Goal: Task Accomplishment & Management: Manage account settings

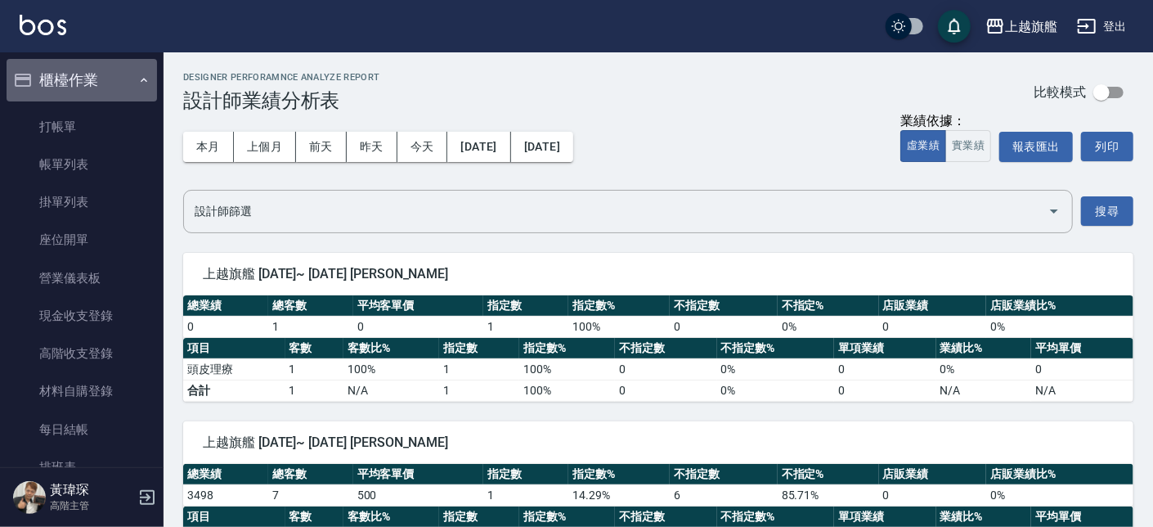
click at [109, 78] on button "櫃檯作業" at bounding box center [82, 80] width 150 height 43
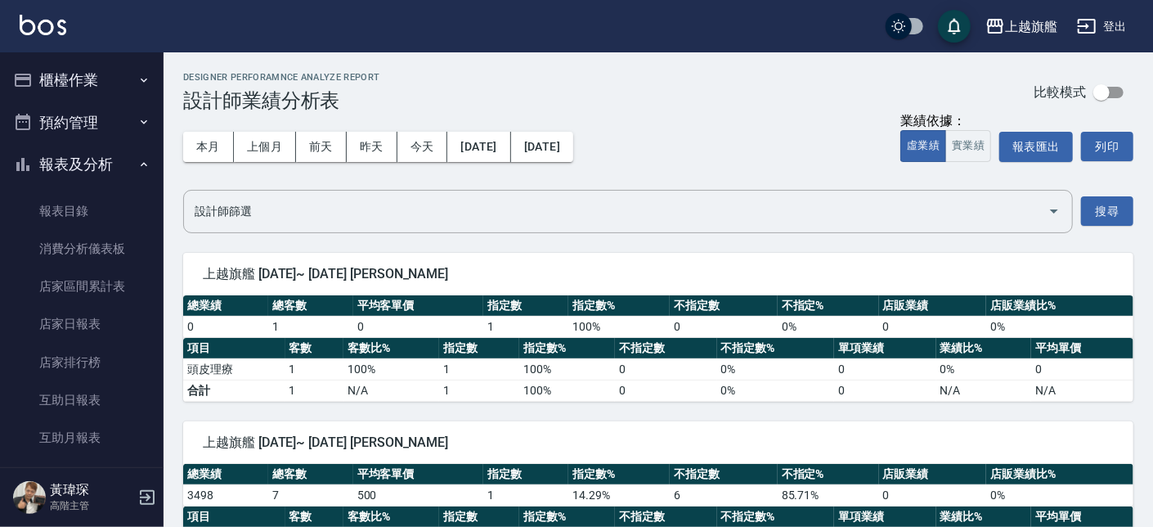
click at [109, 77] on button "櫃檯作業" at bounding box center [82, 80] width 150 height 43
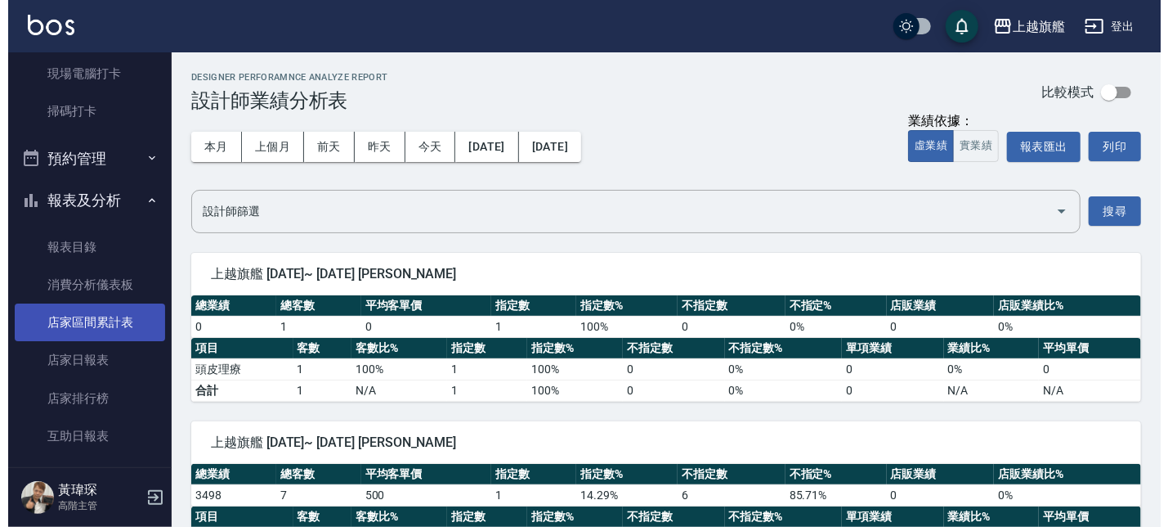
scroll to position [493, 0]
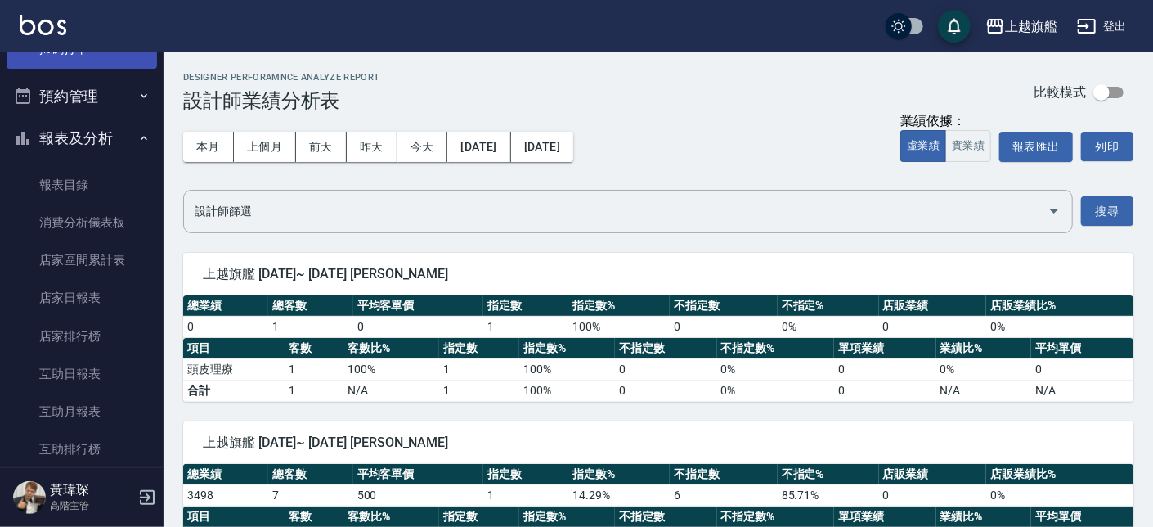
click at [76, 56] on link "掃碼打卡" at bounding box center [82, 49] width 150 height 38
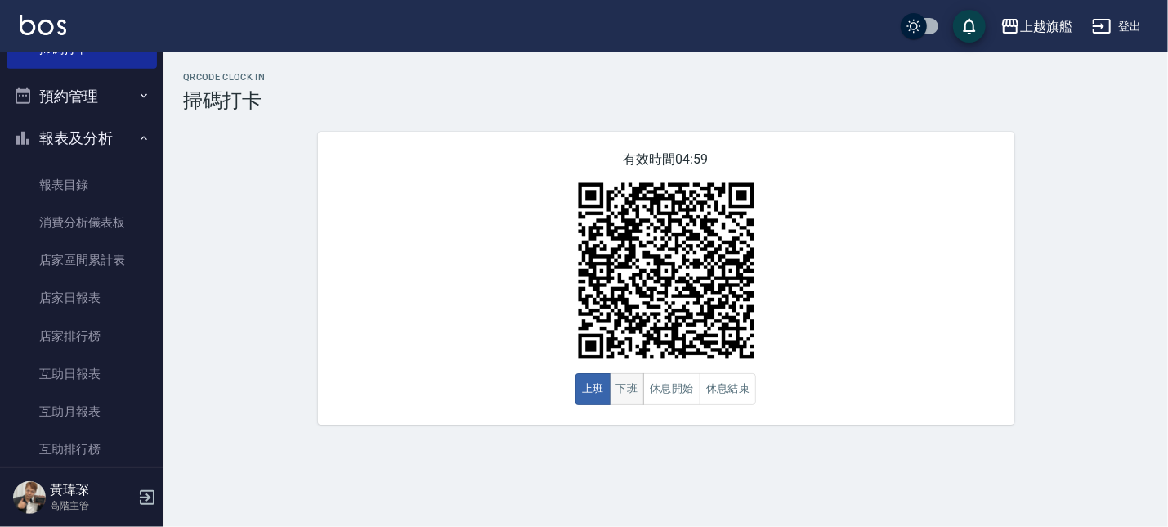
click at [637, 391] on button "下班" at bounding box center [627, 389] width 35 height 32
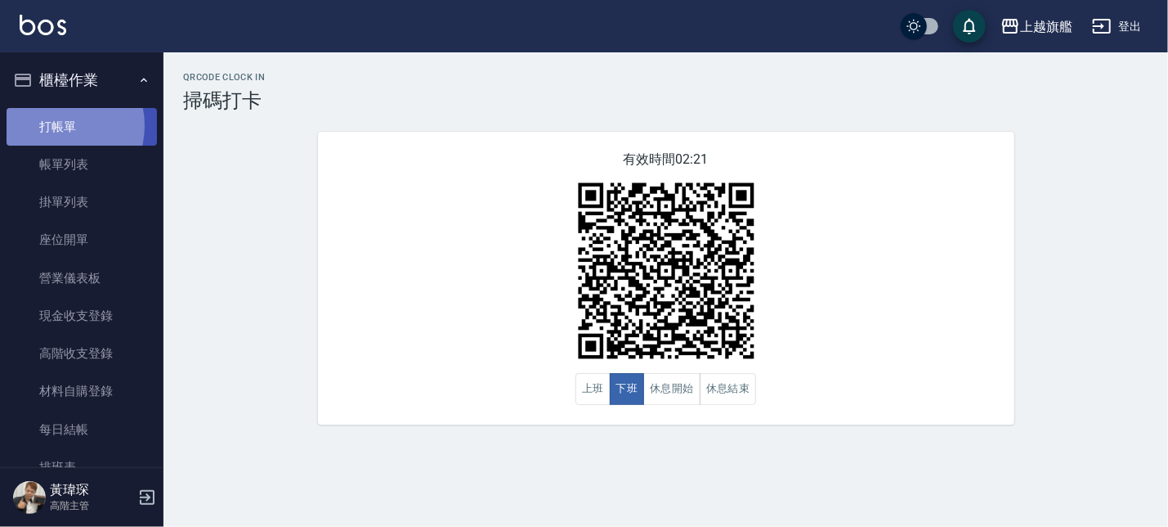
click at [53, 125] on link "打帳單" at bounding box center [82, 127] width 150 height 38
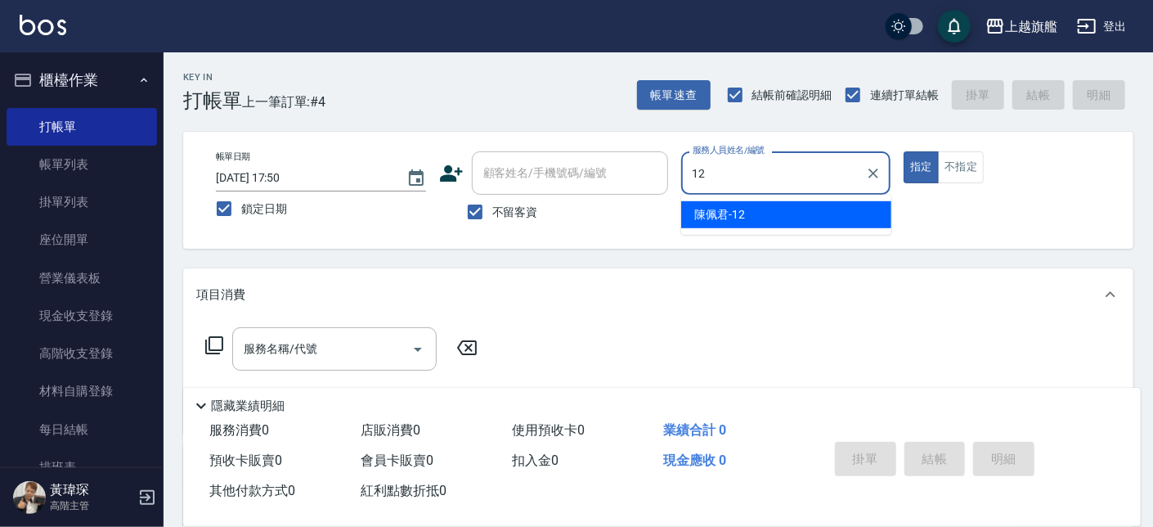
type input "陳佩君-12"
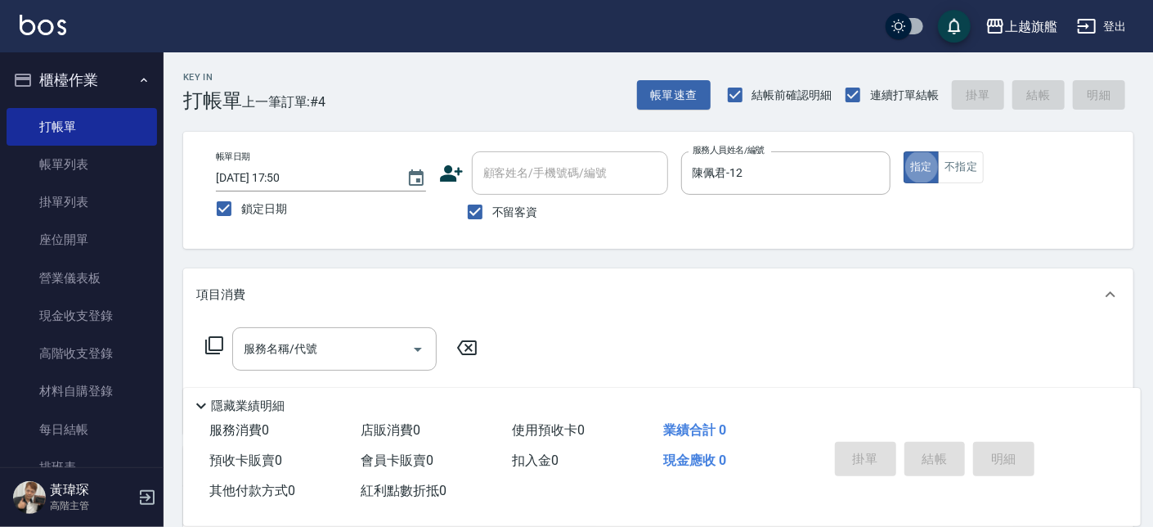
type button "true"
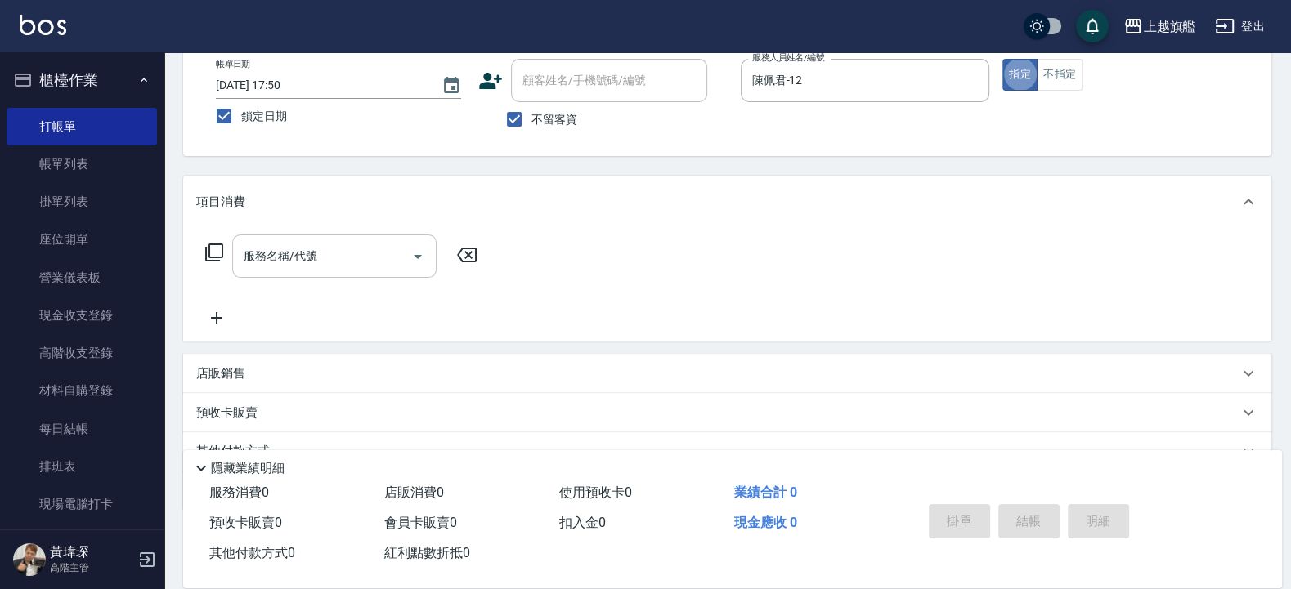
click at [262, 266] on input "服務名稱/代號" at bounding box center [322, 256] width 165 height 29
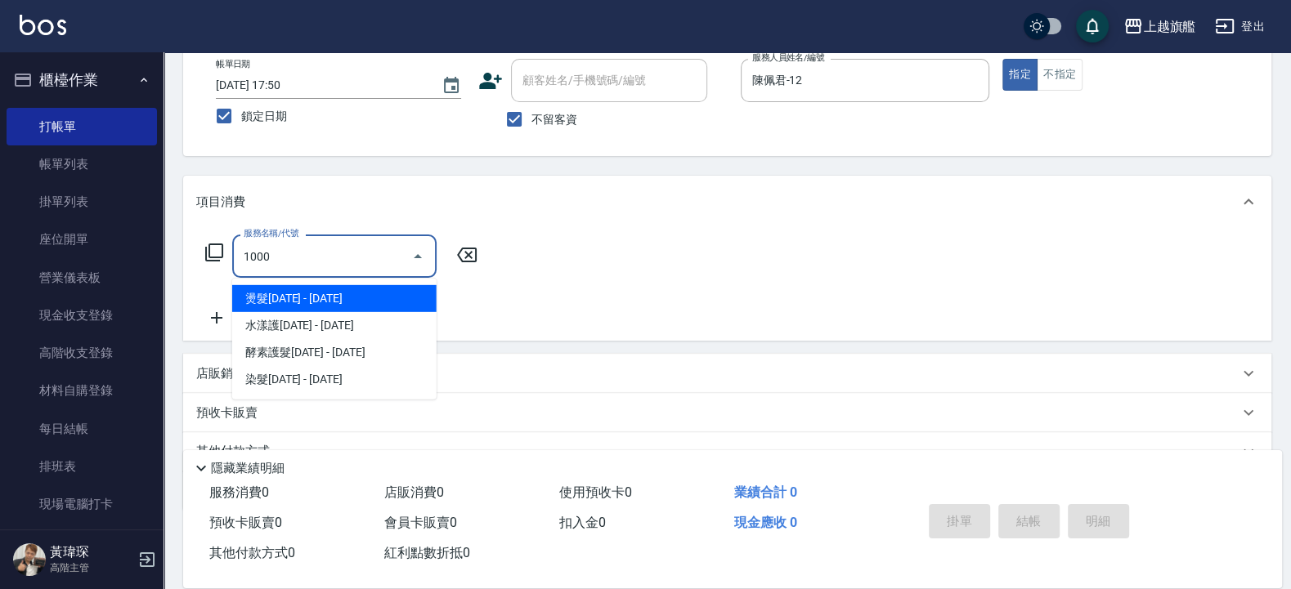
type input "燙髮1000(203)"
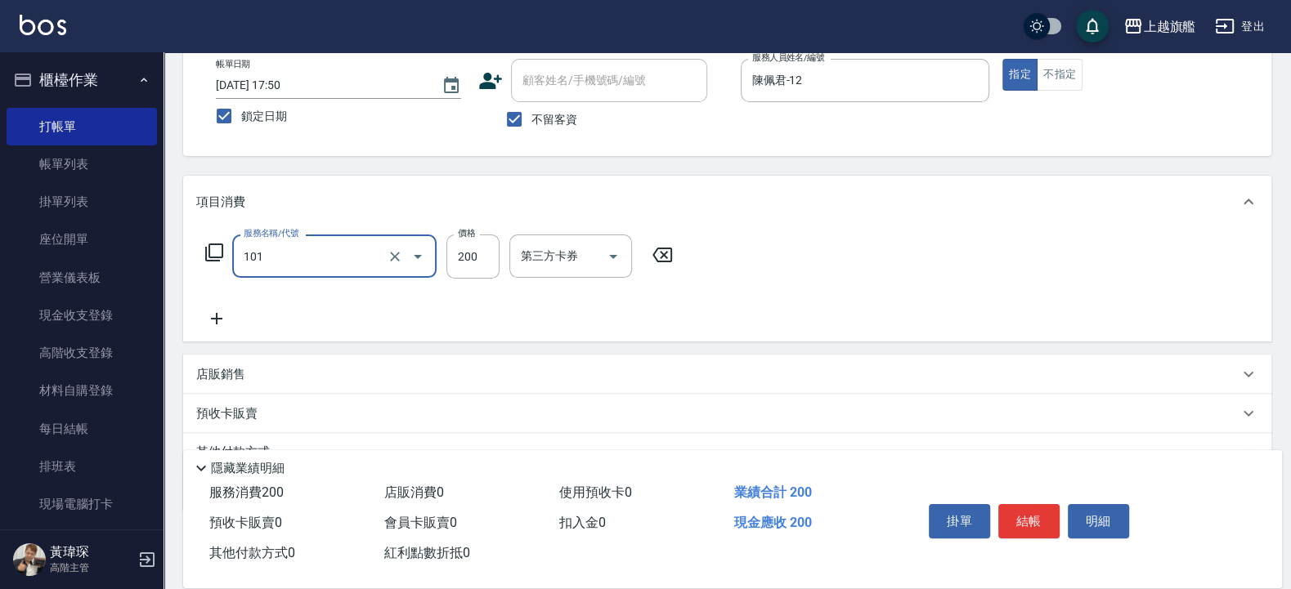
type input "一般洗(101)"
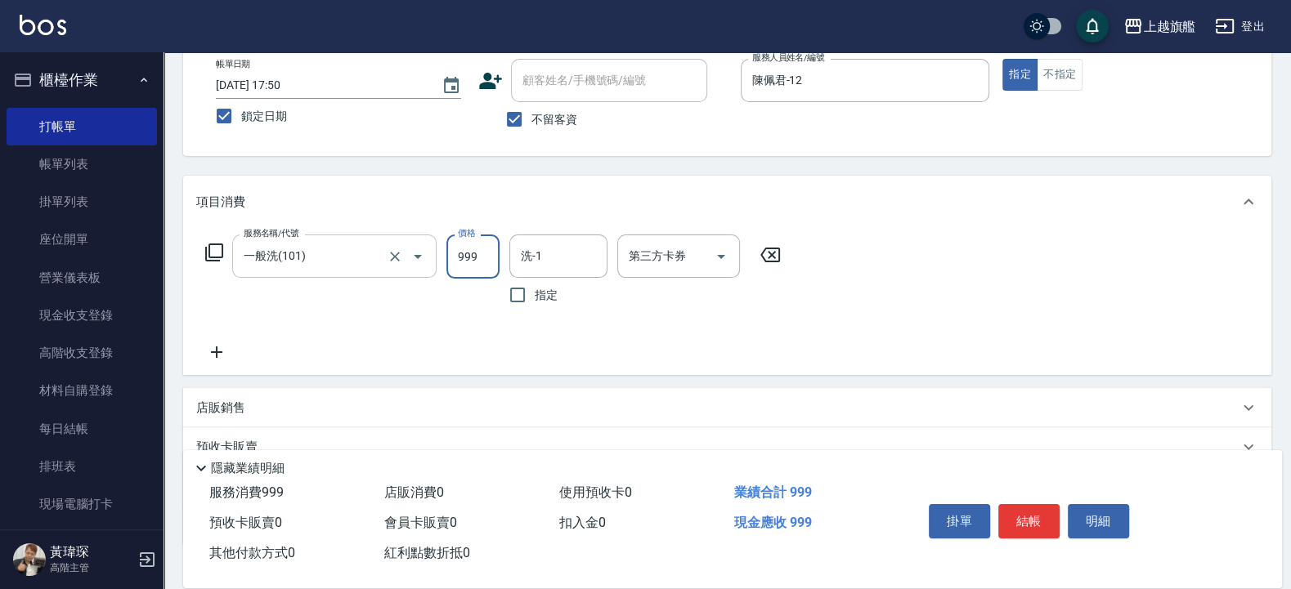
type input "999"
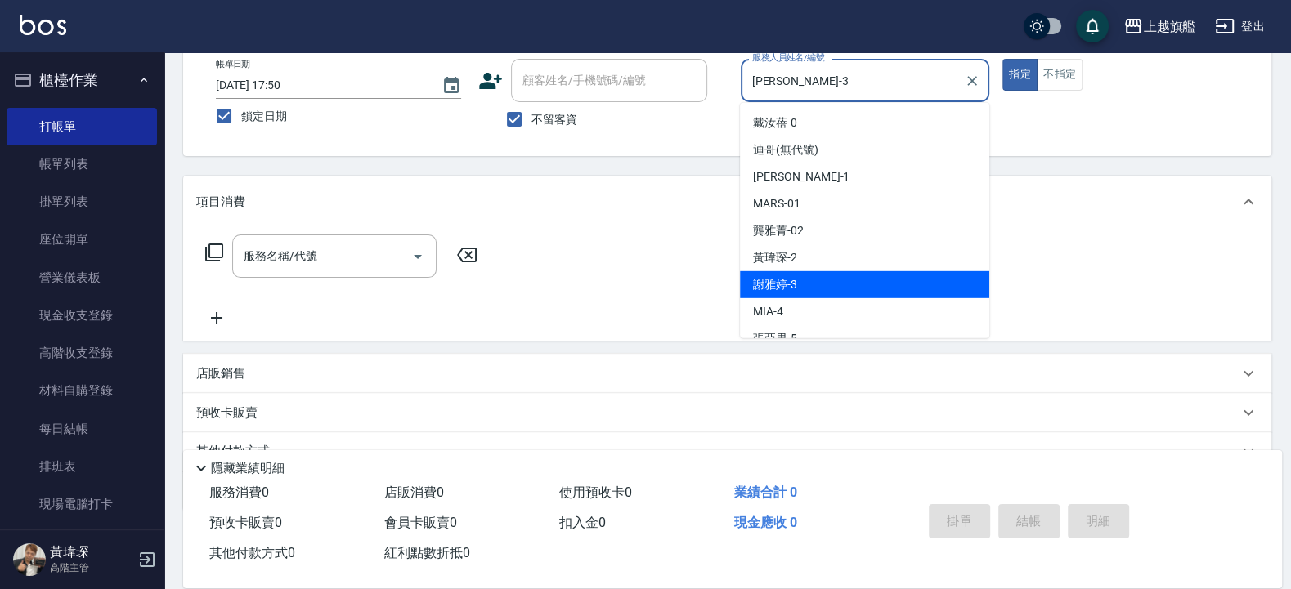
drag, startPoint x: 814, startPoint y: 89, endPoint x: 613, endPoint y: 89, distance: 201.1
click at [748, 89] on input "[PERSON_NAME]-3" at bounding box center [853, 80] width 210 height 29
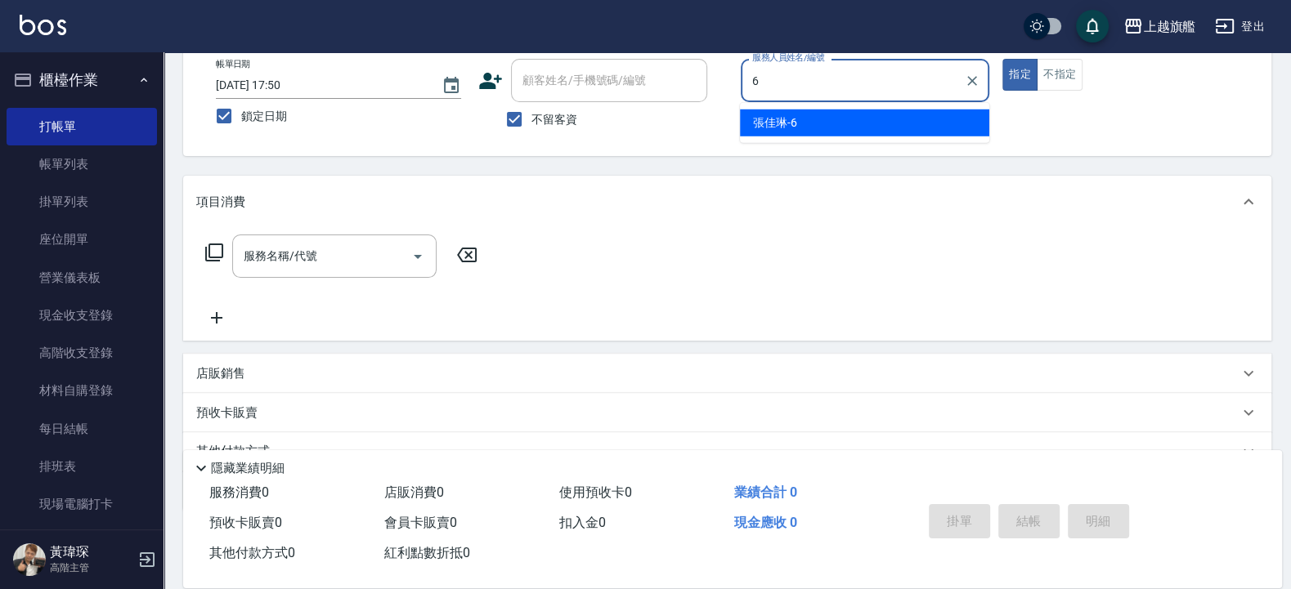
type input "張佳琳-6"
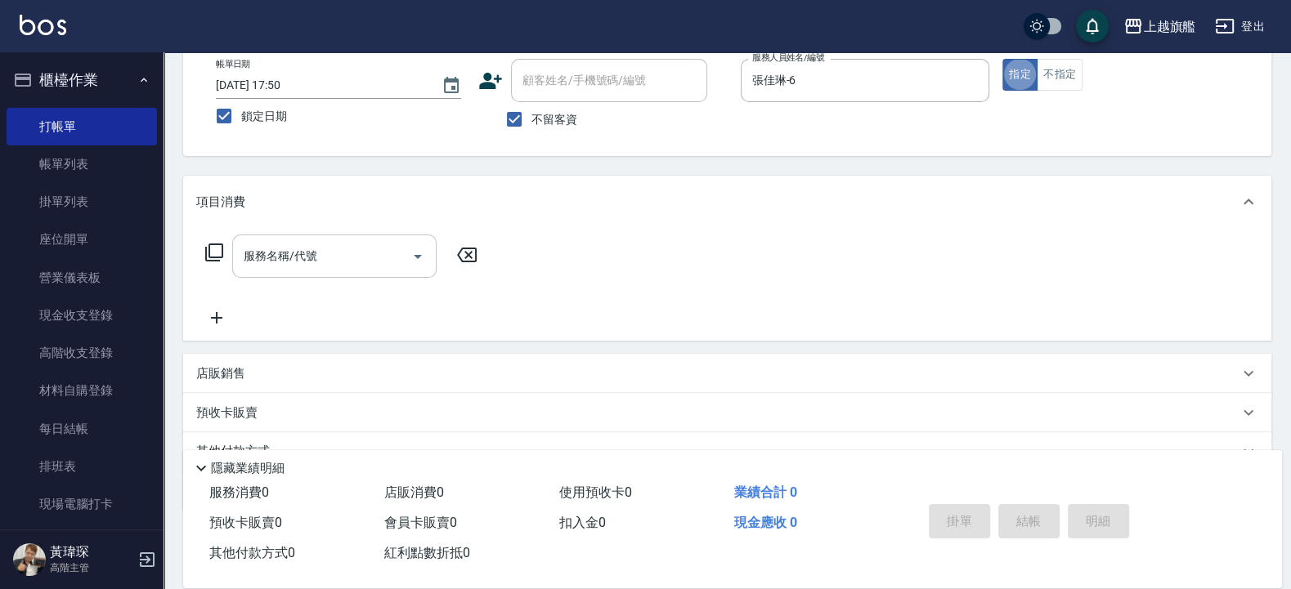
click at [285, 249] on input "服務名稱/代號" at bounding box center [322, 256] width 165 height 29
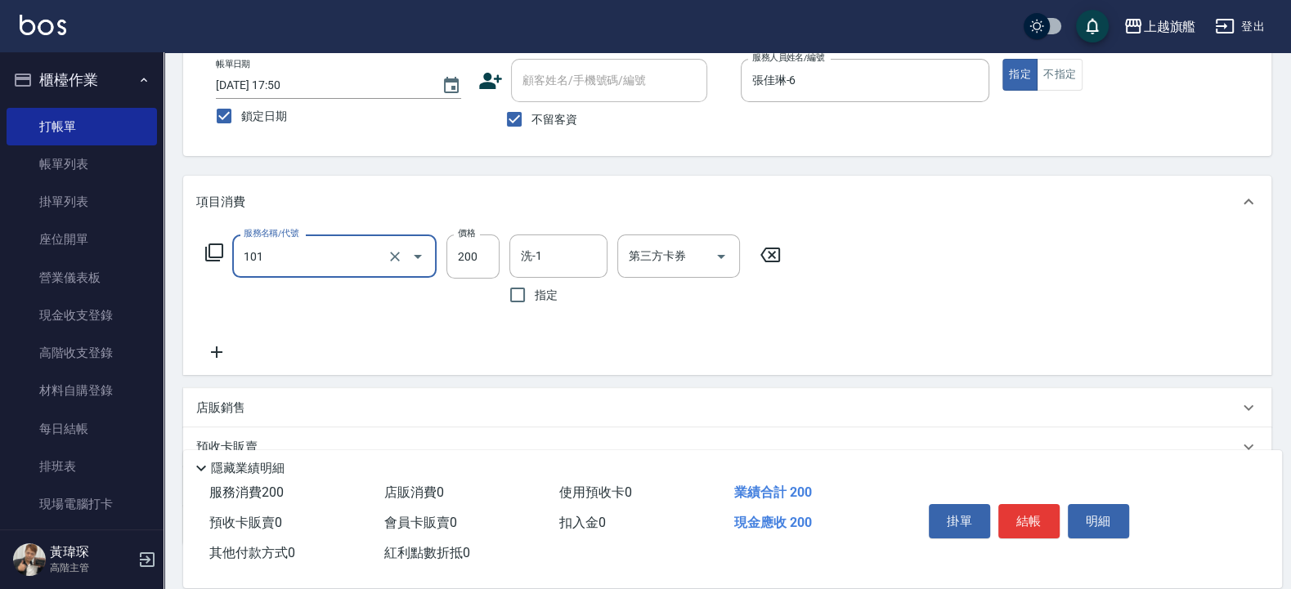
type input "一般洗(101)"
type input "400"
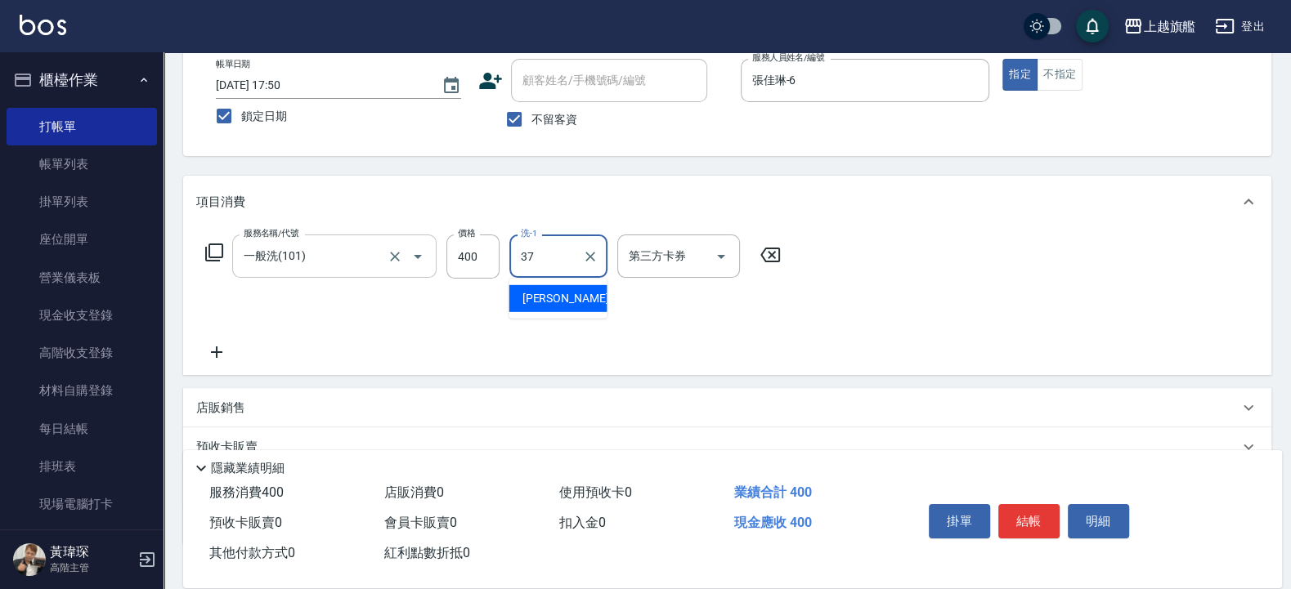
type input "[PERSON_NAME]-37"
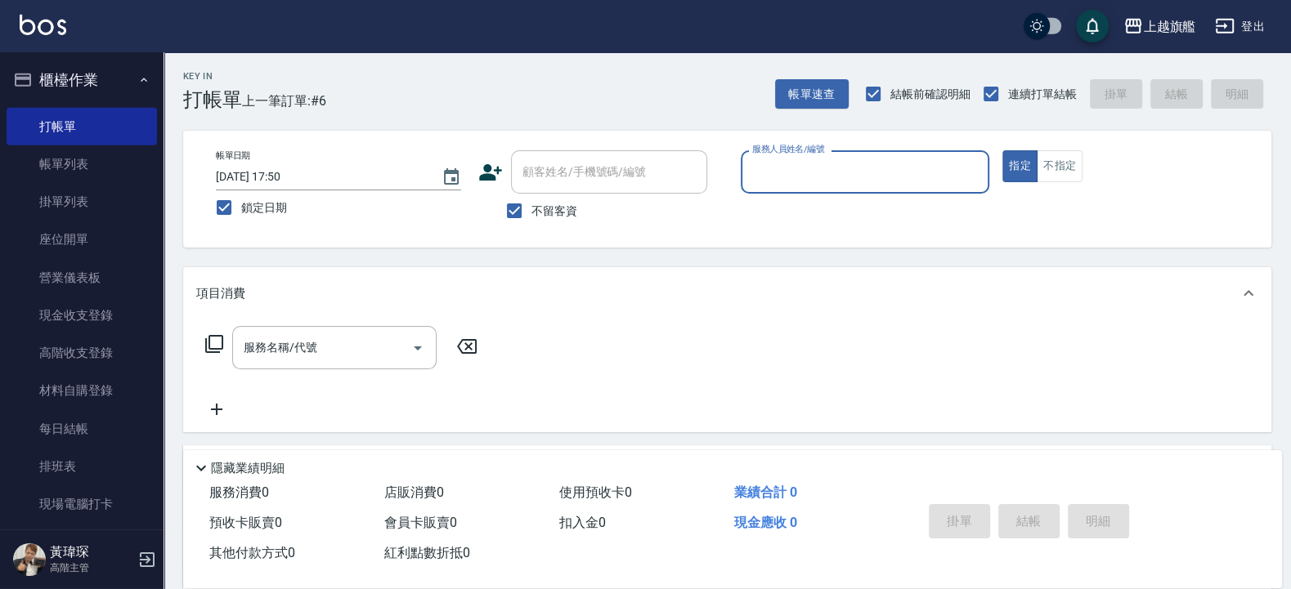
scroll to position [0, 0]
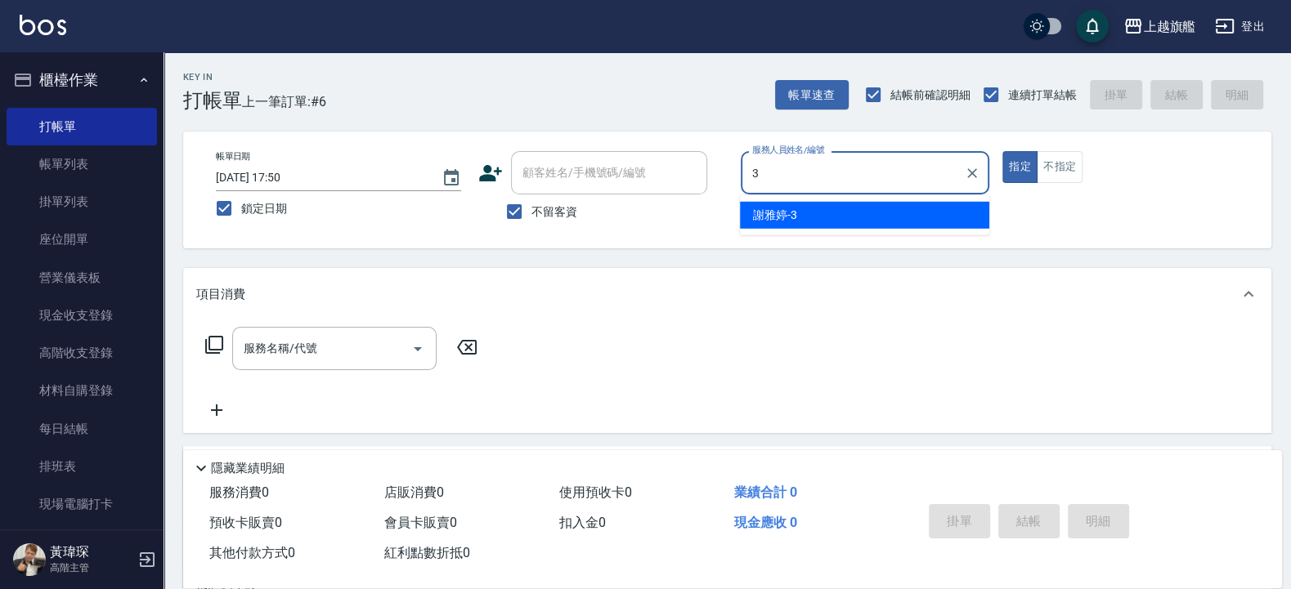
type input "[PERSON_NAME]-3"
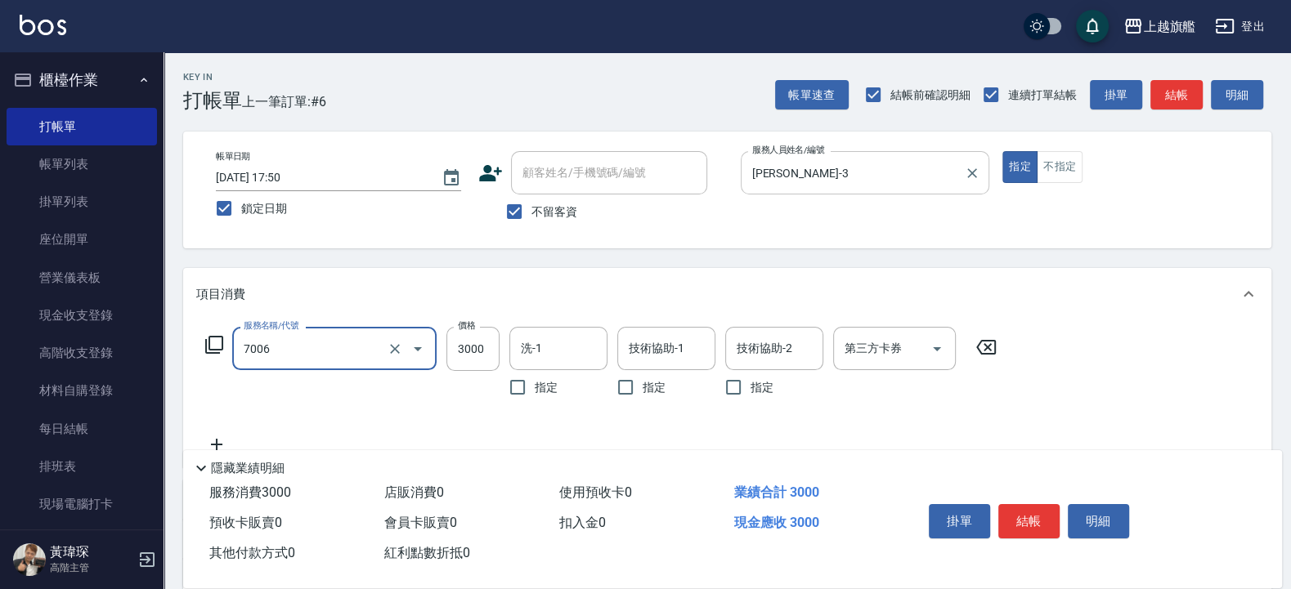
type input "重整(7006)"
type input "5500"
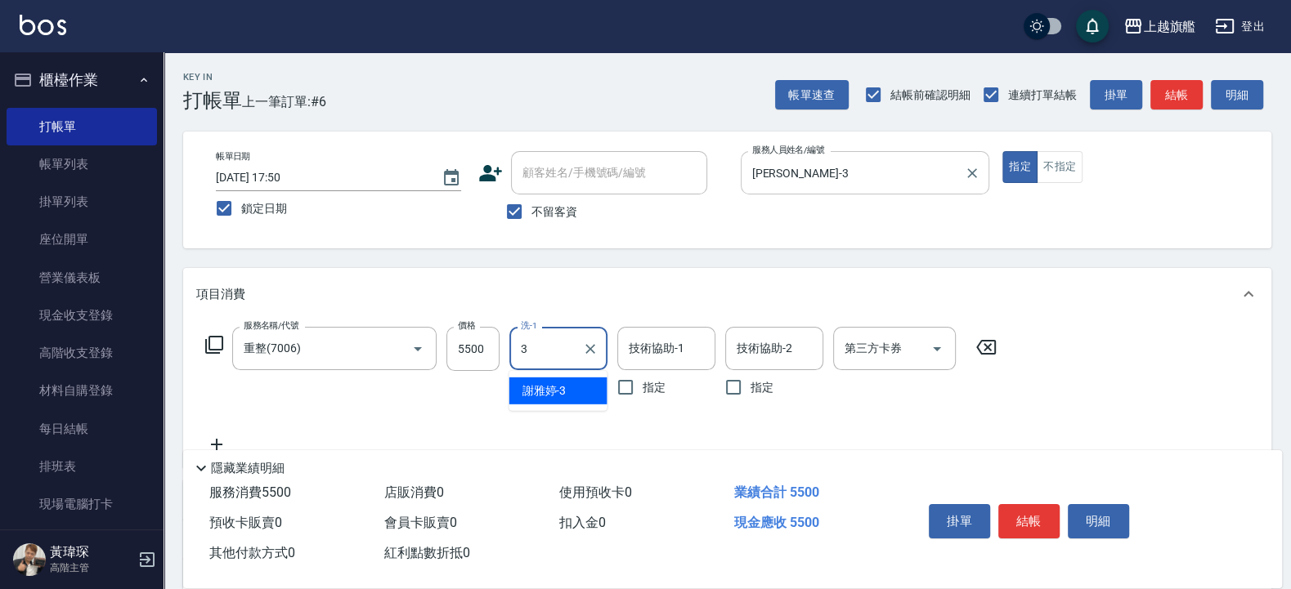
type input "[PERSON_NAME]-3"
click at [592, 352] on icon "Clear" at bounding box center [590, 349] width 16 height 16
type input "[PERSON_NAME]-36"
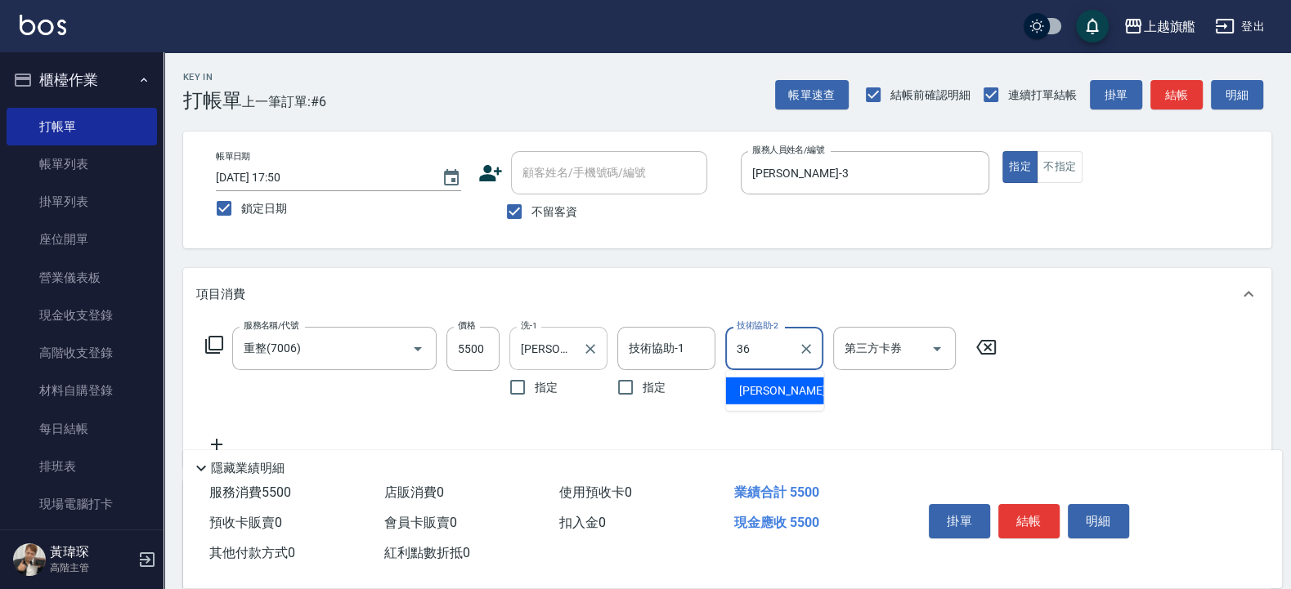
type input "[PERSON_NAME]-36"
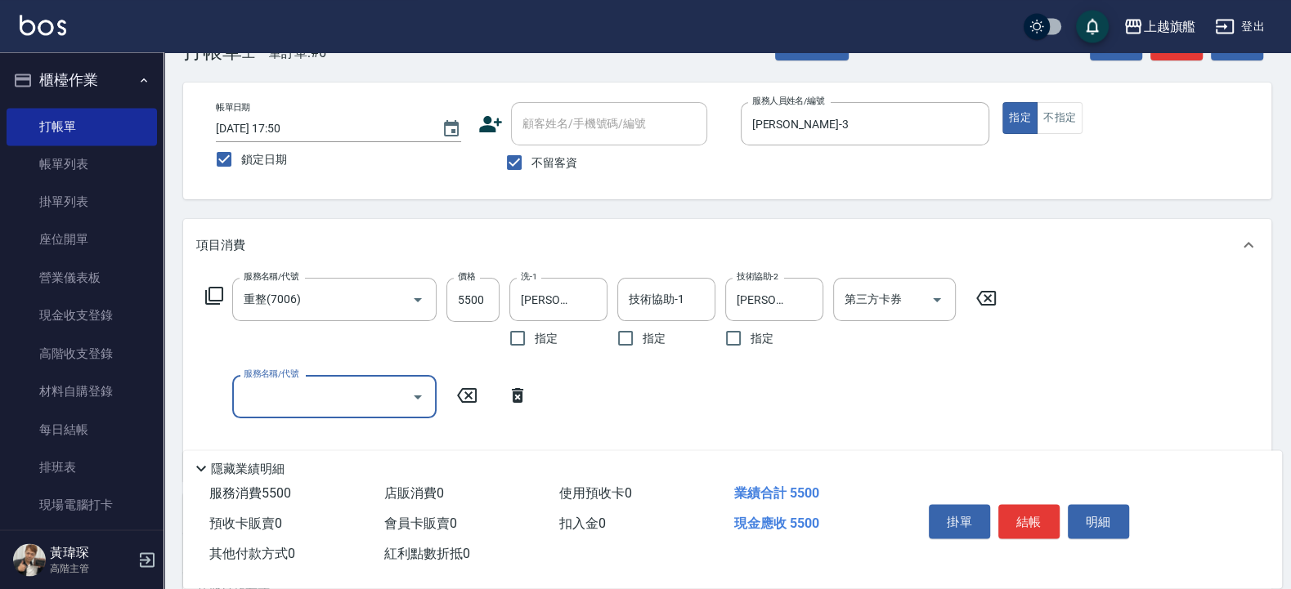
scroll to position [98, 0]
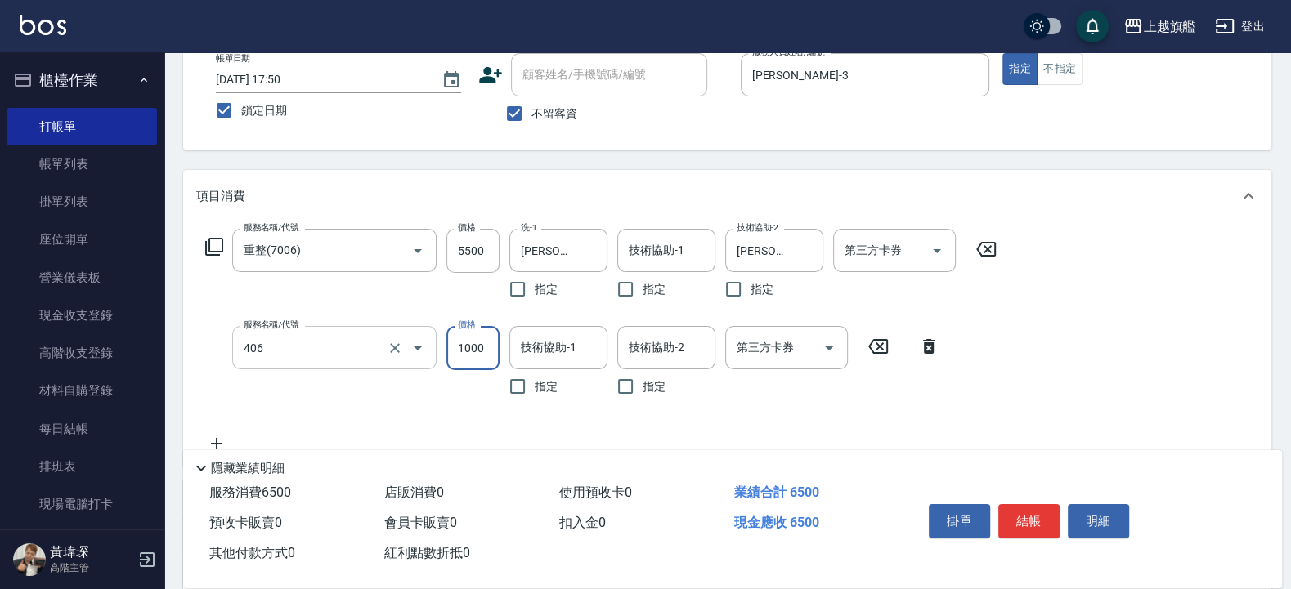
type input "水漾護1000(406)"
type input "[PERSON_NAME]-36"
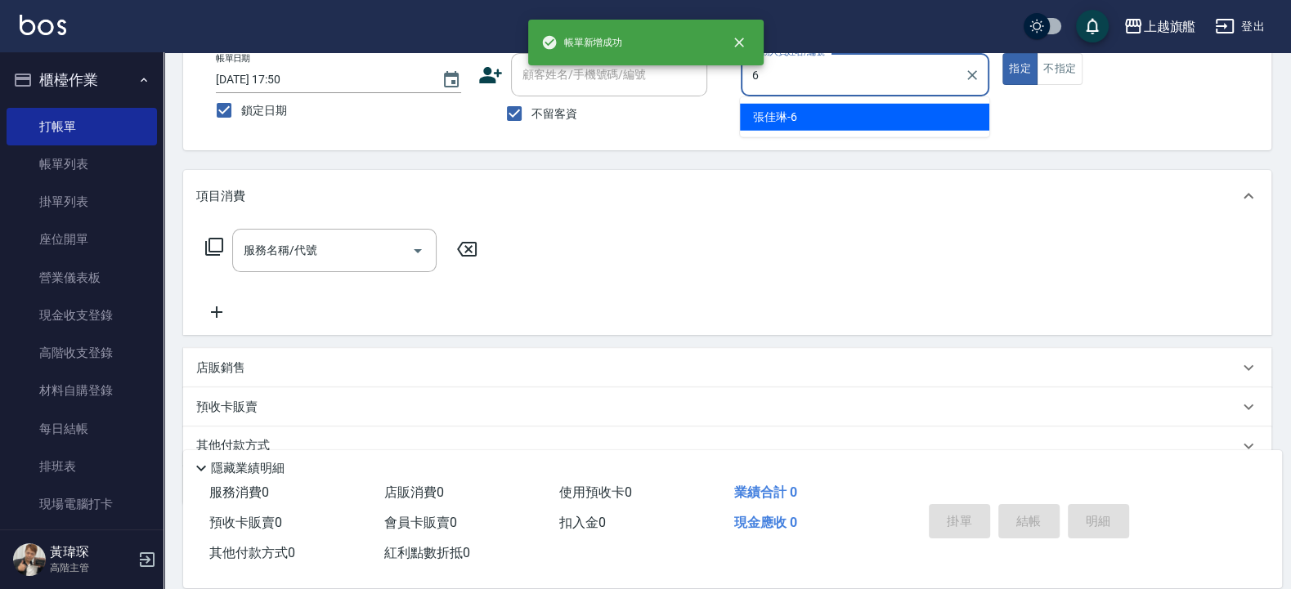
type input "張佳琳-6"
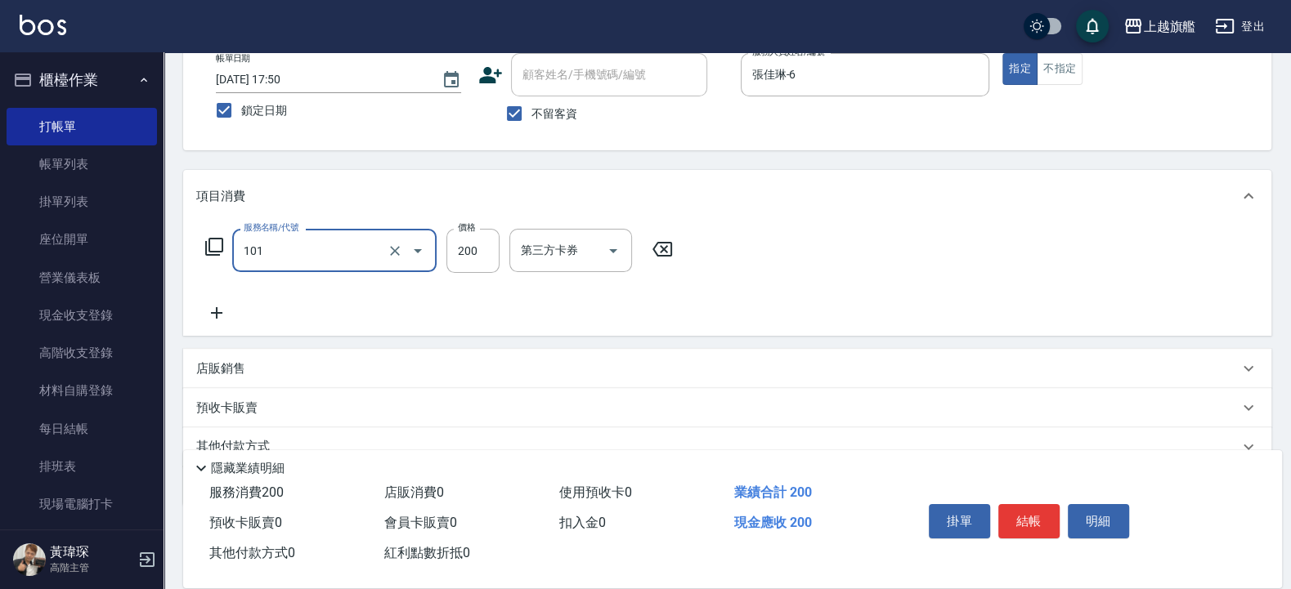
type input "一般洗(101)"
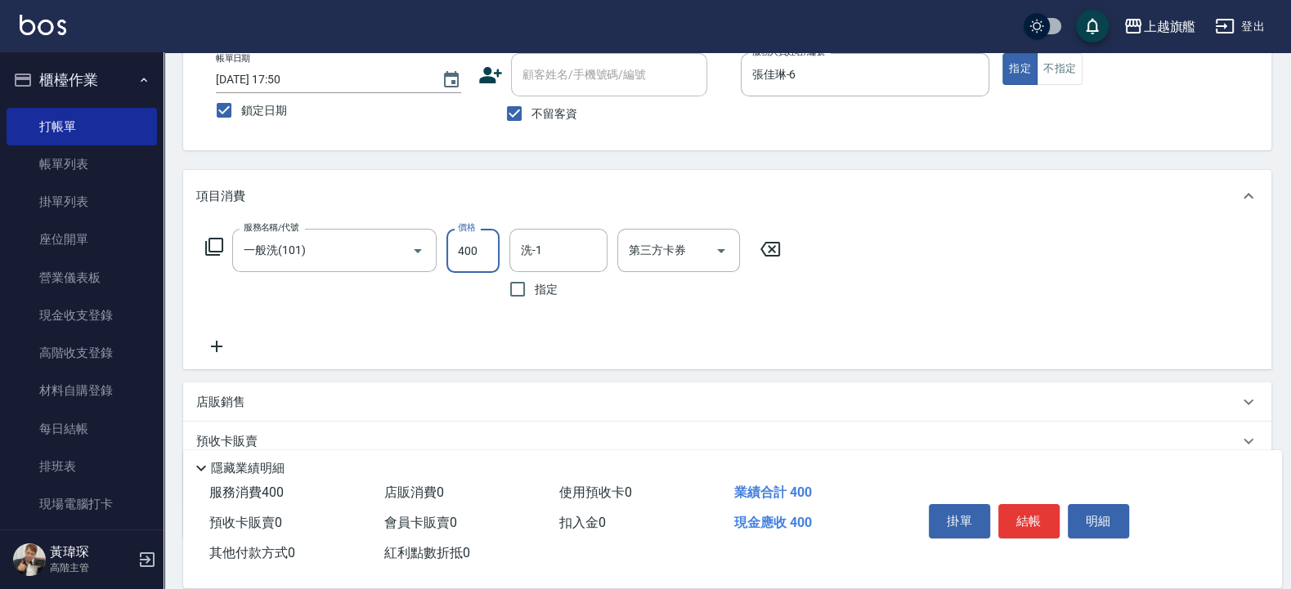
type input "400"
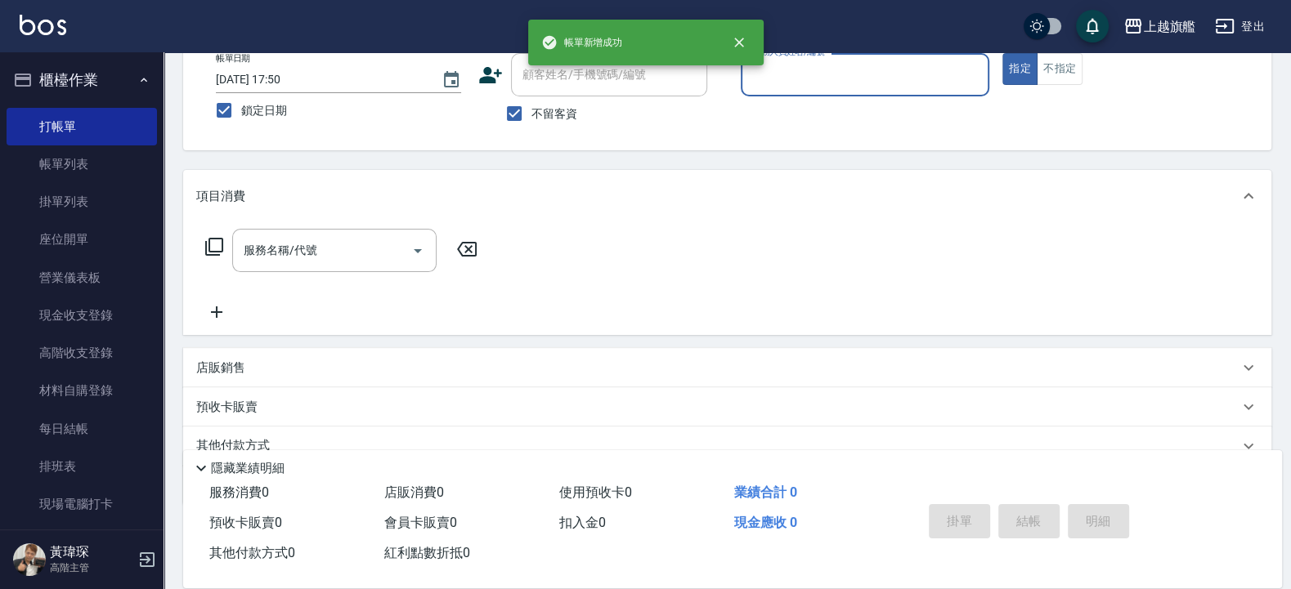
click at [547, 110] on span "不留客資" at bounding box center [554, 113] width 46 height 17
click at [531, 110] on input "不留客資" at bounding box center [514, 113] width 34 height 34
checkbox input "false"
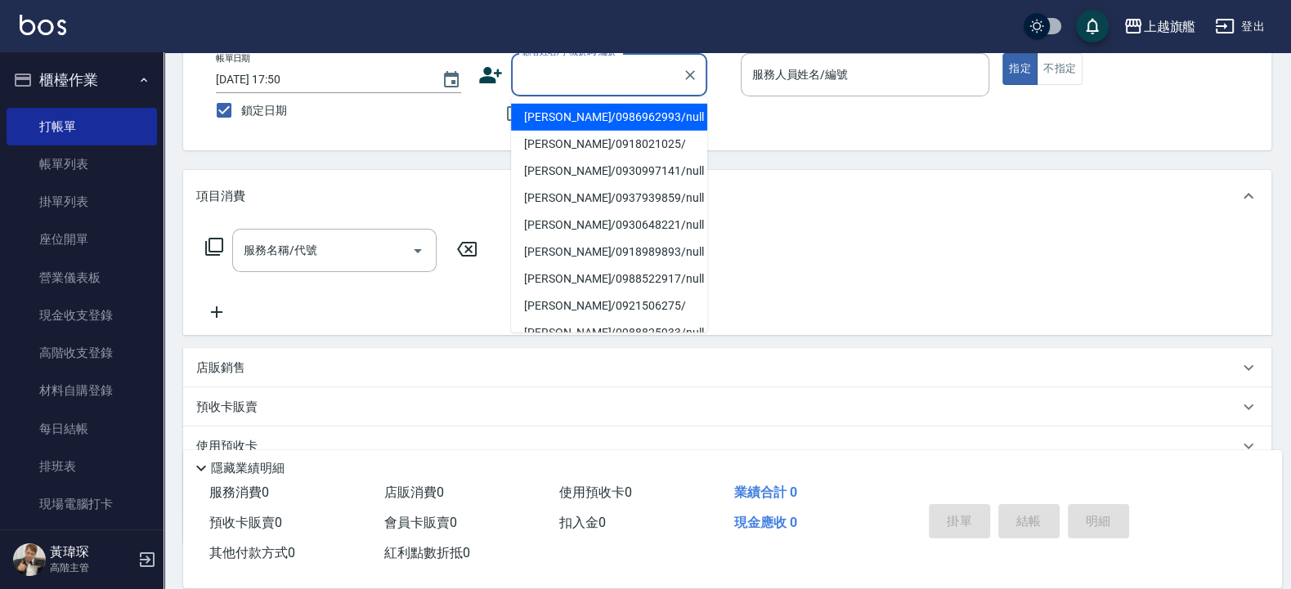
click at [577, 82] on input "顧客姓名/手機號碼/編號" at bounding box center [596, 74] width 157 height 29
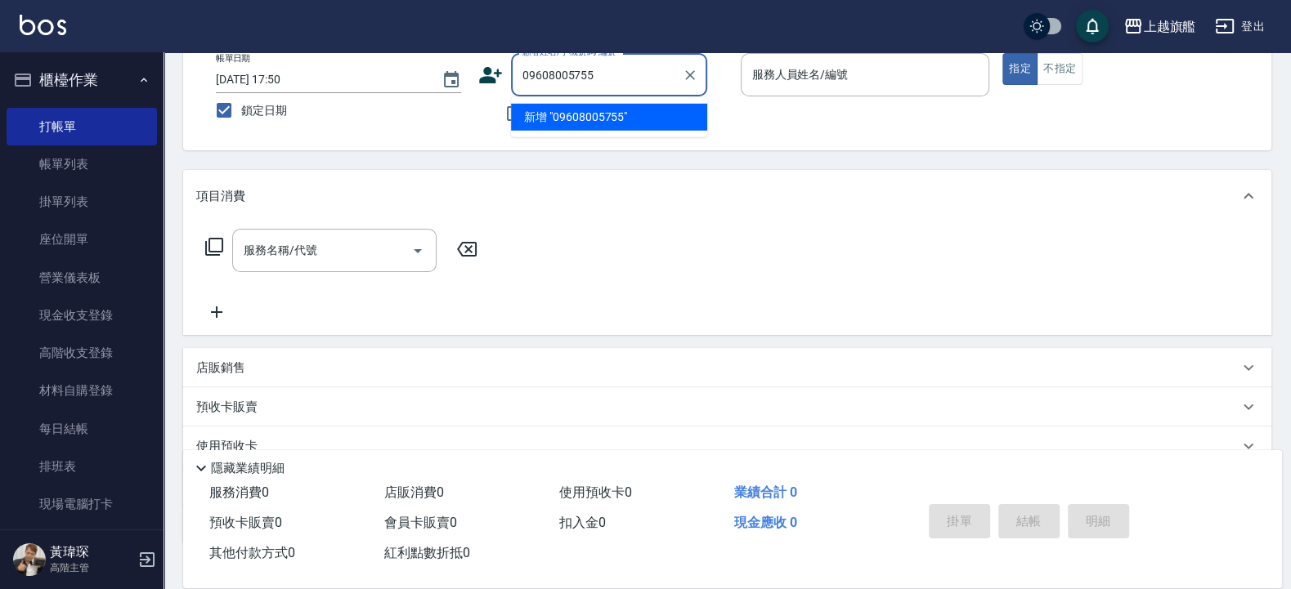
type input "09608005755"
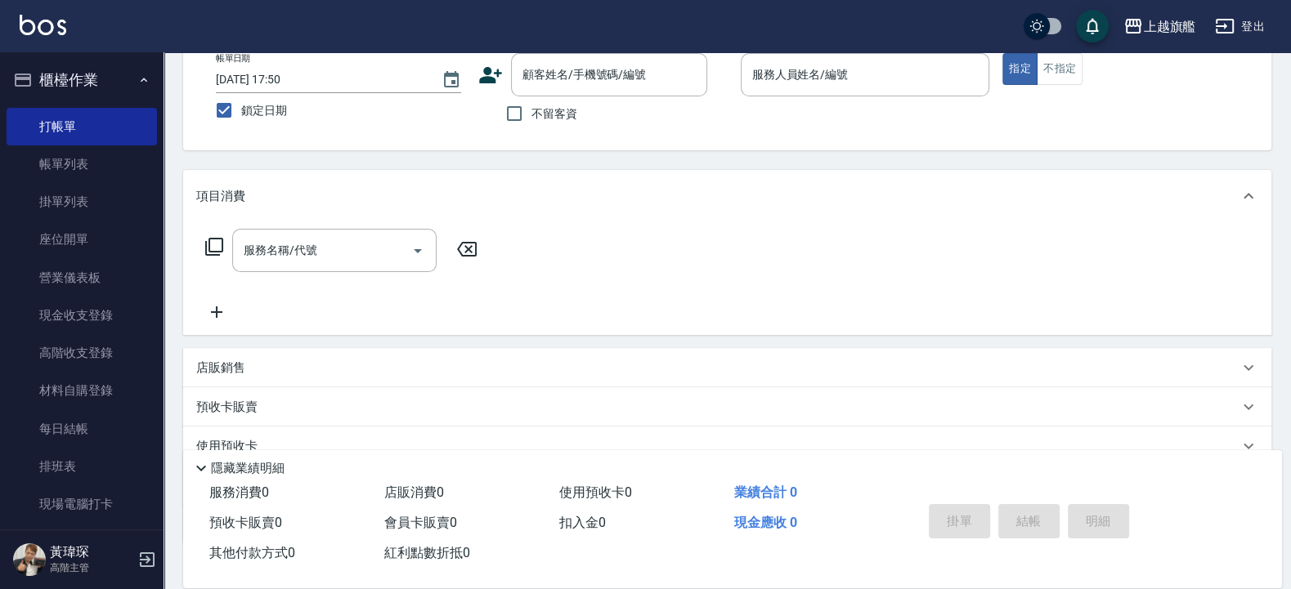
click at [494, 73] on icon at bounding box center [490, 75] width 25 height 25
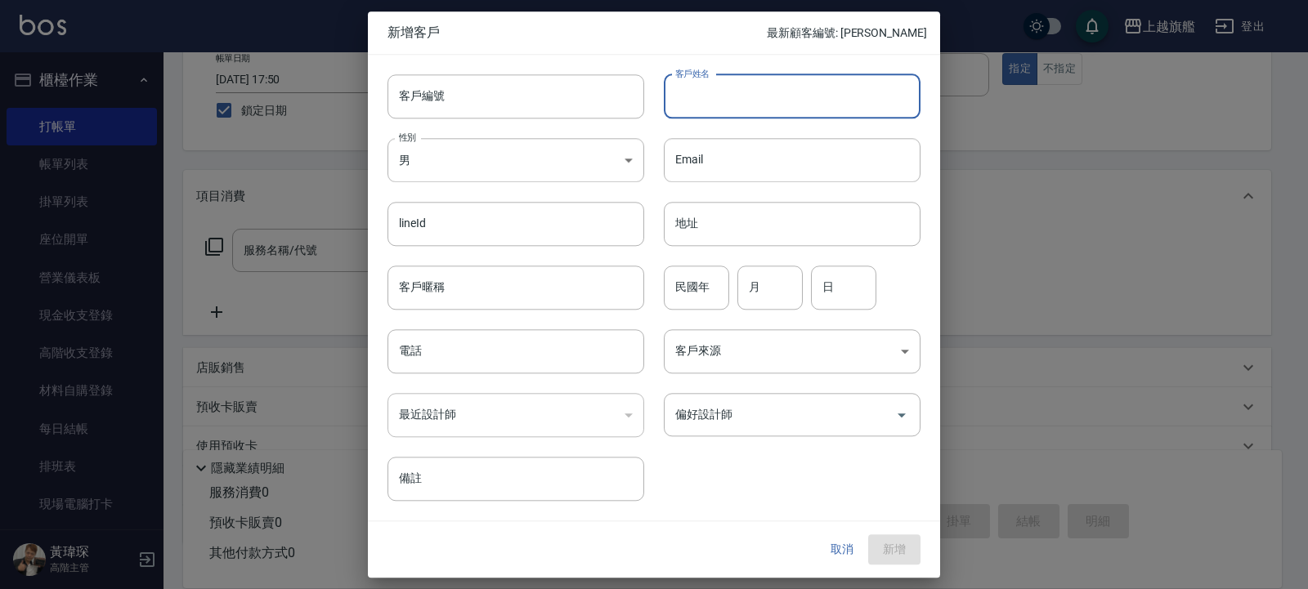
click at [752, 101] on input "客戶姓名" at bounding box center [792, 96] width 257 height 44
type input "[PERSON_NAME]"
click at [524, 352] on input "電話" at bounding box center [516, 351] width 257 height 44
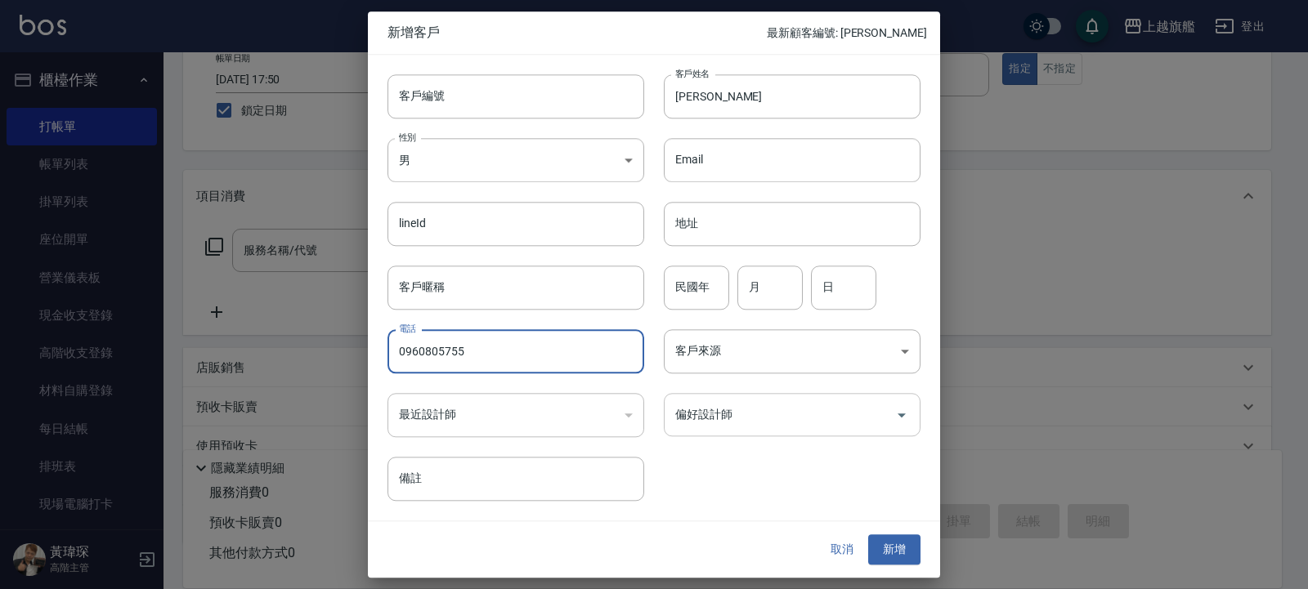
type input "0960805755"
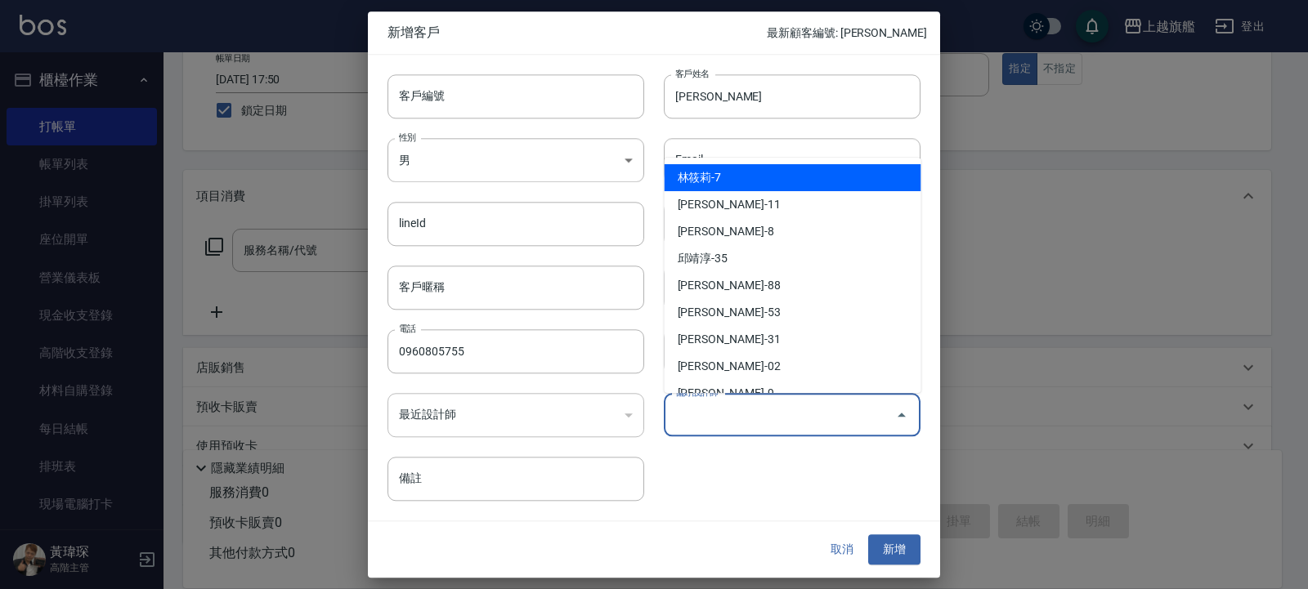
click at [756, 411] on input "偏好設計師" at bounding box center [779, 415] width 217 height 29
click at [731, 185] on li "林筱莉-7" at bounding box center [793, 177] width 257 height 27
type input "林筱莉"
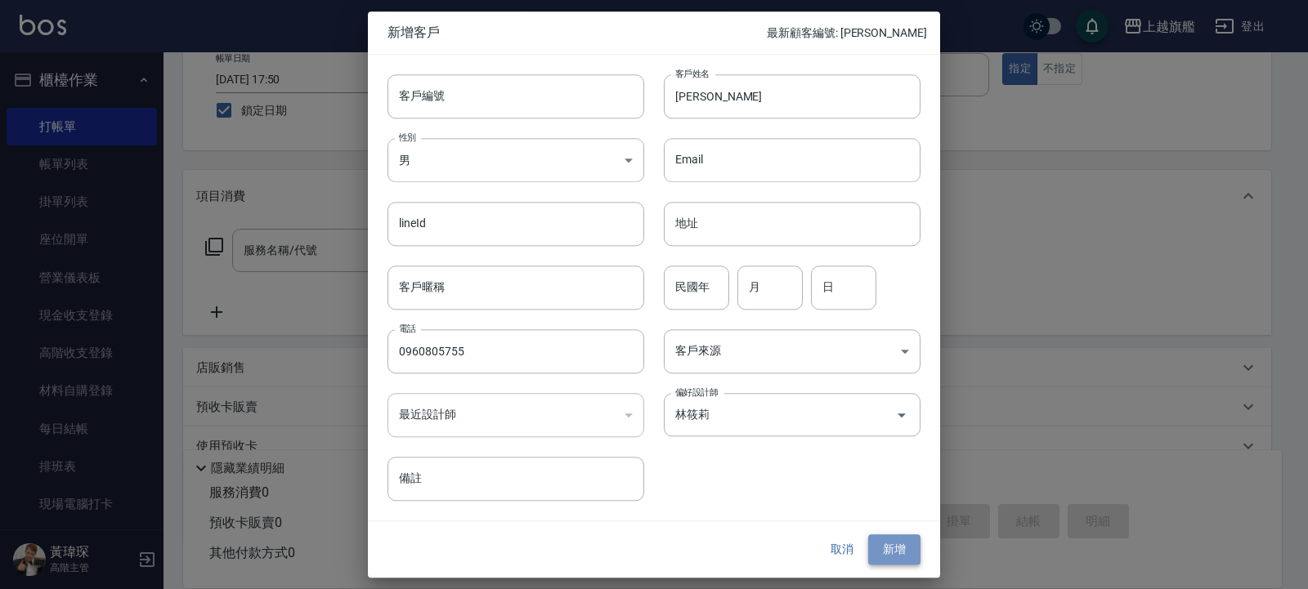
click at [891, 526] on button "新增" at bounding box center [894, 550] width 52 height 30
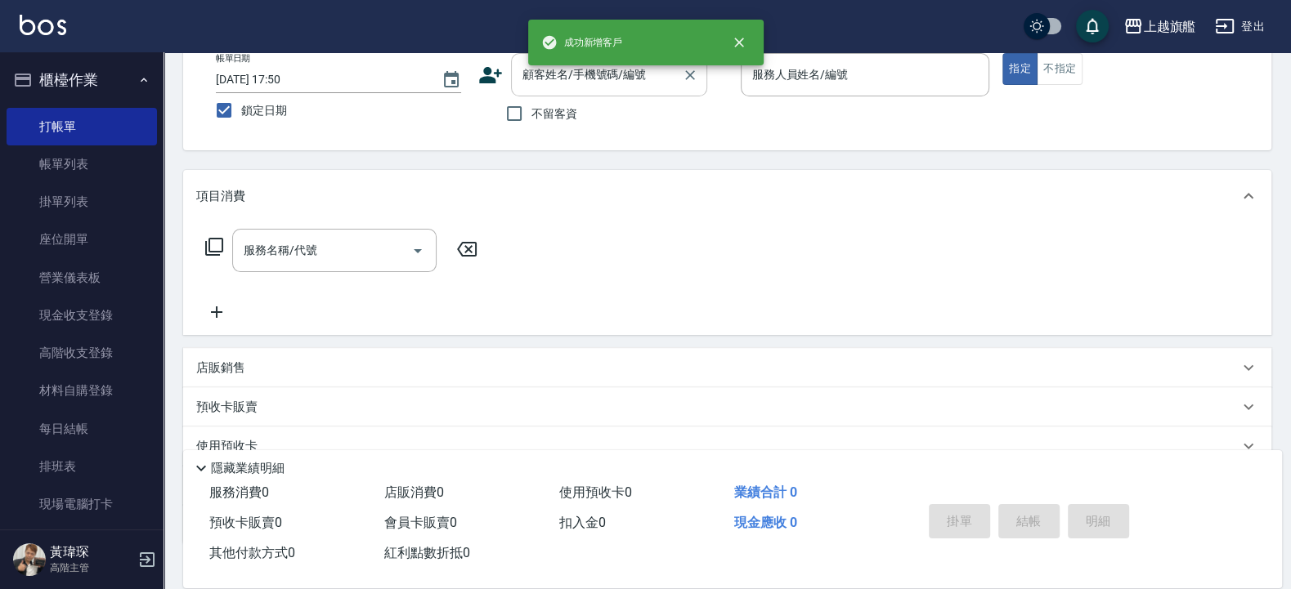
click at [580, 85] on input "顧客姓名/手機號碼/編號" at bounding box center [596, 74] width 157 height 29
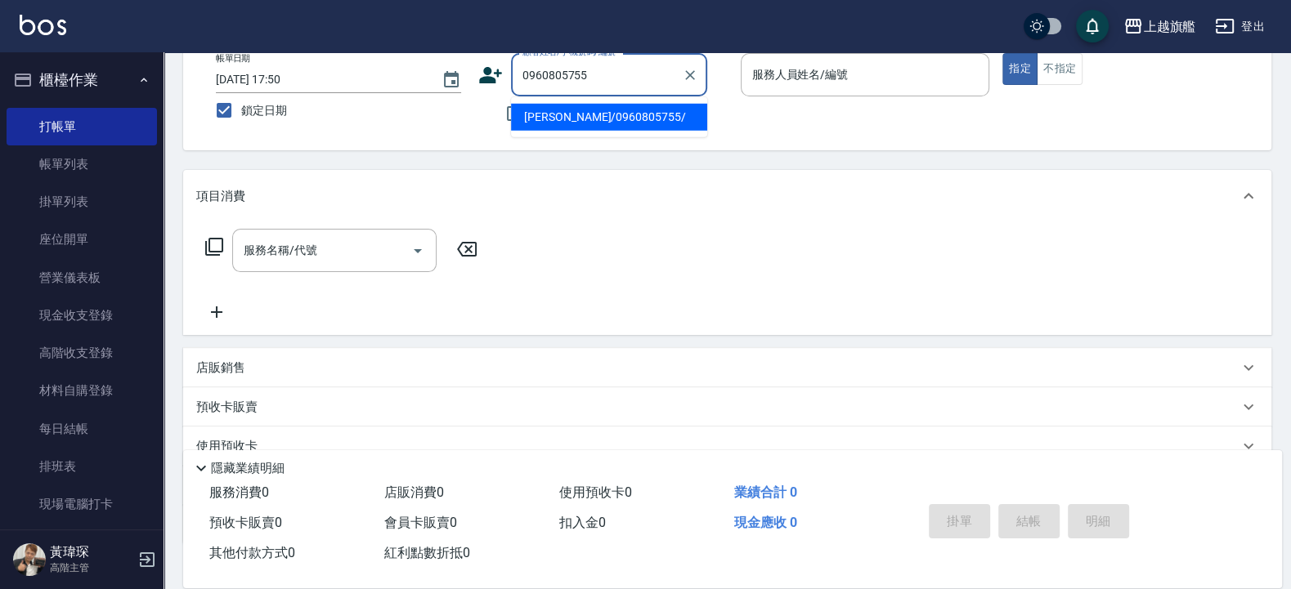
type input "[PERSON_NAME]/0960805755/"
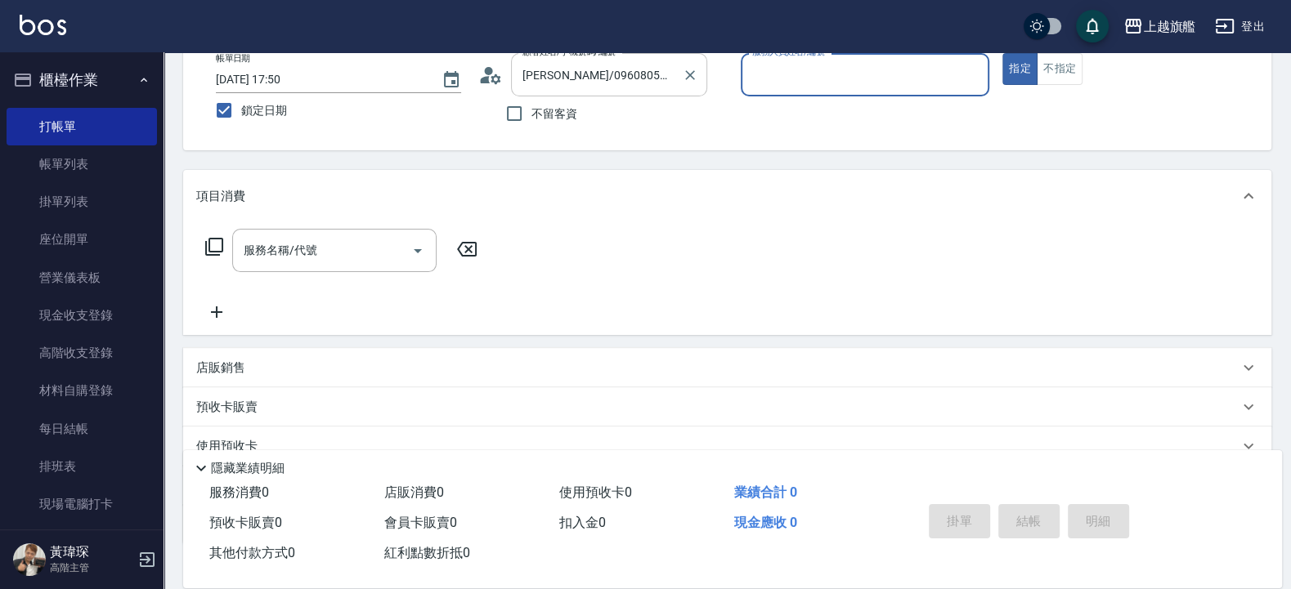
type input "林筱莉-7"
click at [1002, 53] on button "指定" at bounding box center [1019, 69] width 35 height 32
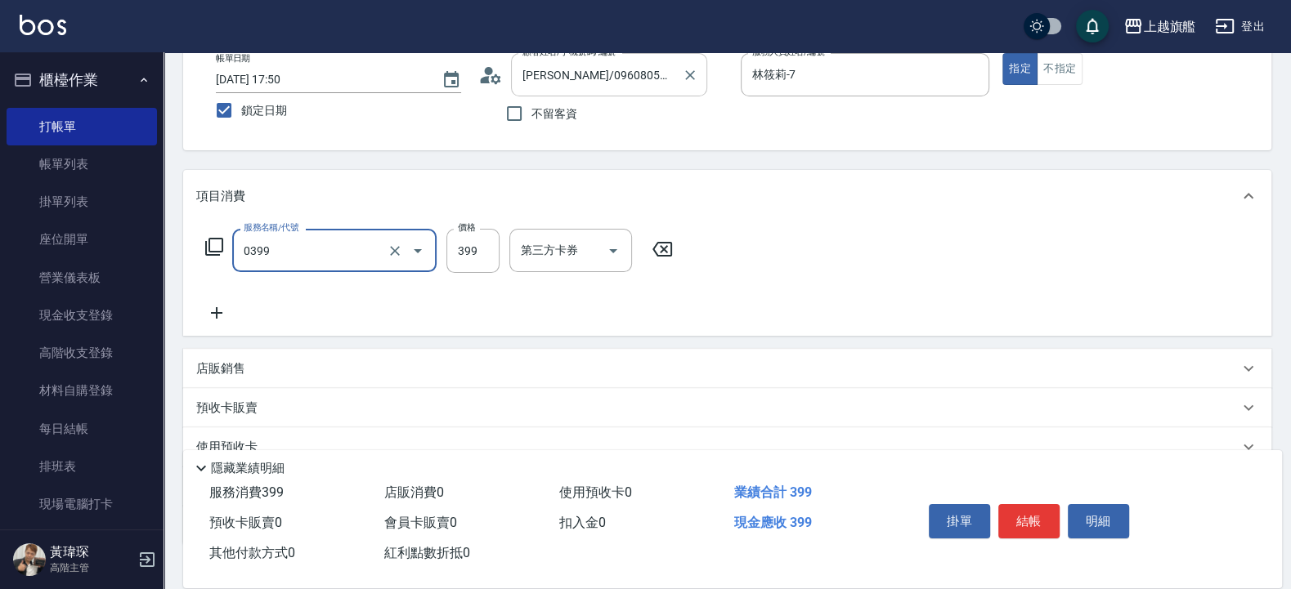
type input "海鹽SPA(0399)"
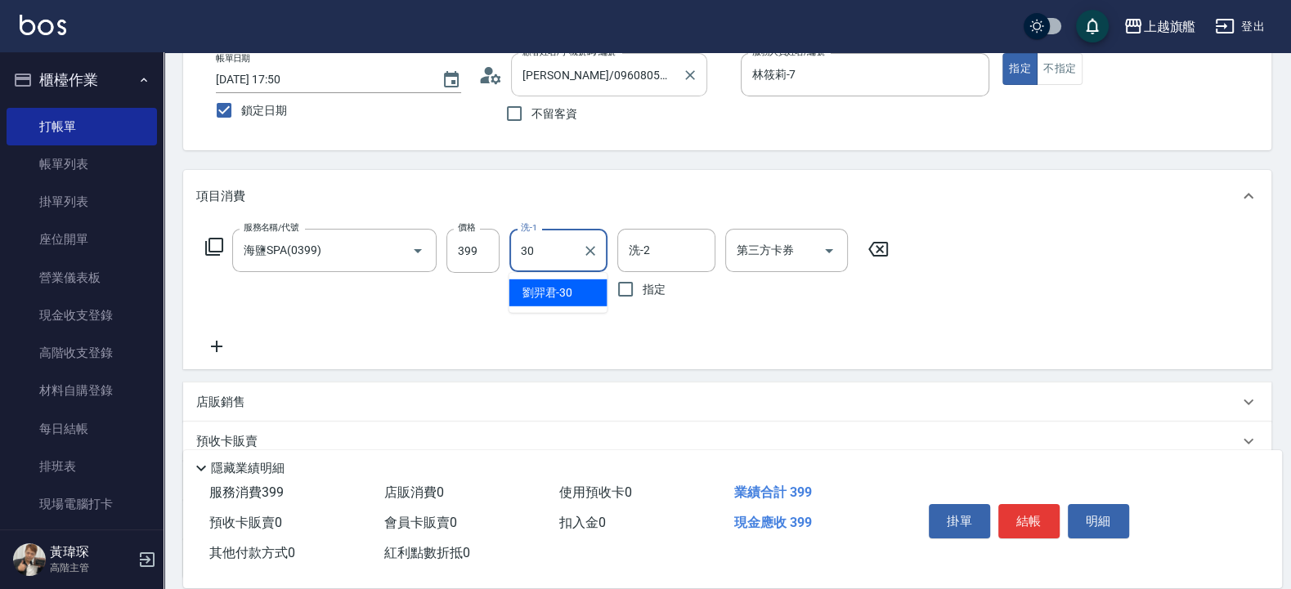
type input "[PERSON_NAME]-30"
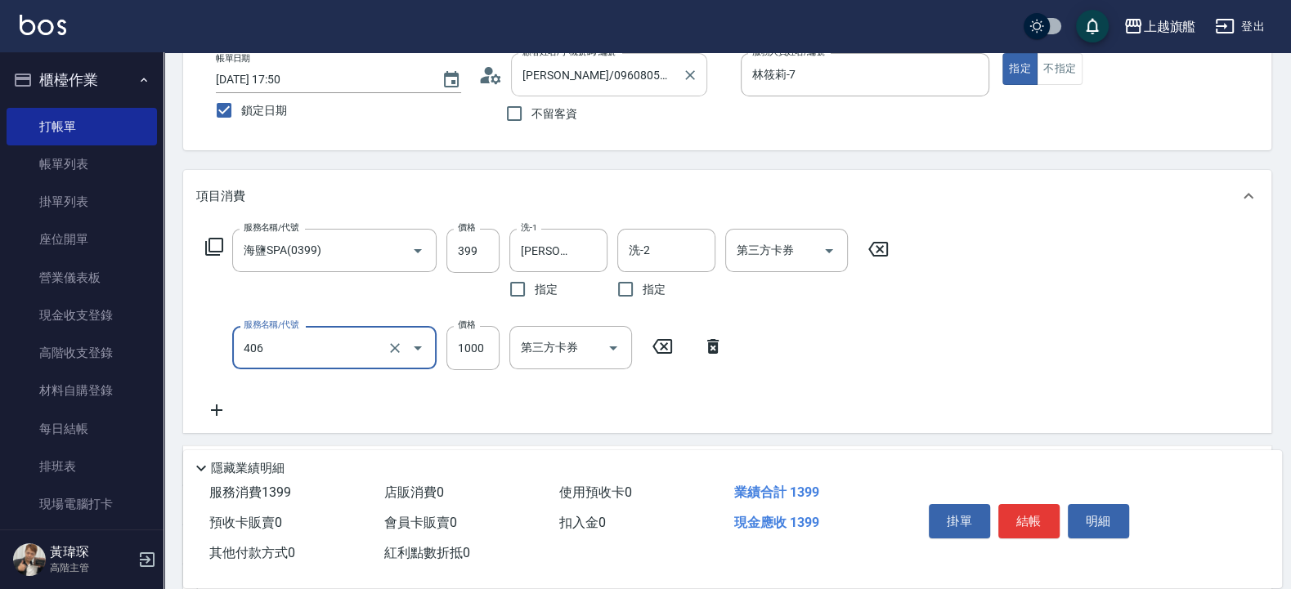
type input "水漾護1000(406)"
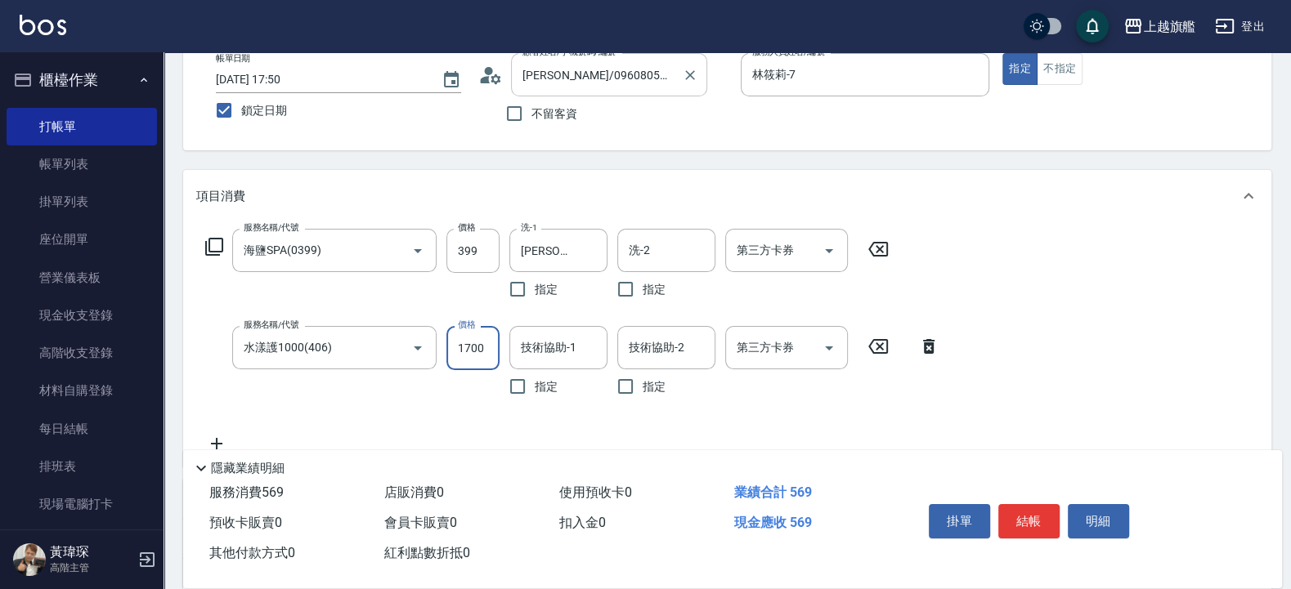
type input "1700"
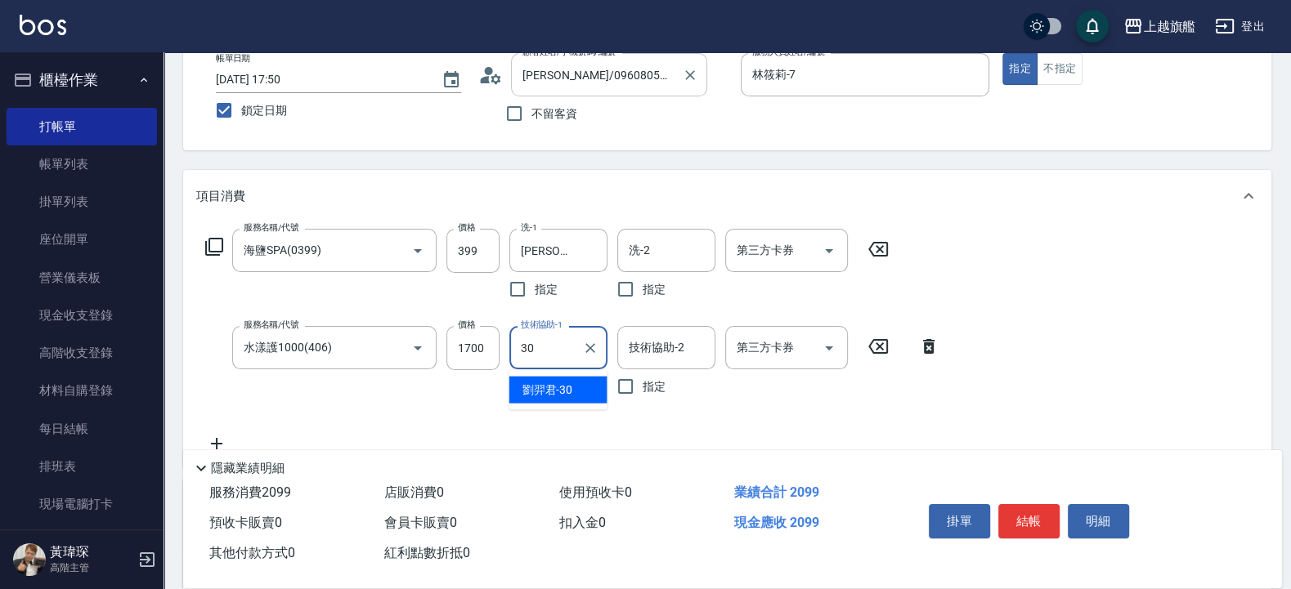
type input "[PERSON_NAME]-30"
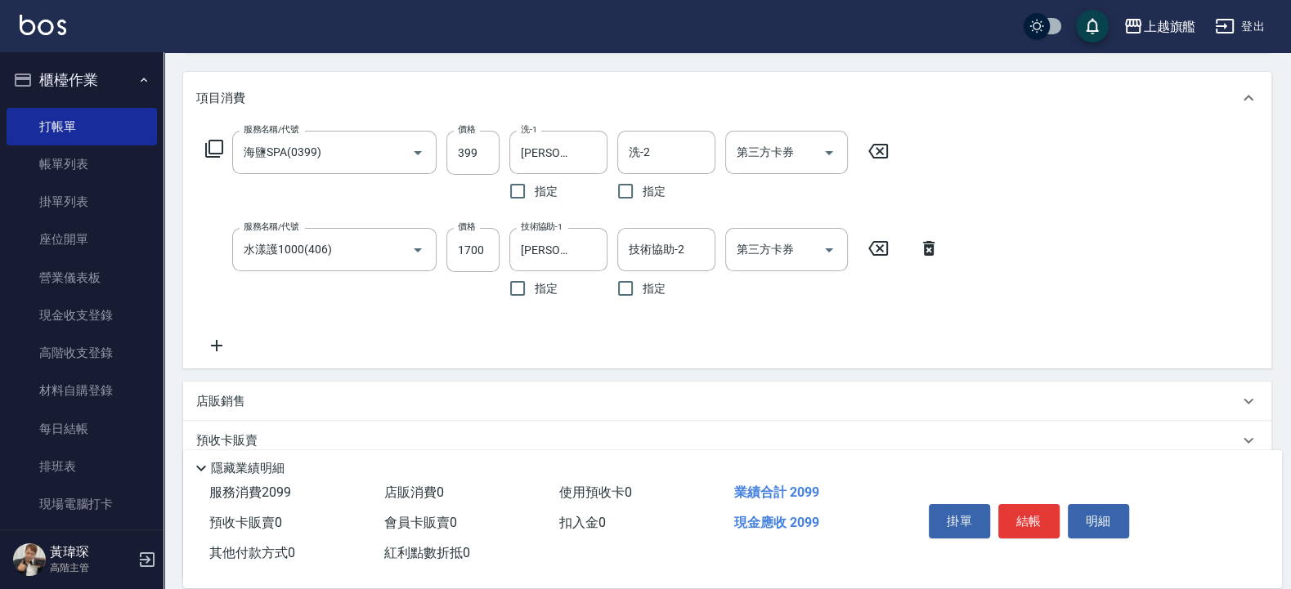
scroll to position [294, 0]
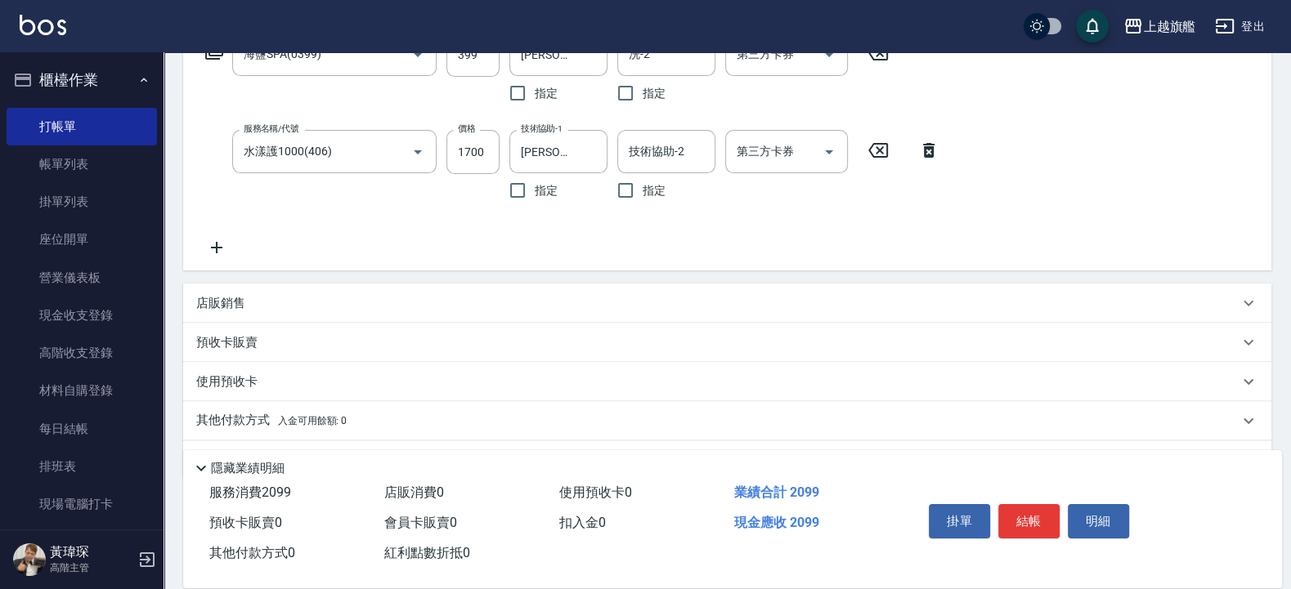
click at [227, 370] on div "使用預收卡" at bounding box center [727, 381] width 1088 height 39
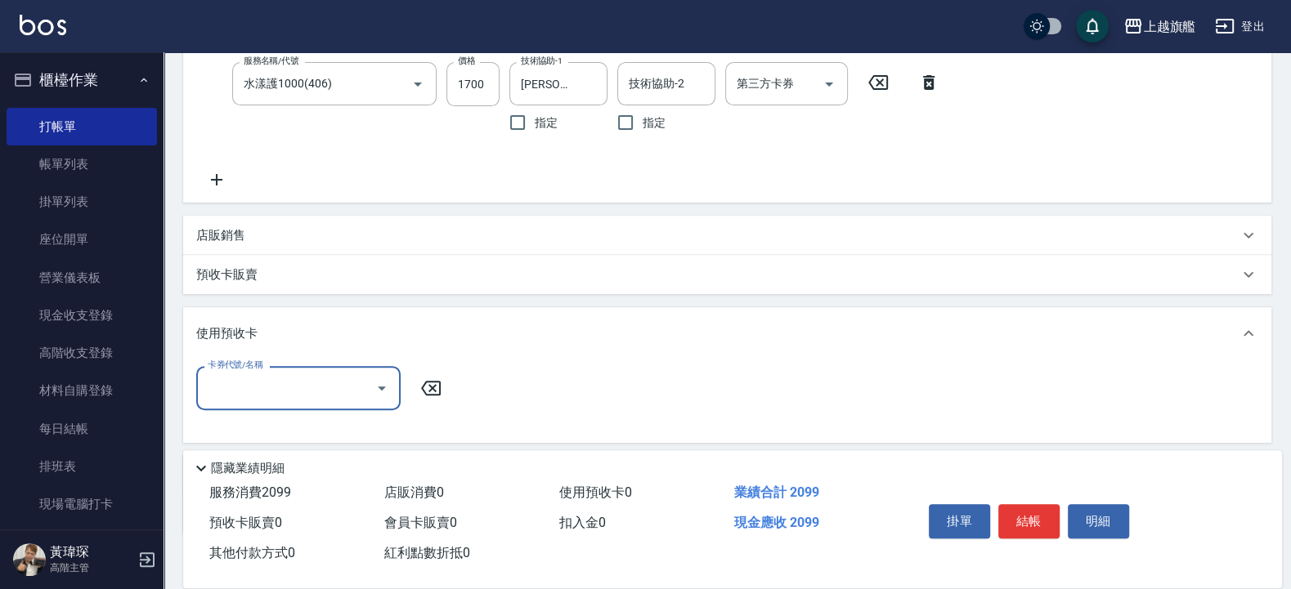
scroll to position [463, 0]
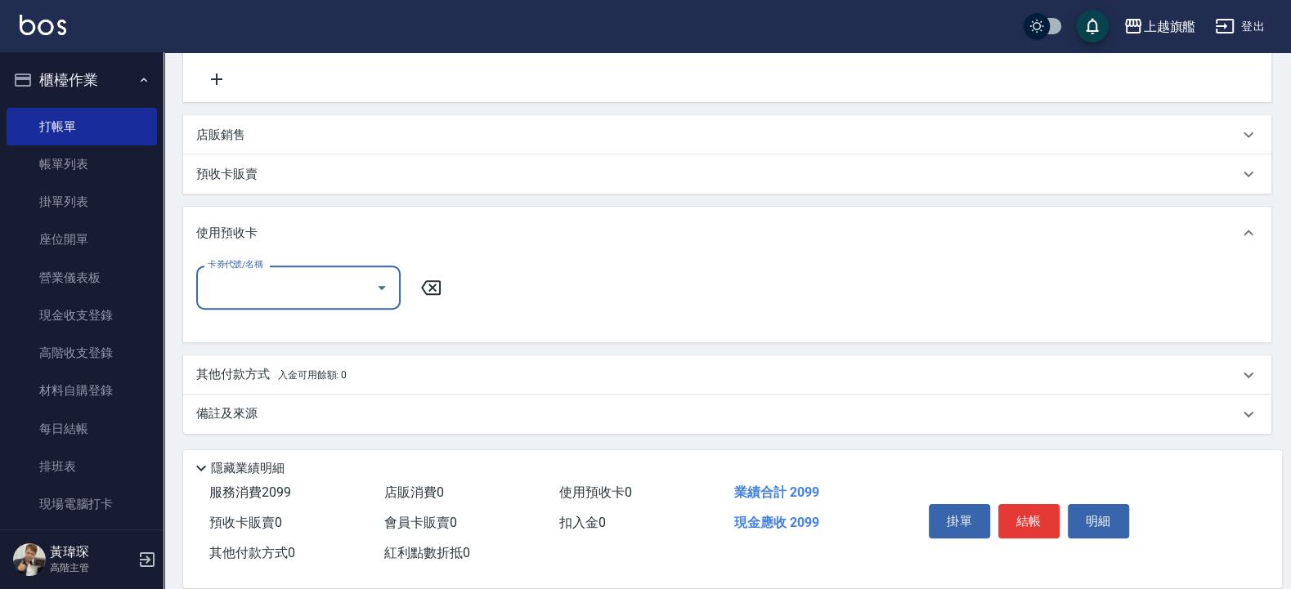
click at [331, 279] on input "卡券代號/名稱" at bounding box center [286, 287] width 165 height 29
click at [254, 178] on p "預收卡販賣" at bounding box center [226, 174] width 61 height 17
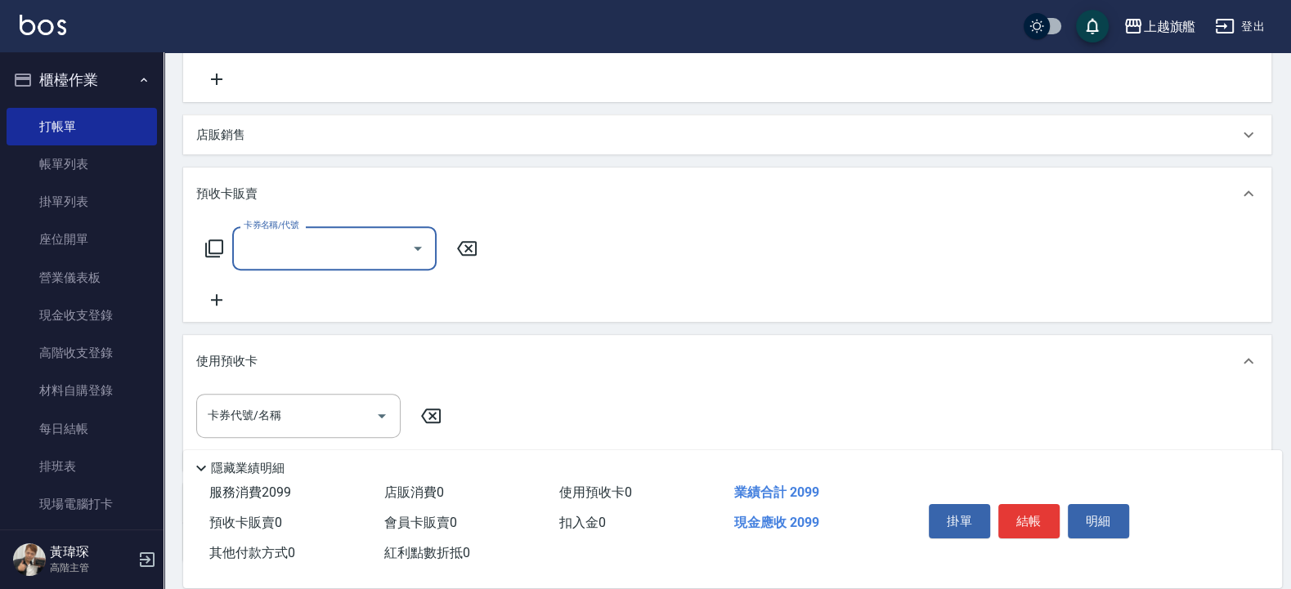
scroll to position [0, 0]
click at [253, 245] on input "卡券名稱/代號" at bounding box center [322, 248] width 165 height 29
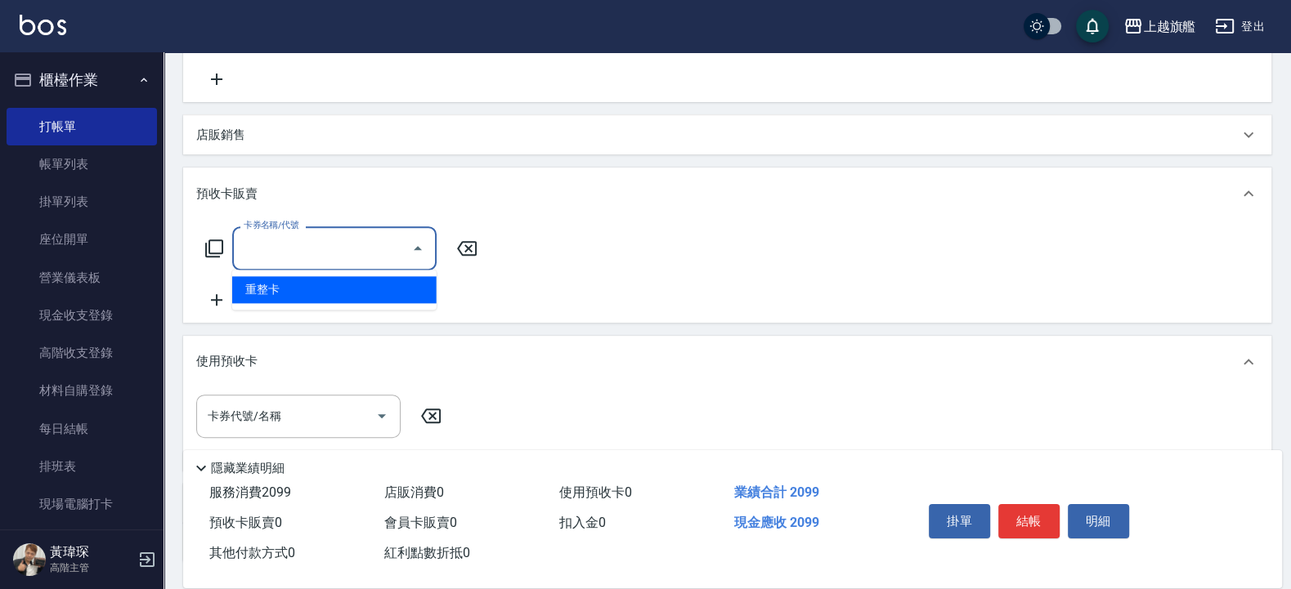
click at [275, 285] on span "重整卡" at bounding box center [334, 289] width 204 height 27
type input "重整卡(70069)"
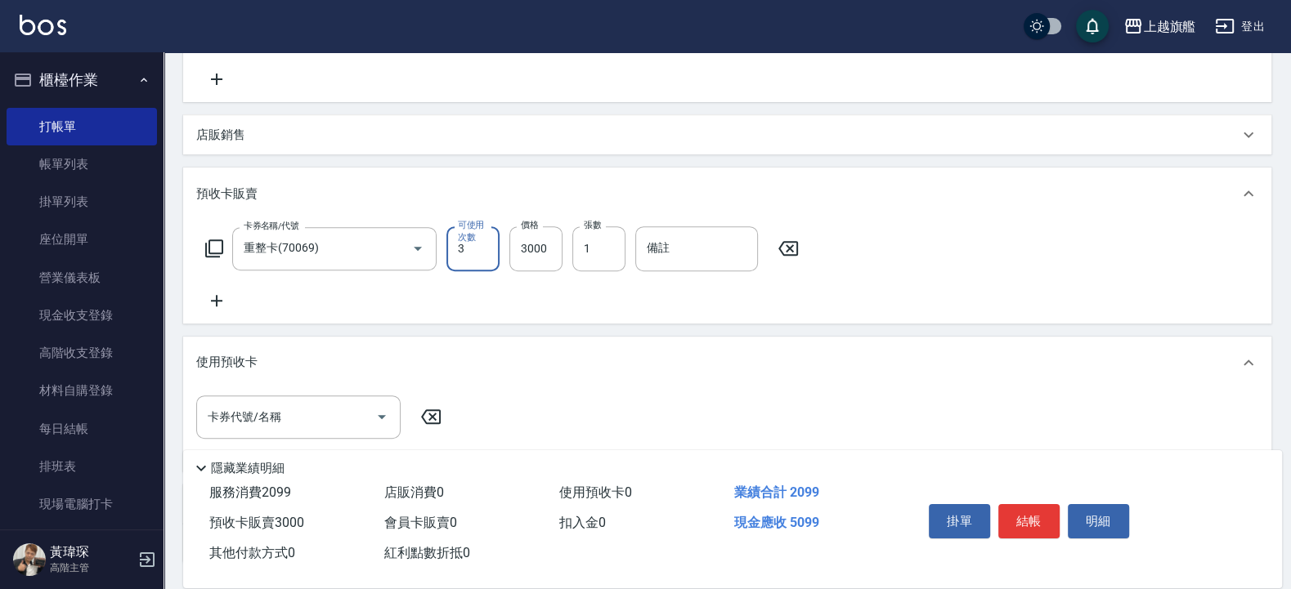
type input "3"
type input "6000"
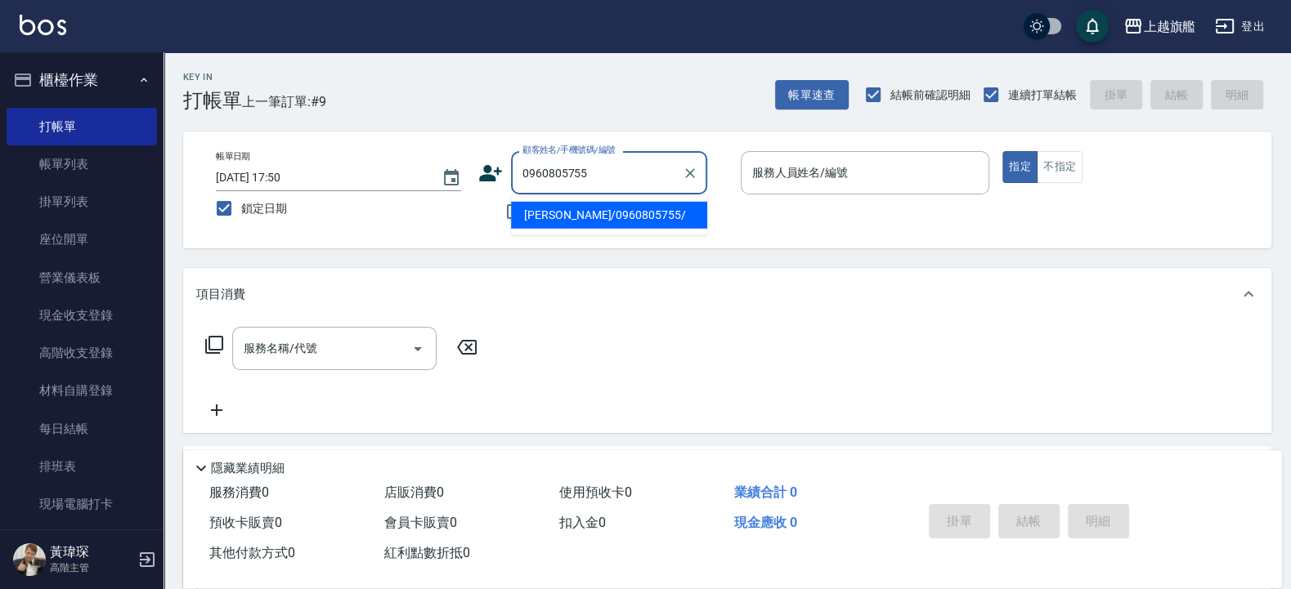
type input "[PERSON_NAME]/0960805755/"
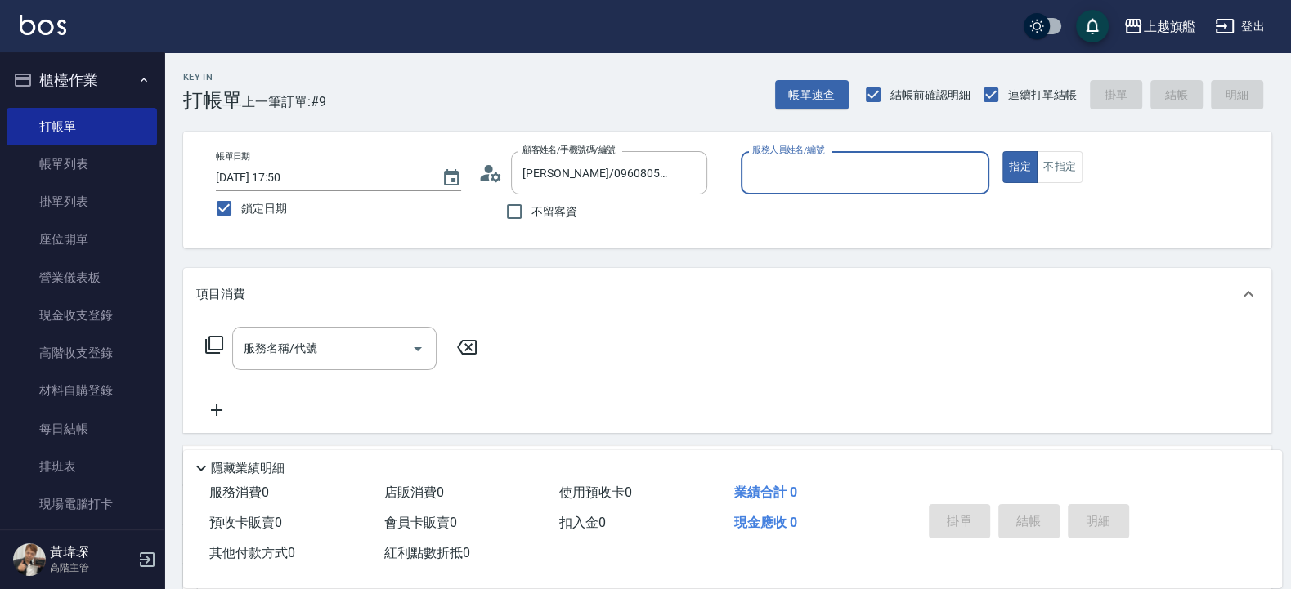
type input "林筱莉-7"
click at [1002, 151] on button "指定" at bounding box center [1019, 167] width 35 height 32
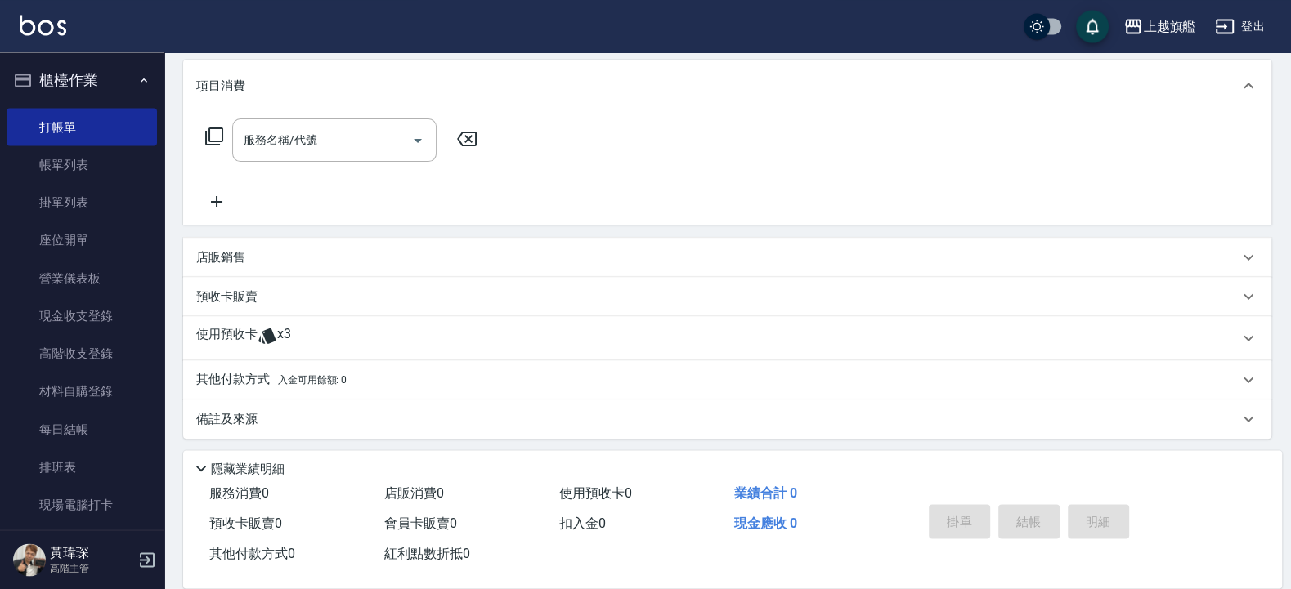
scroll to position [213, 0]
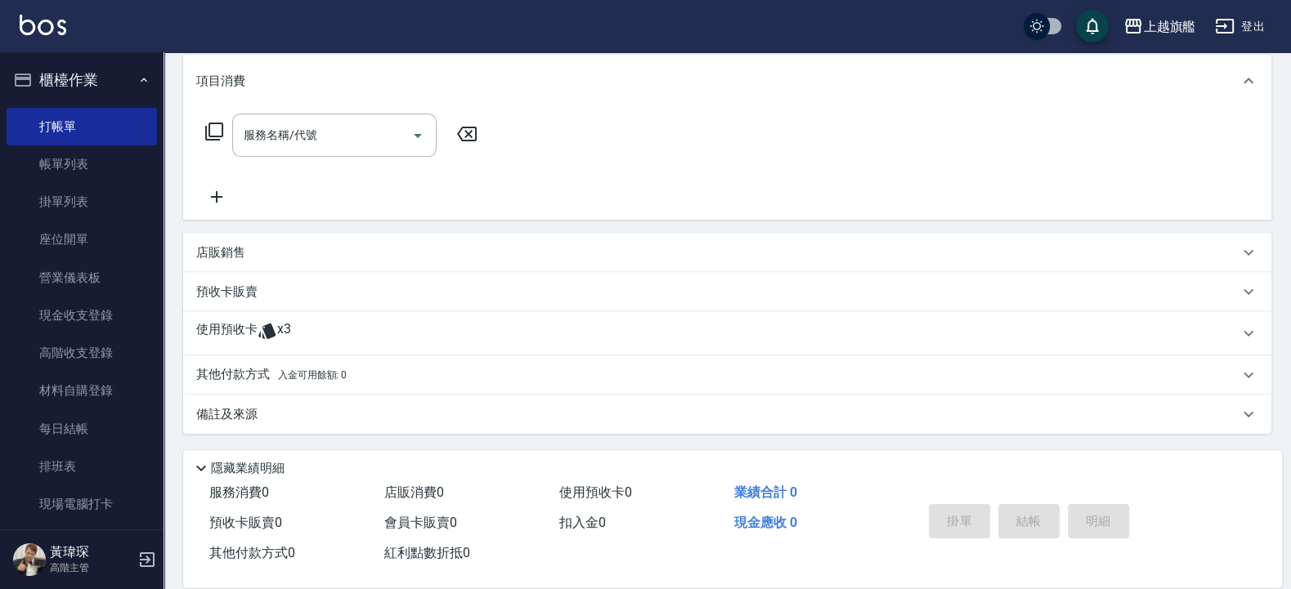
click at [322, 319] on div "使用預收卡 x3" at bounding box center [727, 333] width 1088 height 44
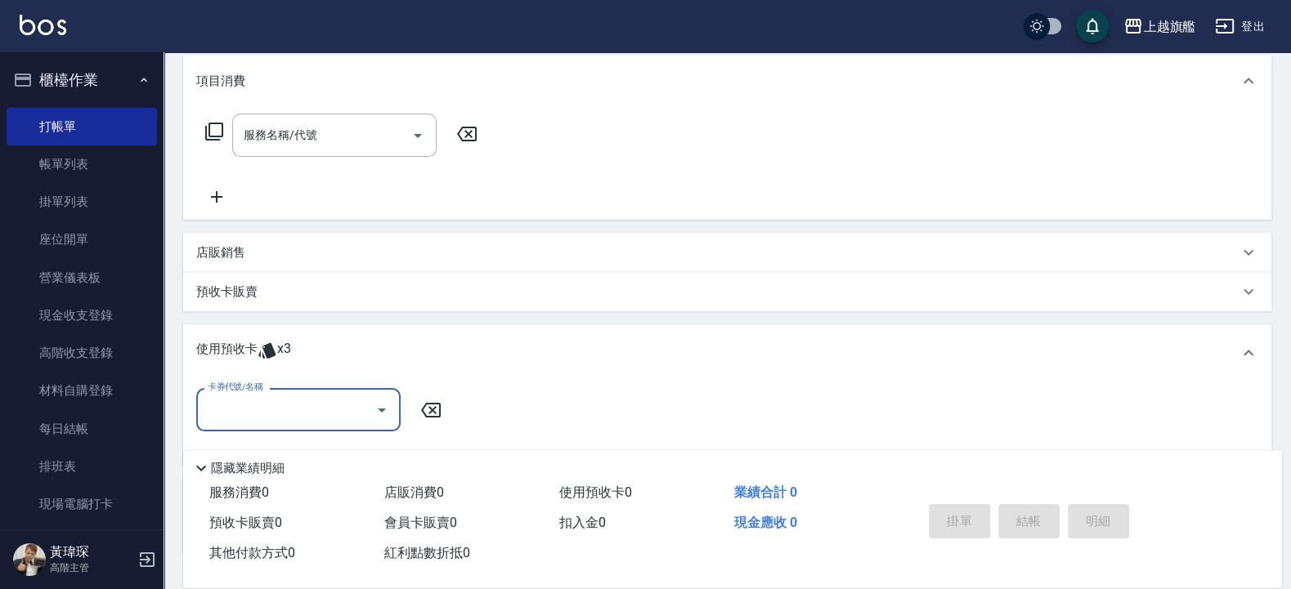
scroll to position [336, 0]
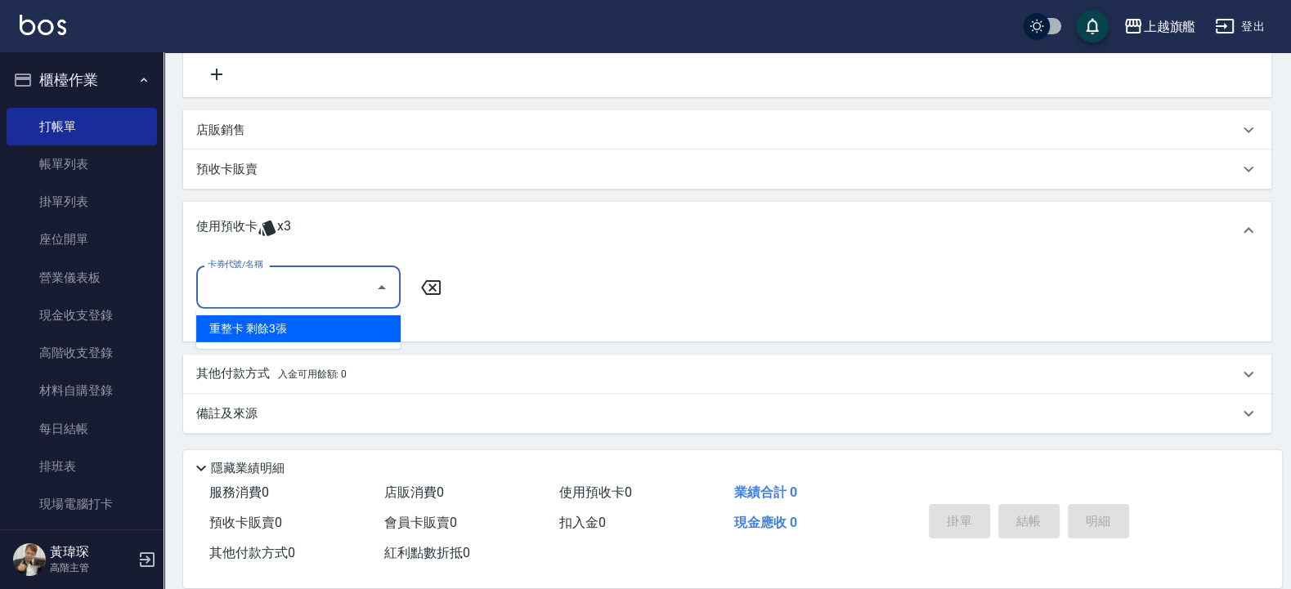
click at [277, 287] on input "卡券代號/名稱" at bounding box center [286, 287] width 165 height 29
click at [291, 335] on div "重整卡 剩餘3張" at bounding box center [298, 329] width 204 height 27
type input "重整卡"
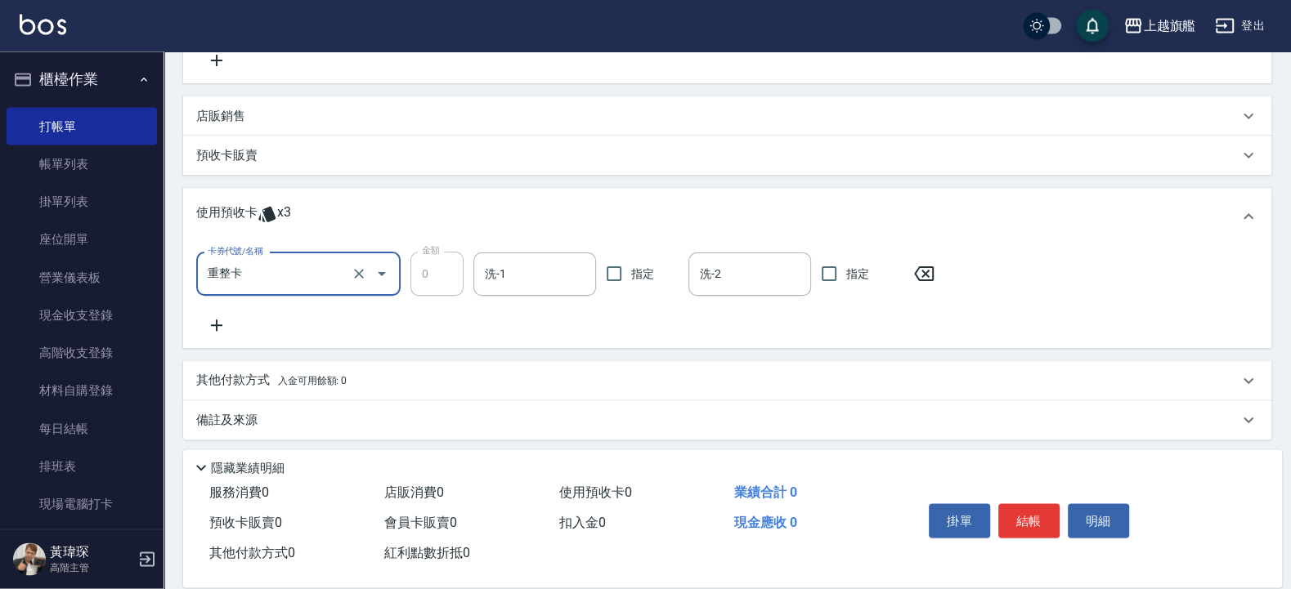
scroll to position [356, 0]
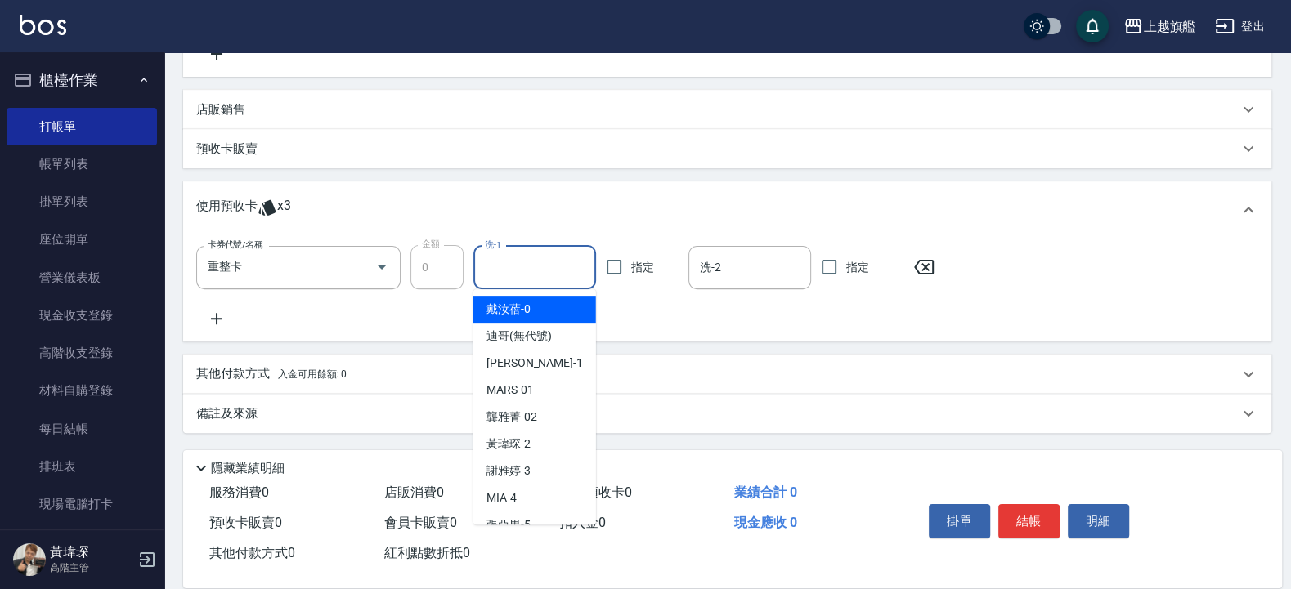
click at [551, 260] on input "洗-1" at bounding box center [535, 267] width 108 height 29
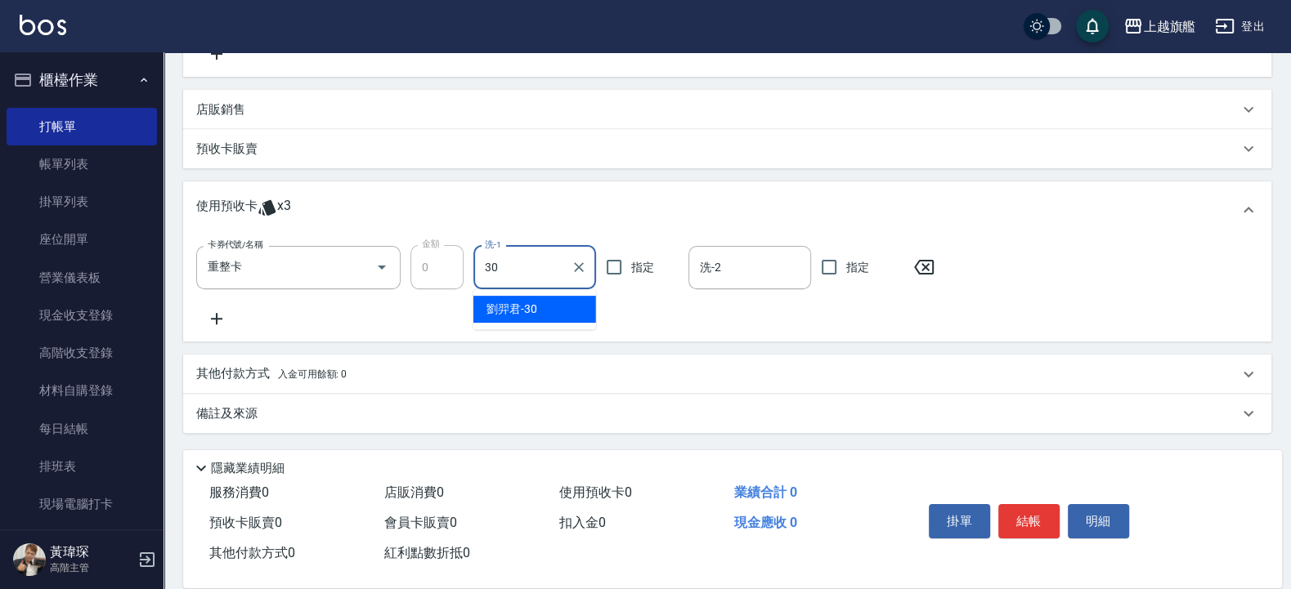
type input "[PERSON_NAME]-30"
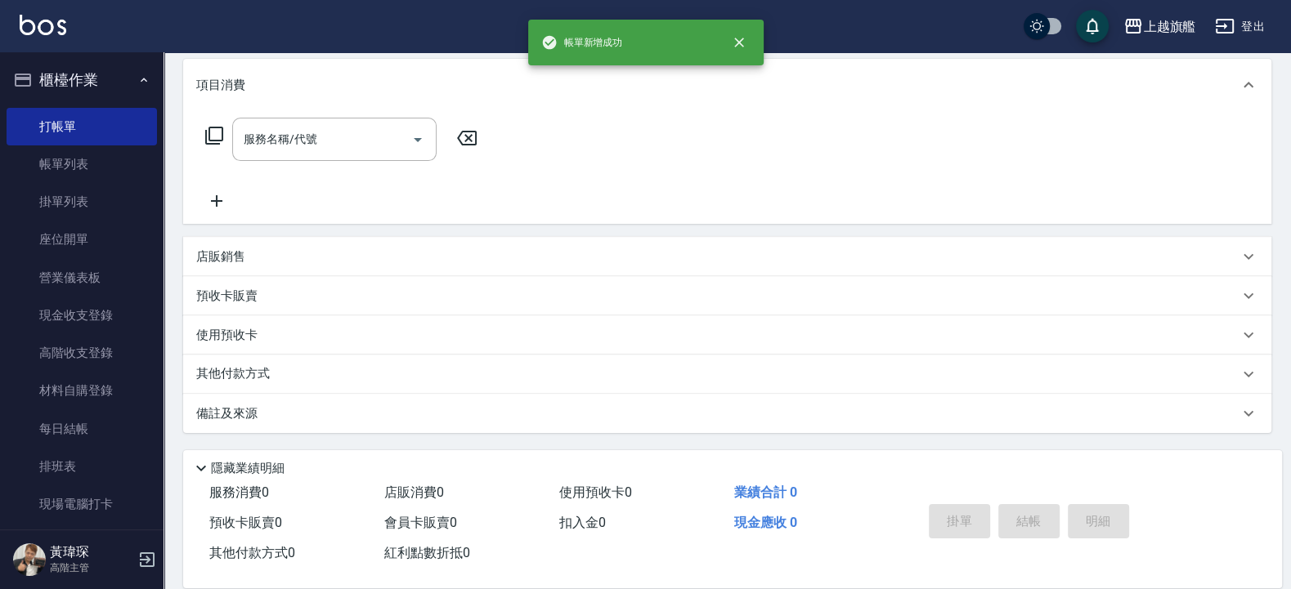
scroll to position [0, 0]
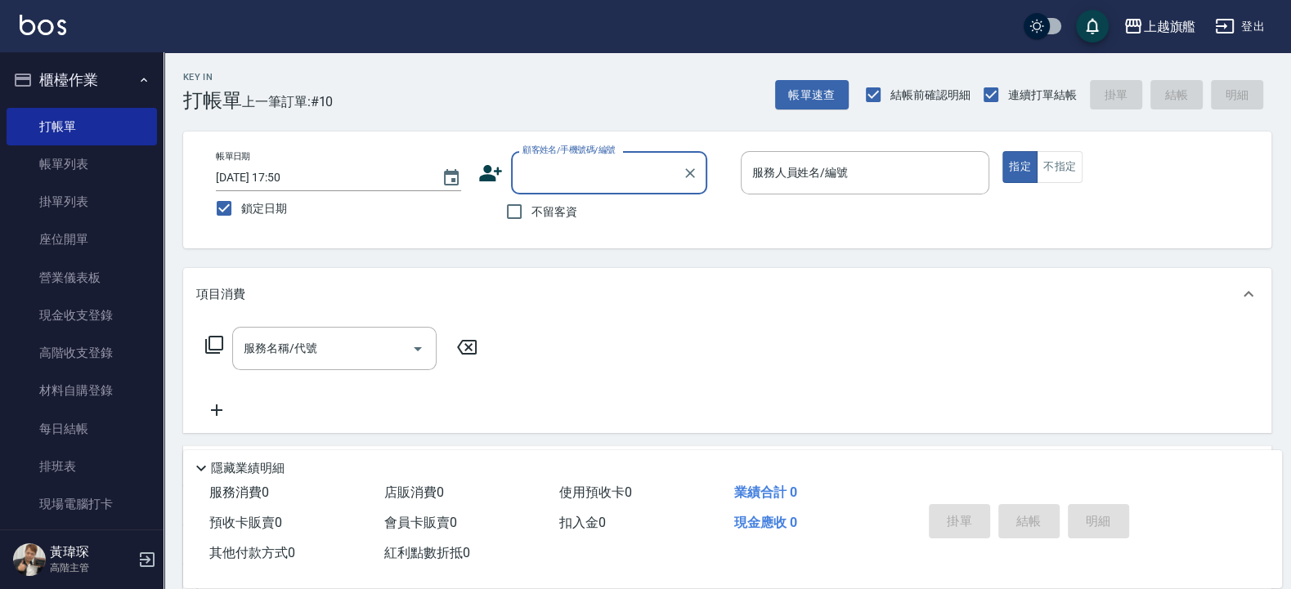
click at [531, 215] on span "不留客資" at bounding box center [554, 212] width 46 height 17
click at [531, 215] on input "不留客資" at bounding box center [514, 212] width 34 height 34
checkbox input "true"
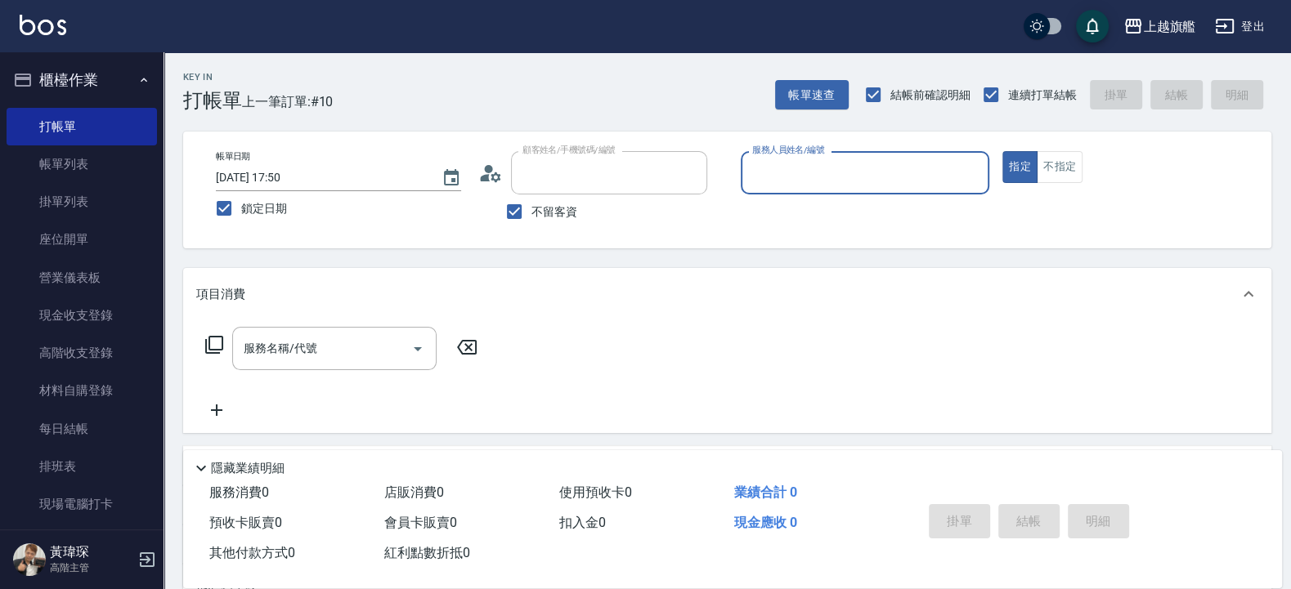
type input "[PERSON_NAME]/0960805755/"
type input "林筱莉-7"
type input "[PERSON_NAME]/0908621539/"
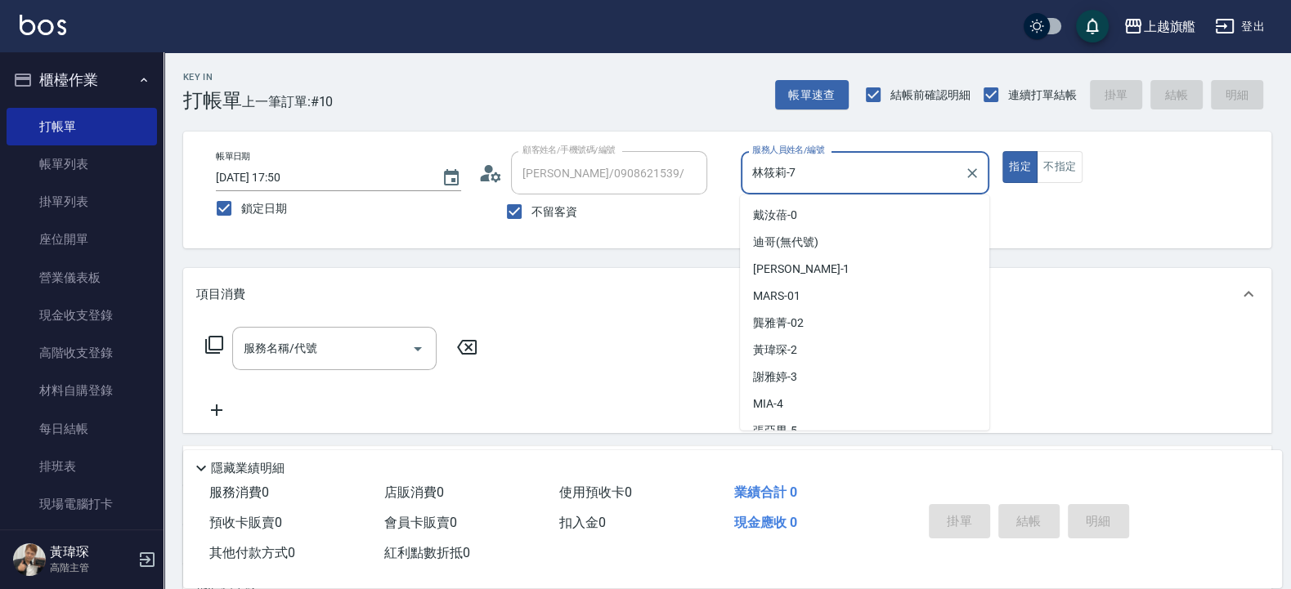
drag, startPoint x: 691, startPoint y: 150, endPoint x: 674, endPoint y: 147, distance: 16.5
click at [748, 159] on input "林筱莉-7" at bounding box center [853, 173] width 210 height 29
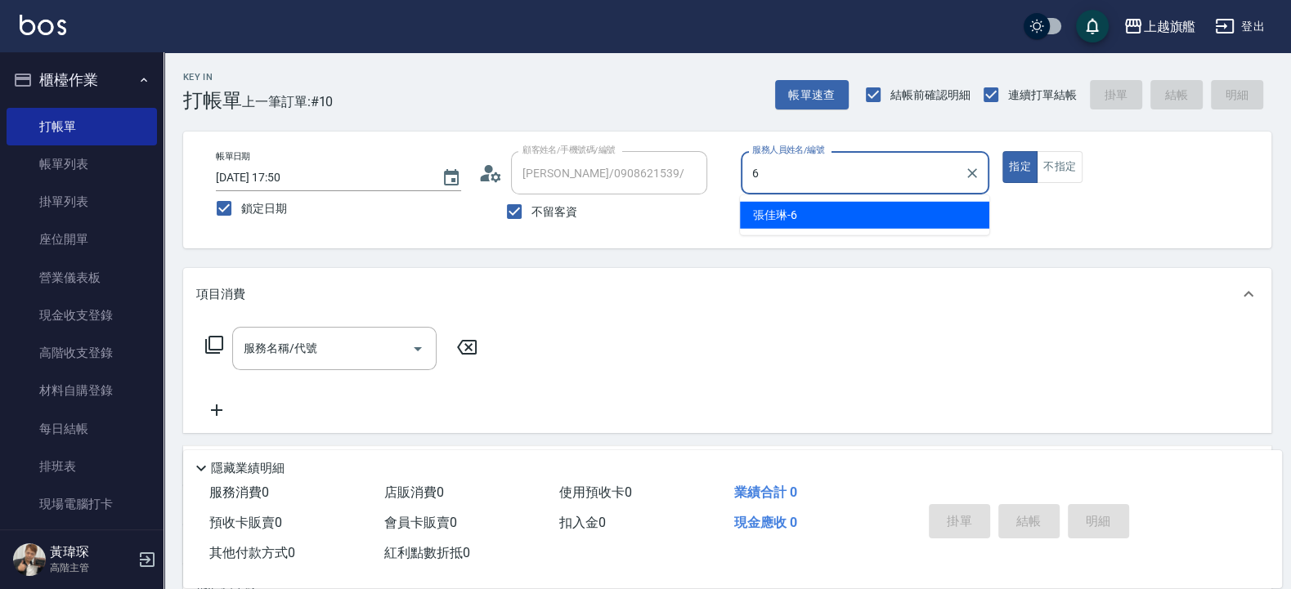
type input "張佳琳-6"
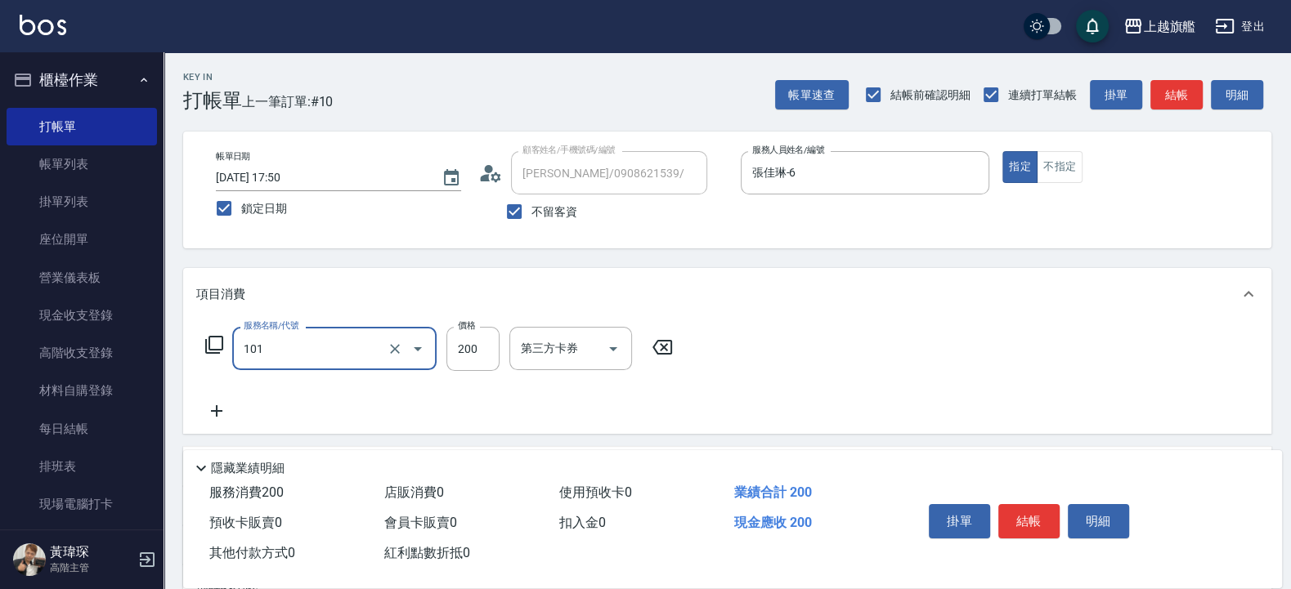
type input "一般洗(101)"
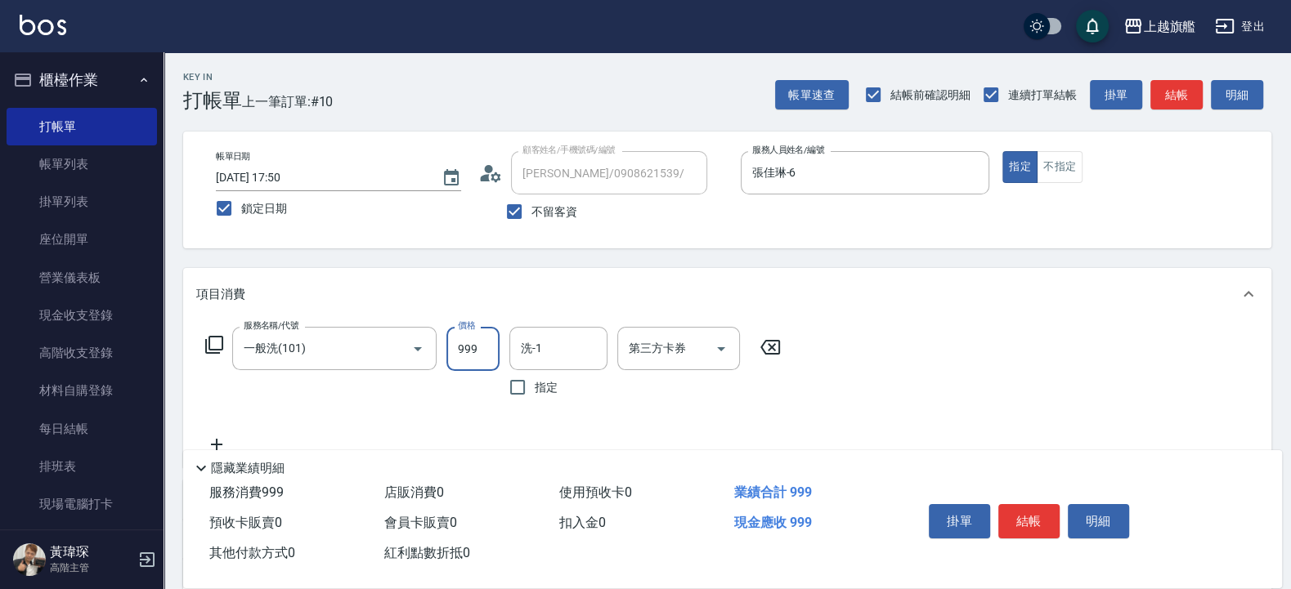
type input "999"
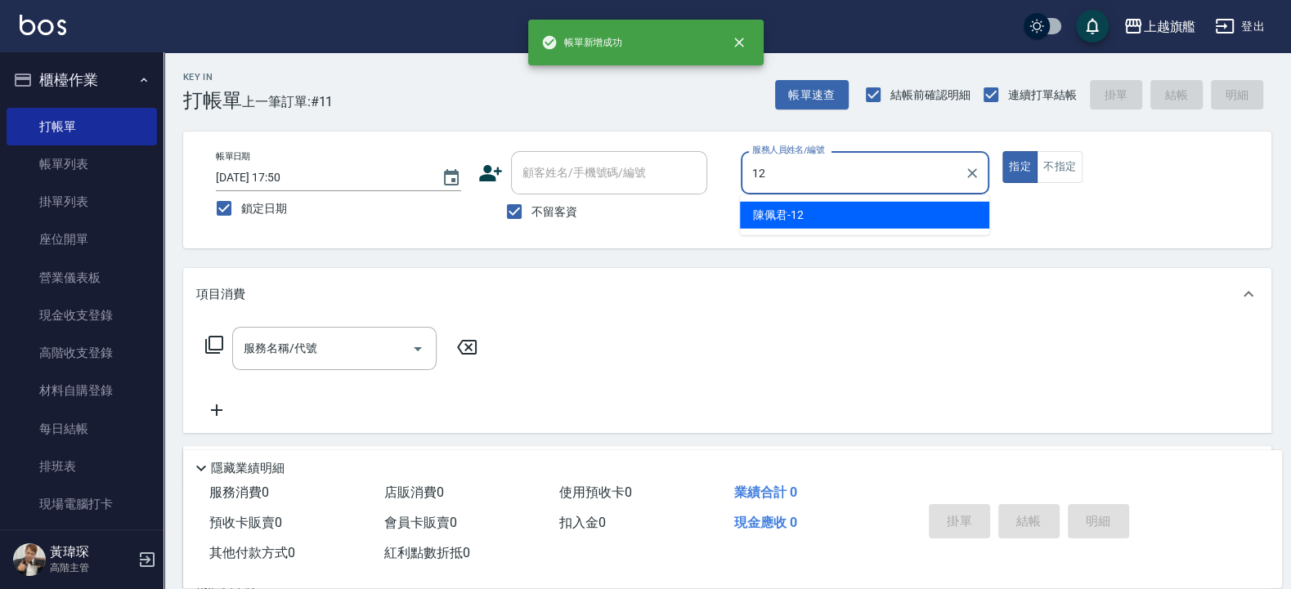
type input "陳佩君-12"
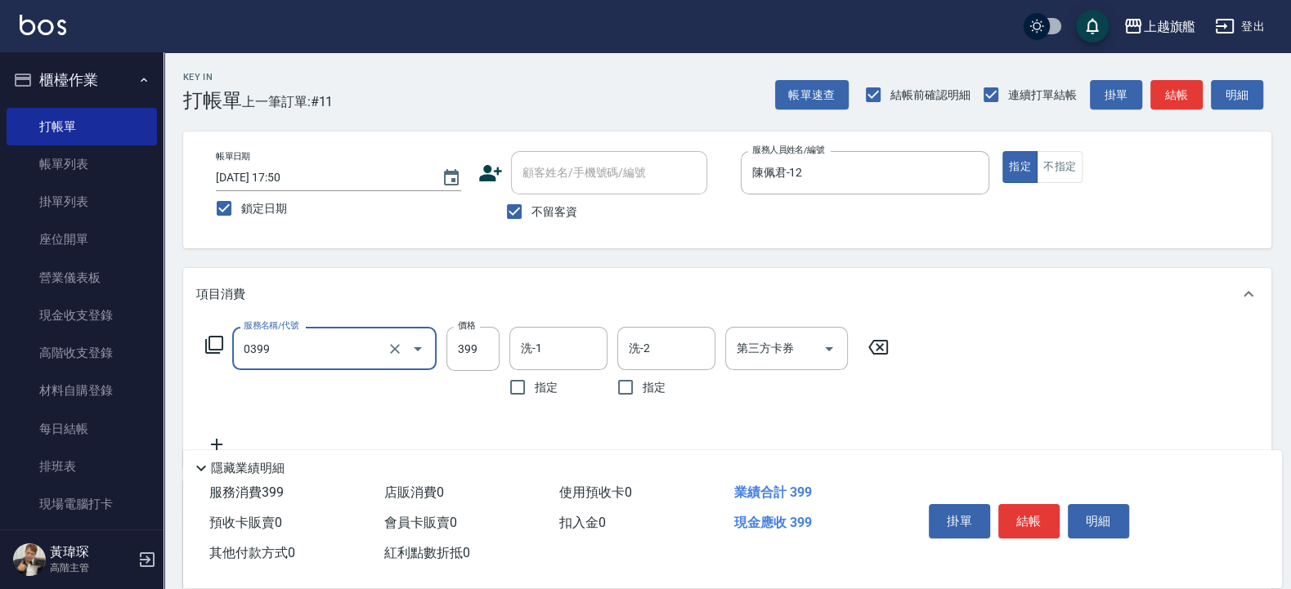
type input "海鹽SPA(0399)"
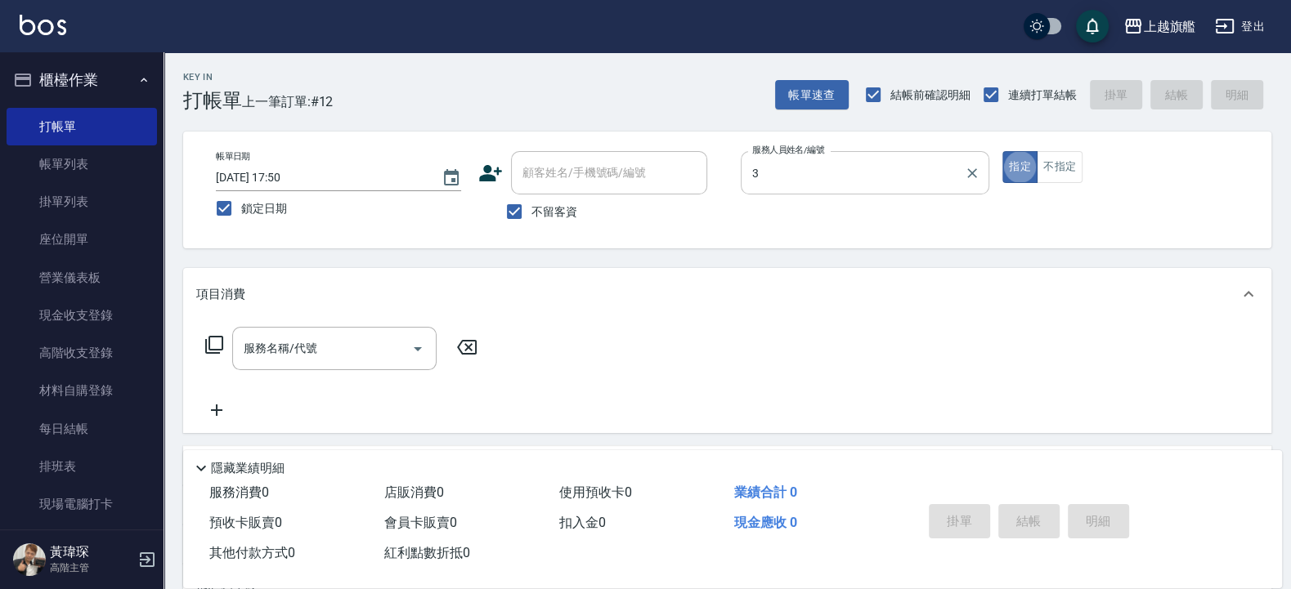
type input "[PERSON_NAME]-3"
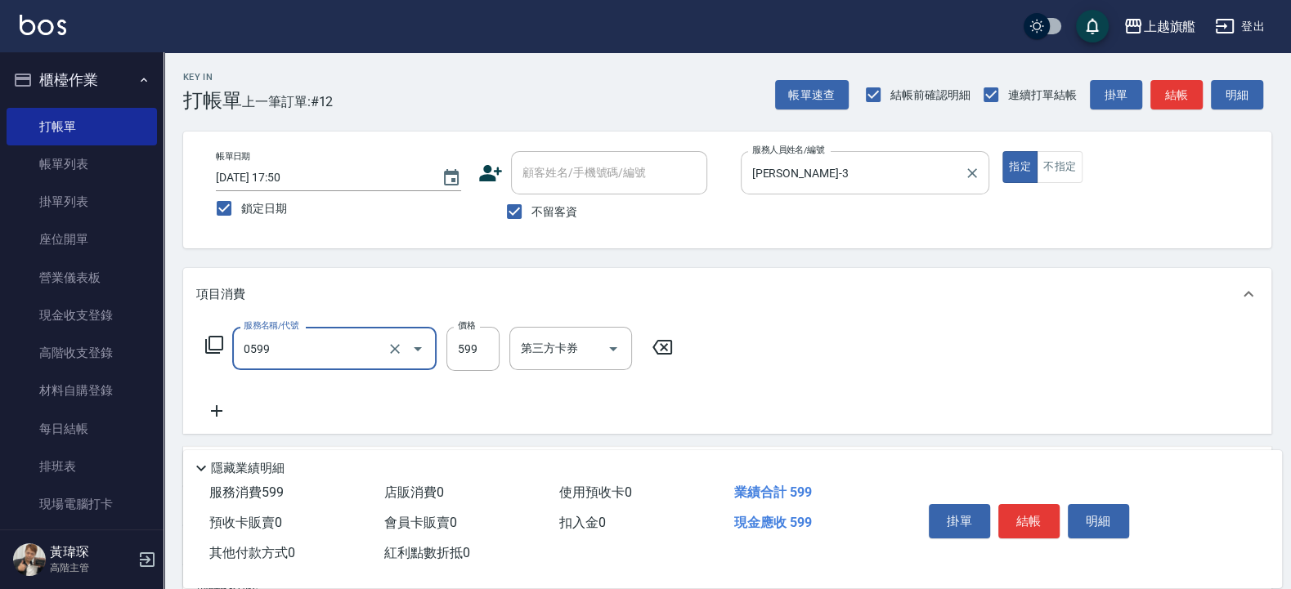
type input "去角質ITELY.(0599)"
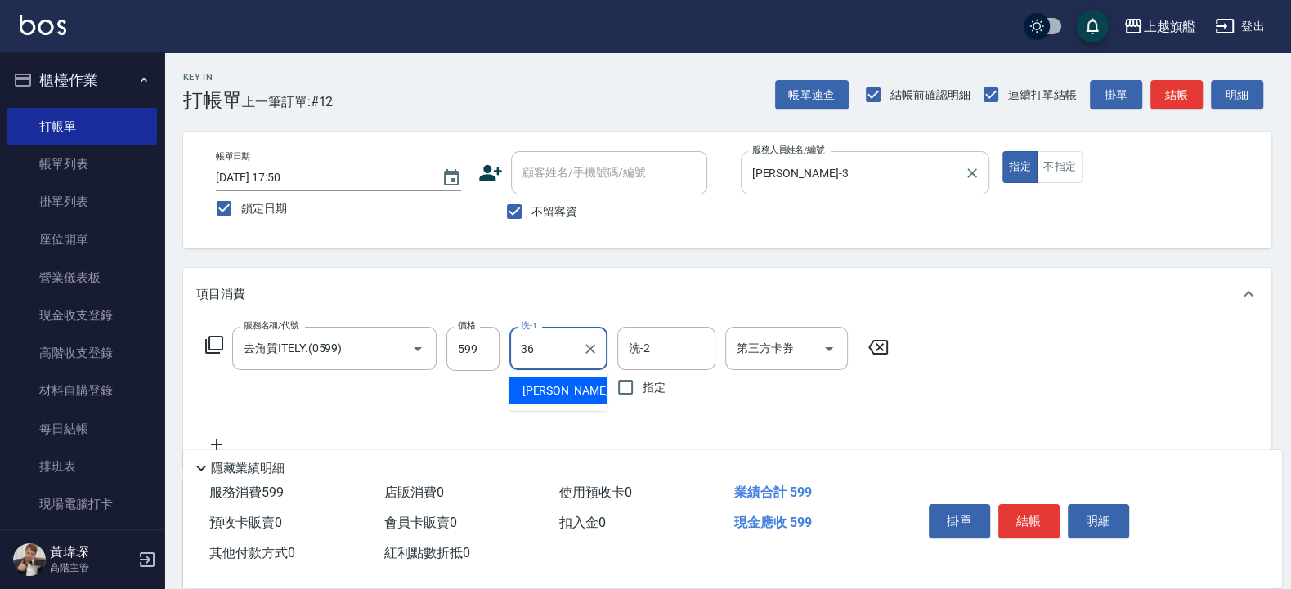
type input "[PERSON_NAME]-36"
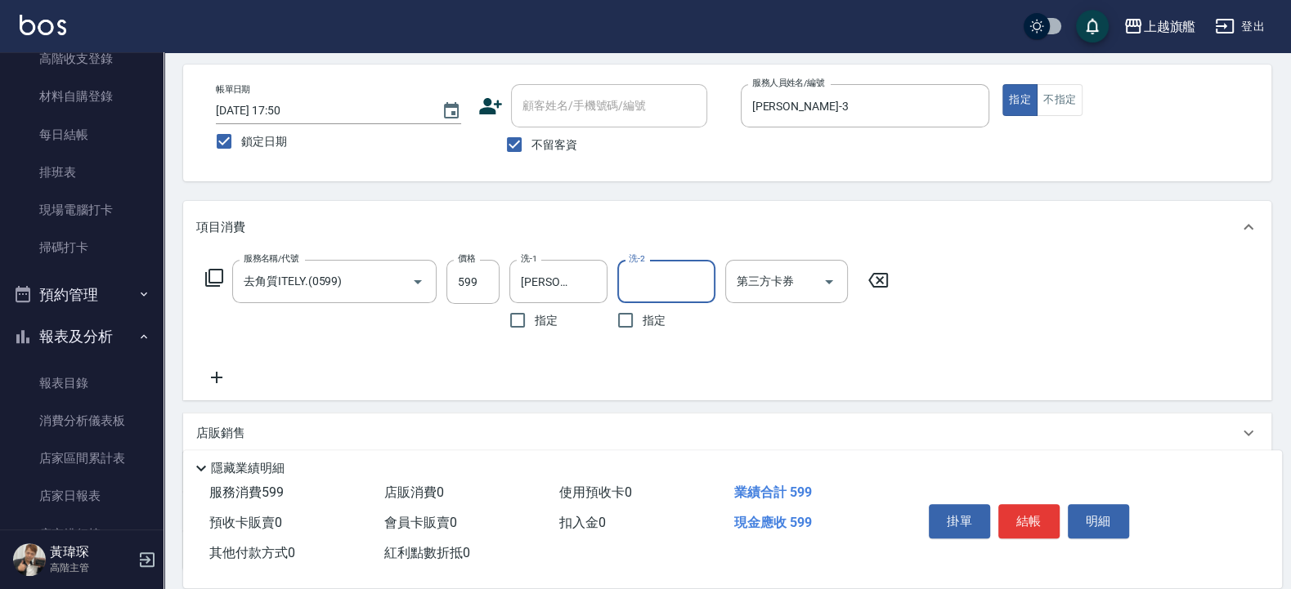
scroll to position [98, 0]
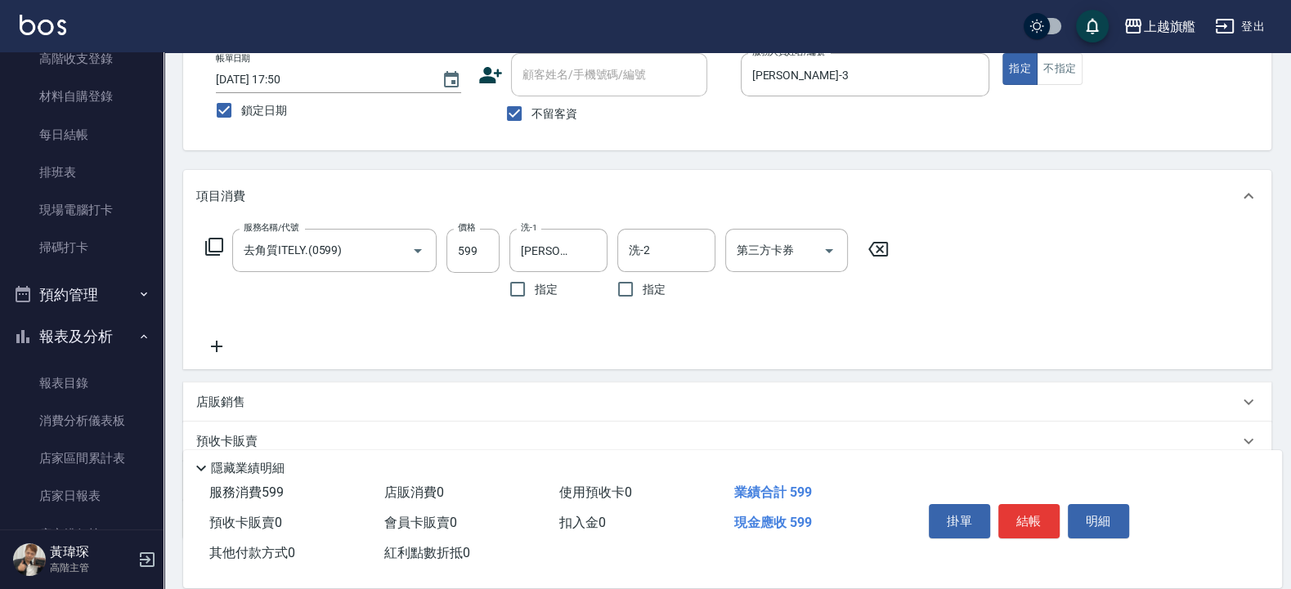
click at [204, 348] on icon at bounding box center [216, 347] width 41 height 20
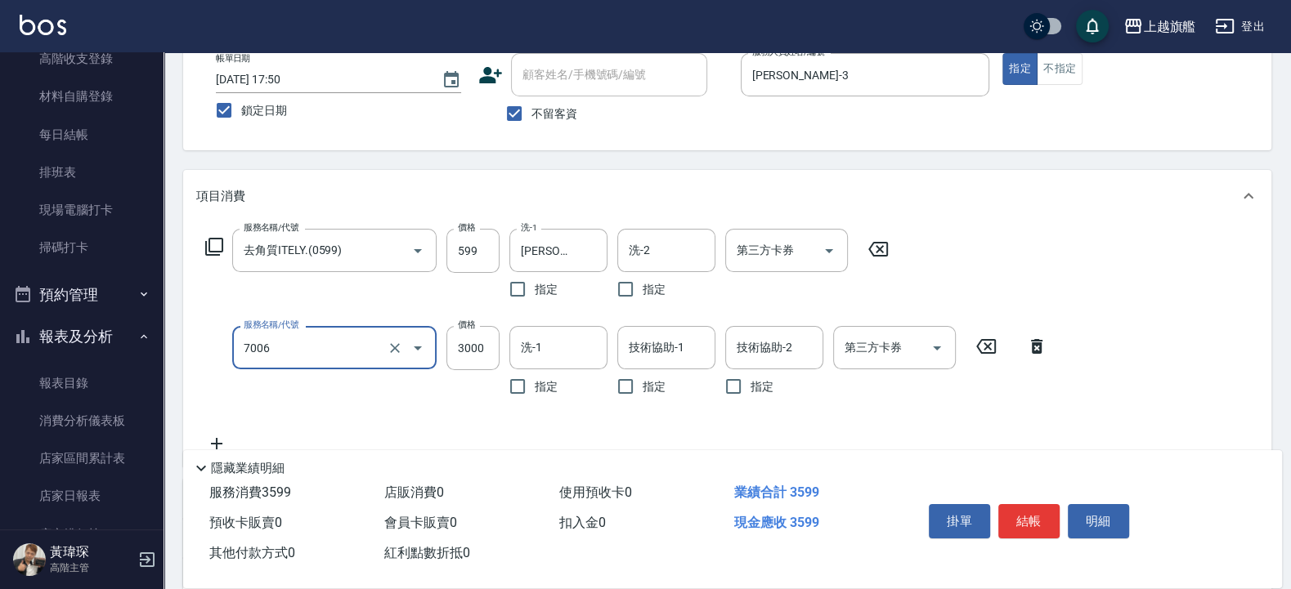
type input "重整(7006)"
type input "1500"
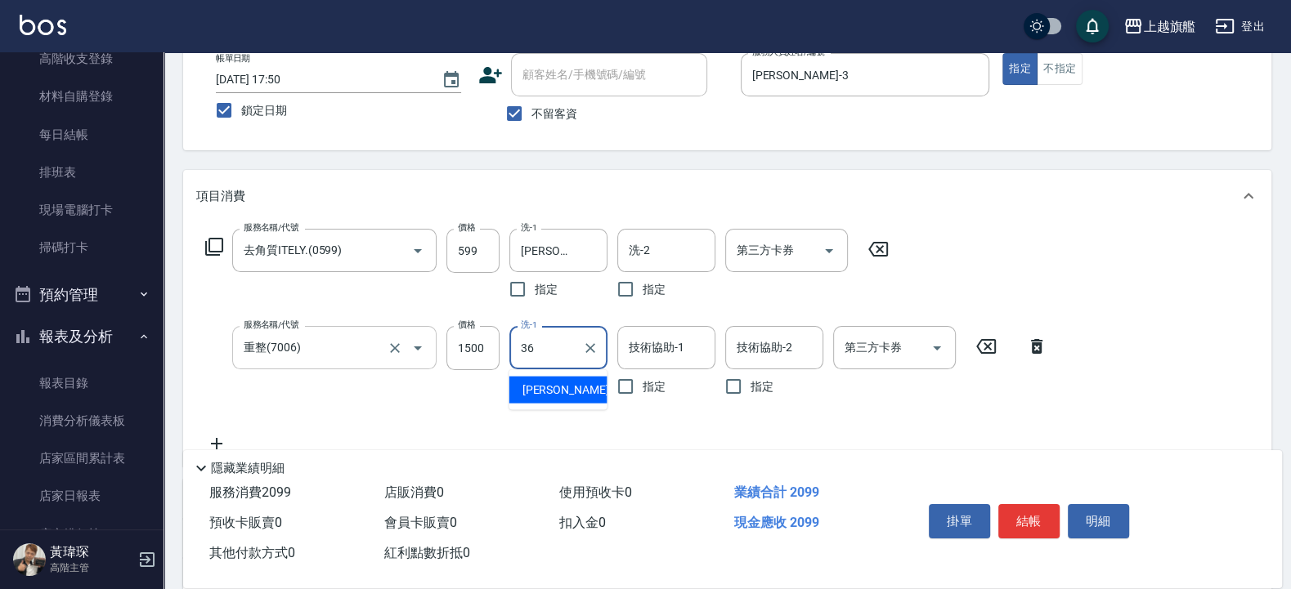
type input "[PERSON_NAME]-36"
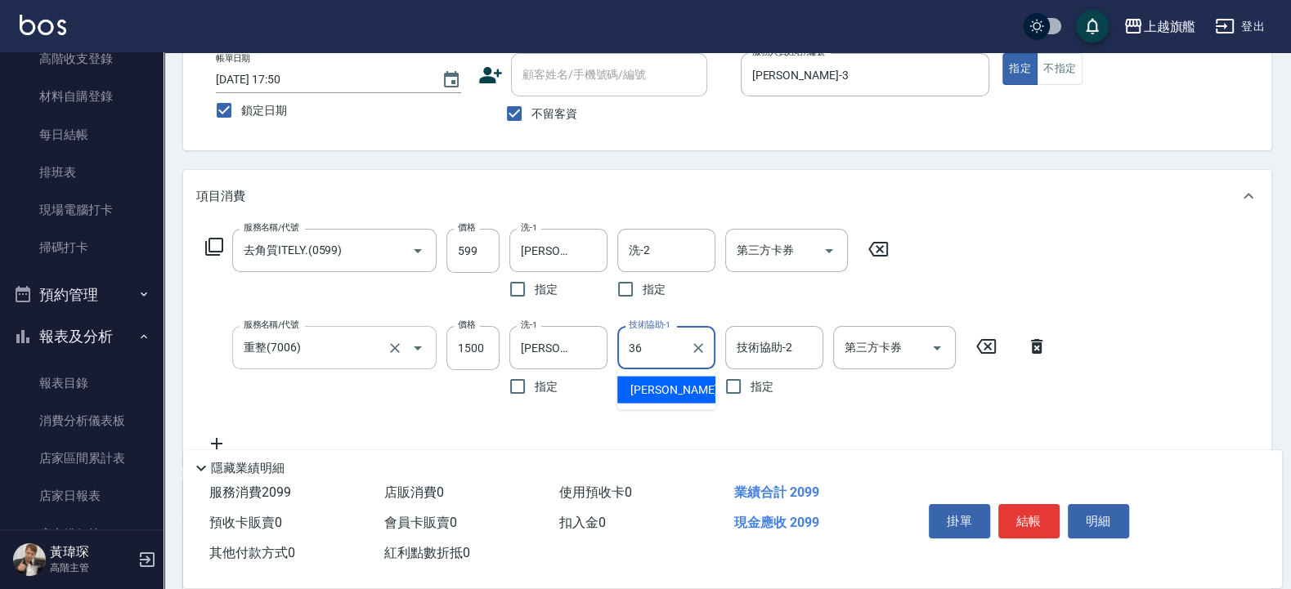
type input "[PERSON_NAME]-36"
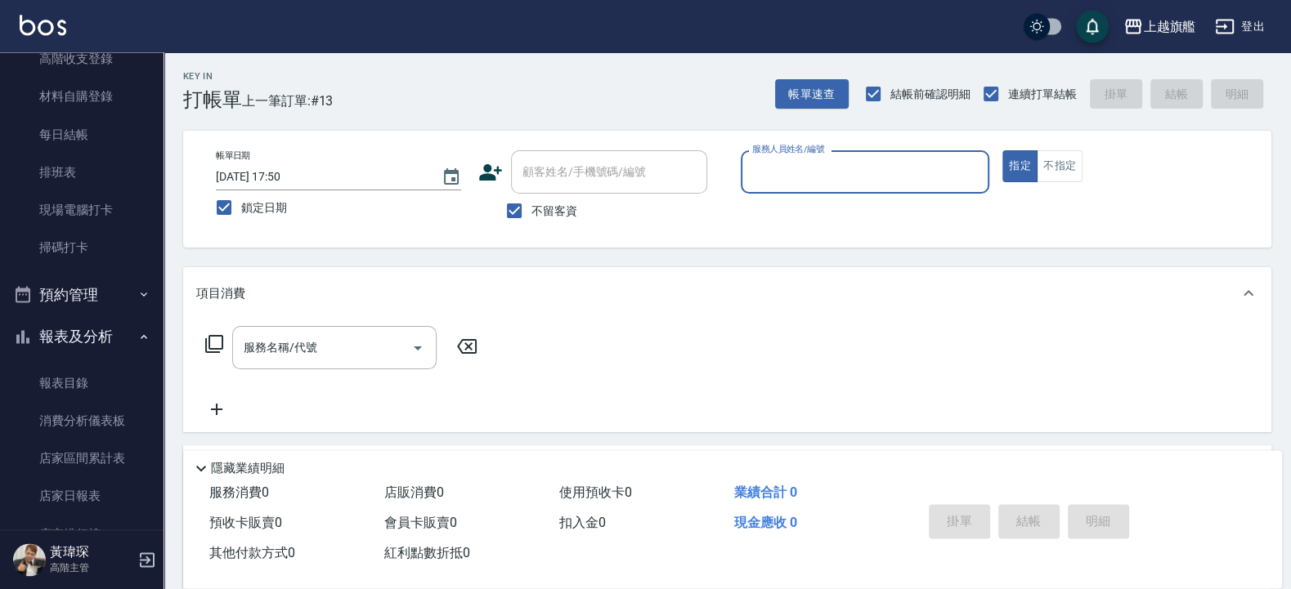
scroll to position [0, 0]
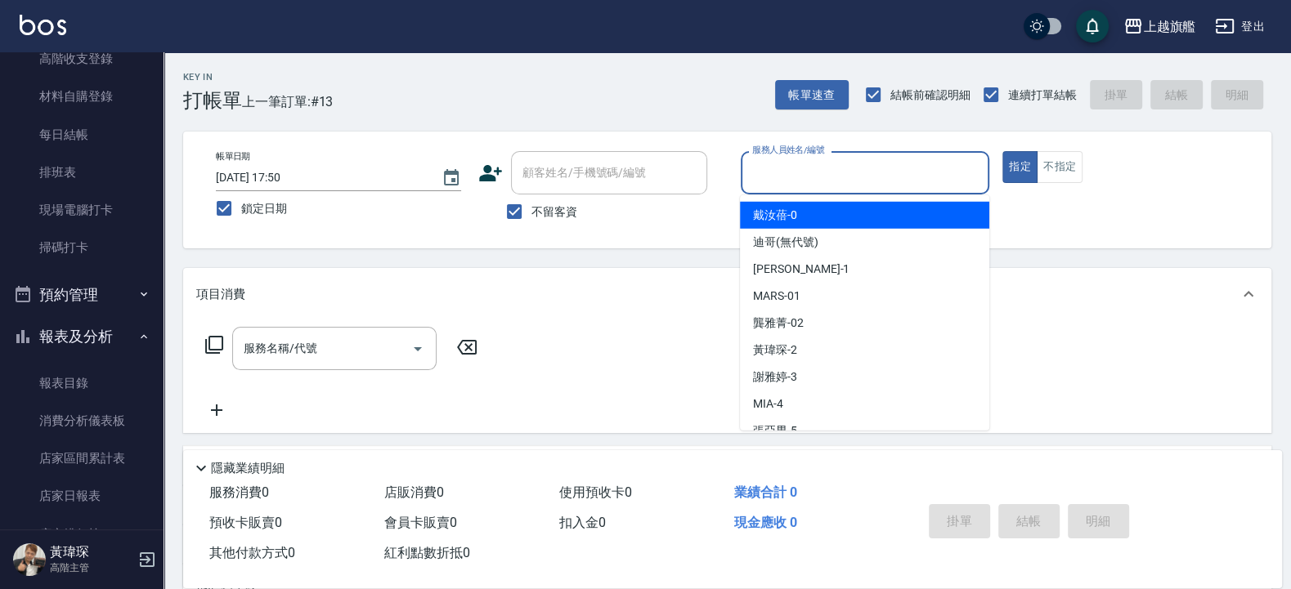
click at [826, 171] on input "服務人員姓名/編號" at bounding box center [865, 173] width 235 height 29
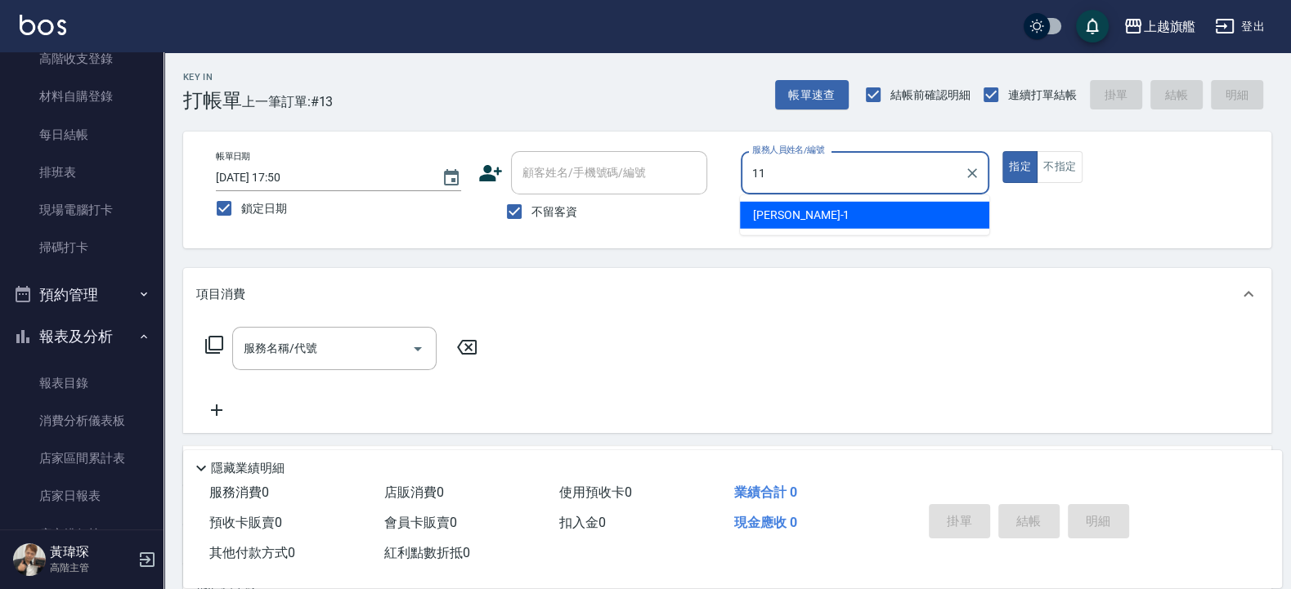
type input "[PERSON_NAME]-11"
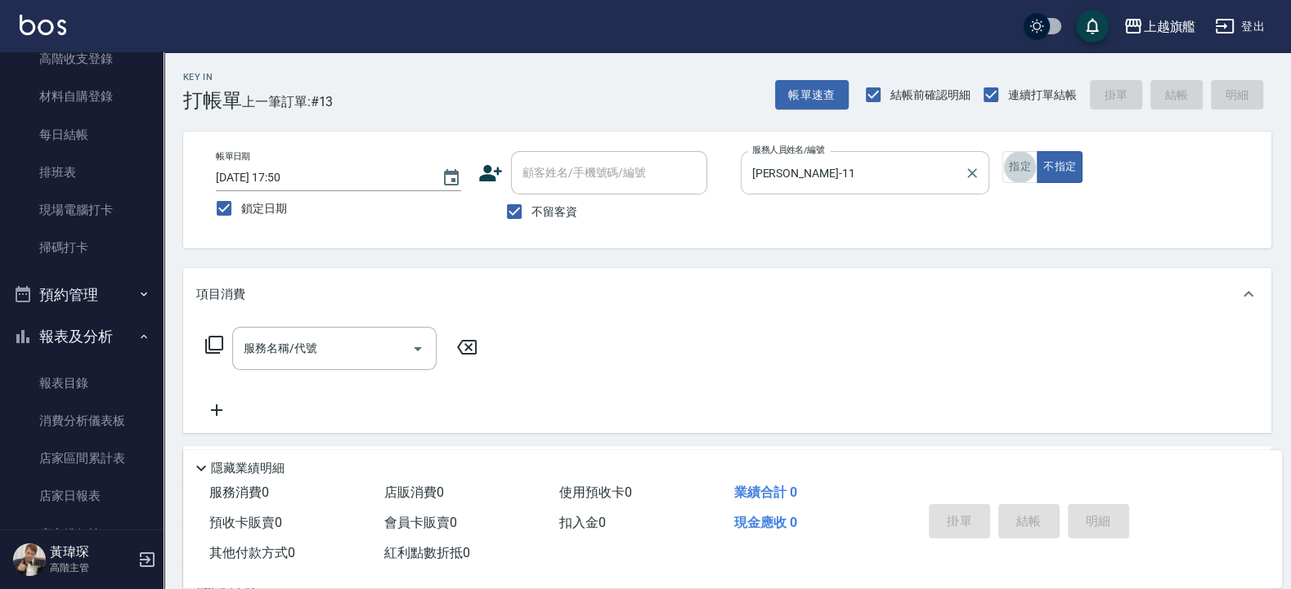
scroll to position [49, 0]
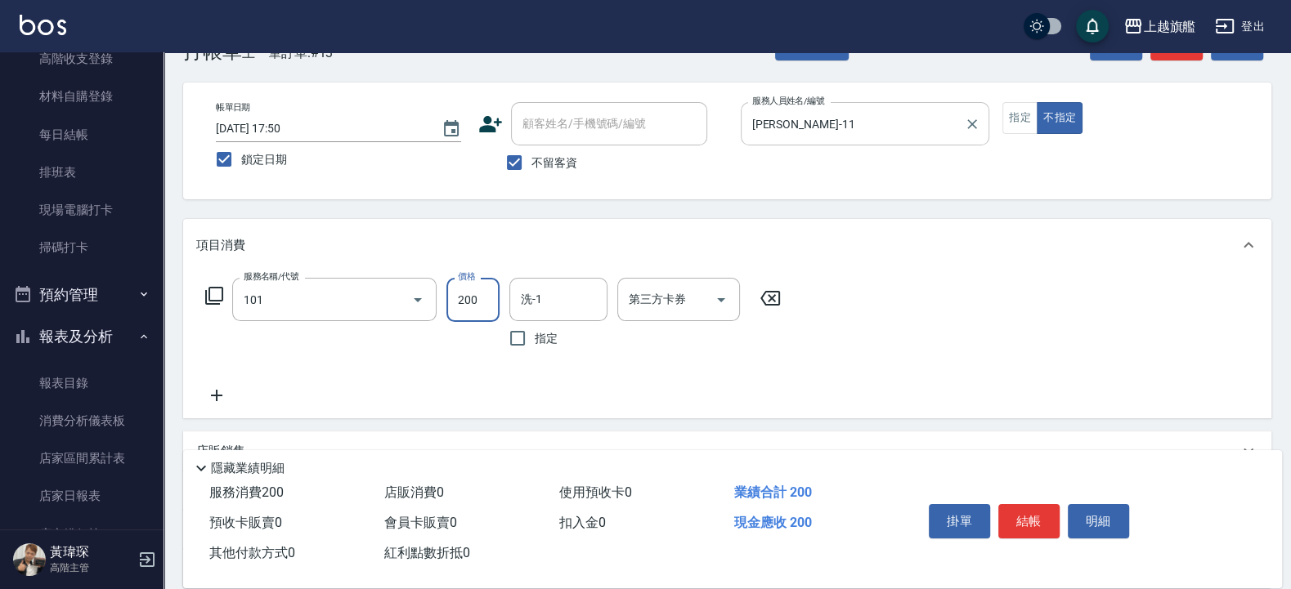
type input "一般洗(101)"
type input "300"
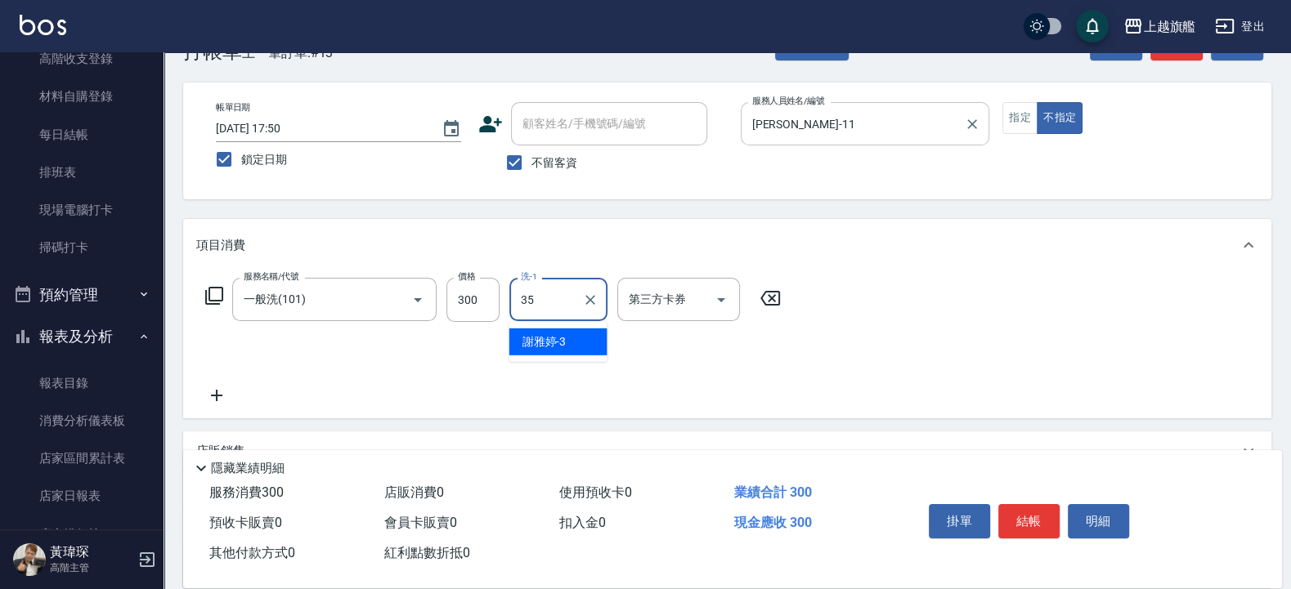
type input "邱靖淳-35"
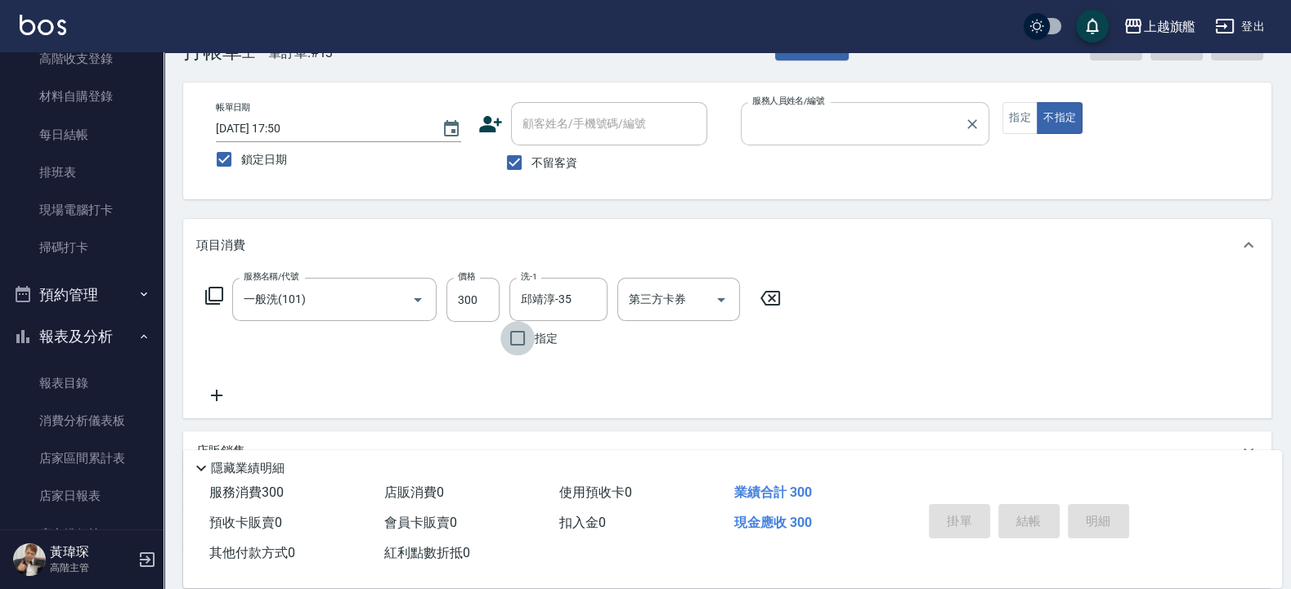
type input "6"
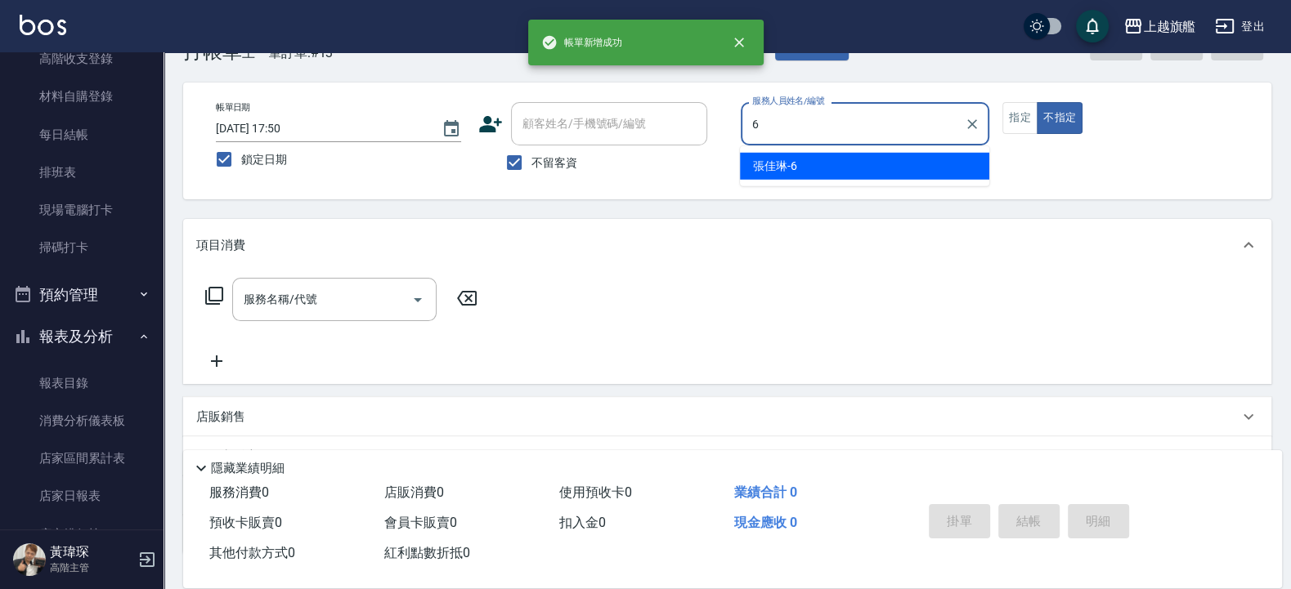
type input "張佳琳-6"
type button "false"
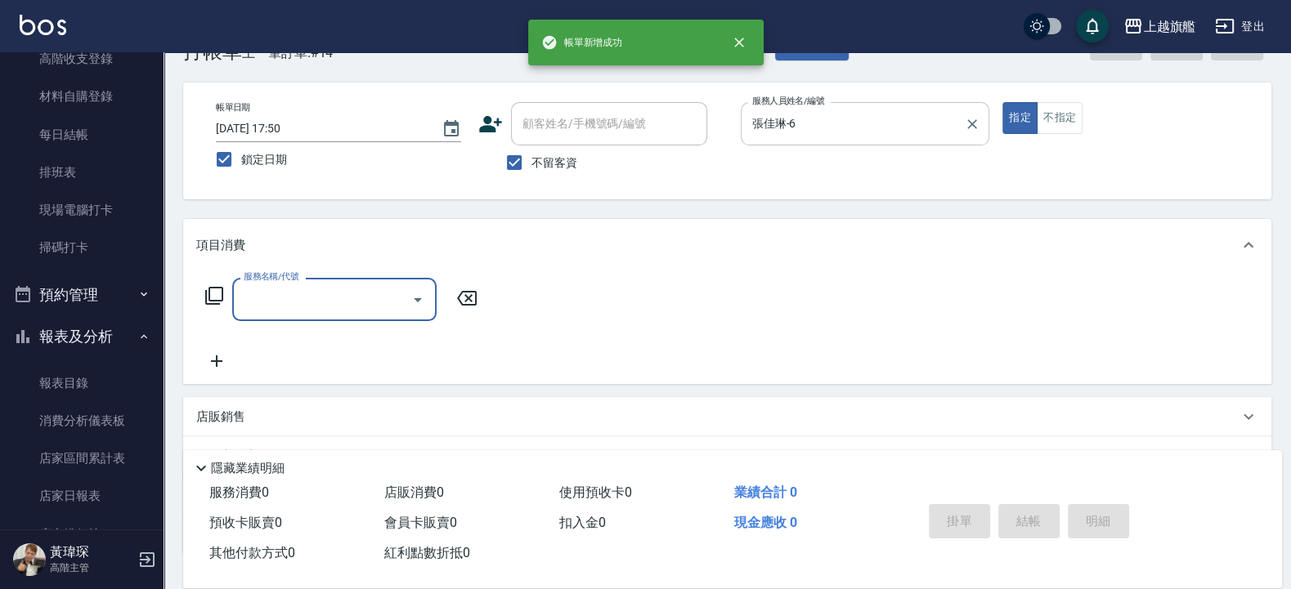
type input "1"
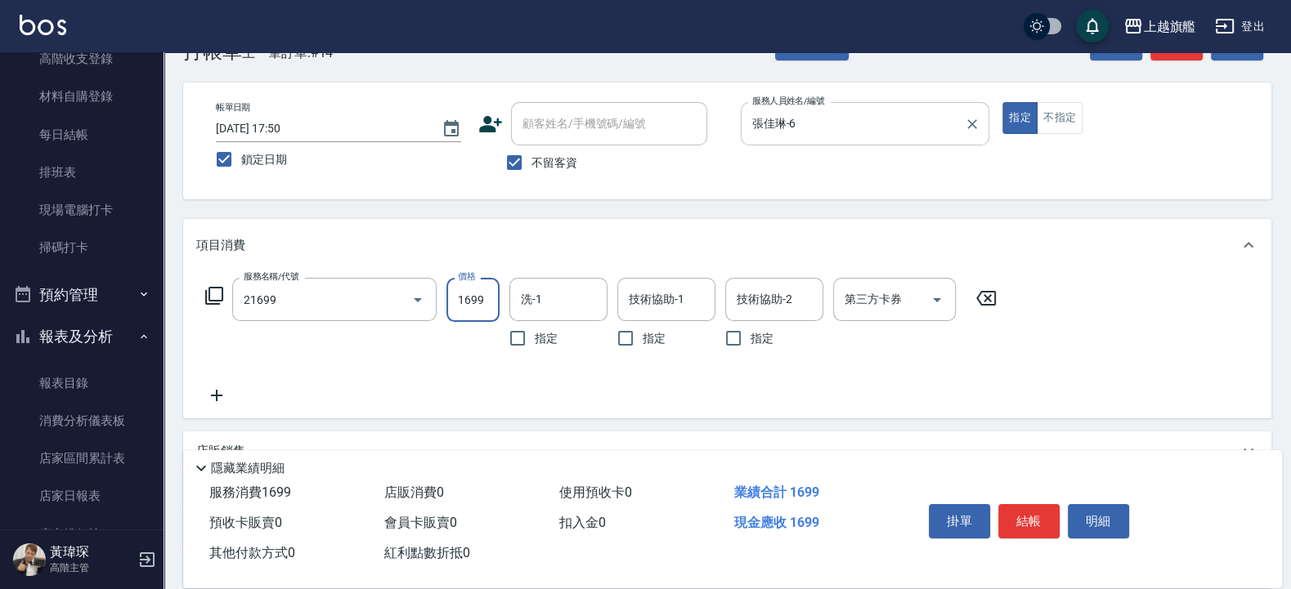
type input "型男燙髮1699(21699)"
type input "1799"
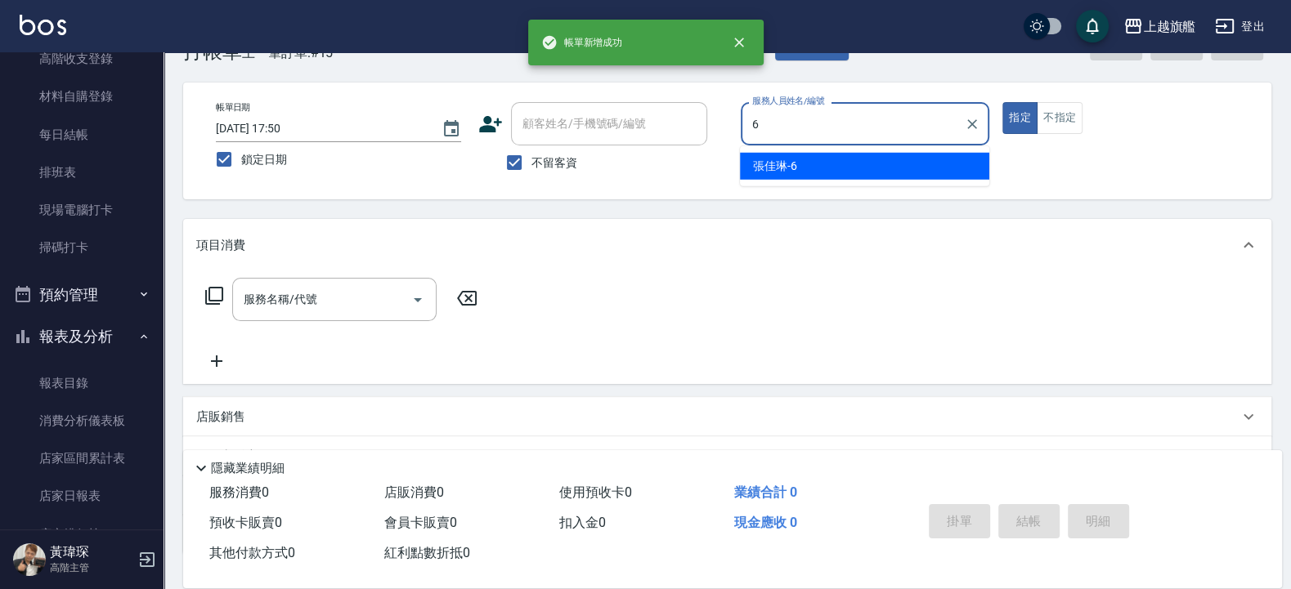
type input "張佳琳-6"
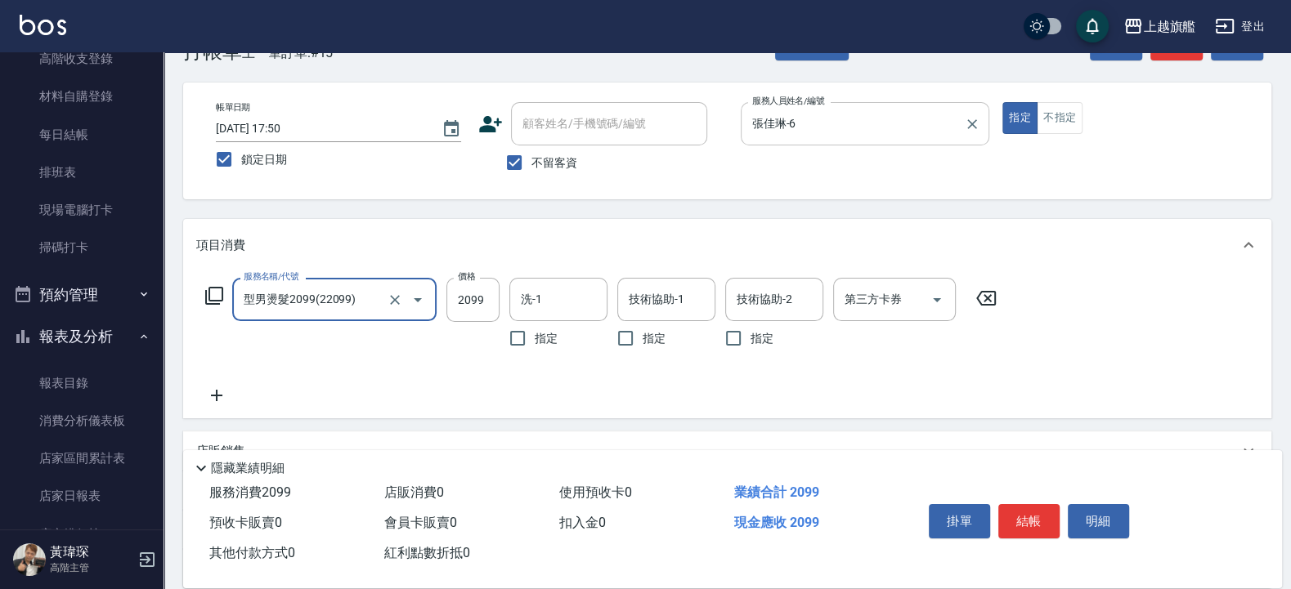
type input "型男燙髮2099(22099)"
type input "2380"
type input "[PERSON_NAME]-30"
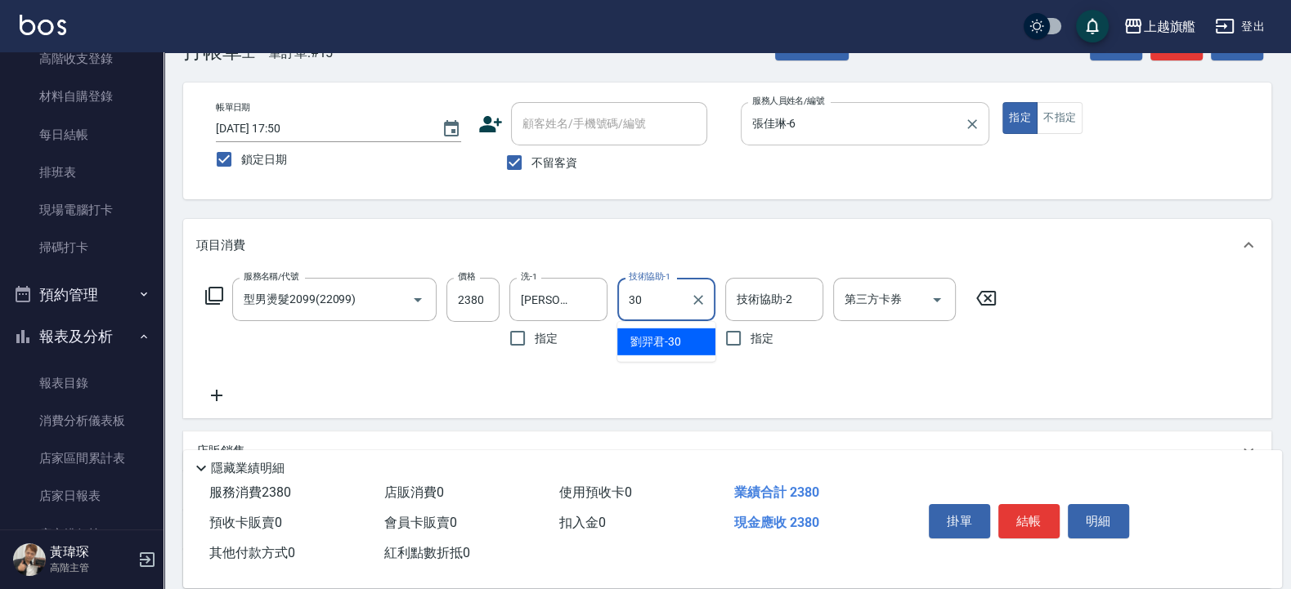
type input "[PERSON_NAME]-30"
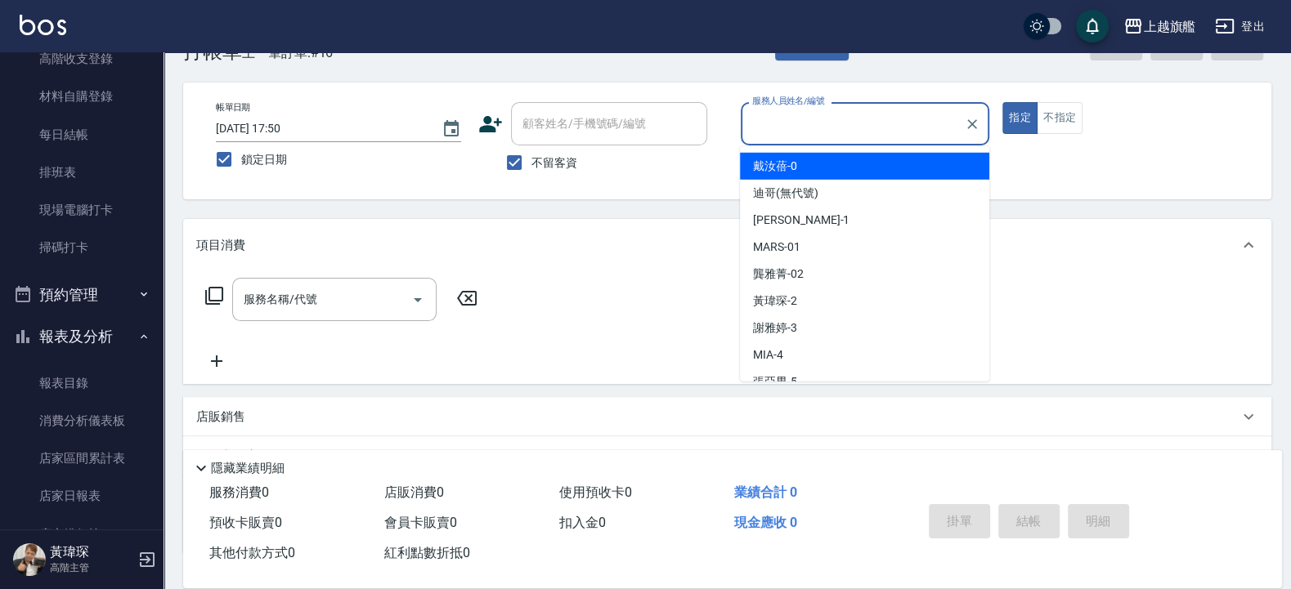
click at [401, 74] on div "Key In 打帳單 上一筆訂單:#16 帳單速查 結帳前確認明細 連續打單結帳 掛單 結帳 明細 帳單日期 [DATE] 17:50 鎖定日期 顧客姓名/手…" at bounding box center [727, 356] width 1127 height 707
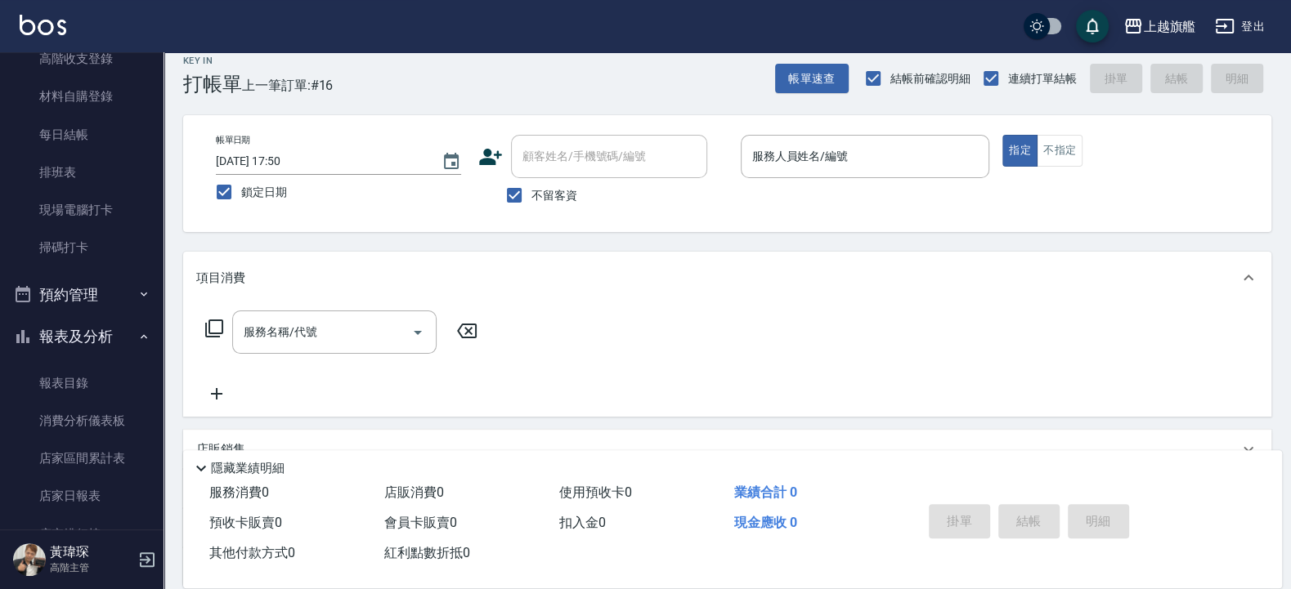
scroll to position [0, 0]
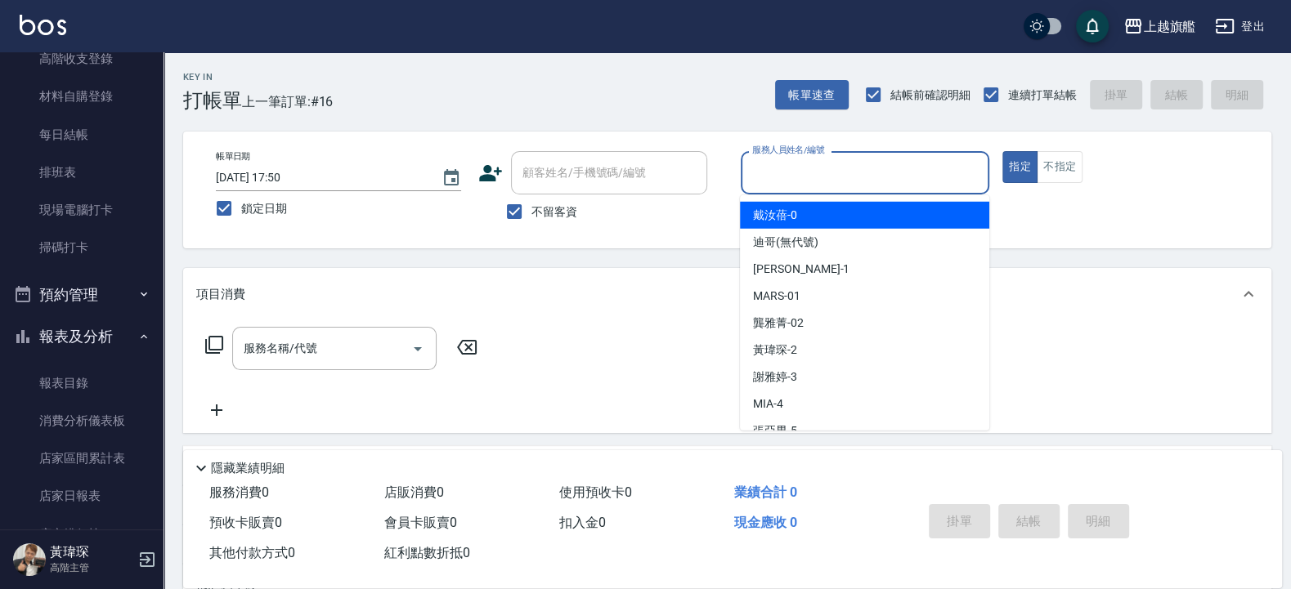
click at [760, 175] on input "服務人員姓名/編號" at bounding box center [865, 173] width 235 height 29
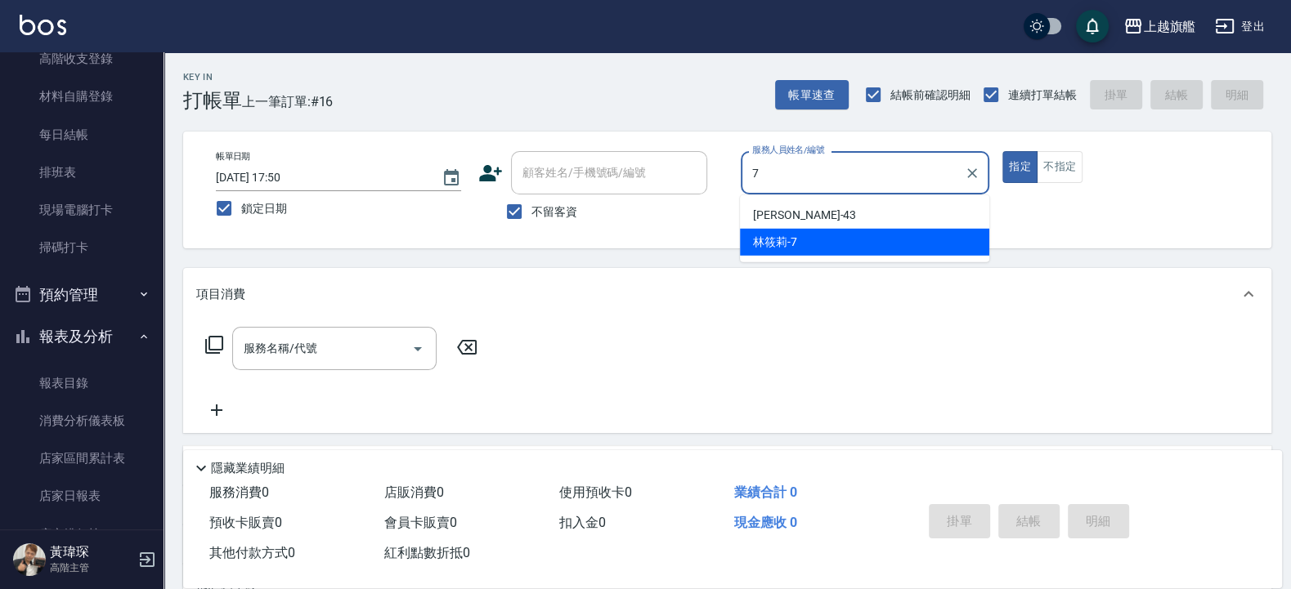
type input "林筱莉-7"
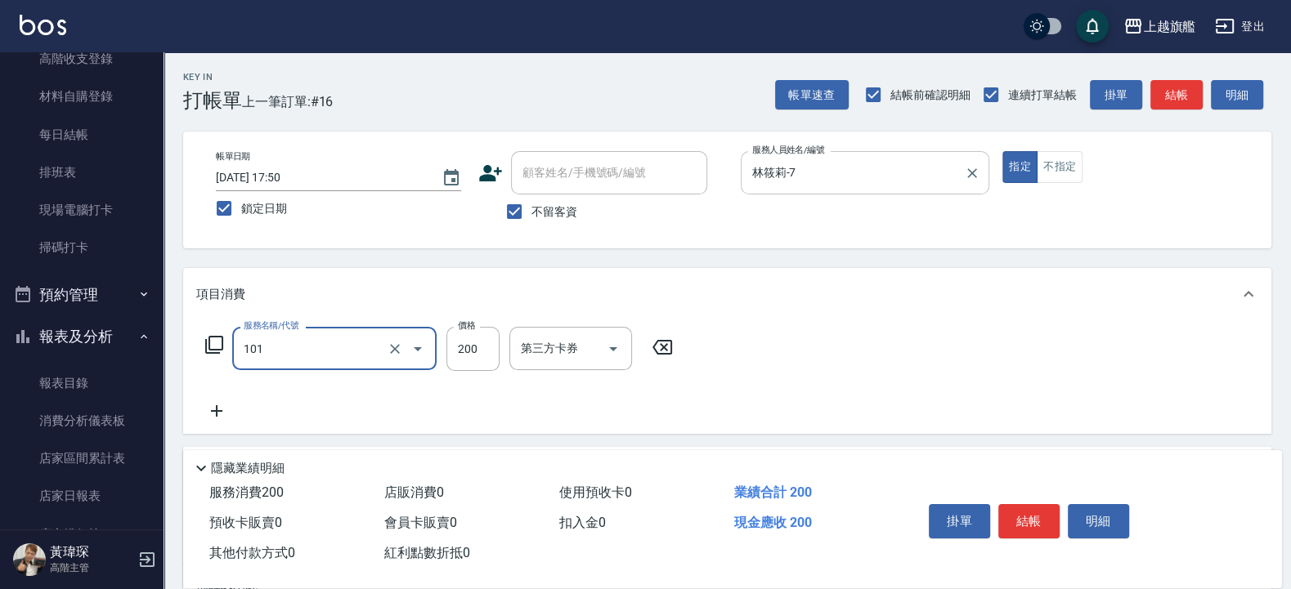
type input "一般洗(101)"
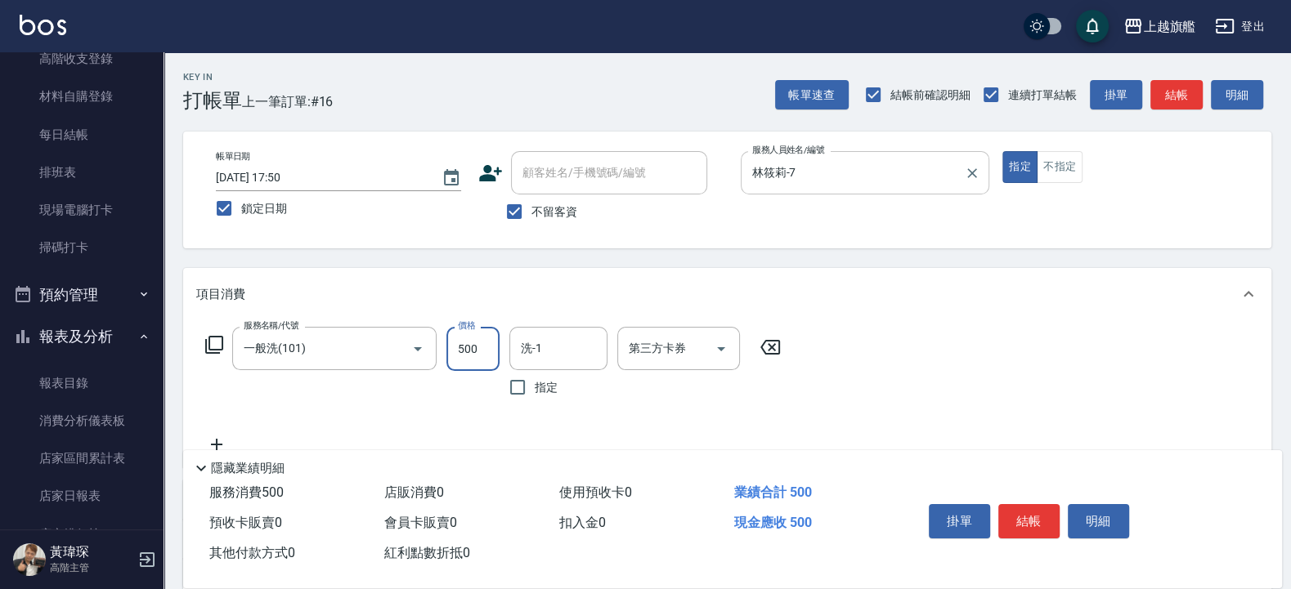
type input "500"
type input "[PERSON_NAME]-30"
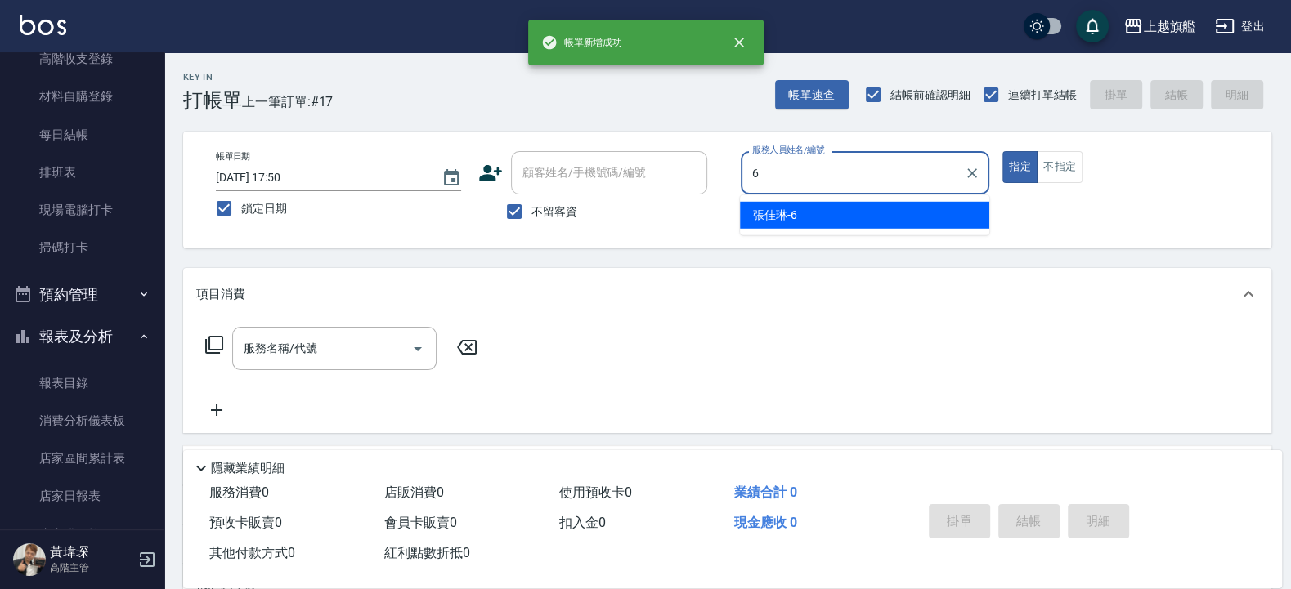
type input "張佳琳-6"
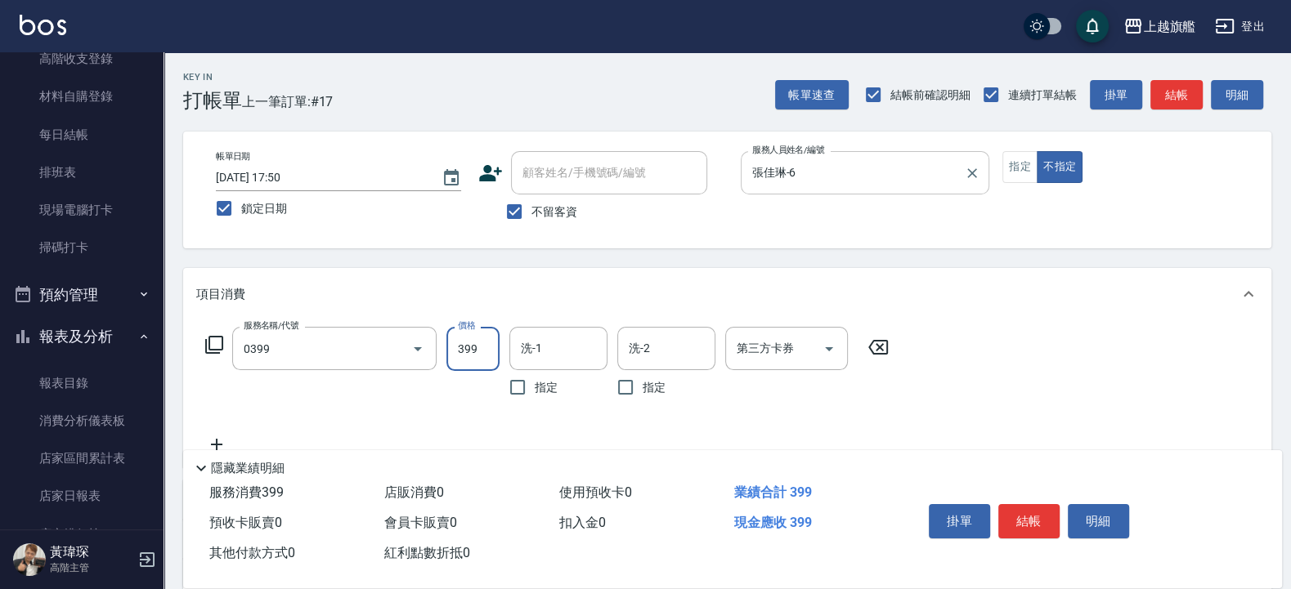
type input "海鹽SPA(0399)"
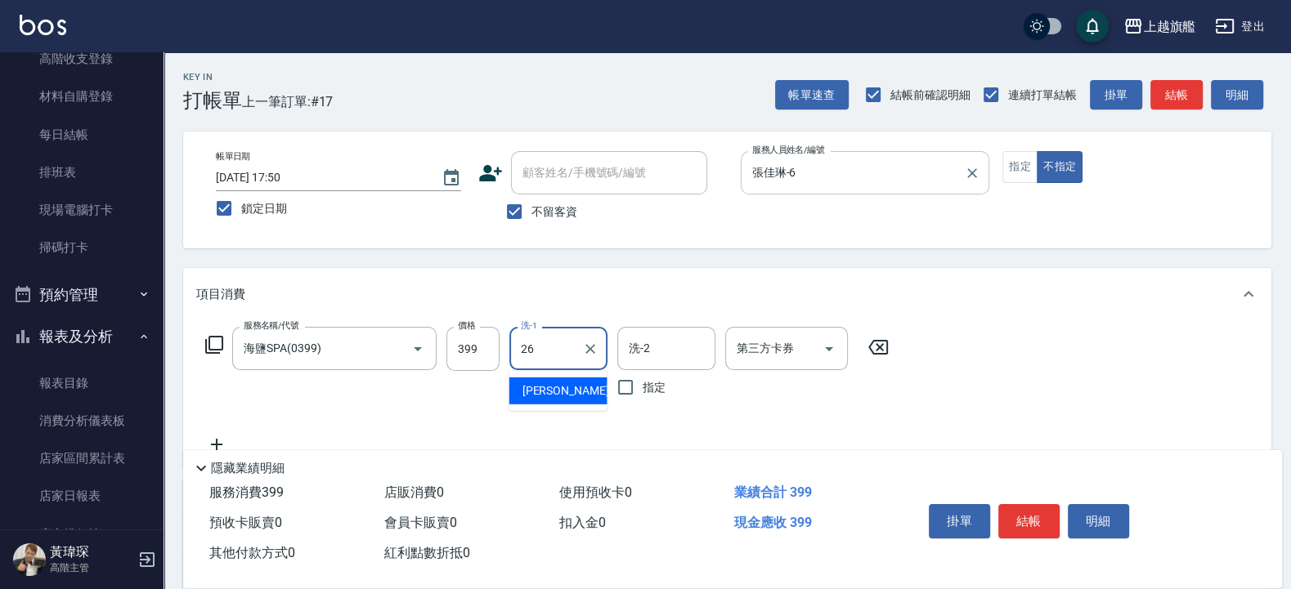
type input "[PERSON_NAME]-26"
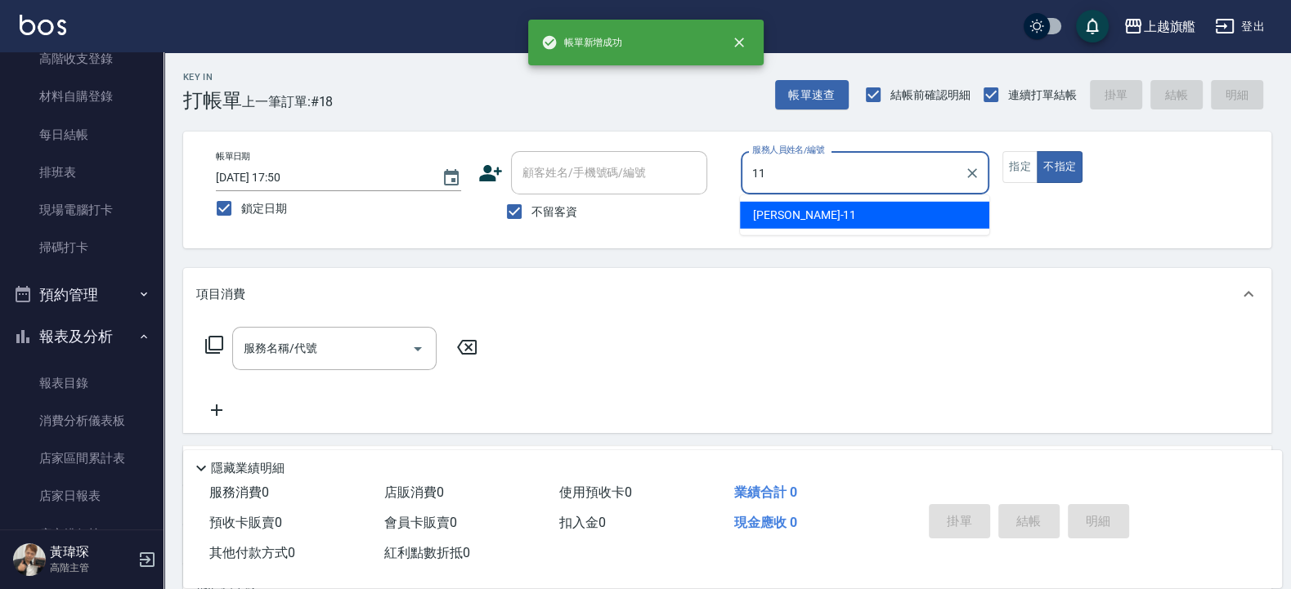
type input "[PERSON_NAME]-11"
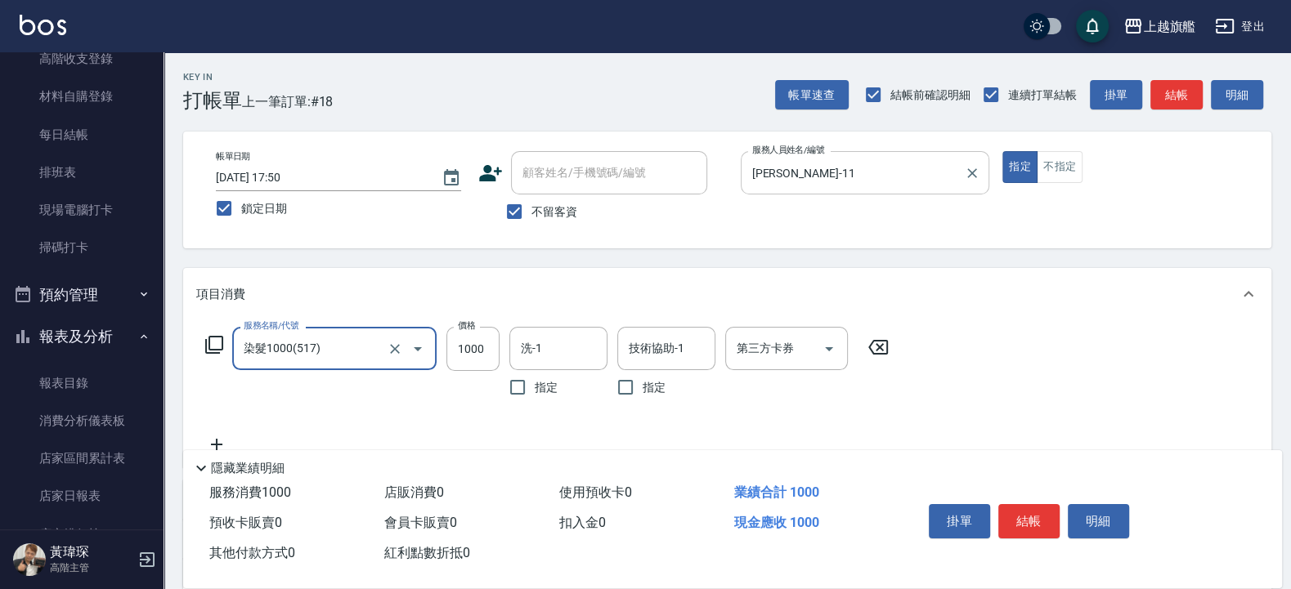
type input "染髮1000(517)"
type input "3099"
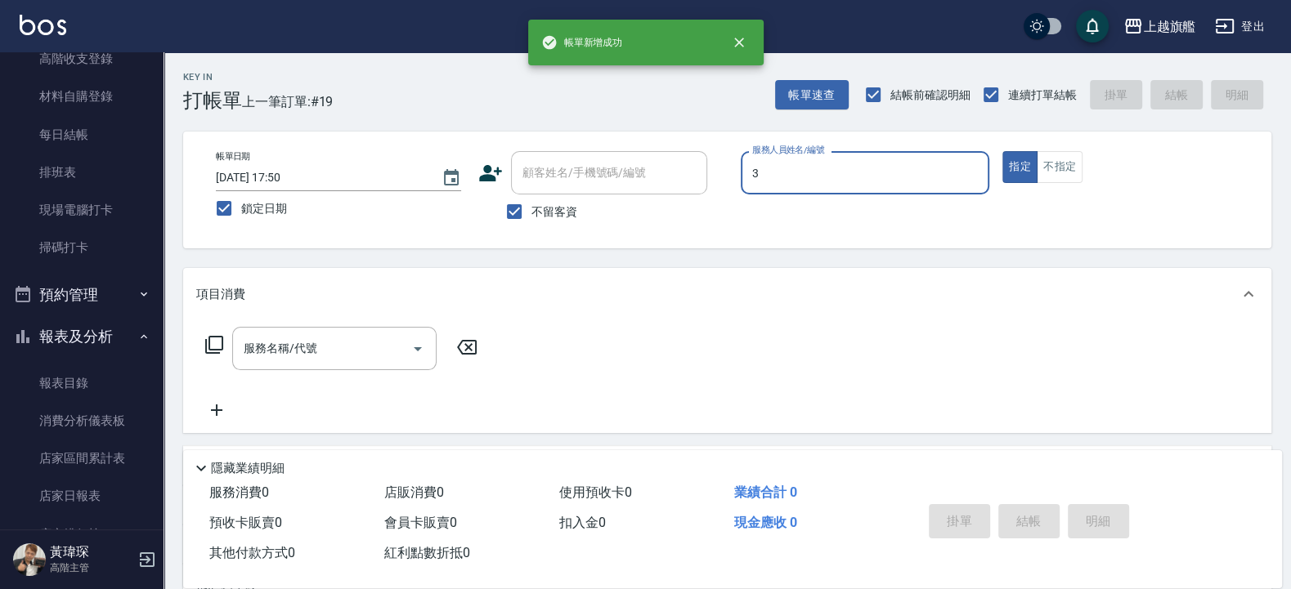
type input "[PERSON_NAME]-3"
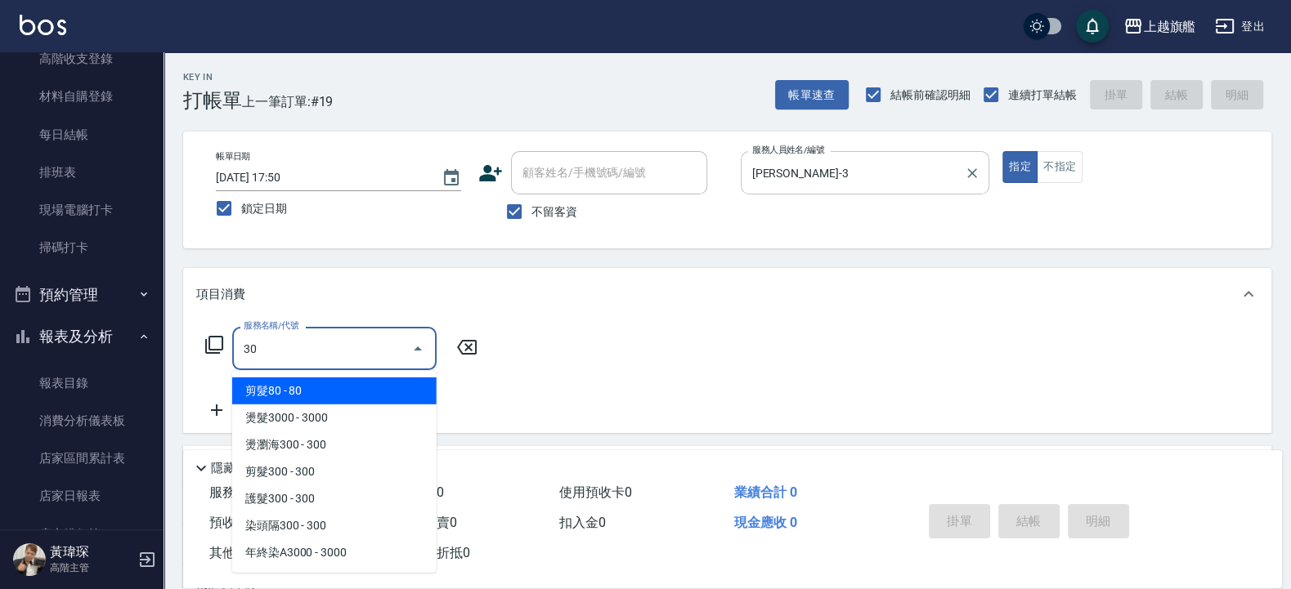
type input "3"
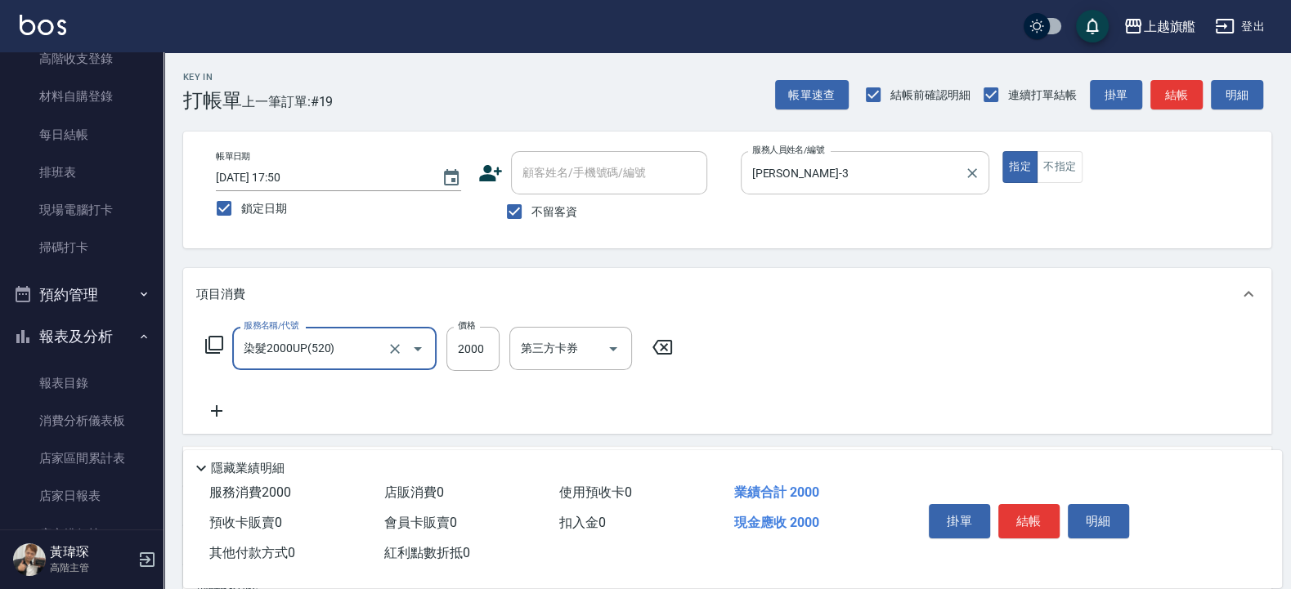
type input "染髮2000UP(520)"
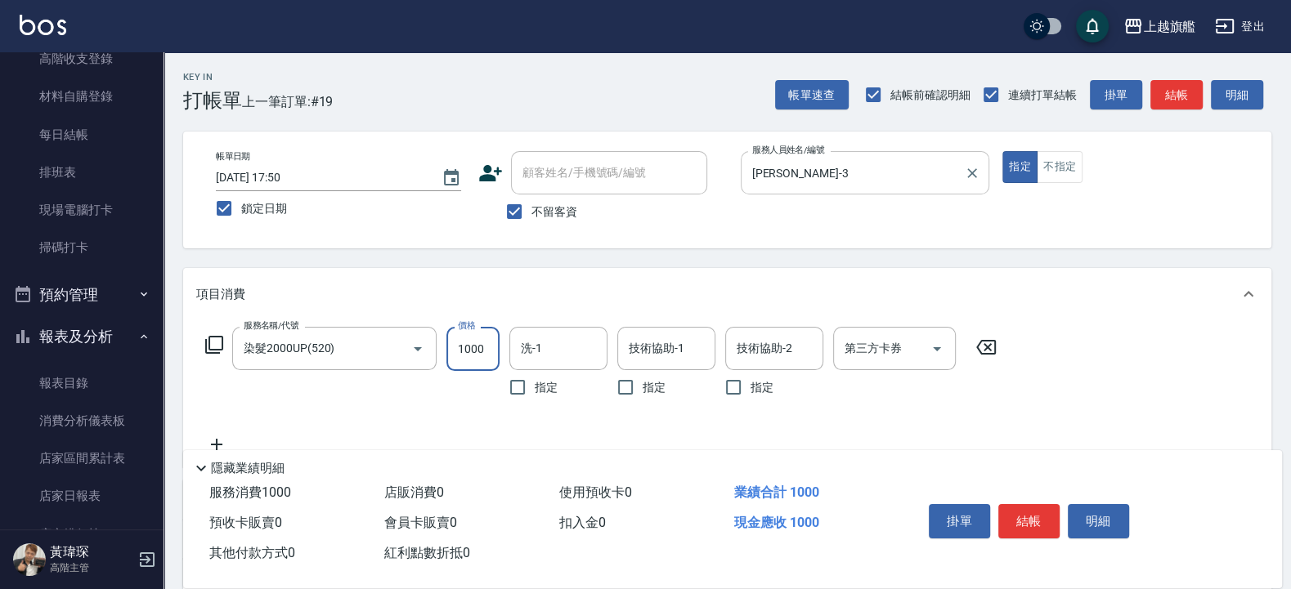
type input "1000"
type input "2"
type input "[PERSON_NAME]-36"
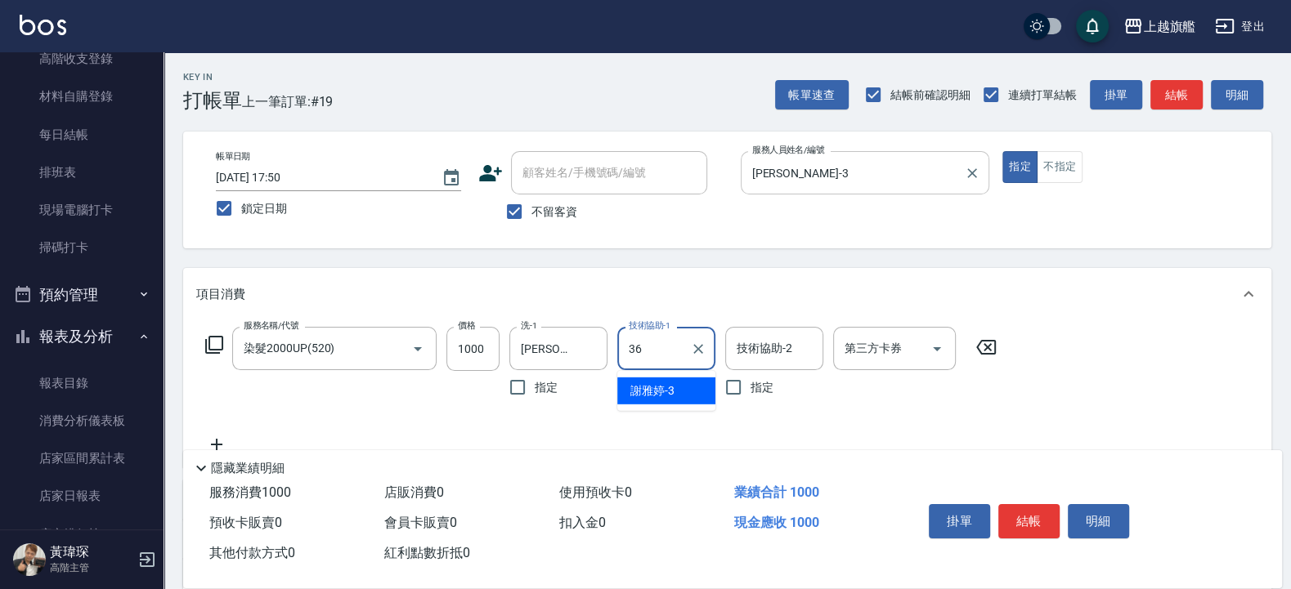
type input "[PERSON_NAME]-36"
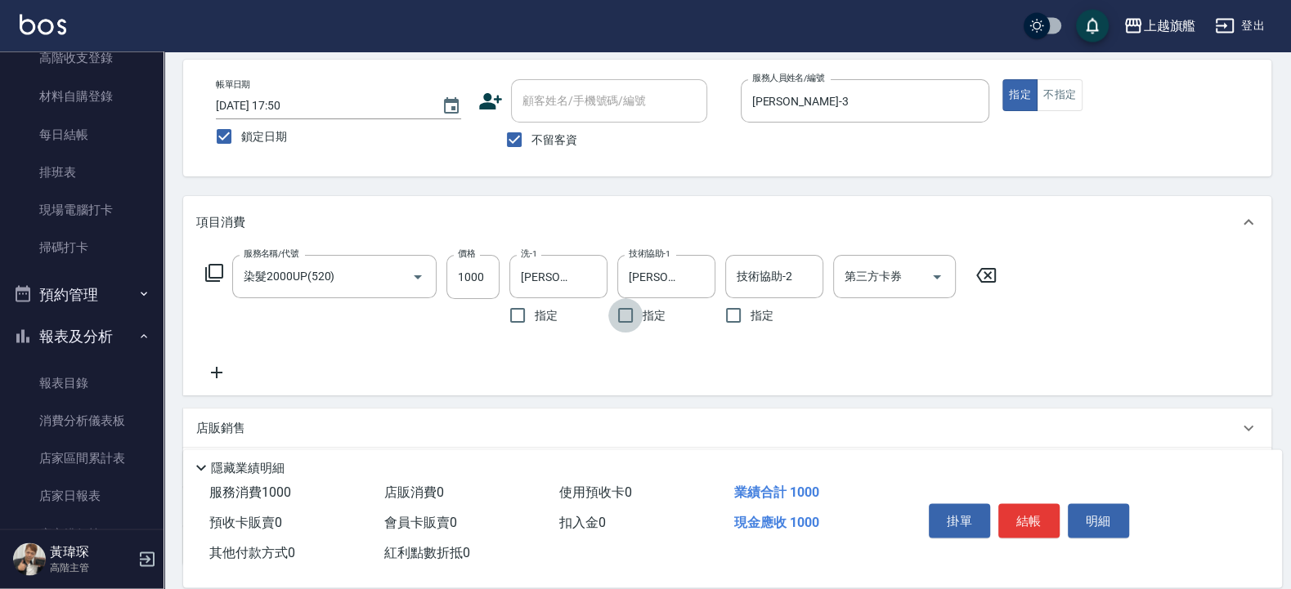
scroll to position [98, 0]
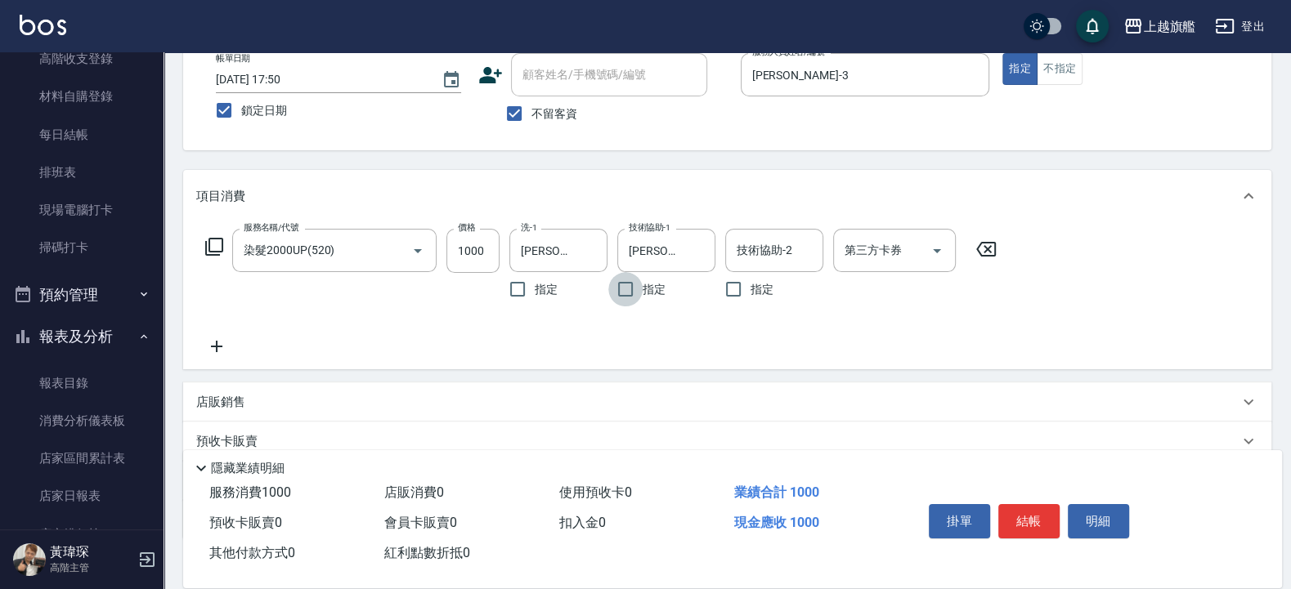
click at [213, 342] on icon at bounding box center [216, 347] width 41 height 20
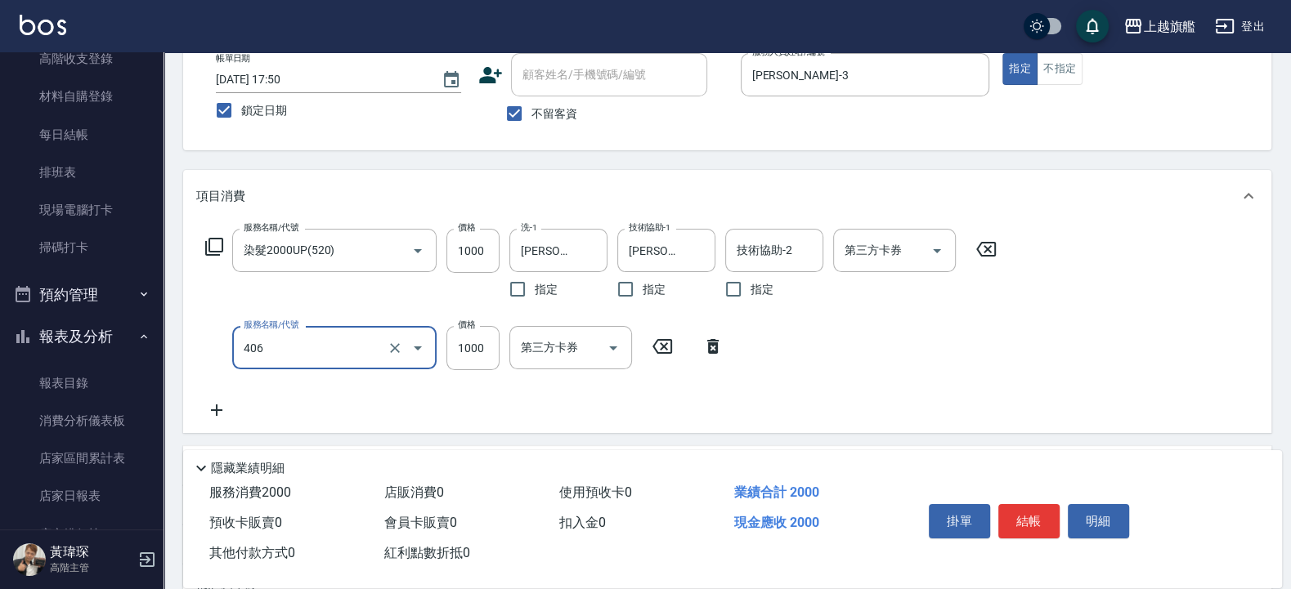
type input "水漾護1000(406)"
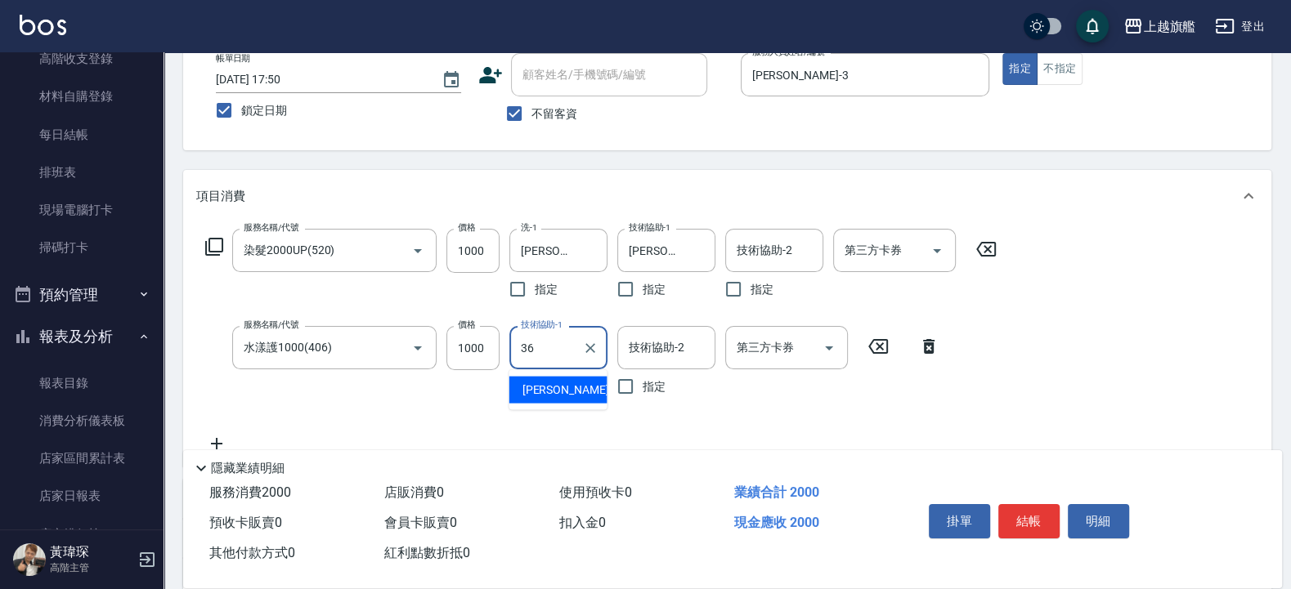
type input "[PERSON_NAME]-36"
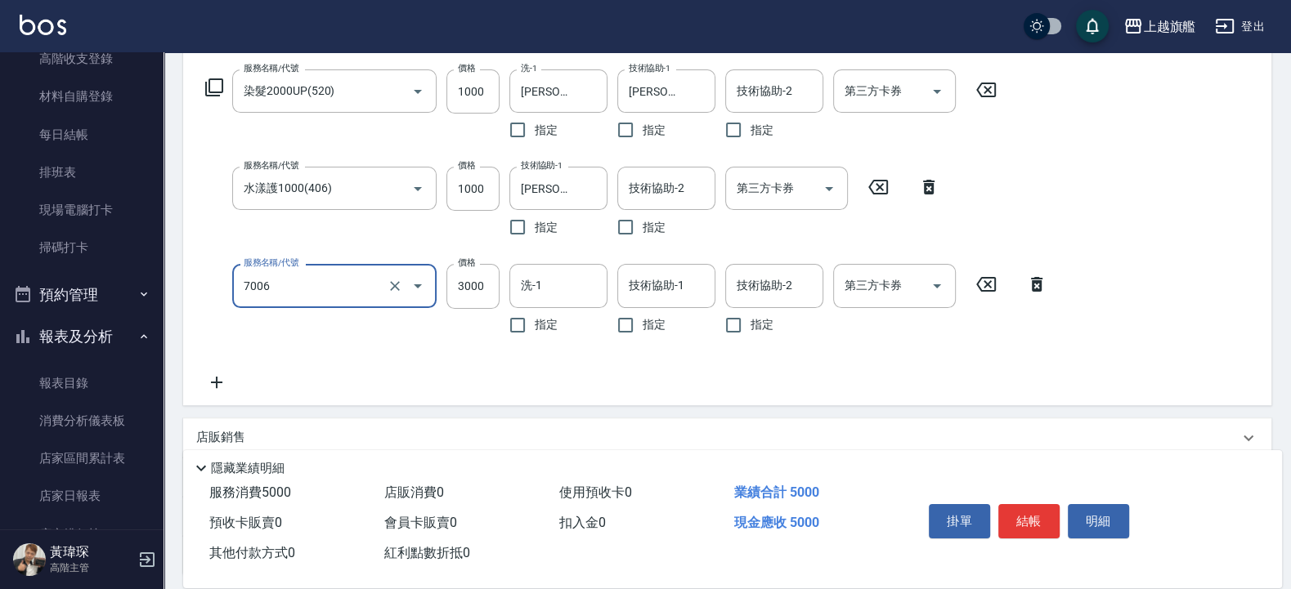
scroll to position [294, 0]
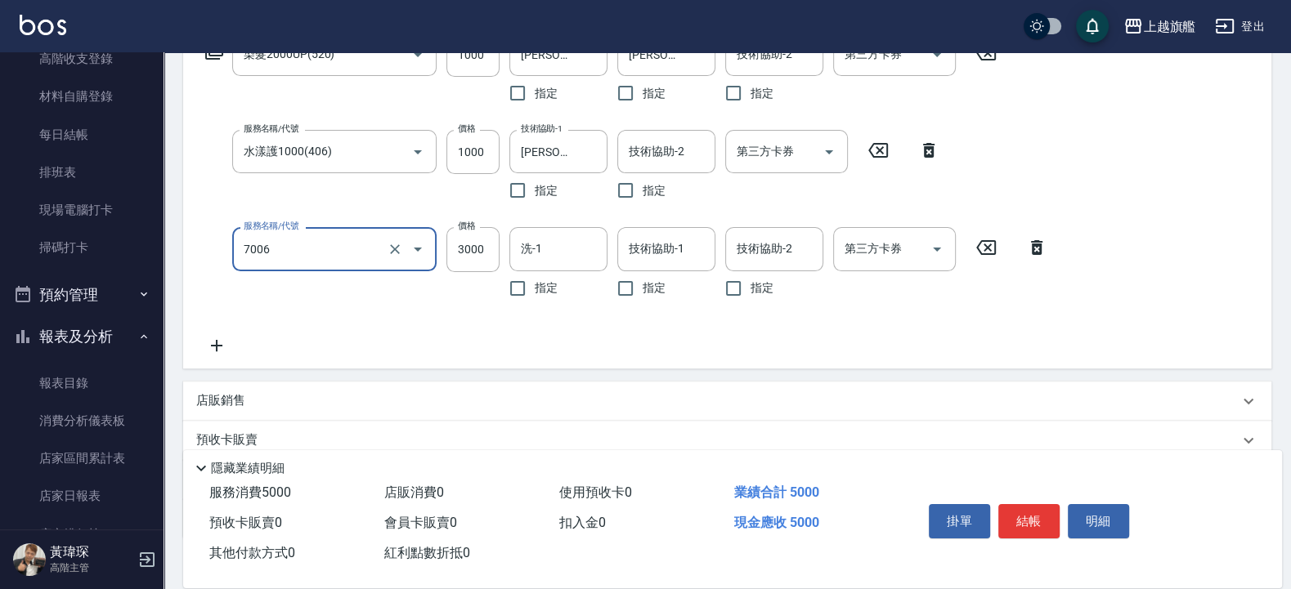
type input "重整(7006)"
type input "3500"
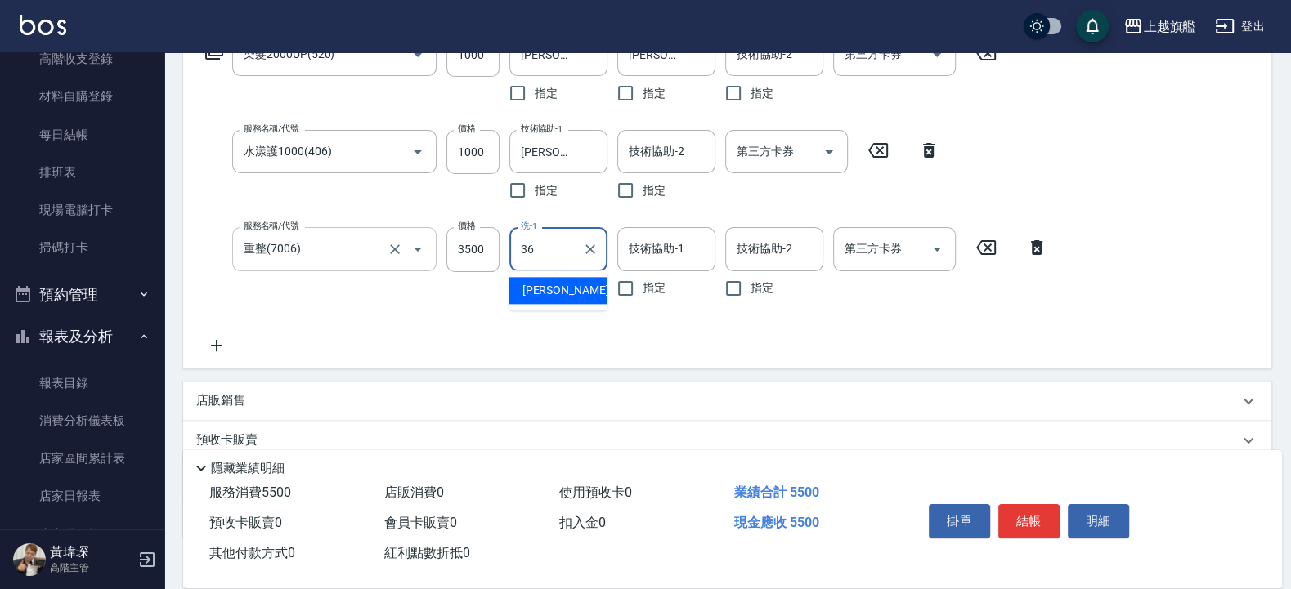
type input "[PERSON_NAME]-36"
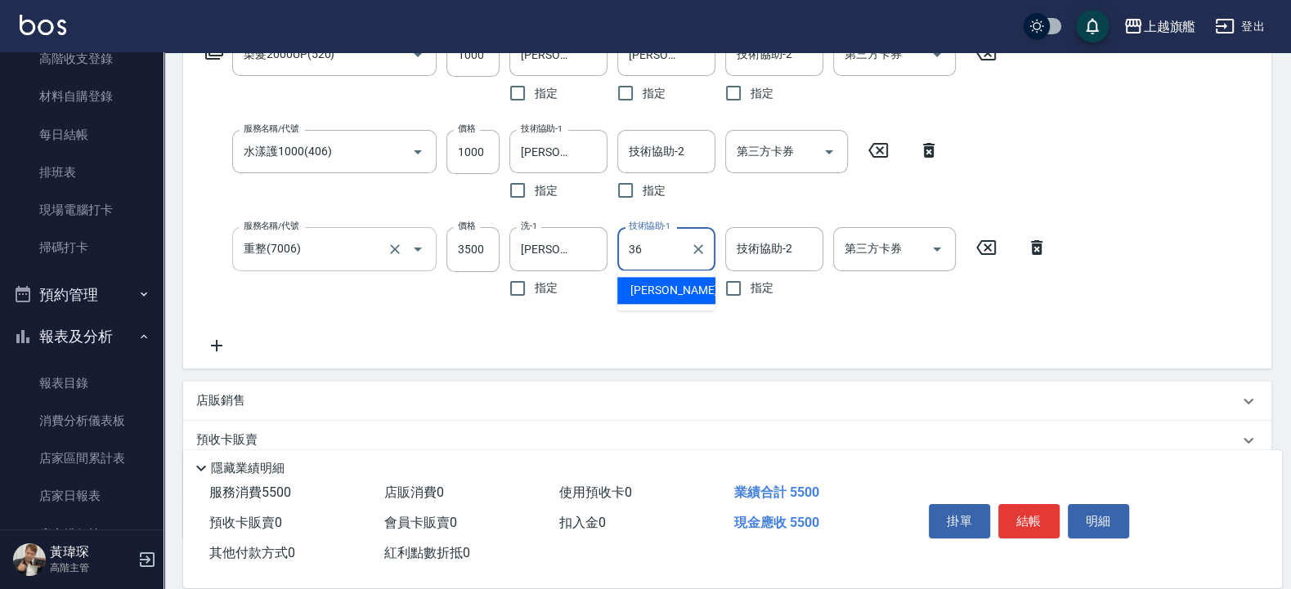
type input "[PERSON_NAME]-36"
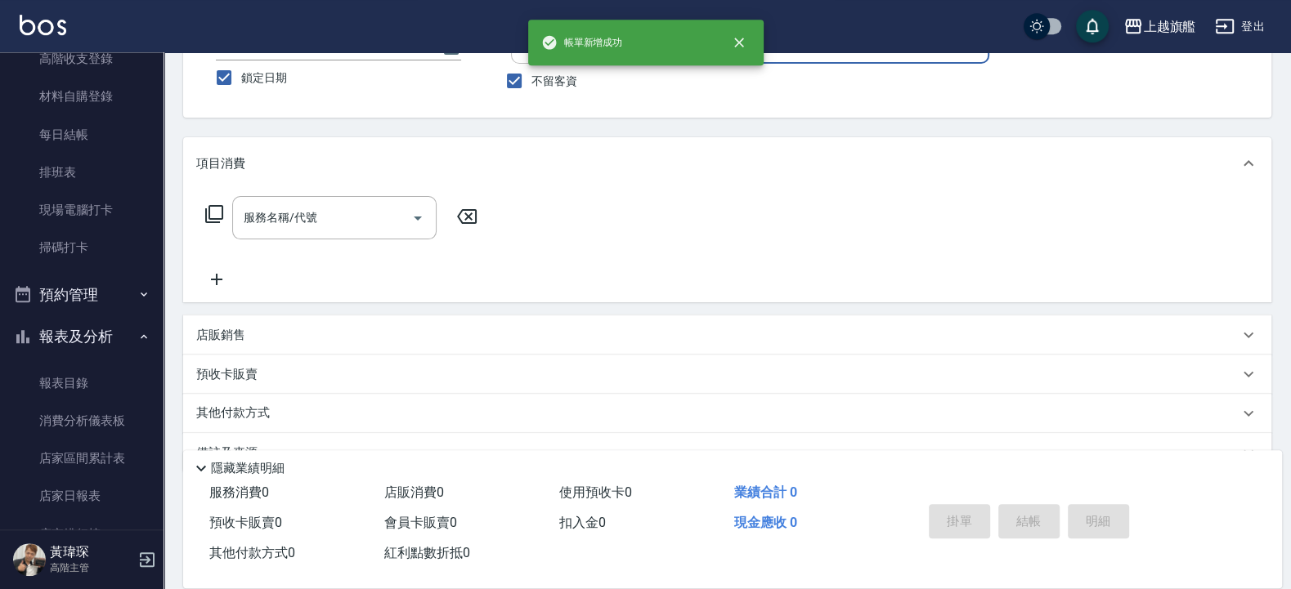
scroll to position [66, 0]
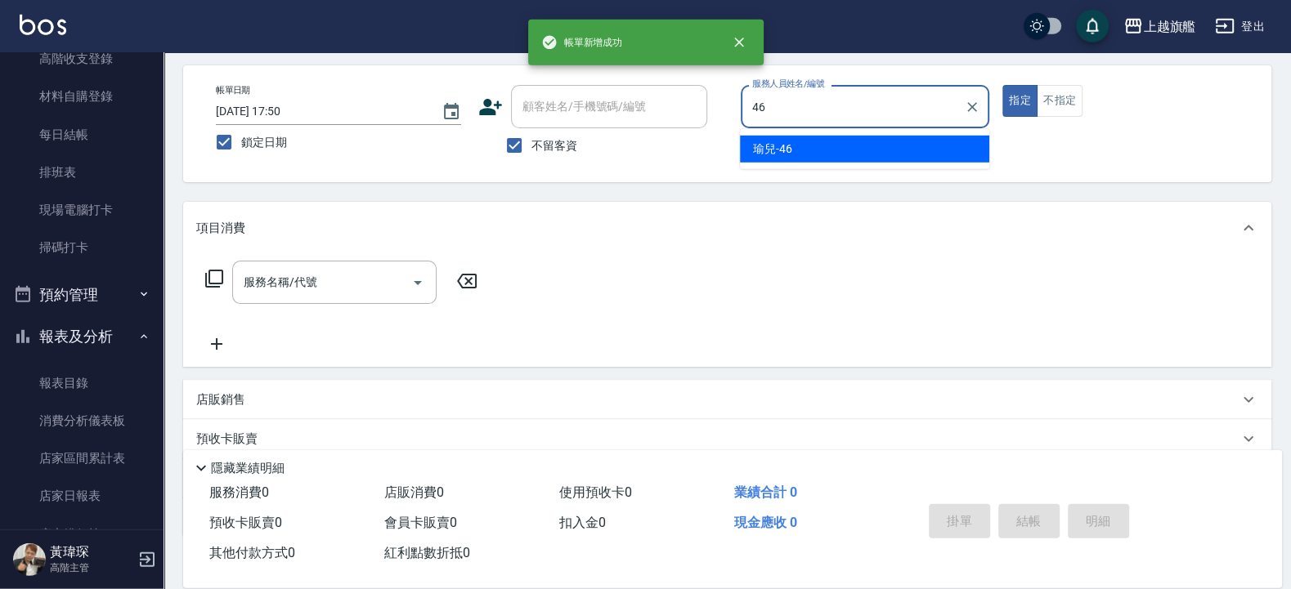
type input "瑜兒-46"
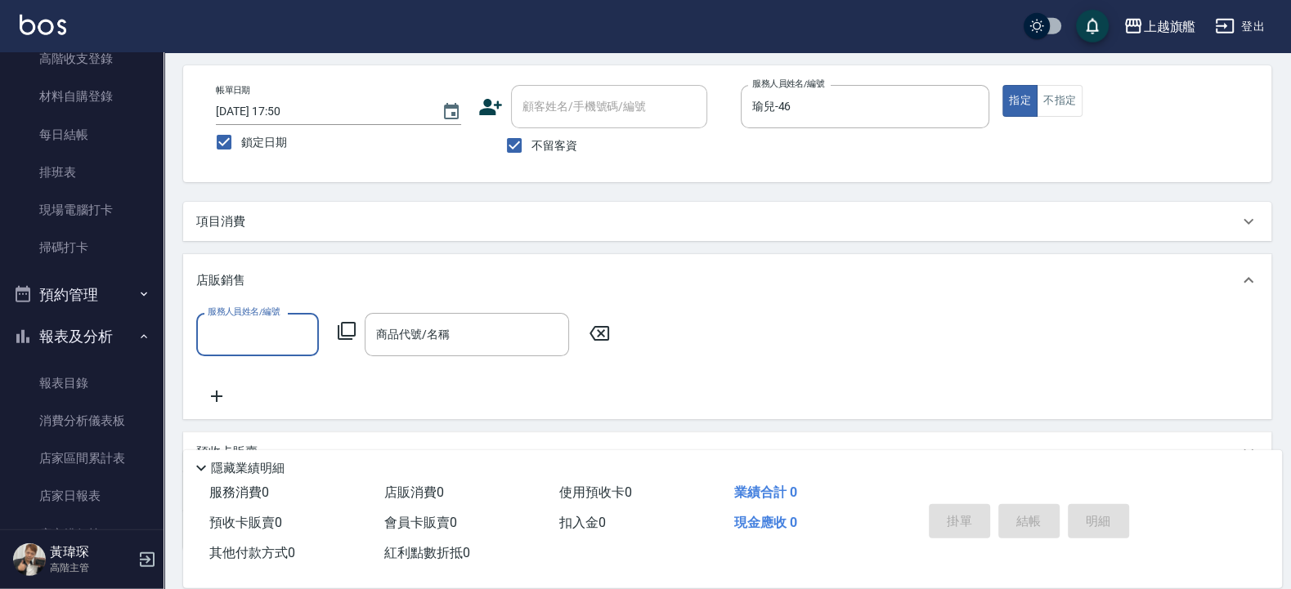
scroll to position [0, 0]
type input "瑜兒-46"
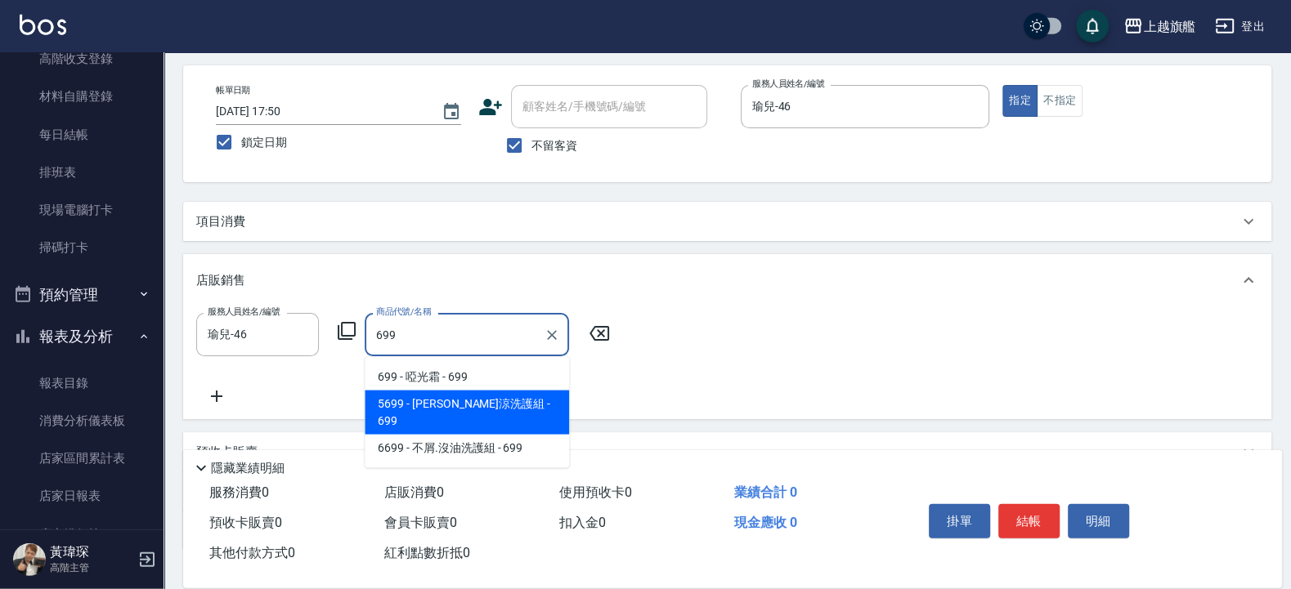
type input "[PERSON_NAME]涼洗護組"
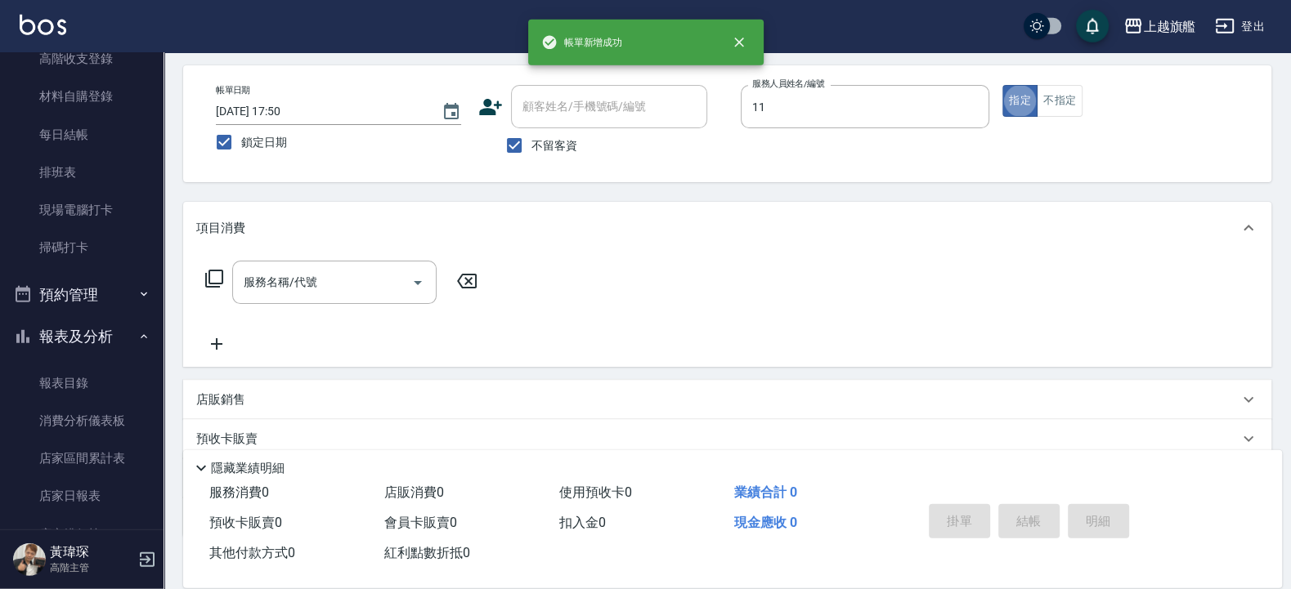
type input "[PERSON_NAME]-11"
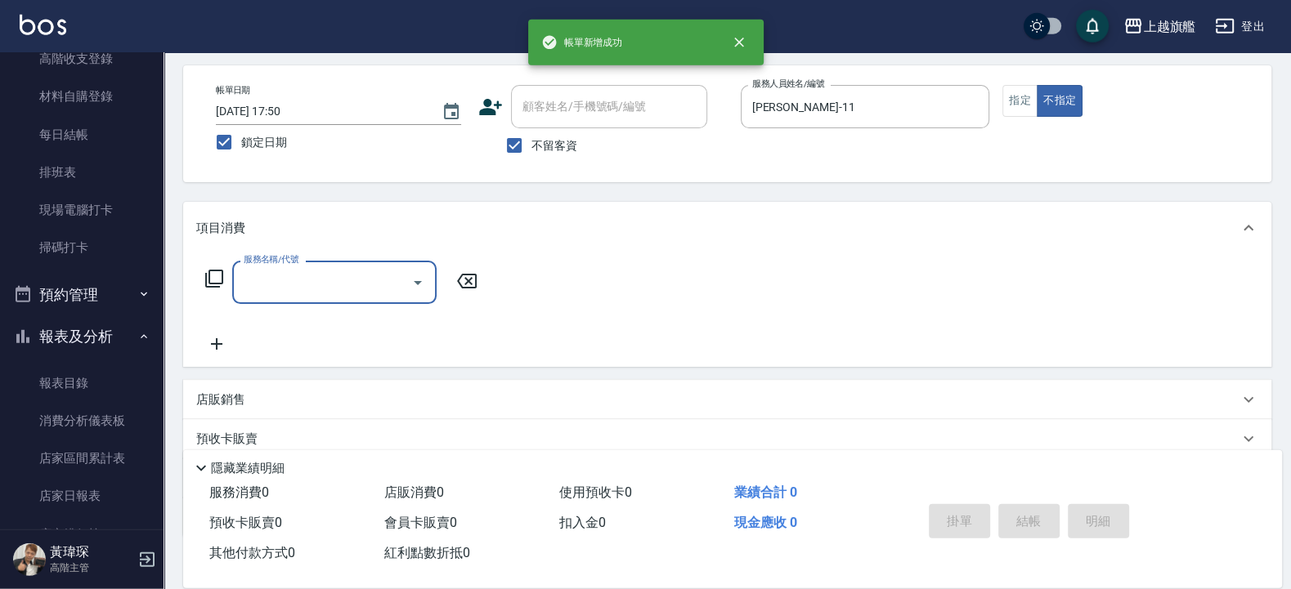
type input "1"
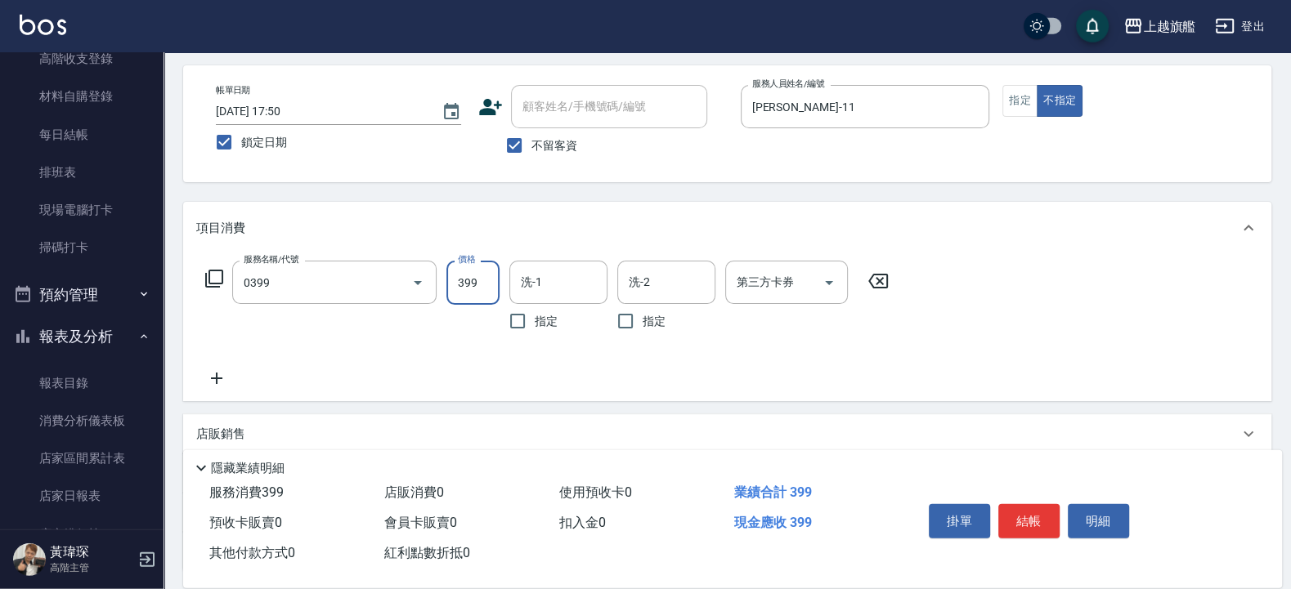
type input "海鹽SPA(0399)"
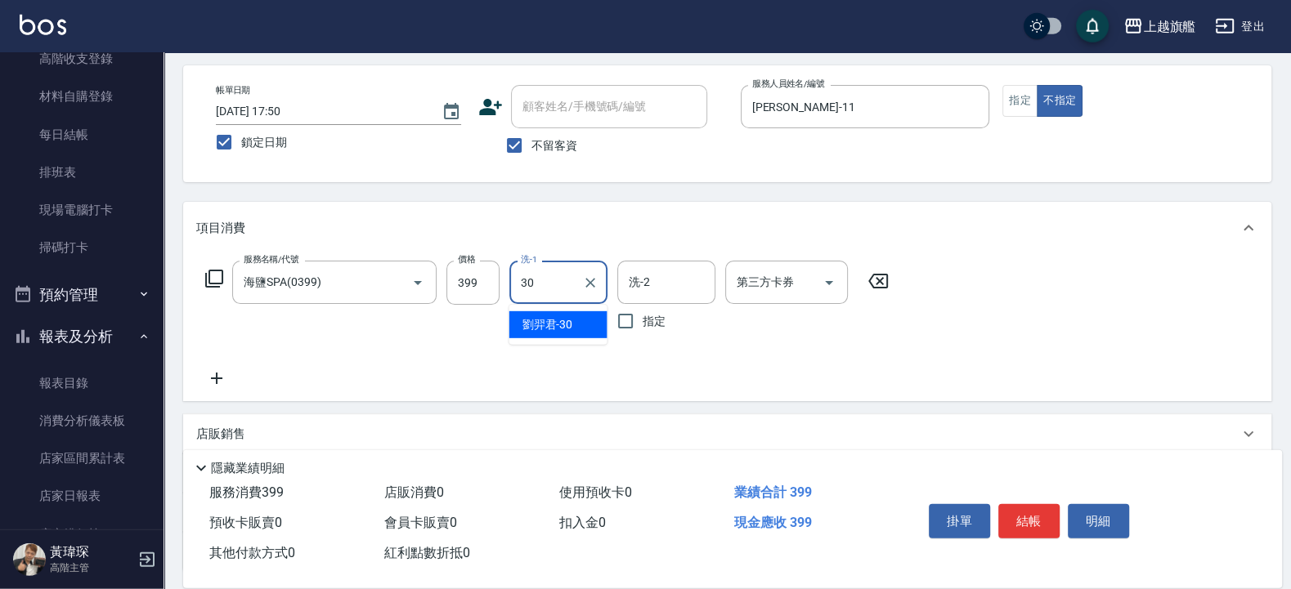
type input "[PERSON_NAME]-30"
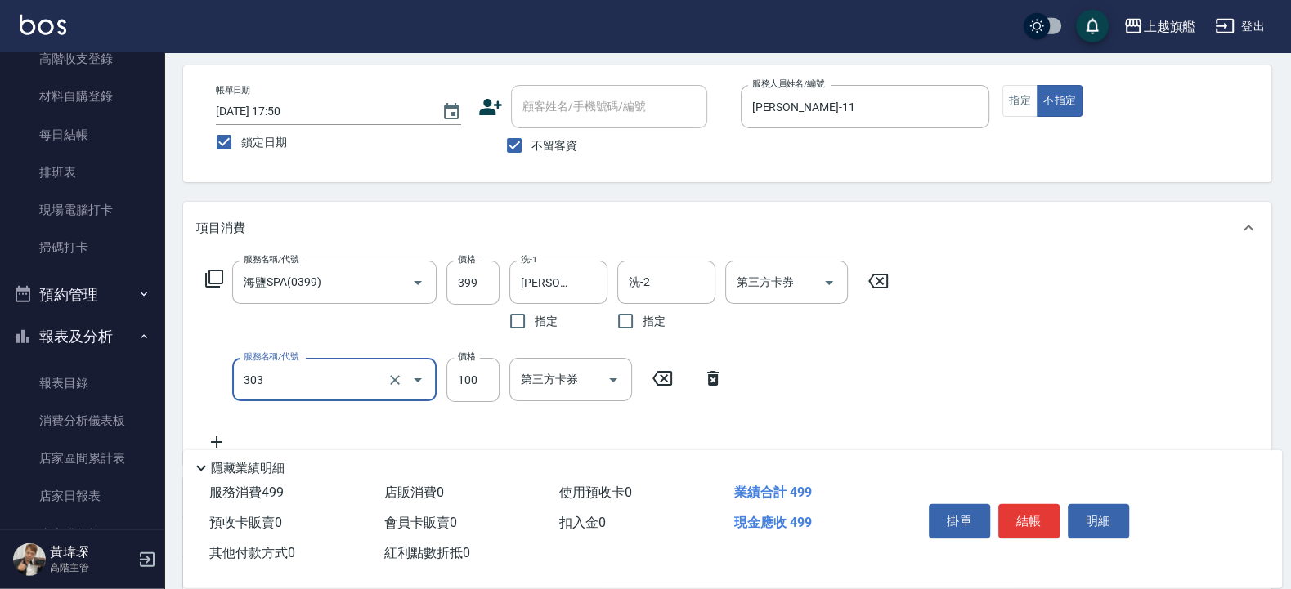
type input "剪髮100(303)"
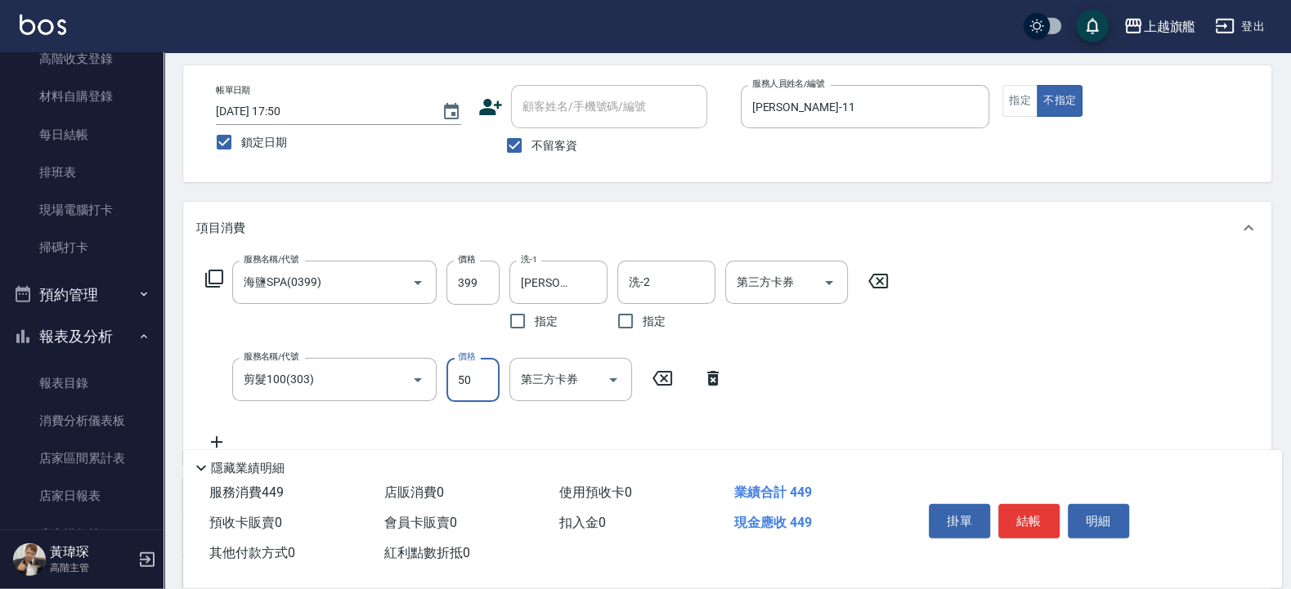
type input "50"
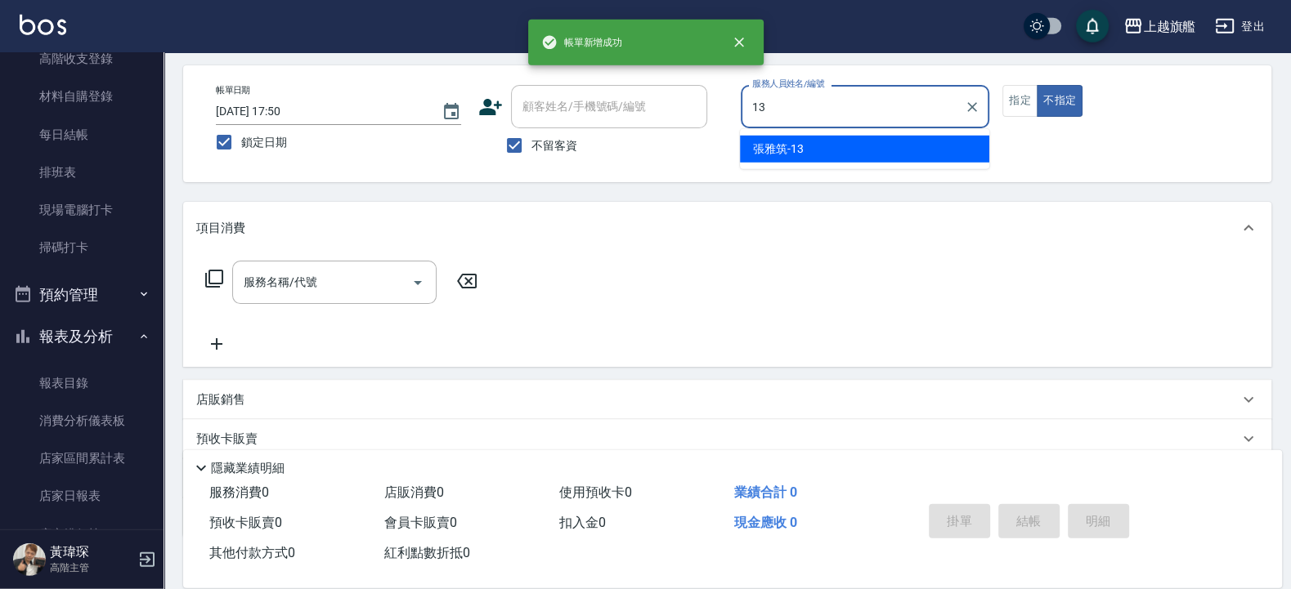
type input "[PERSON_NAME]-13"
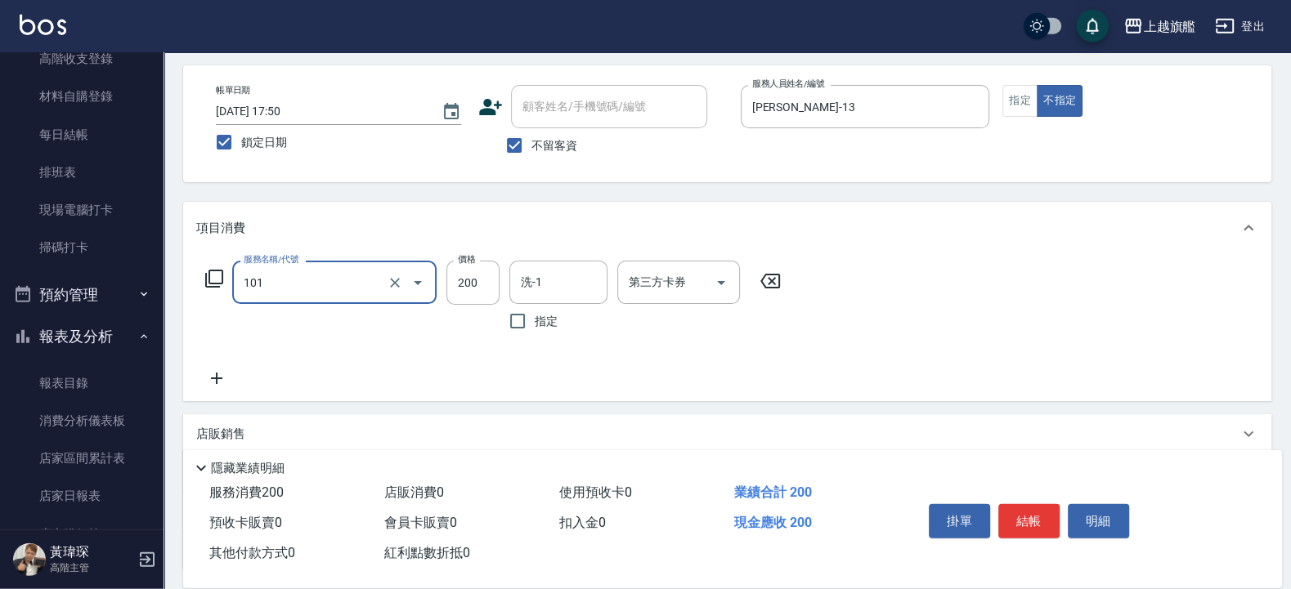
type input "一般洗(101)"
type input "300"
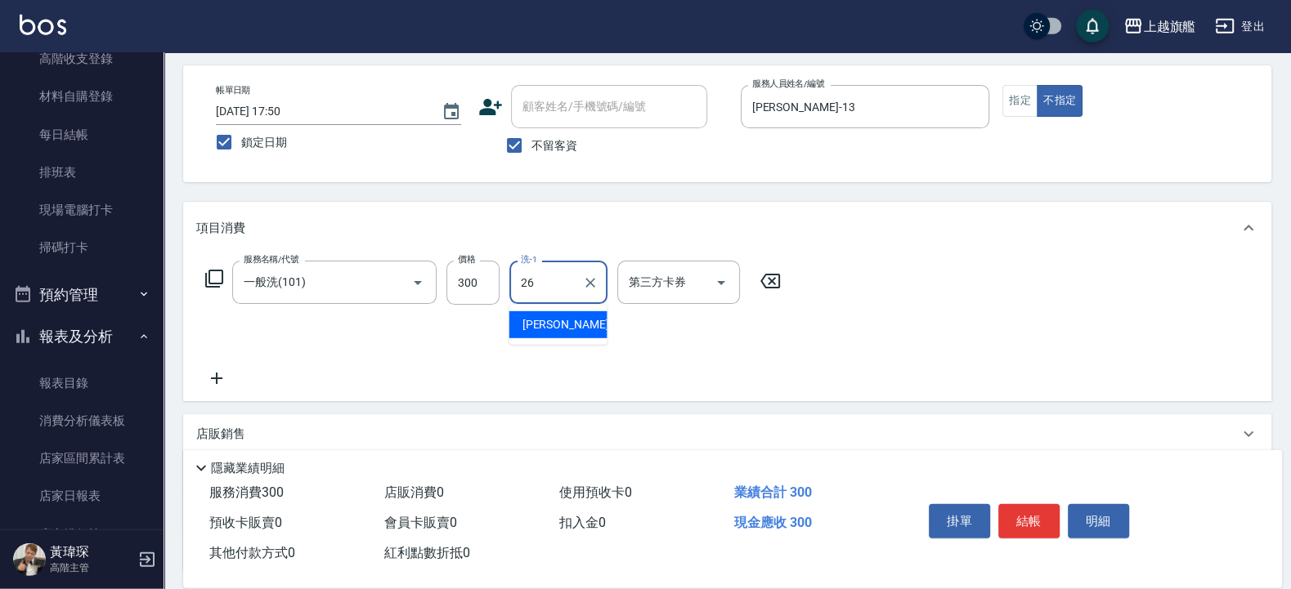
type input "[PERSON_NAME]-26"
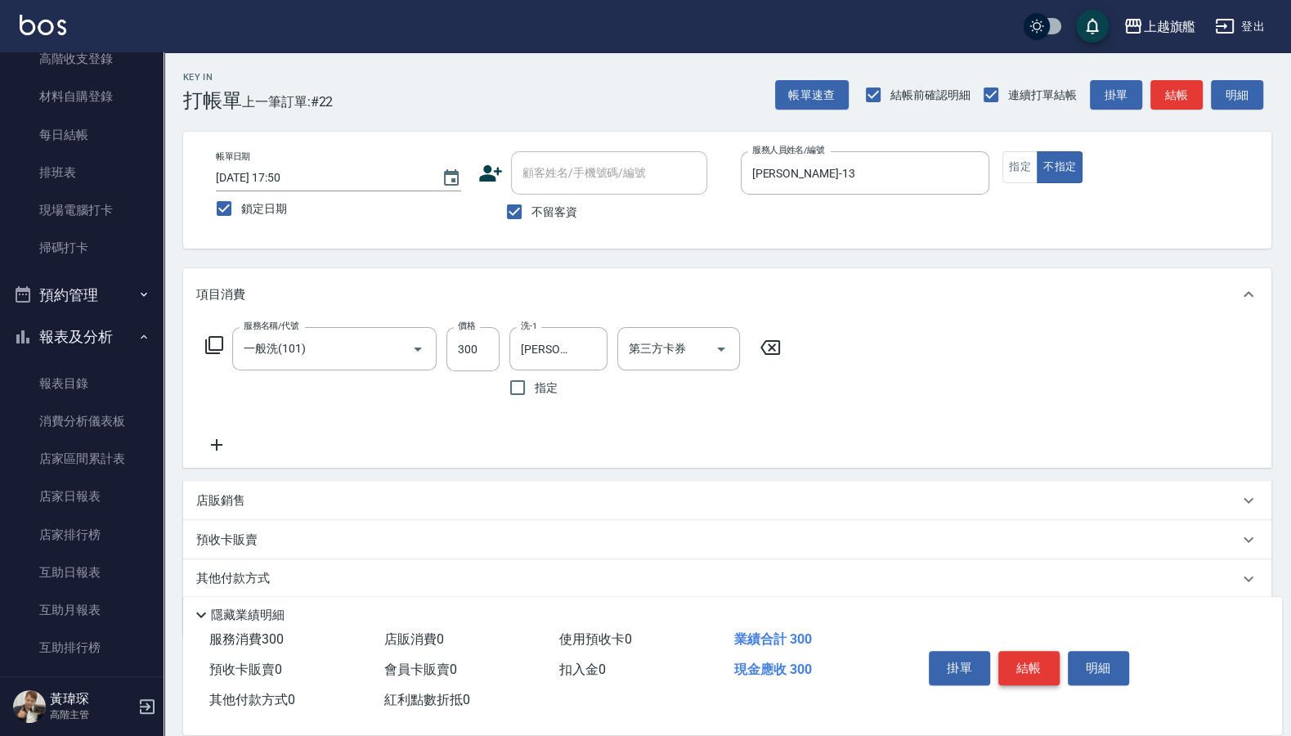
click at [1028, 526] on button "結帳" at bounding box center [1028, 668] width 61 height 34
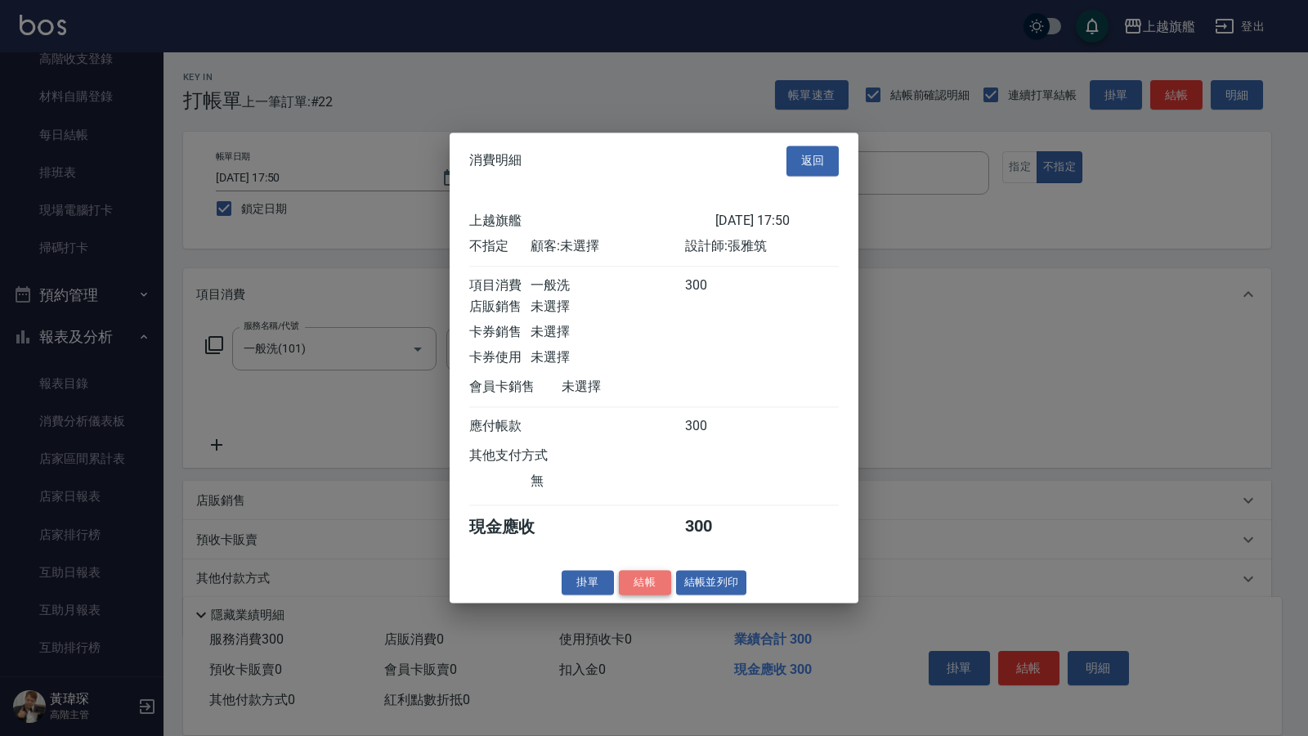
click at [658, 526] on button "結帳" at bounding box center [645, 582] width 52 height 25
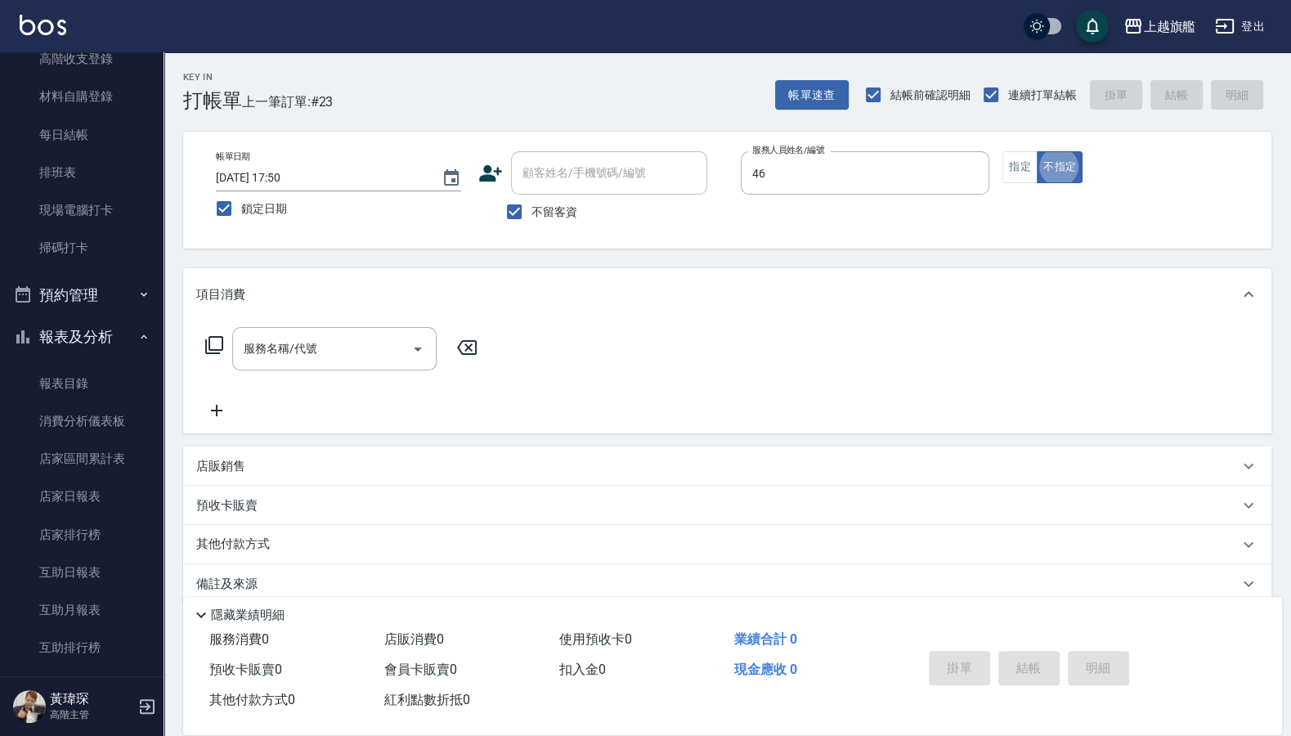
type input "瑜兒-46"
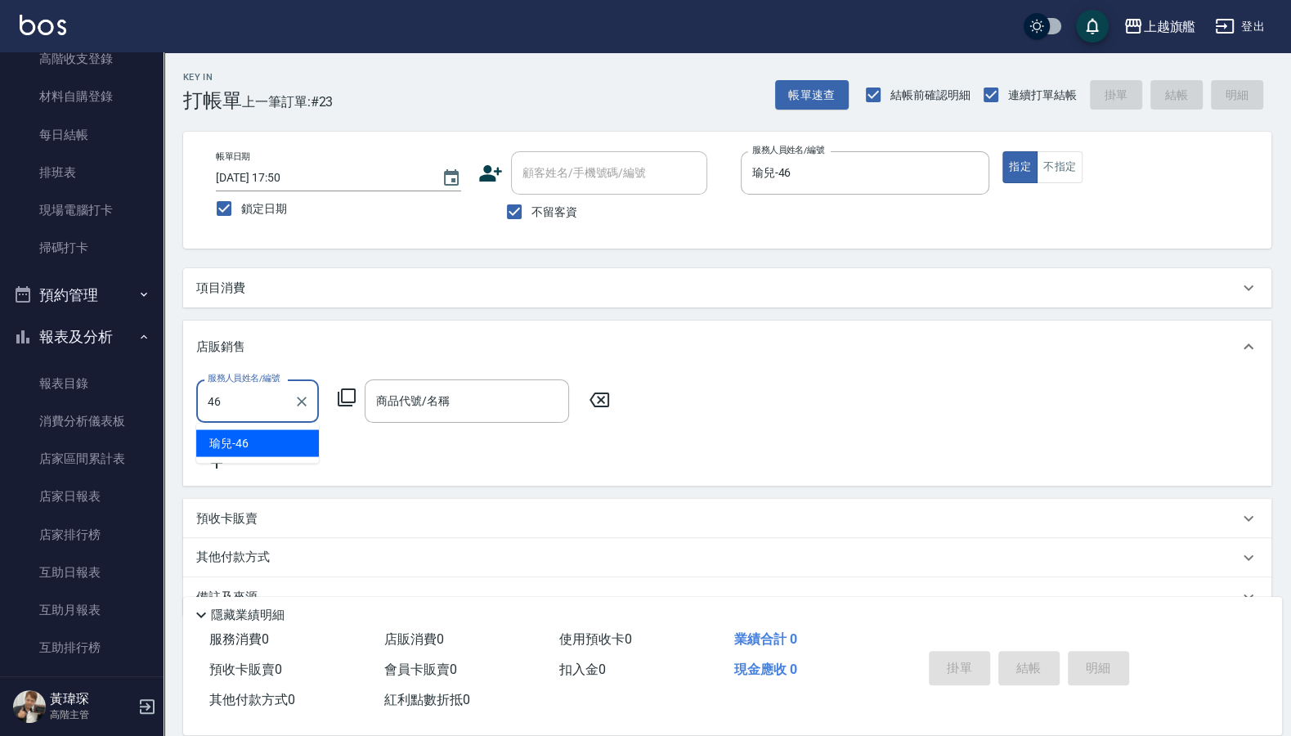
type input "瑜兒-46"
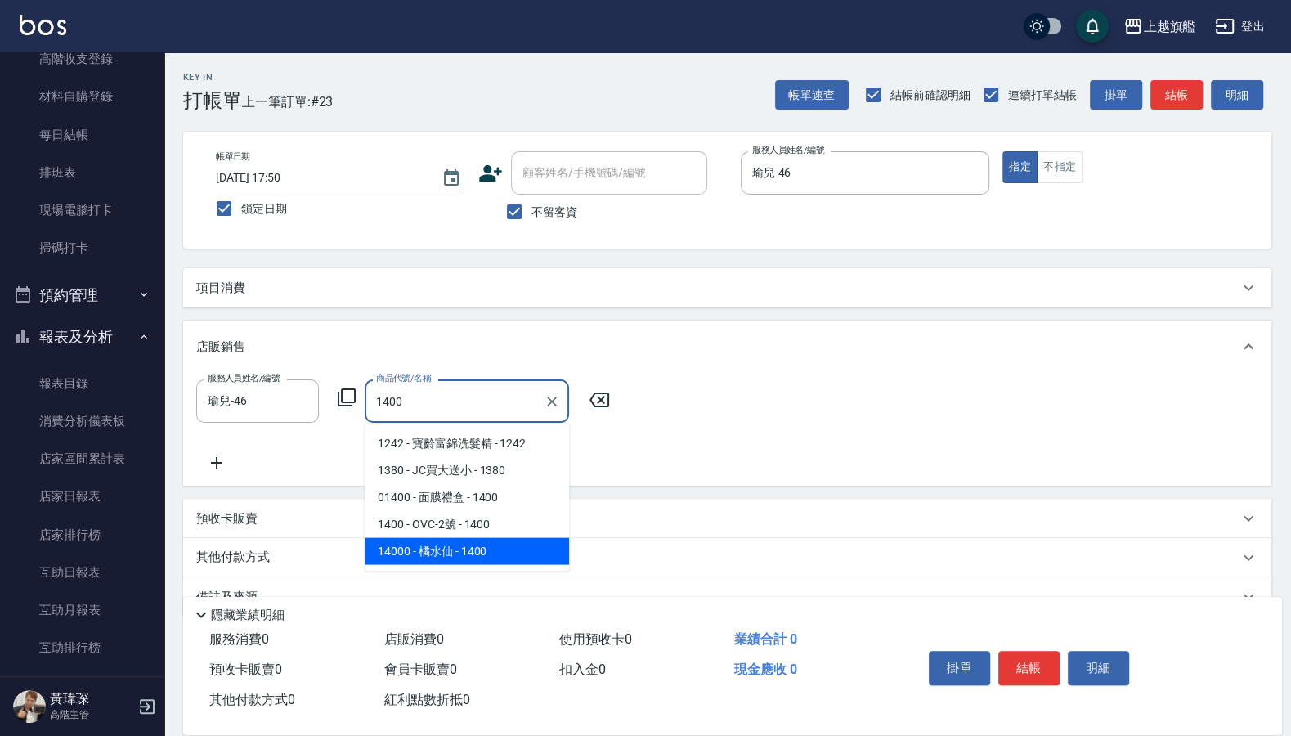
type input "橘水仙"
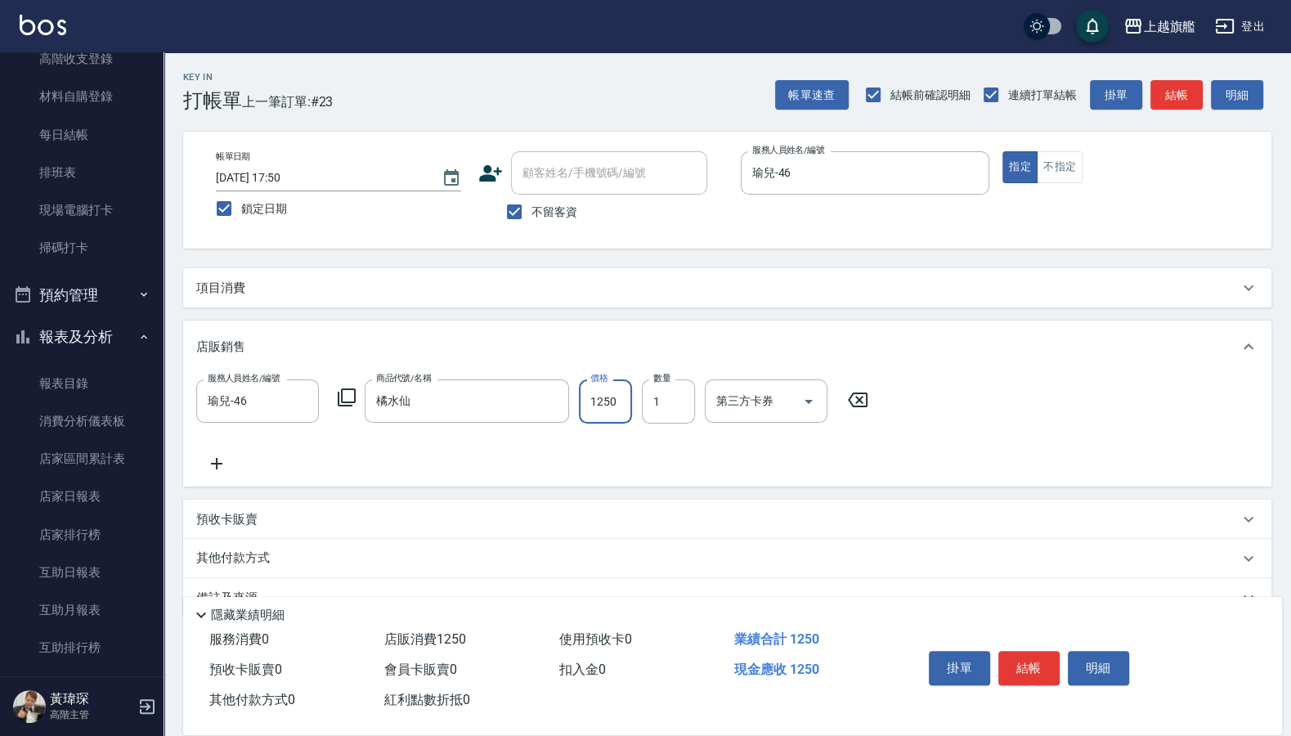
type input "1250"
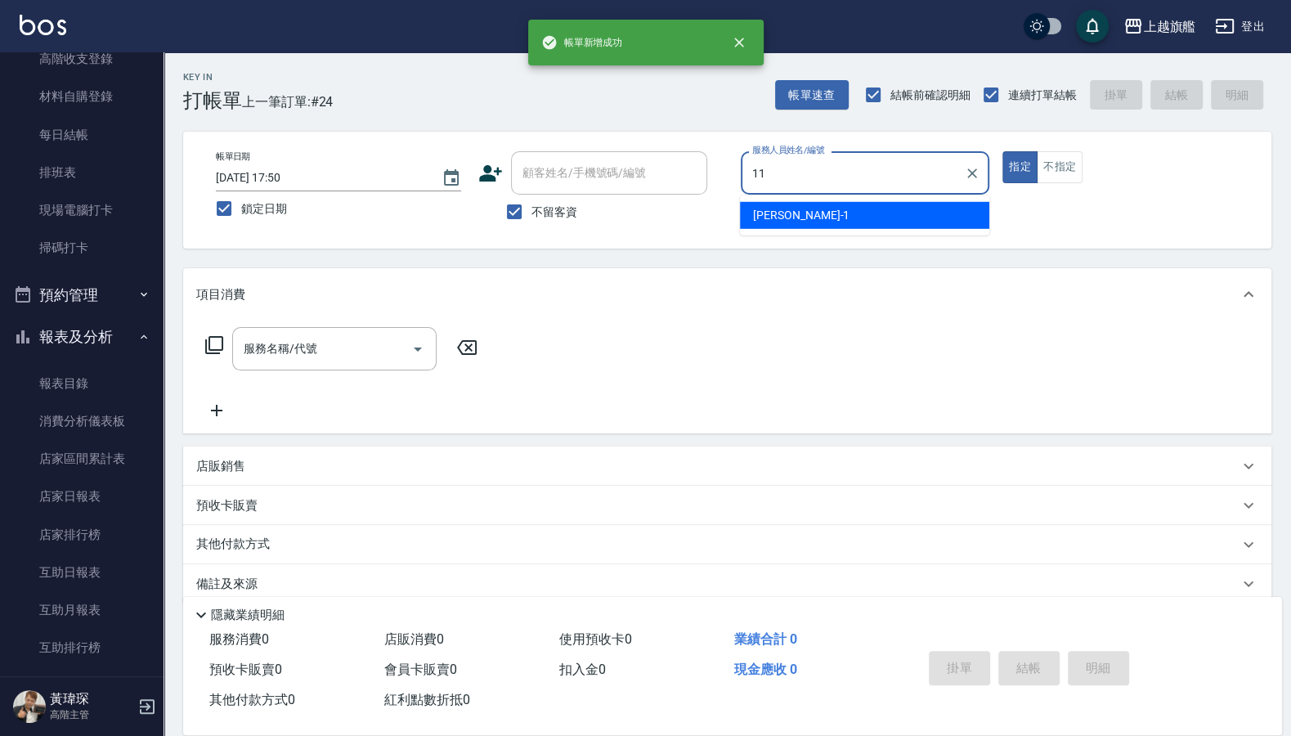
type input "[PERSON_NAME]-11"
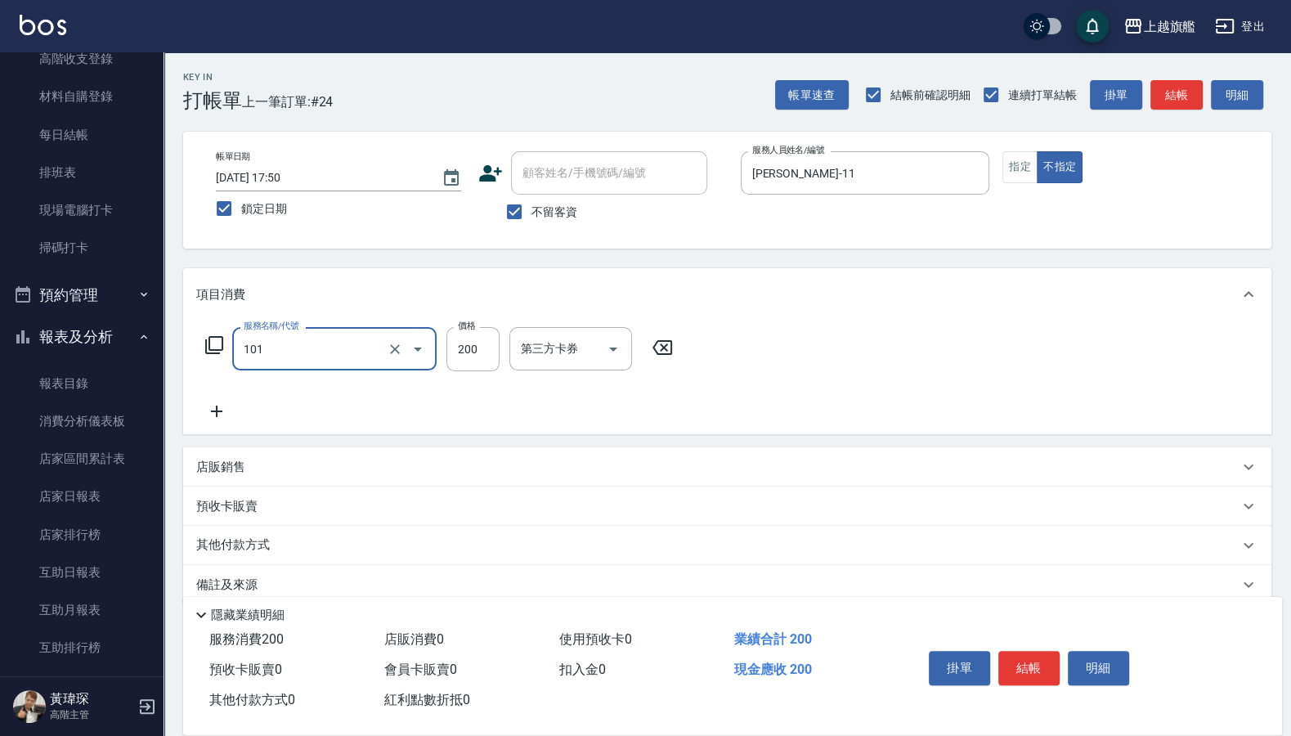
type input "一般洗(101)"
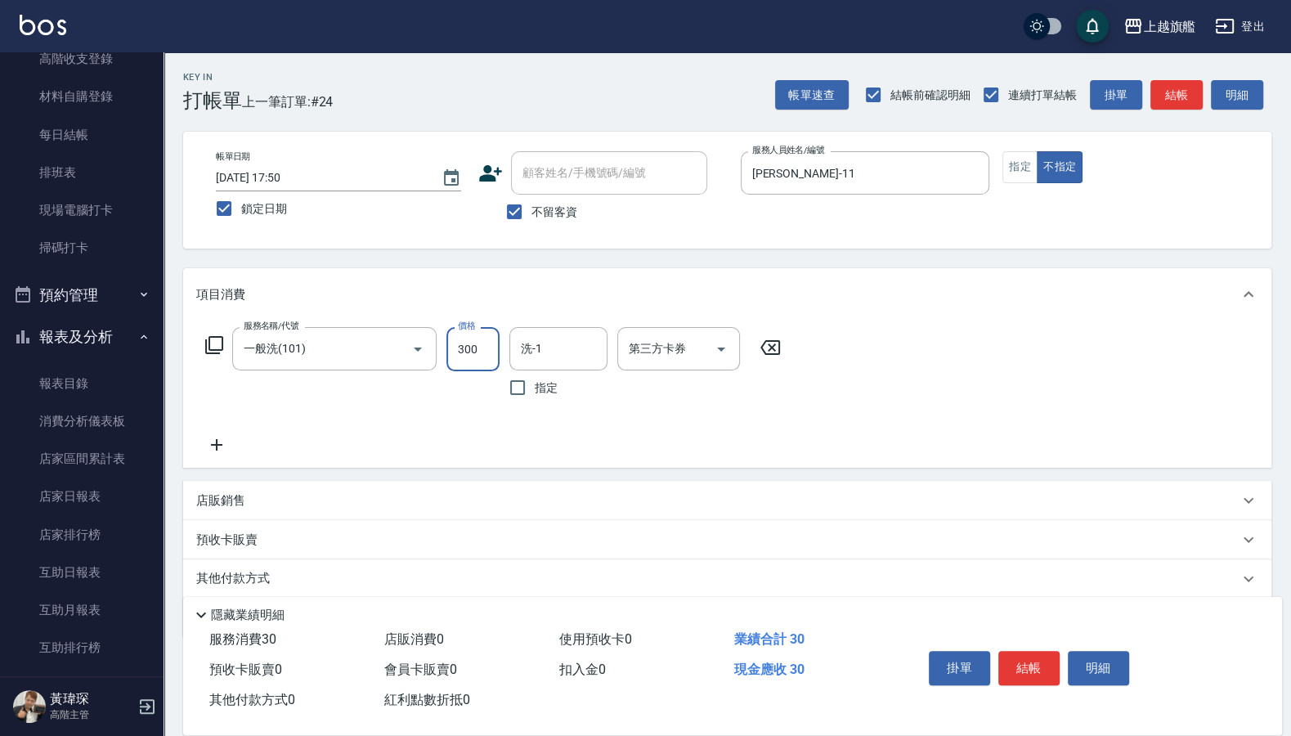
type input "300"
type input "3"
type input "[PERSON_NAME]-26"
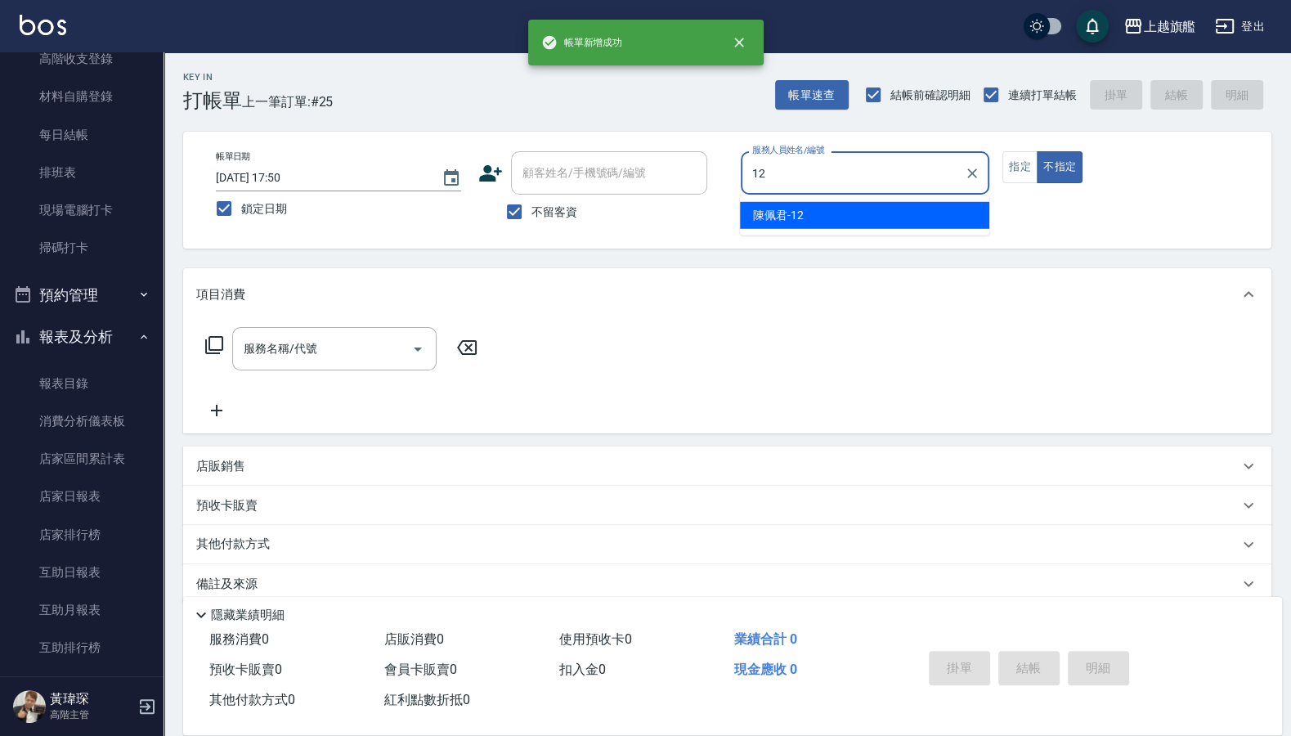
type input "陳佩君-12"
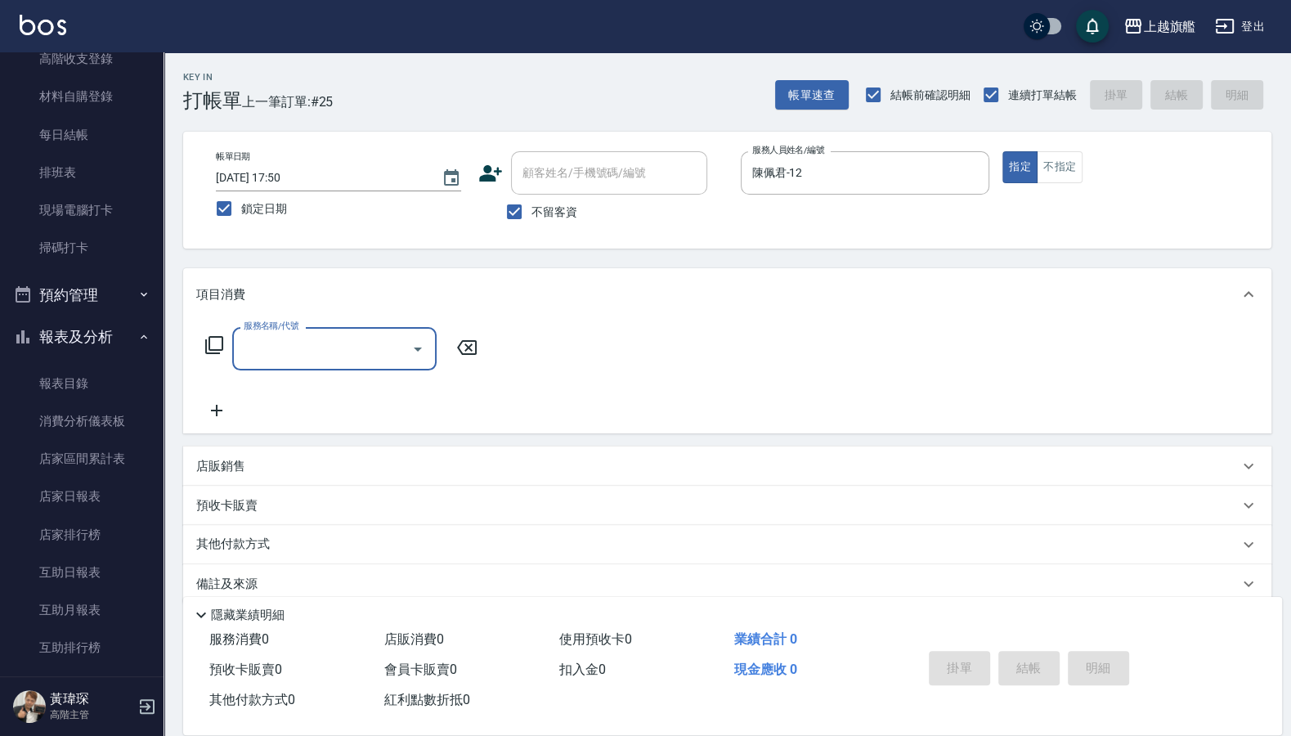
type input "1"
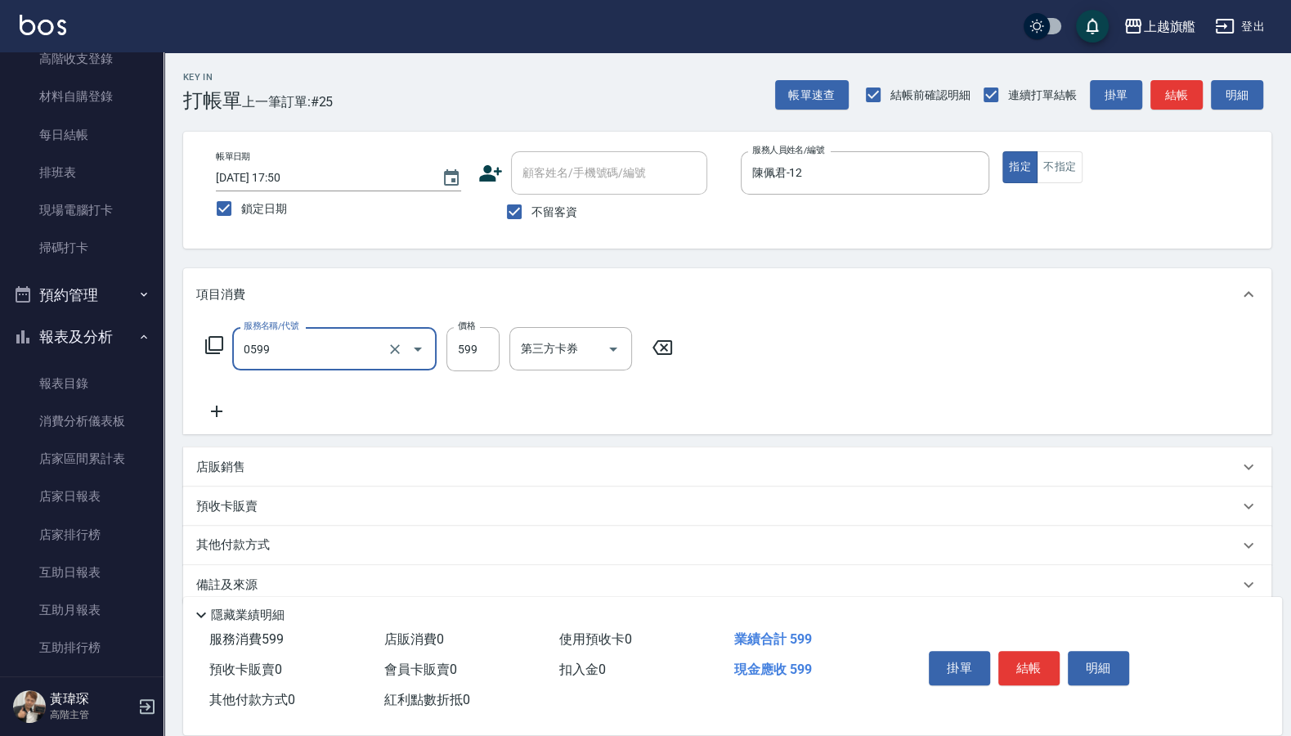
type input "去角質ITELY.(0599)"
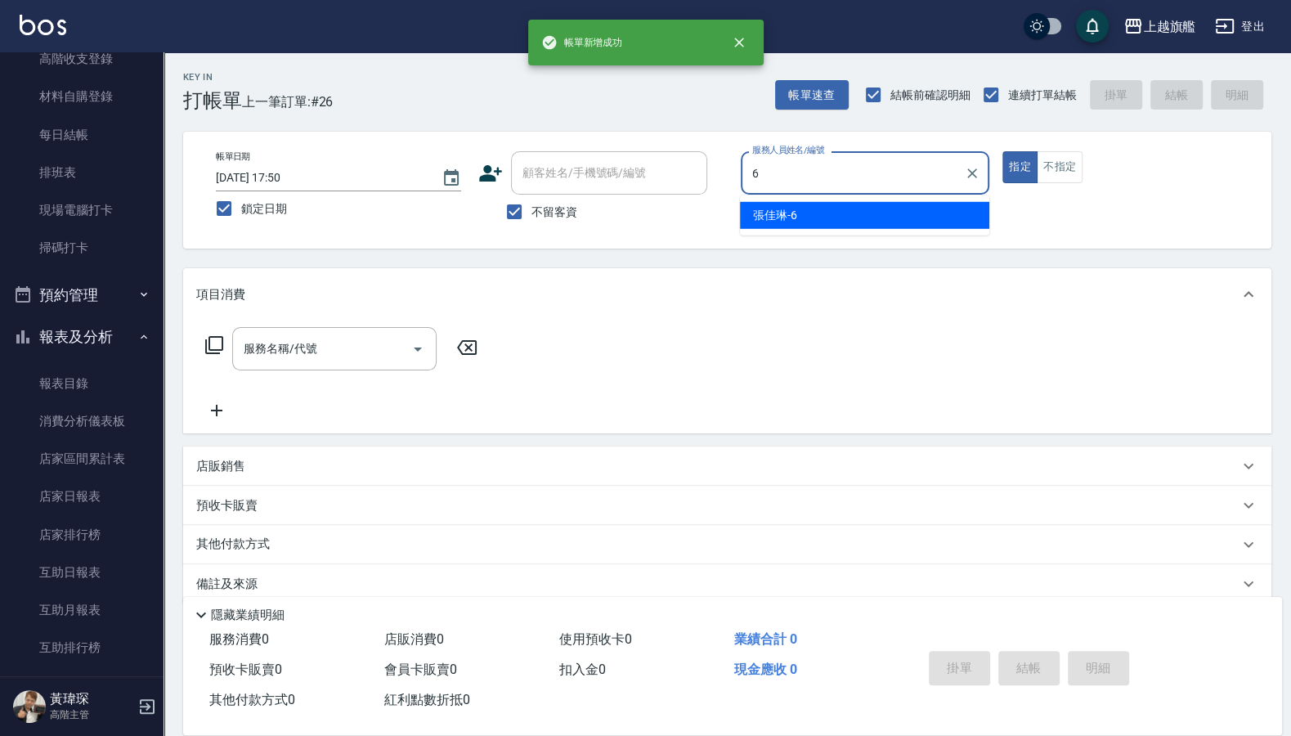
type input "張佳琳-6"
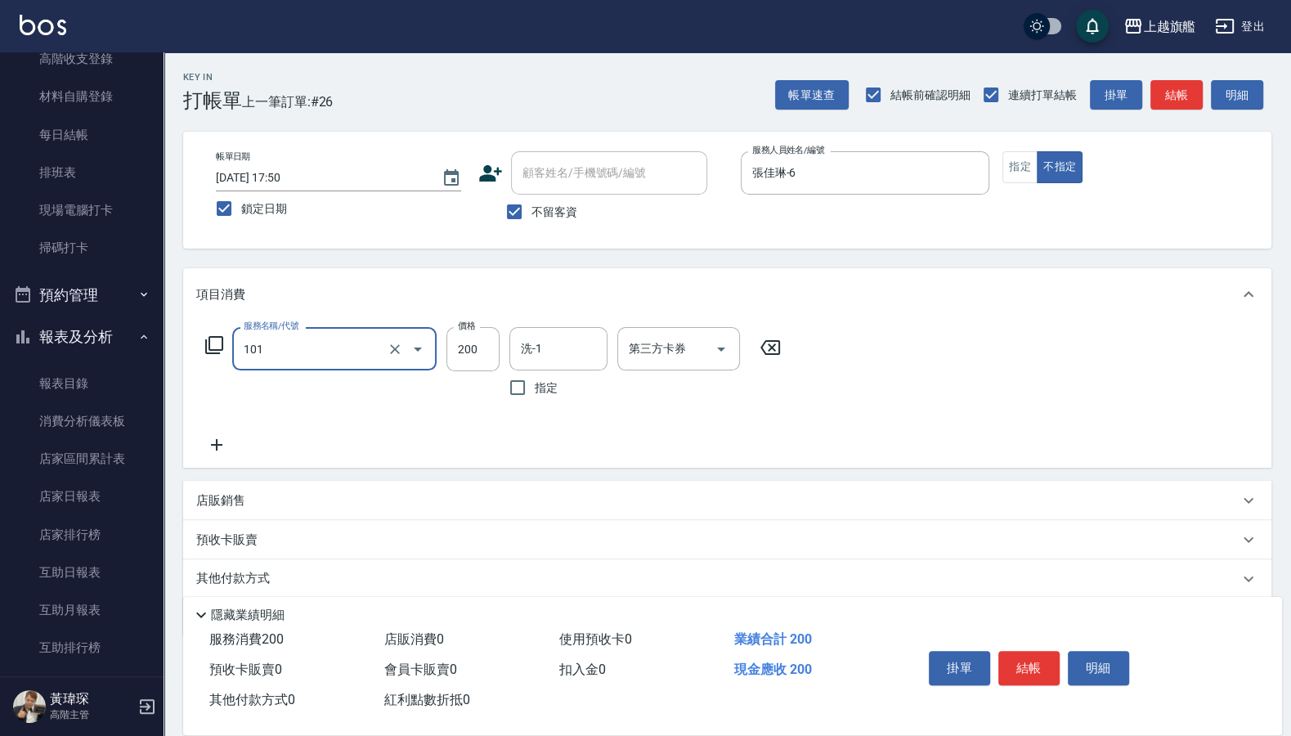
type input "一般洗(101)"
type input "300"
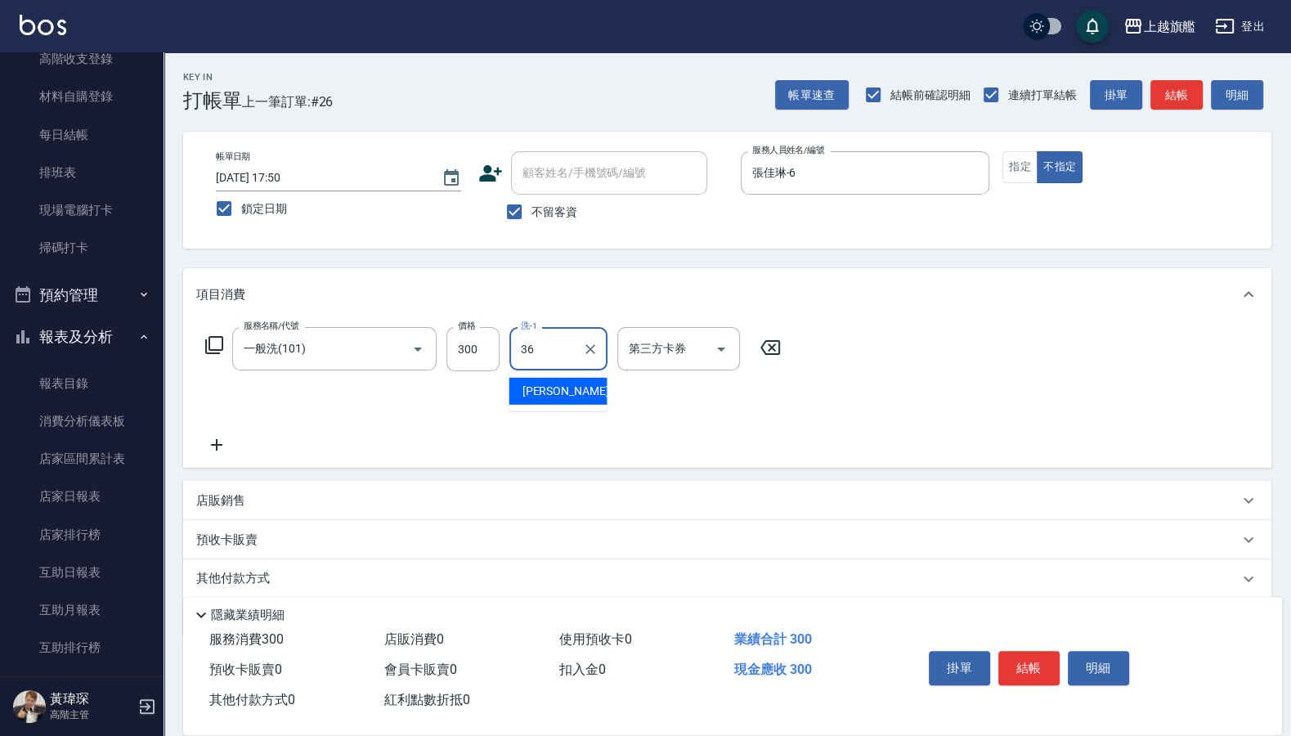
type input "[PERSON_NAME]-36"
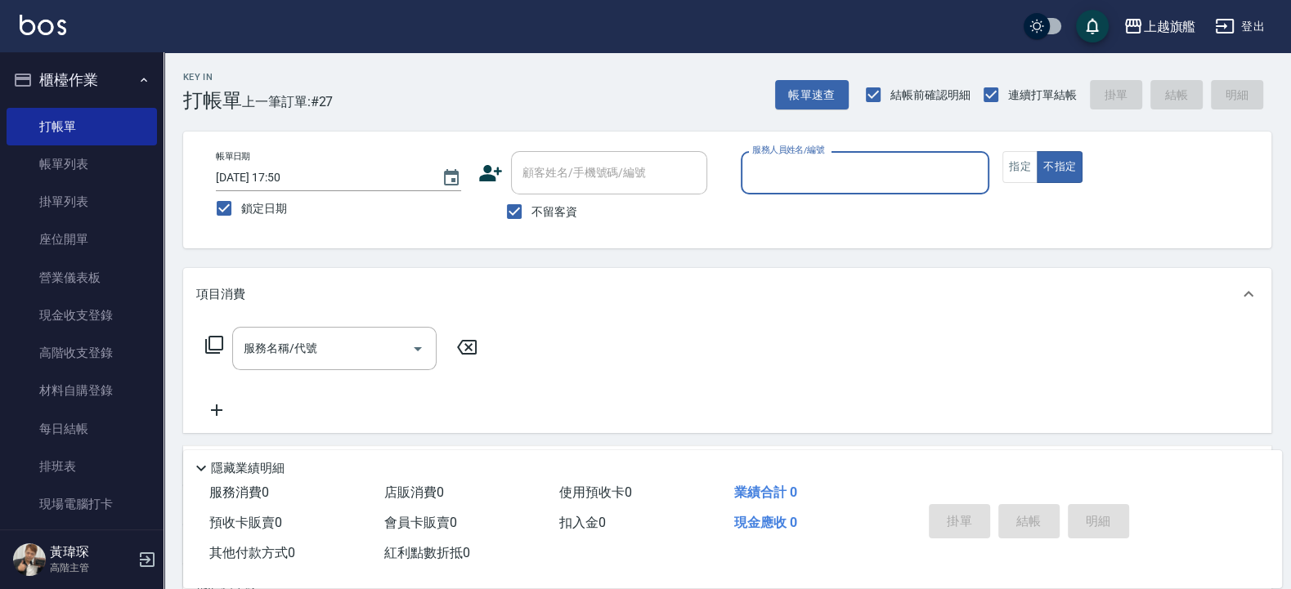
click at [83, 95] on button "櫃檯作業" at bounding box center [82, 80] width 150 height 43
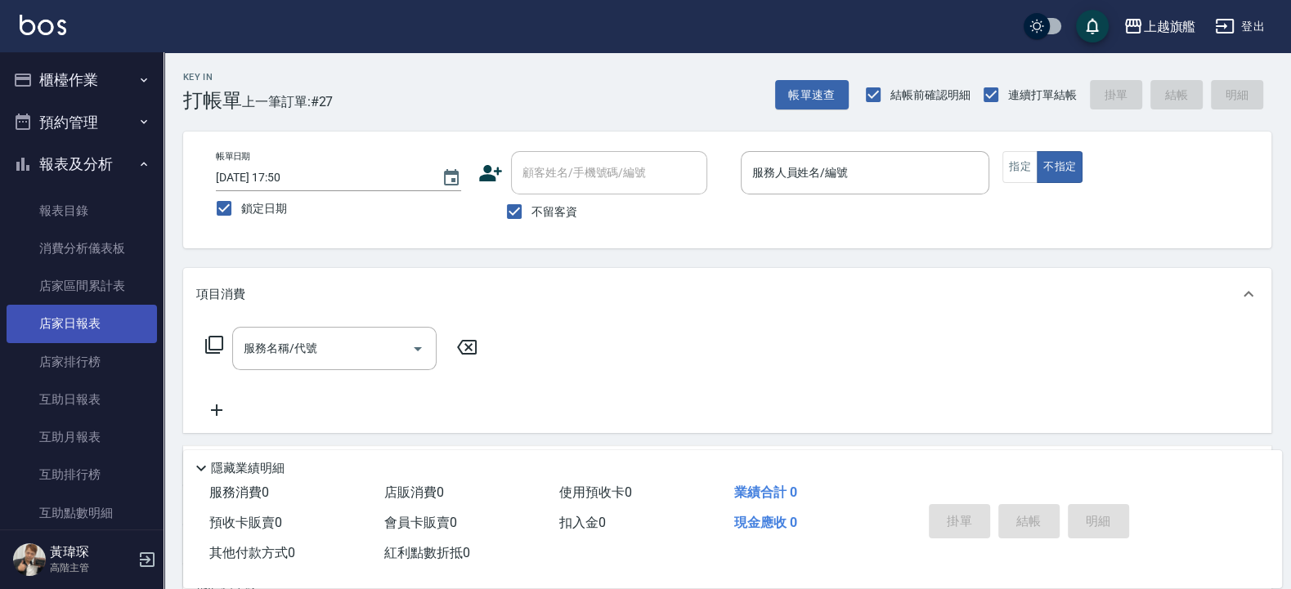
click at [101, 323] on link "店家日報表" at bounding box center [82, 324] width 150 height 38
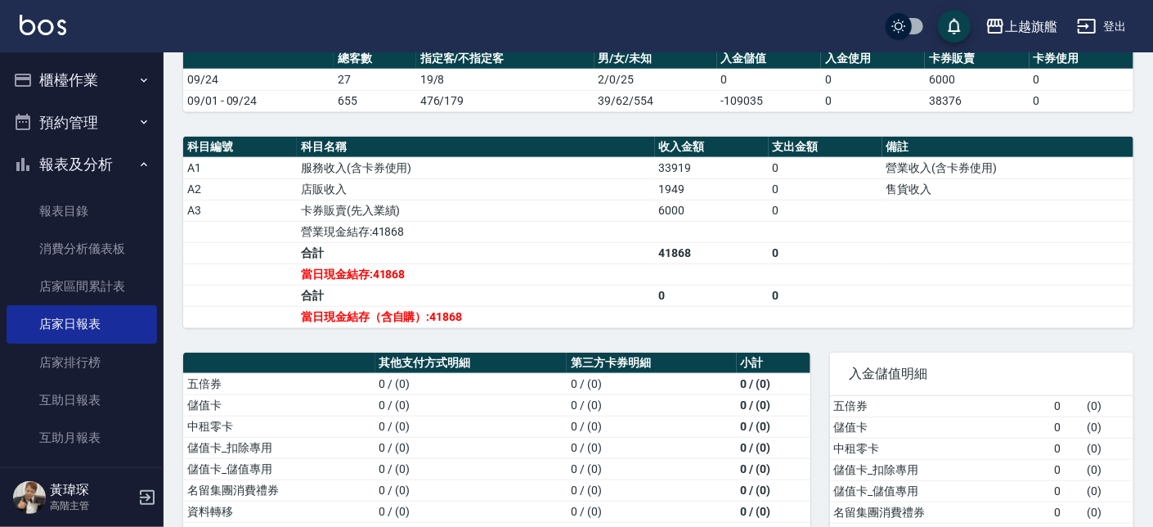
click at [63, 146] on button "報表及分析" at bounding box center [82, 164] width 150 height 43
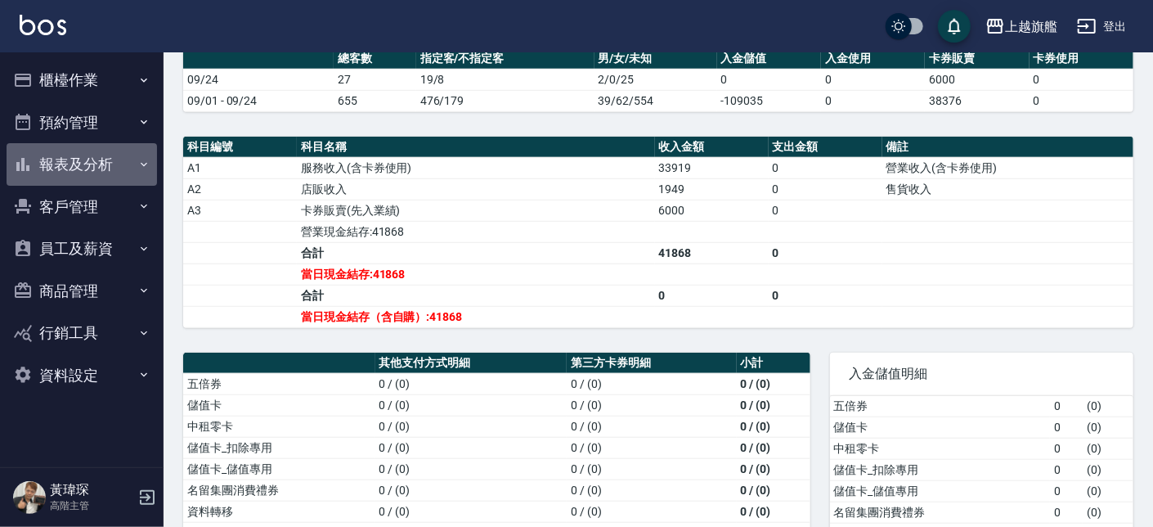
click at [76, 162] on button "報表及分析" at bounding box center [82, 164] width 150 height 43
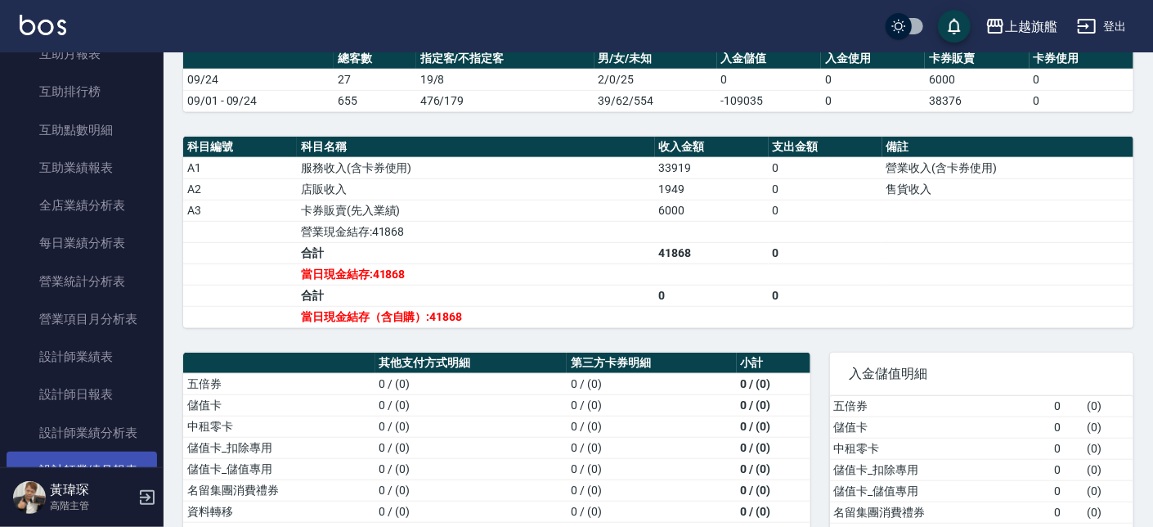
scroll to position [493, 0]
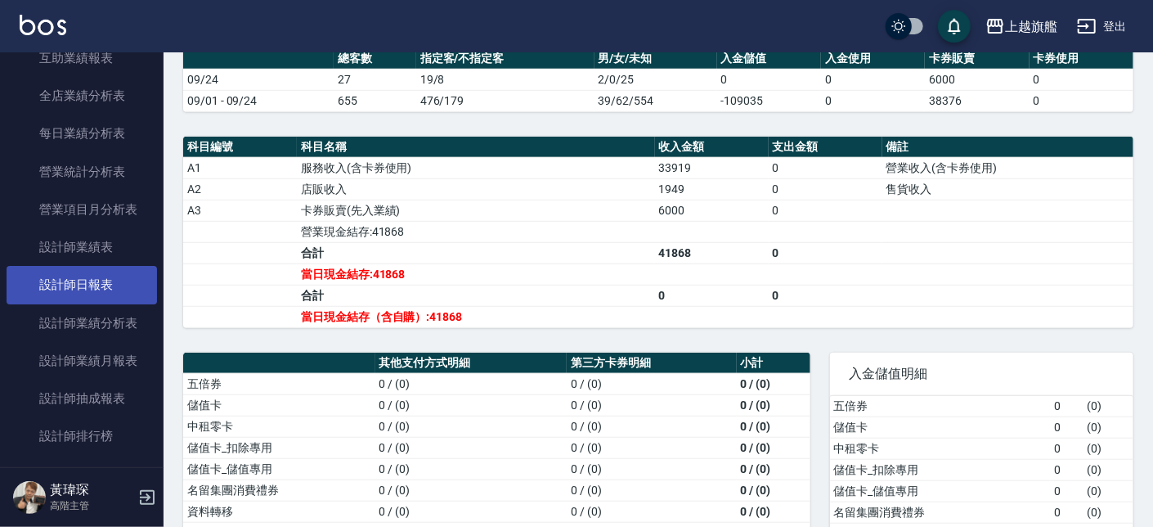
click at [78, 280] on link "設計師日報表" at bounding box center [82, 285] width 150 height 38
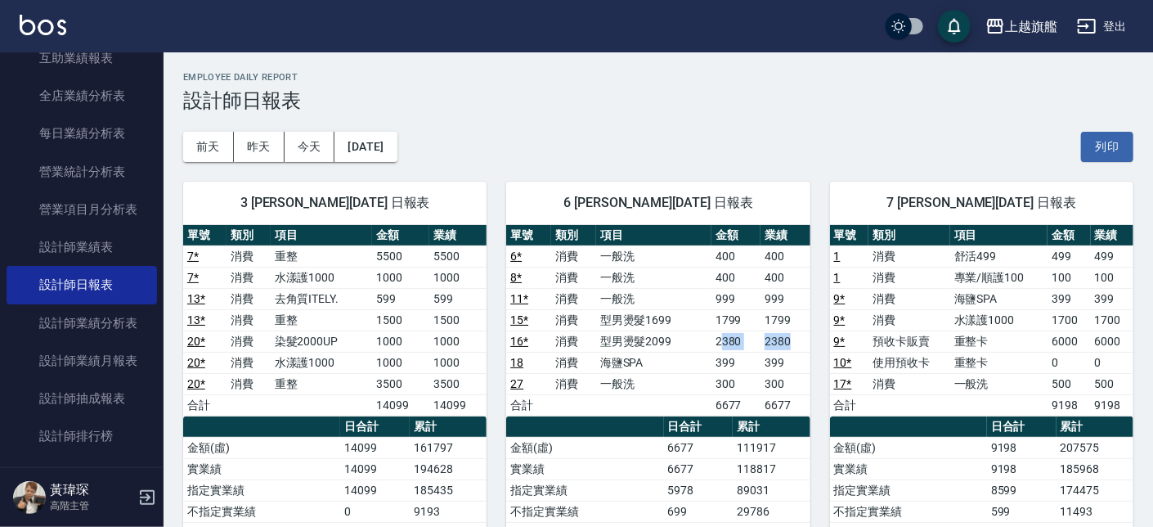
drag, startPoint x: 725, startPoint y: 336, endPoint x: 809, endPoint y: 346, distance: 84.0
click at [809, 346] on tr "16 * 消費 型男燙髮2099 2380 2380" at bounding box center [657, 340] width 303 height 21
drag, startPoint x: 758, startPoint y: 300, endPoint x: 797, endPoint y: 291, distance: 40.3
click at [797, 291] on tr "11 * 消費 一般洗 999 999" at bounding box center [657, 298] width 303 height 21
drag, startPoint x: 746, startPoint y: 319, endPoint x: 796, endPoint y: 314, distance: 50.1
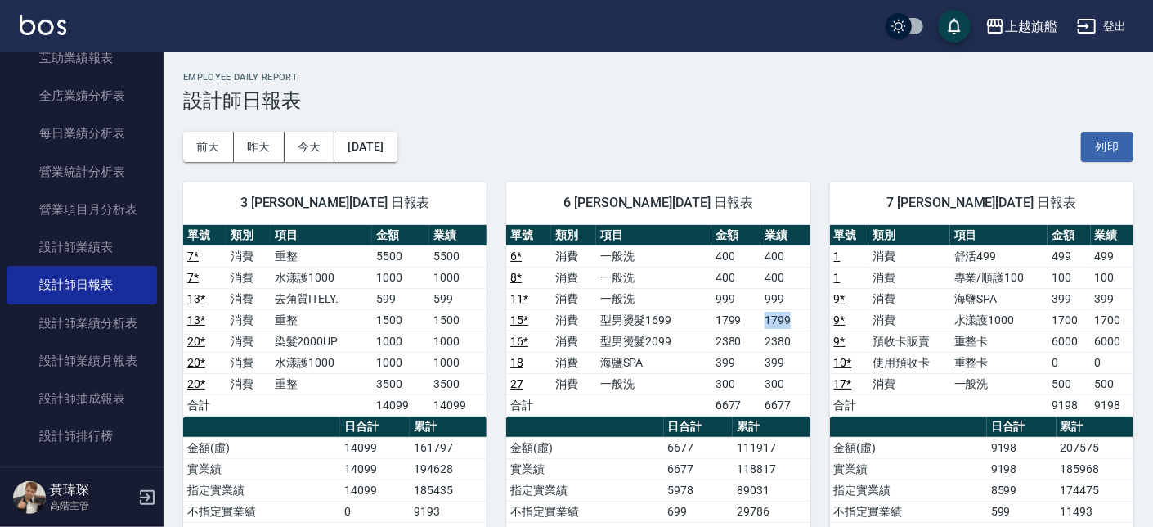
click at [796, 314] on tr "15 * 消費 型男燙髮1699 1799 1799" at bounding box center [657, 319] width 303 height 21
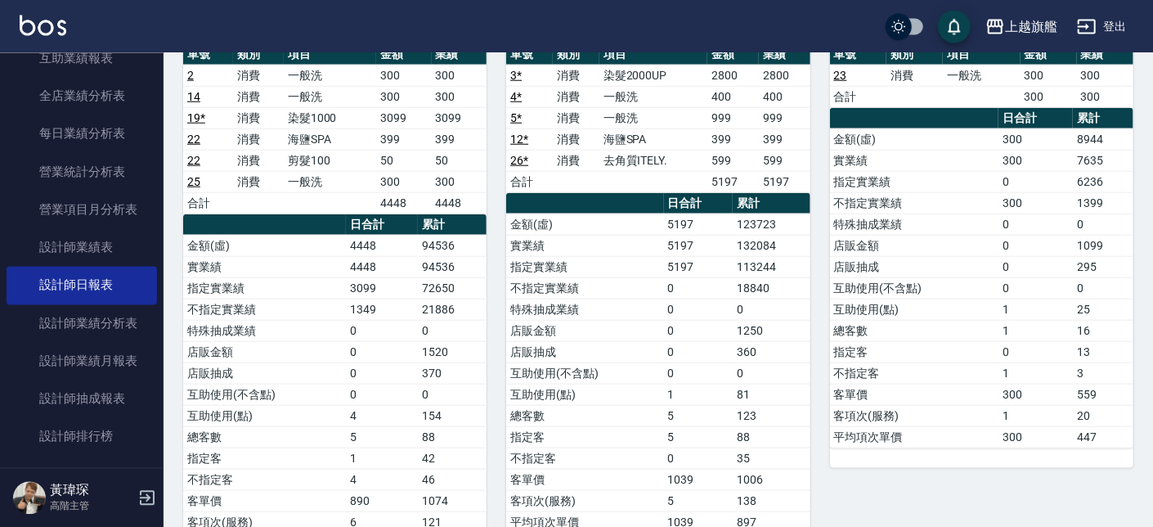
scroll to position [630, 0]
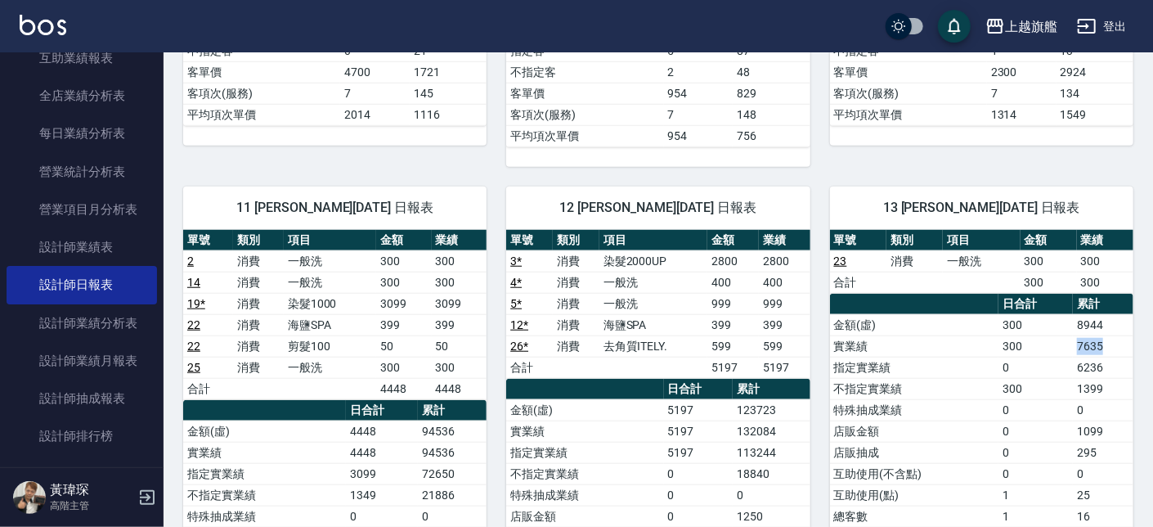
drag, startPoint x: 1079, startPoint y: 352, endPoint x: 1116, endPoint y: 352, distance: 36.8
click at [1116, 352] on td "7635" at bounding box center [1103, 345] width 60 height 21
drag, startPoint x: 1110, startPoint y: 455, endPoint x: 852, endPoint y: 312, distance: 295.3
click at [1104, 453] on td "295" at bounding box center [1103, 451] width 60 height 21
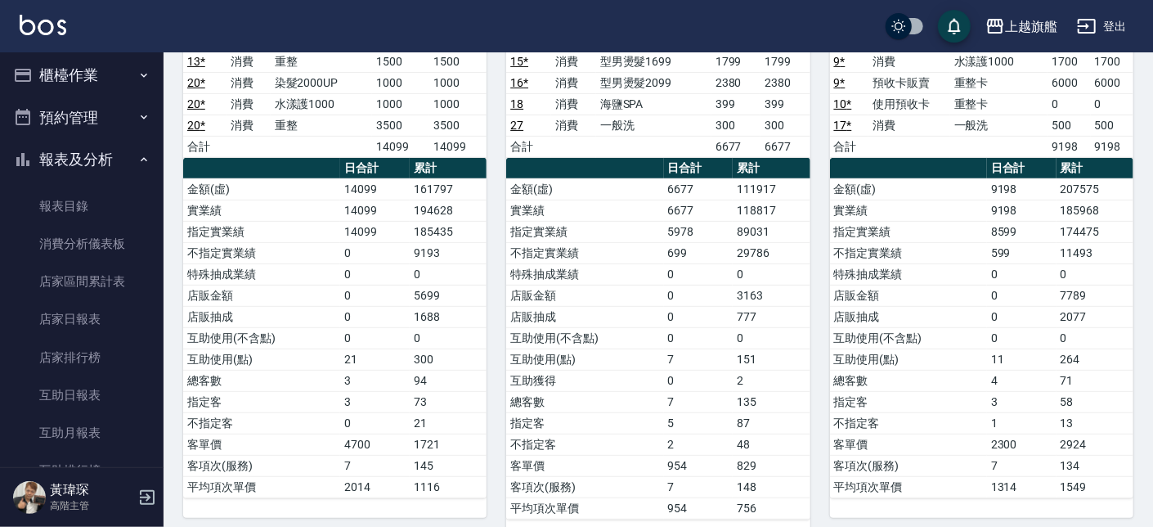
scroll to position [0, 0]
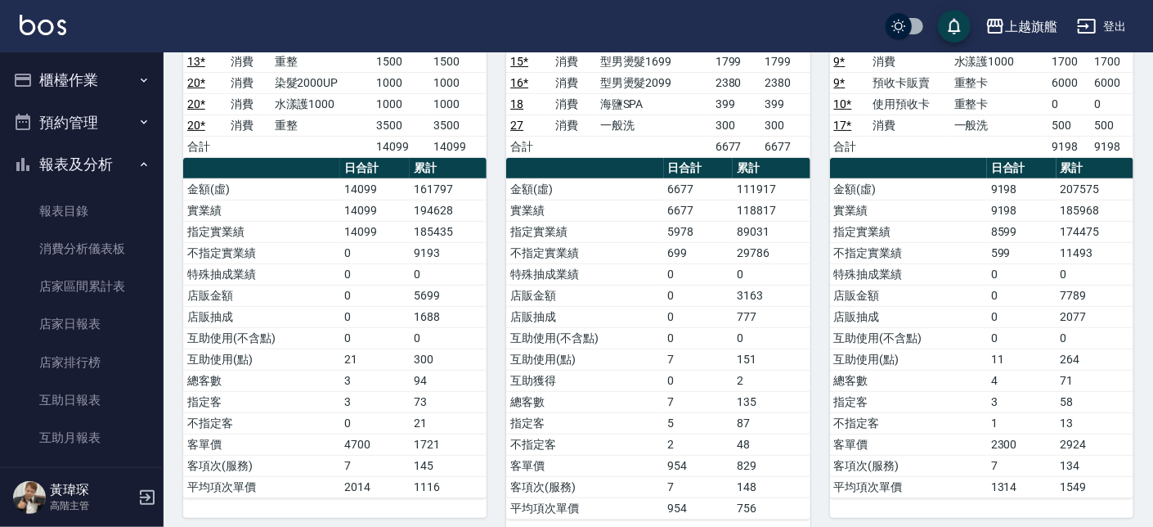
click at [80, 159] on button "報表及分析" at bounding box center [82, 164] width 150 height 43
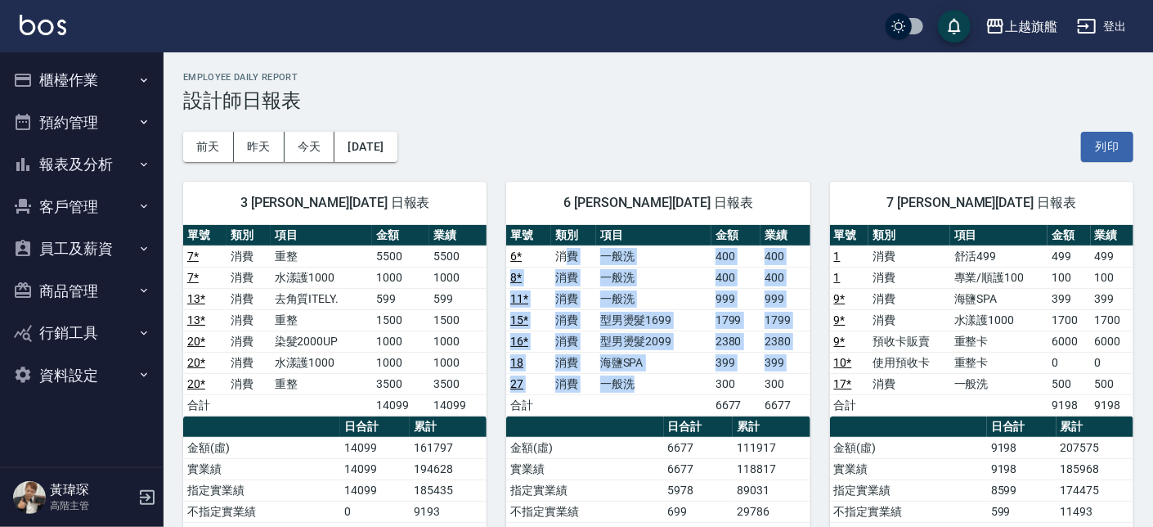
drag, startPoint x: 571, startPoint y: 261, endPoint x: 697, endPoint y: 377, distance: 171.3
click at [697, 377] on tbody "6 * 消費 一般洗 400 400 8 * 消費 一般洗 400 400 11 * 消費 一般洗 999 999 15 * 消費 型男燙髮1699 1799…" at bounding box center [657, 330] width 303 height 170
click at [671, 379] on td "一般洗" at bounding box center [653, 383] width 115 height 21
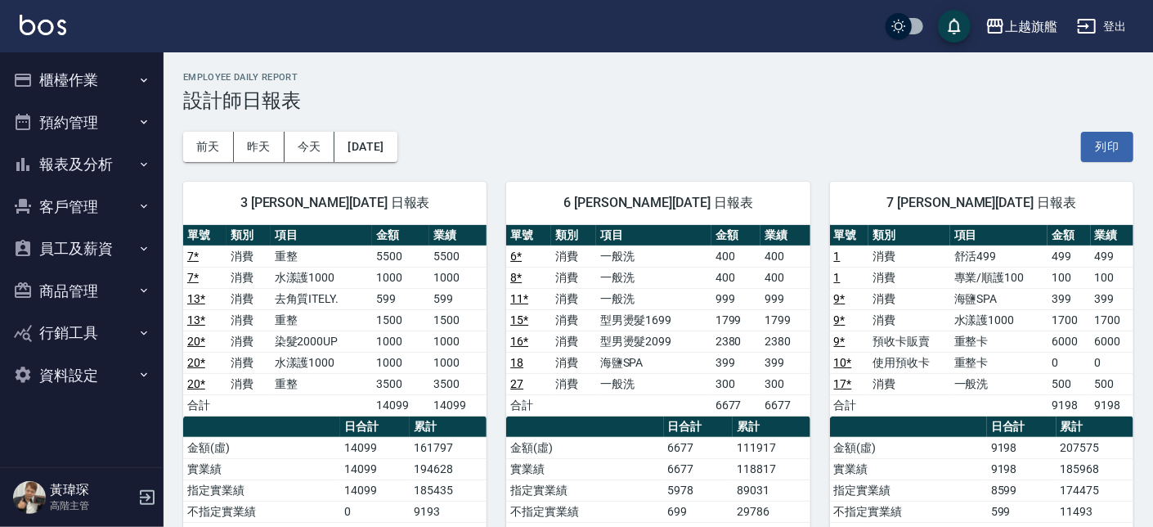
click at [73, 67] on button "櫃檯作業" at bounding box center [82, 80] width 150 height 43
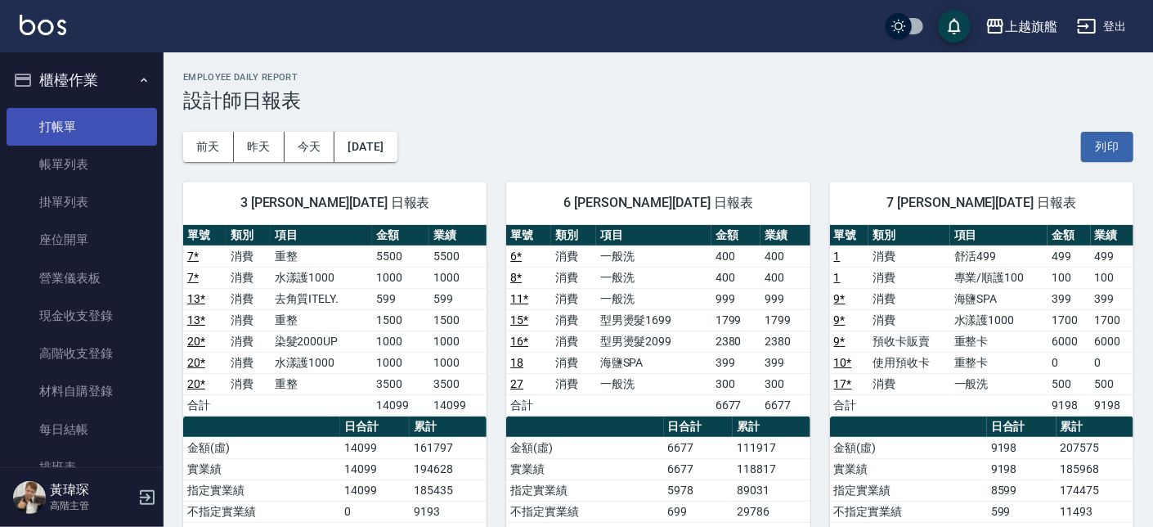
click at [65, 112] on link "打帳單" at bounding box center [82, 127] width 150 height 38
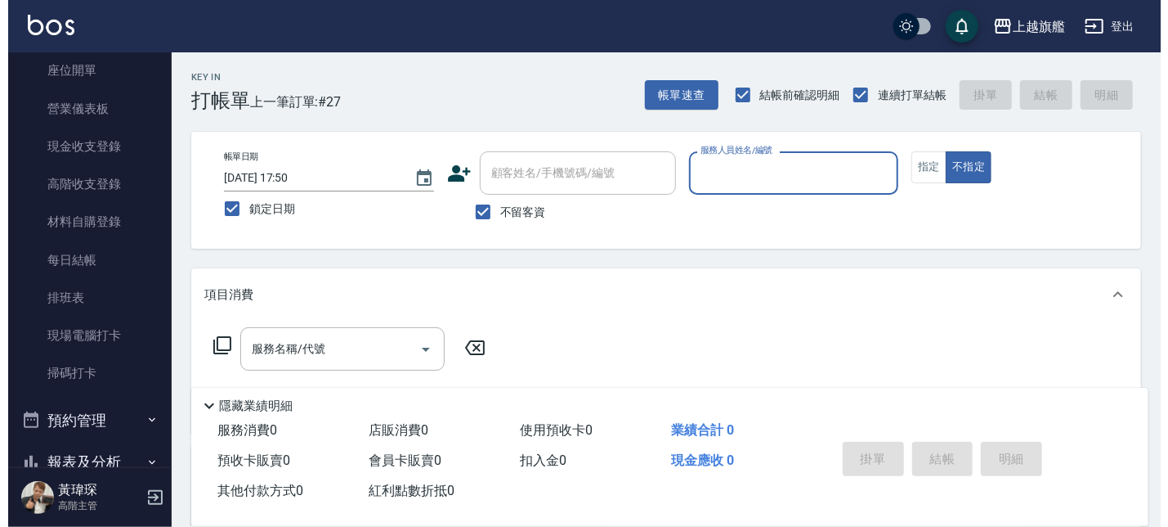
scroll to position [197, 0]
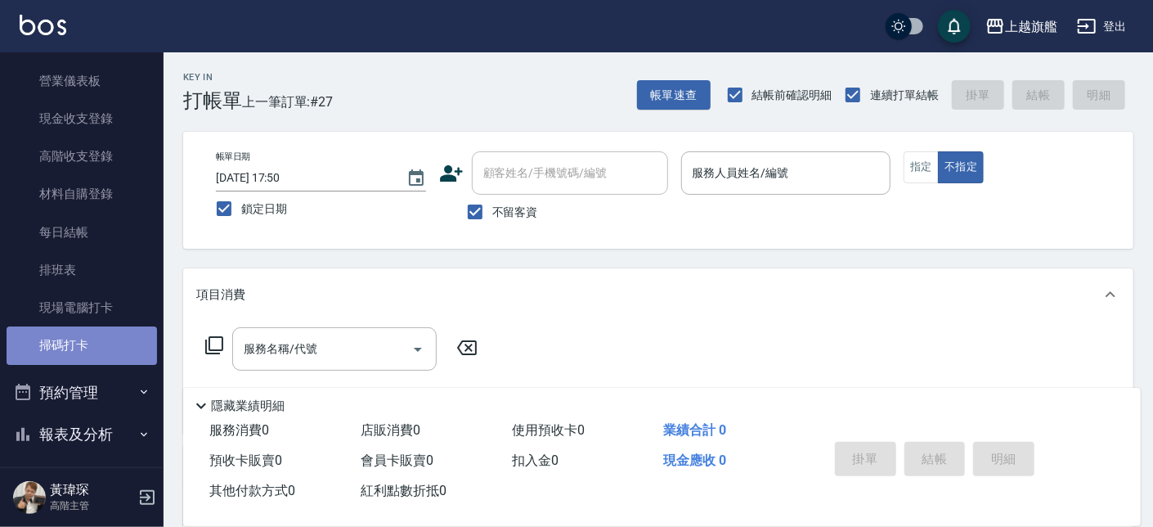
click at [101, 343] on link "掃碼打卡" at bounding box center [82, 345] width 150 height 38
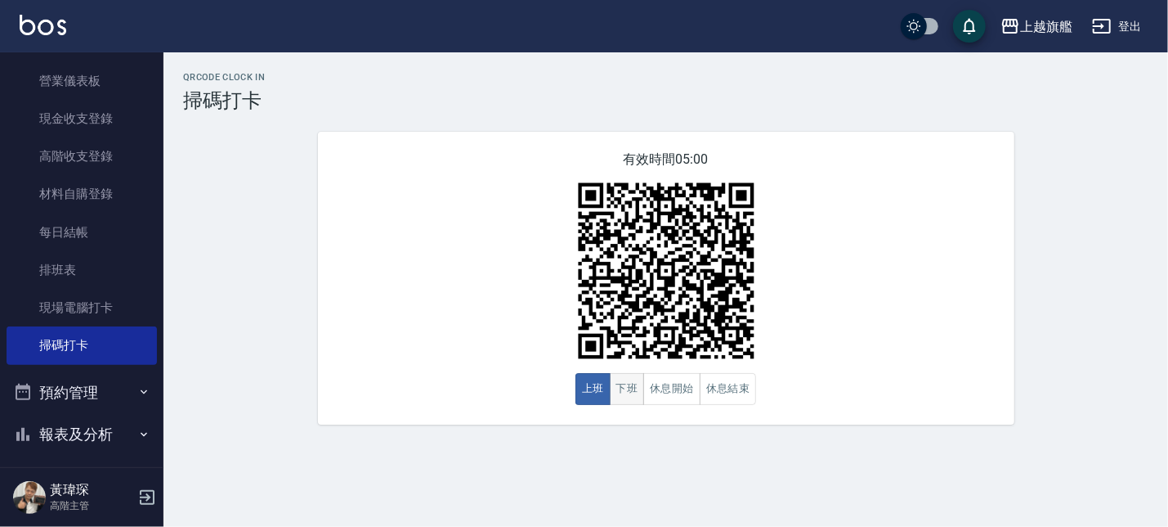
click at [624, 391] on button "下班" at bounding box center [627, 389] width 35 height 32
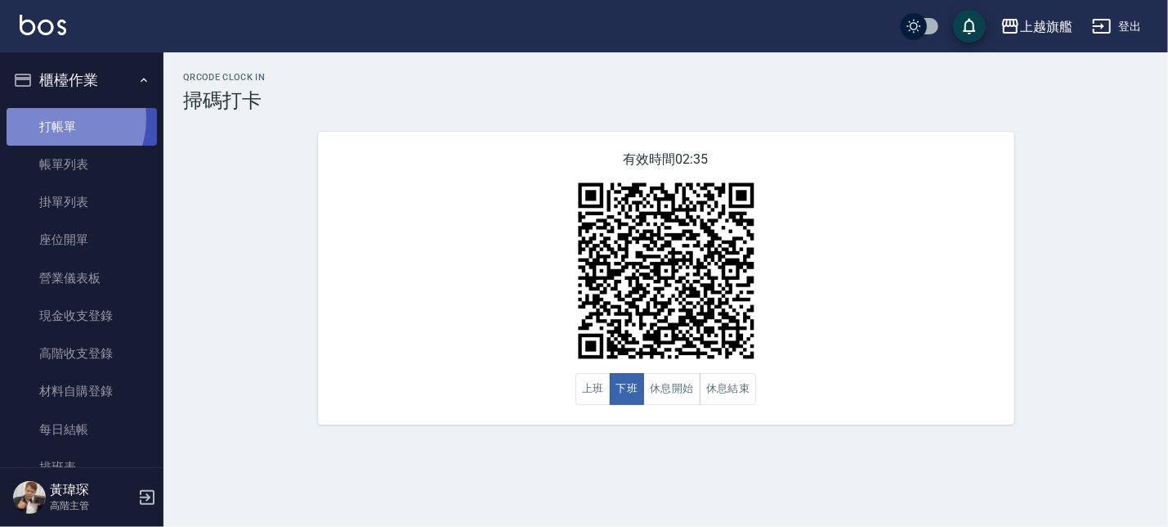
click at [52, 118] on link "打帳單" at bounding box center [82, 127] width 150 height 38
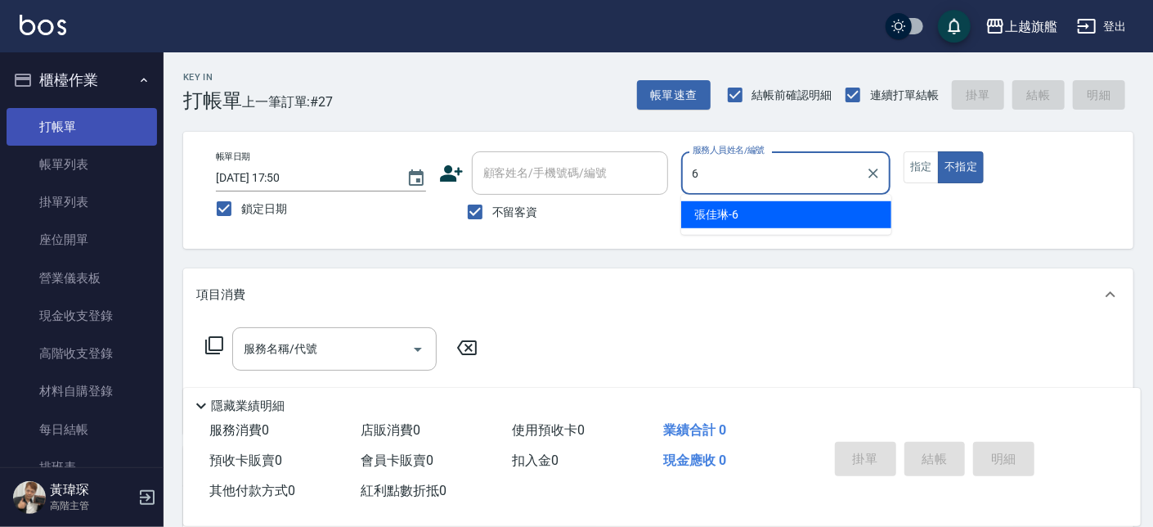
type input "張佳琳-6"
type button "false"
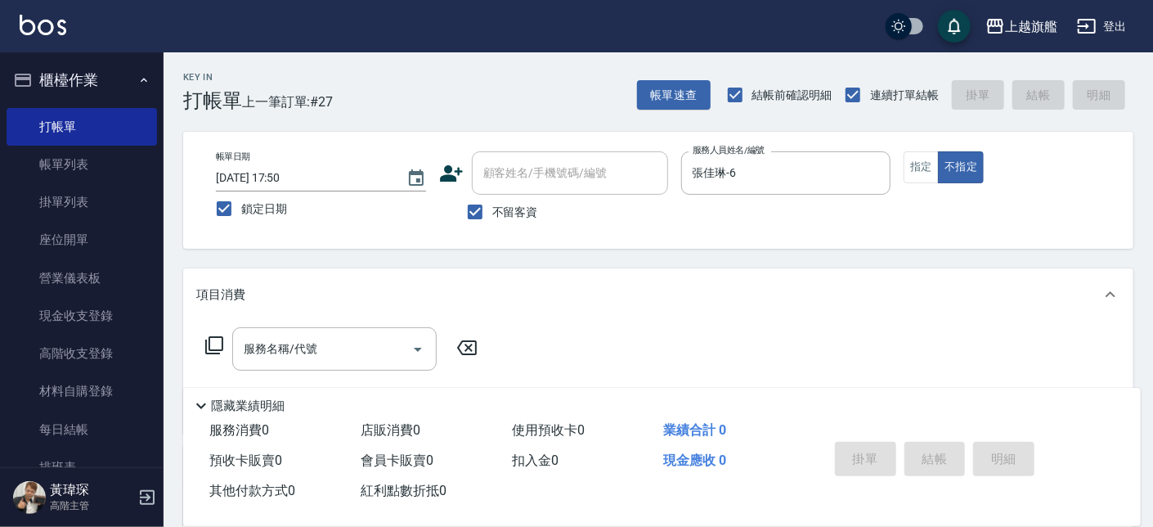
click at [902, 183] on div "帳單日期 [DATE] 17:50 鎖定日期 顧客姓名/手機號碼/編號 顧客姓名/手機號碼/編號 不留客資 服務人員姓名/編號 [PERSON_NAME]6 …" at bounding box center [658, 190] width 911 height 78
click at [933, 169] on button "指定" at bounding box center [920, 167] width 35 height 32
click at [337, 346] on input "服務名稱/代號" at bounding box center [322, 348] width 165 height 29
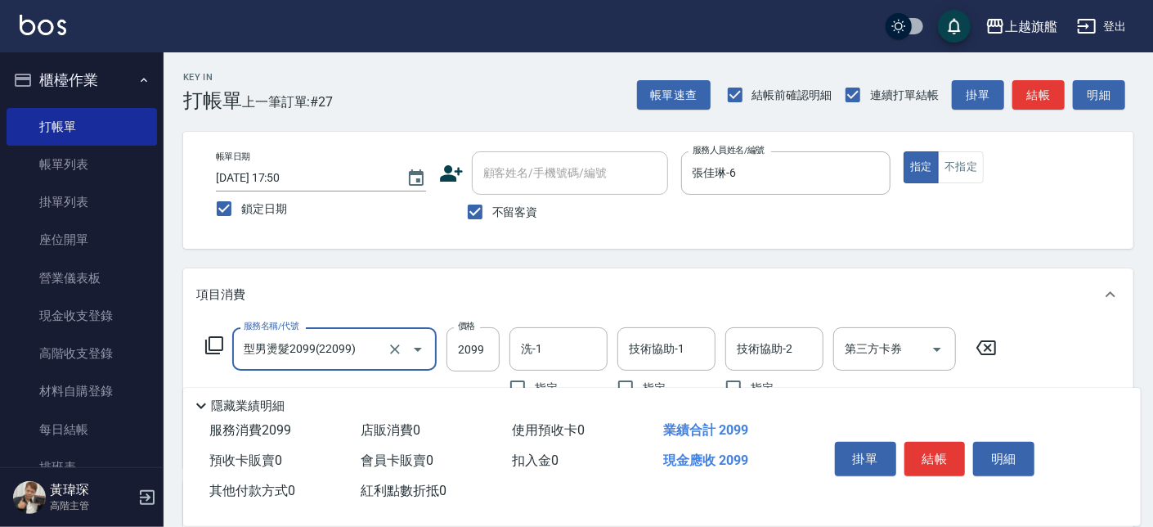
type input "型男燙髮2099(22099)"
type input "2380"
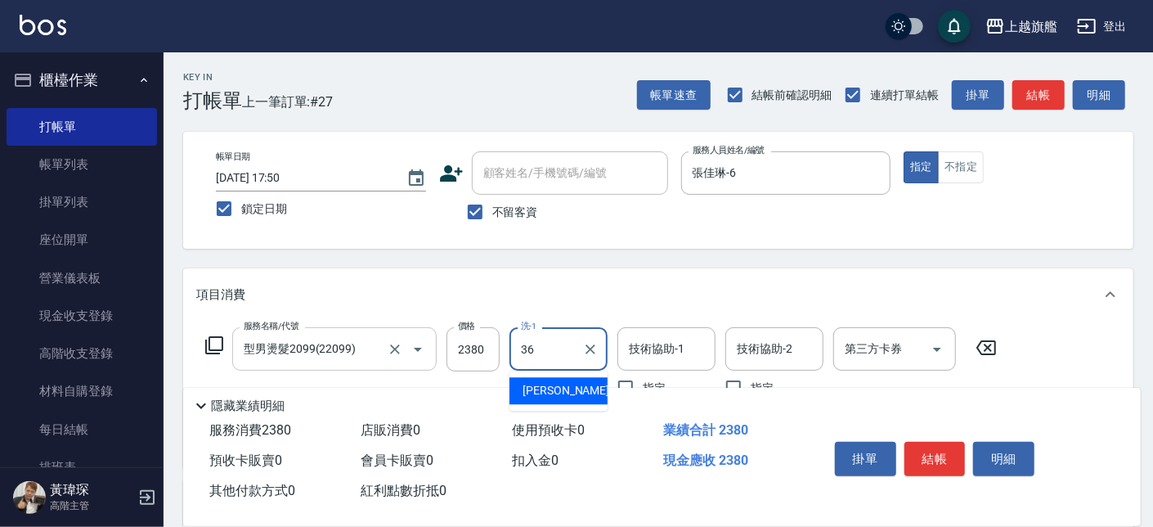
type input "[PERSON_NAME]-36"
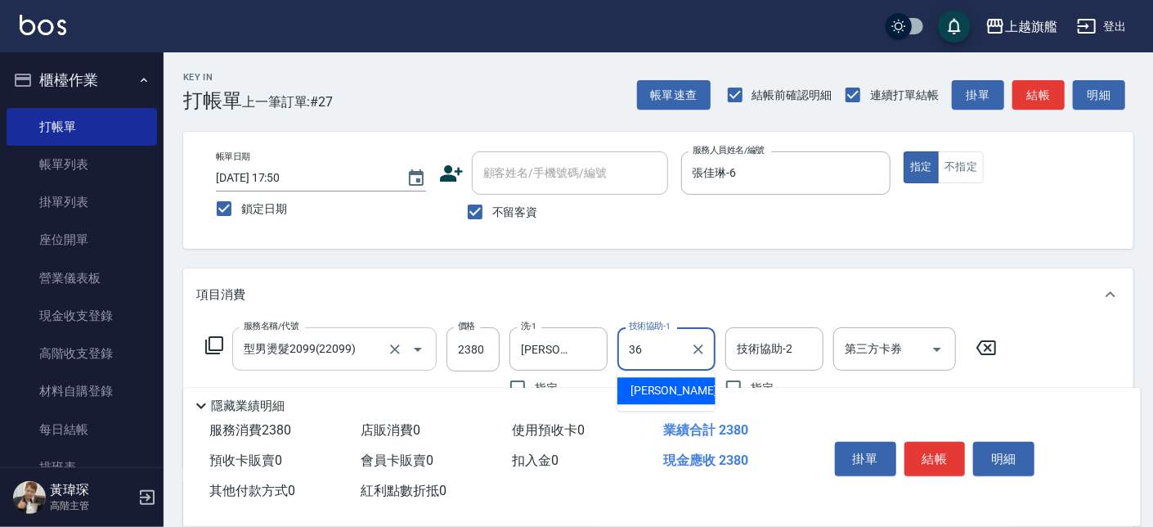
type input "[PERSON_NAME]-36"
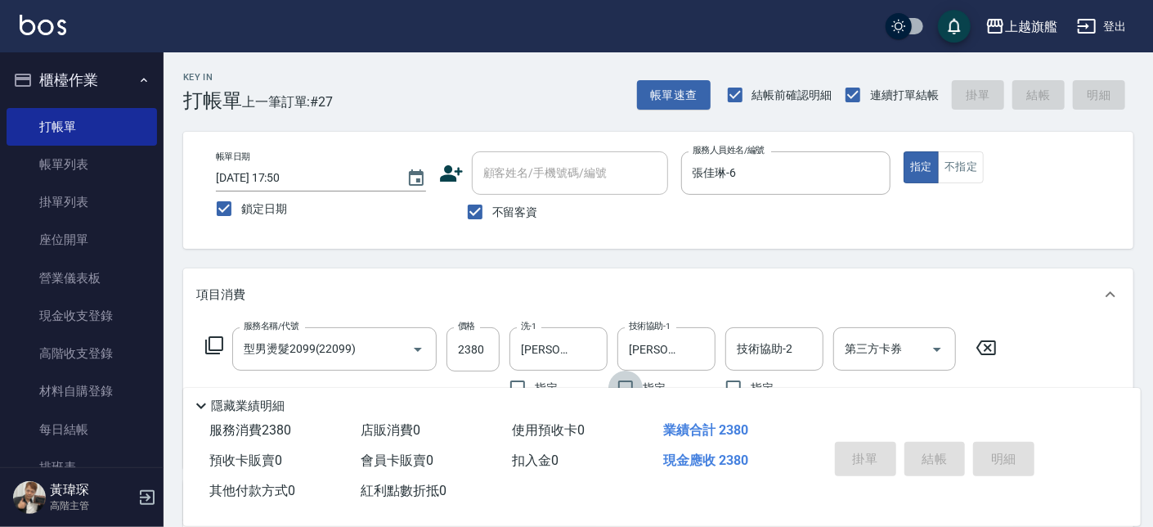
click at [92, 79] on button "櫃檯作業" at bounding box center [82, 80] width 150 height 43
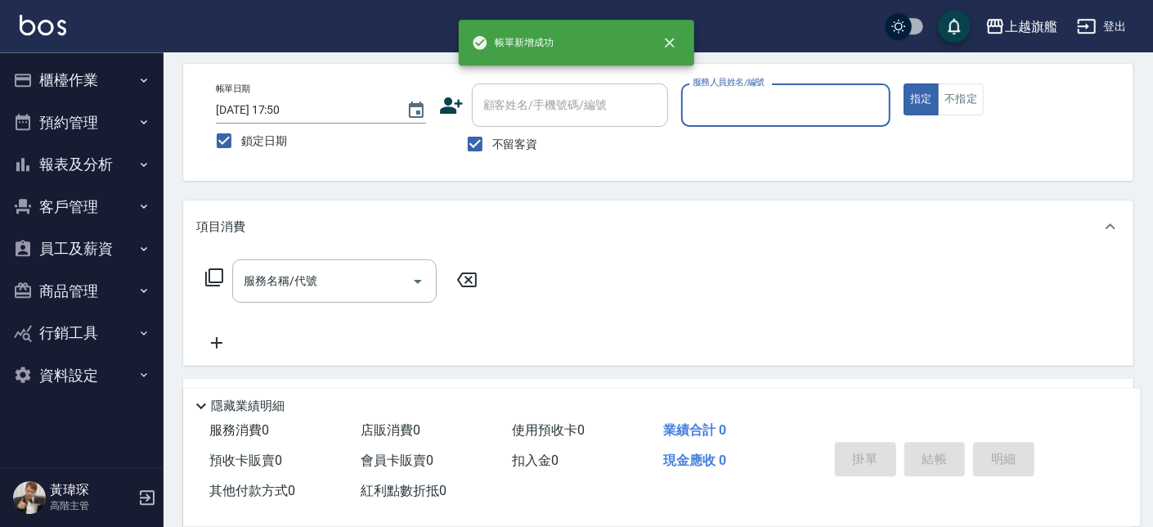
scroll to position [92, 0]
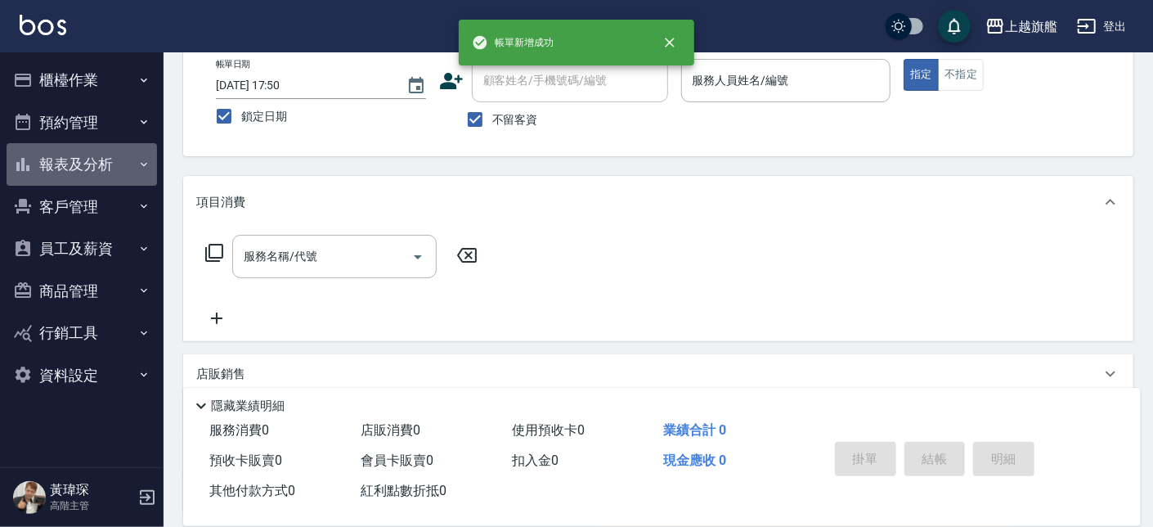
click at [56, 159] on button "報表及分析" at bounding box center [82, 164] width 150 height 43
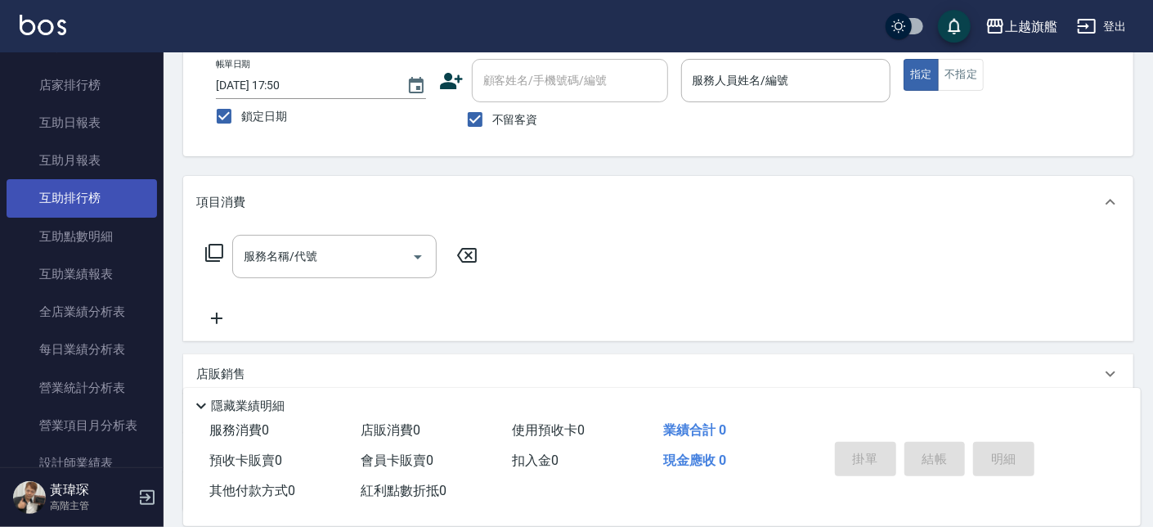
scroll to position [295, 0]
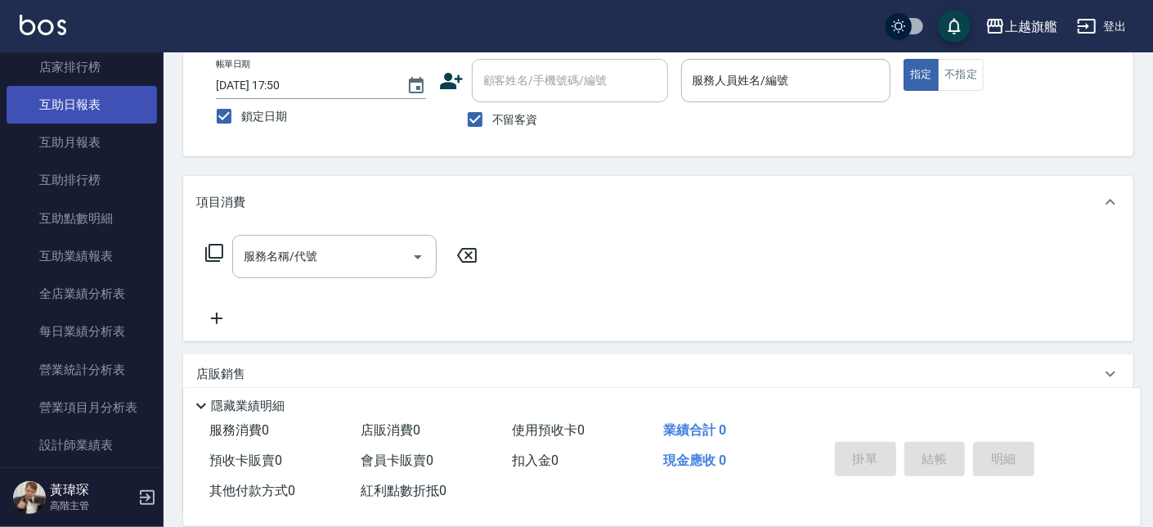
click at [78, 115] on link "互助日報表" at bounding box center [82, 105] width 150 height 38
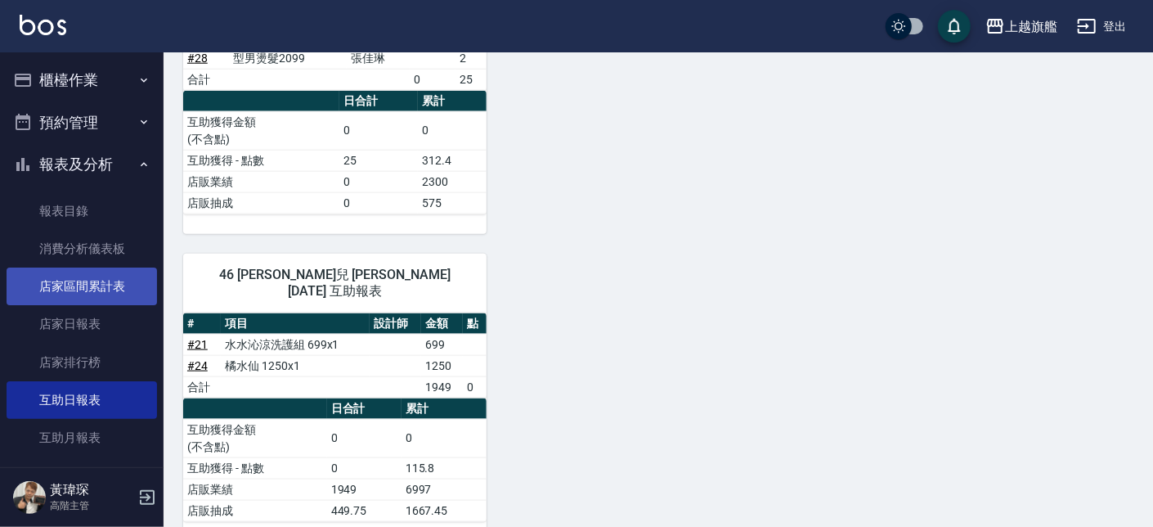
scroll to position [465, 0]
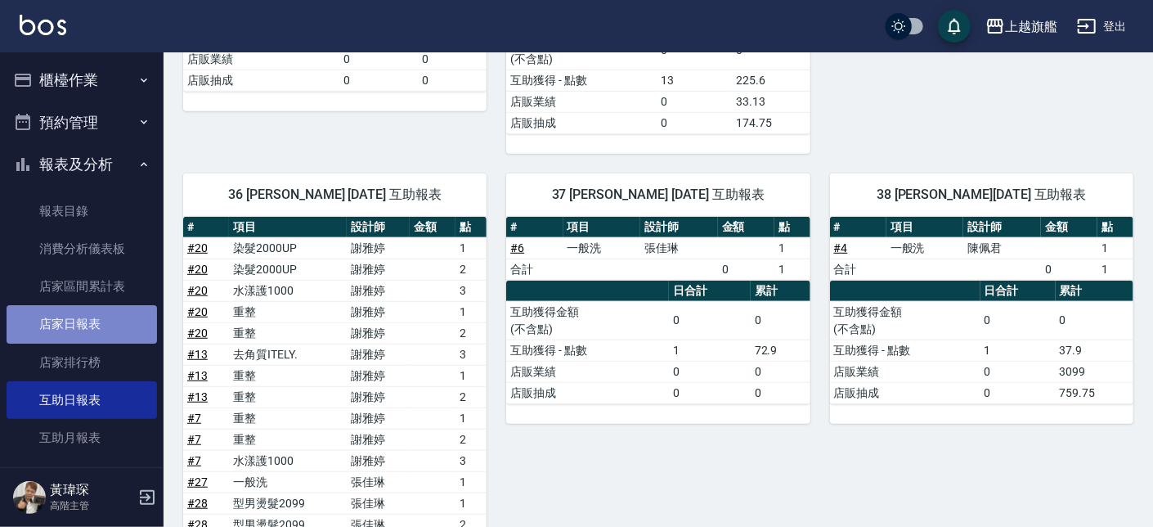
click at [96, 316] on link "店家日報表" at bounding box center [82, 324] width 150 height 38
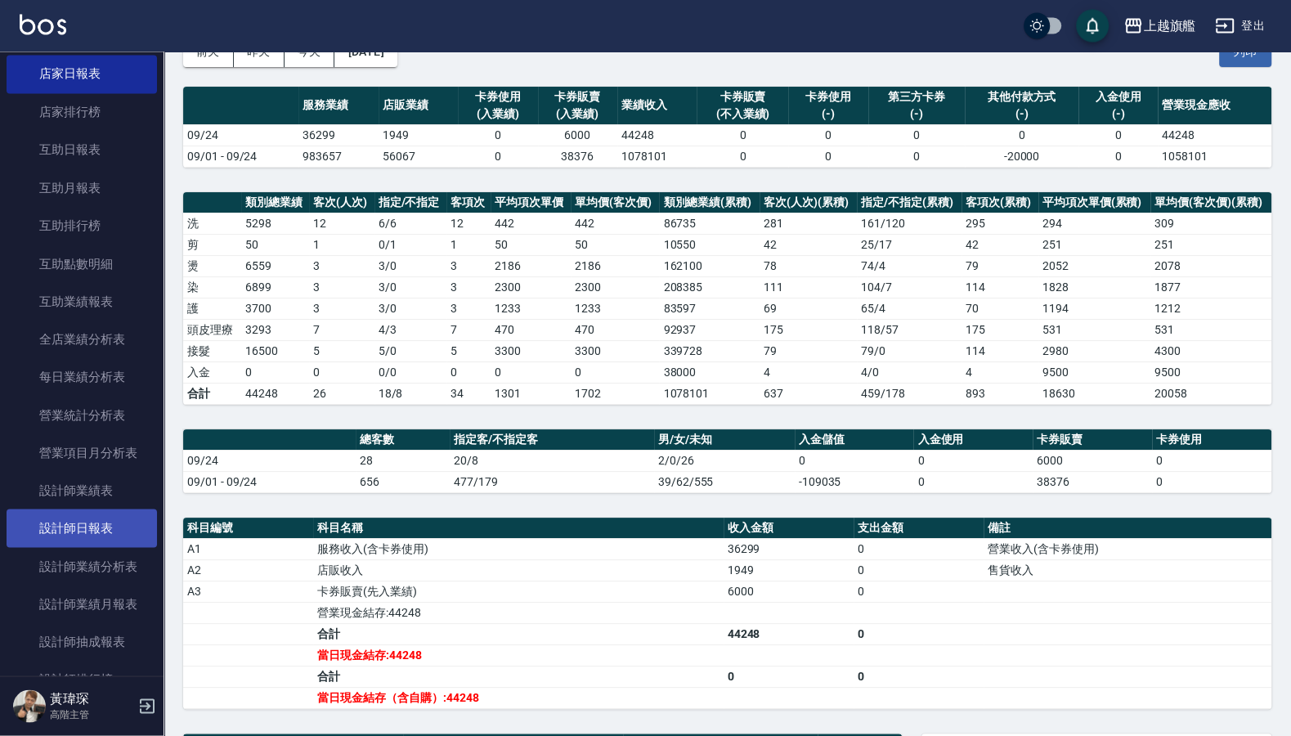
scroll to position [294, 0]
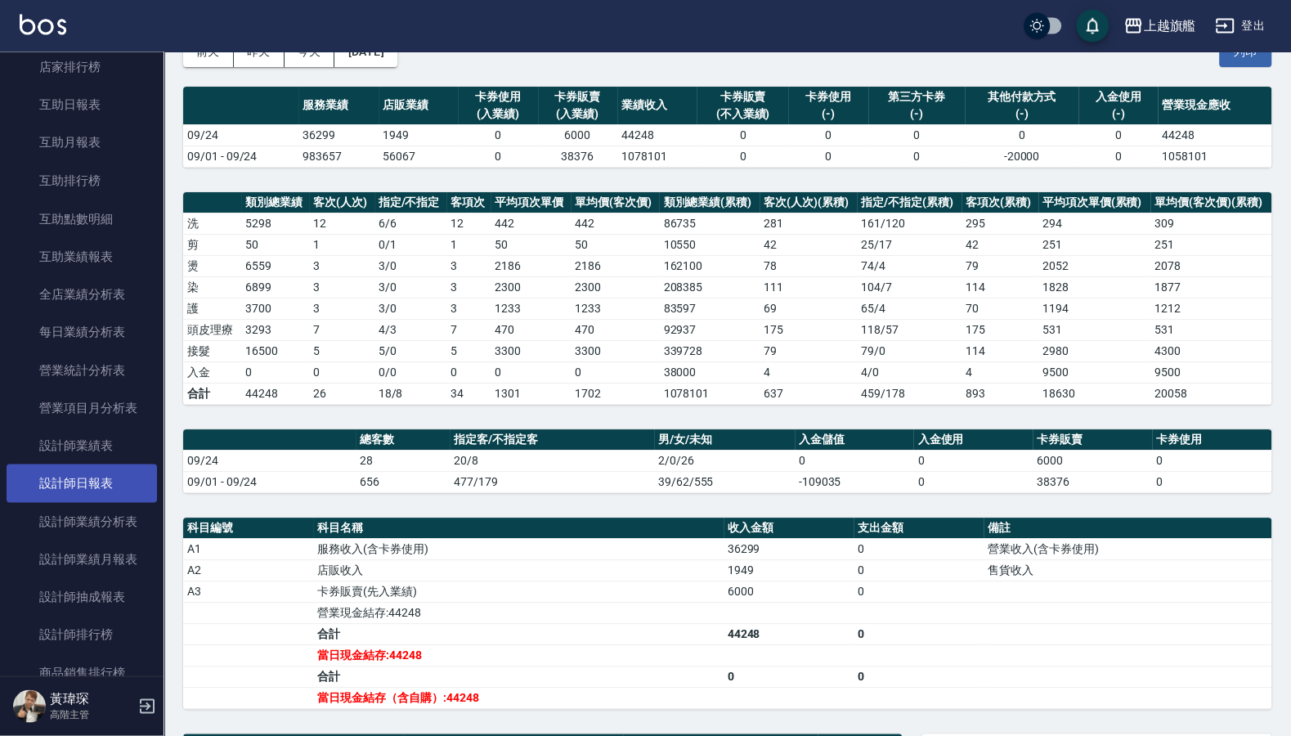
click at [92, 493] on link "設計師日報表" at bounding box center [82, 483] width 150 height 38
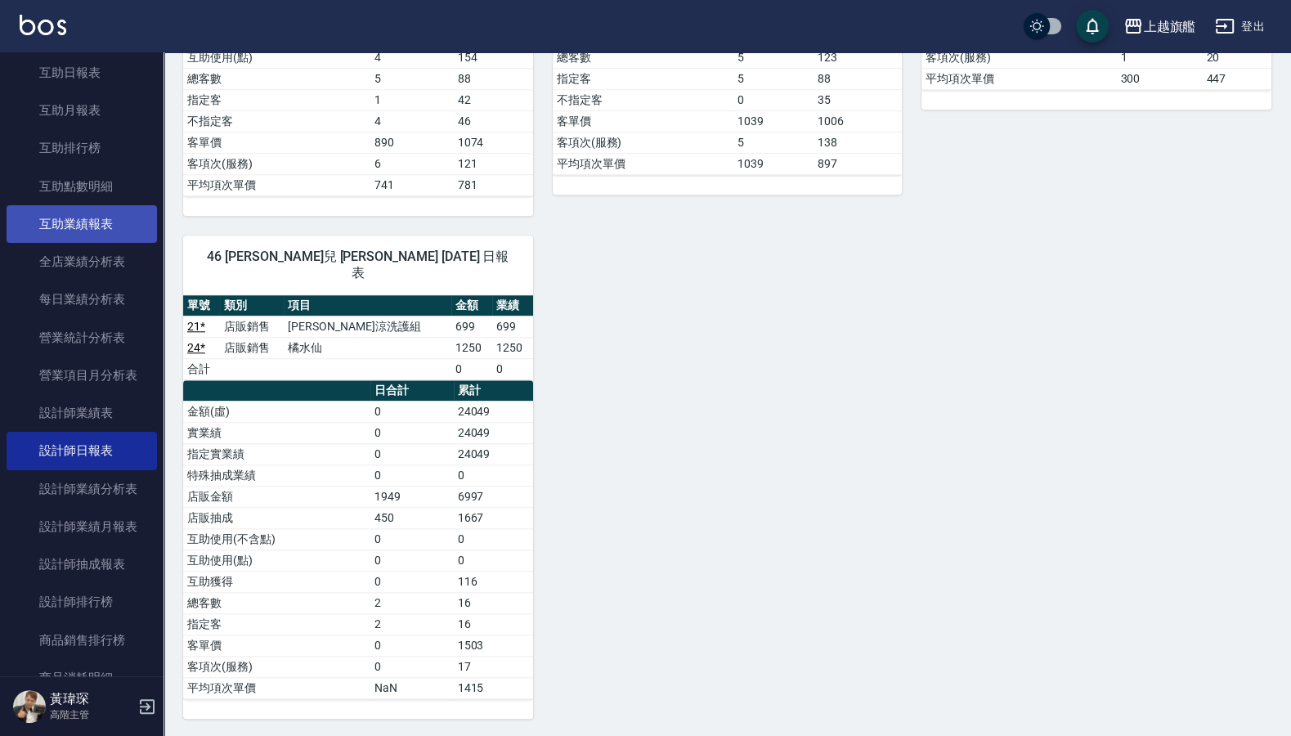
scroll to position [294, 0]
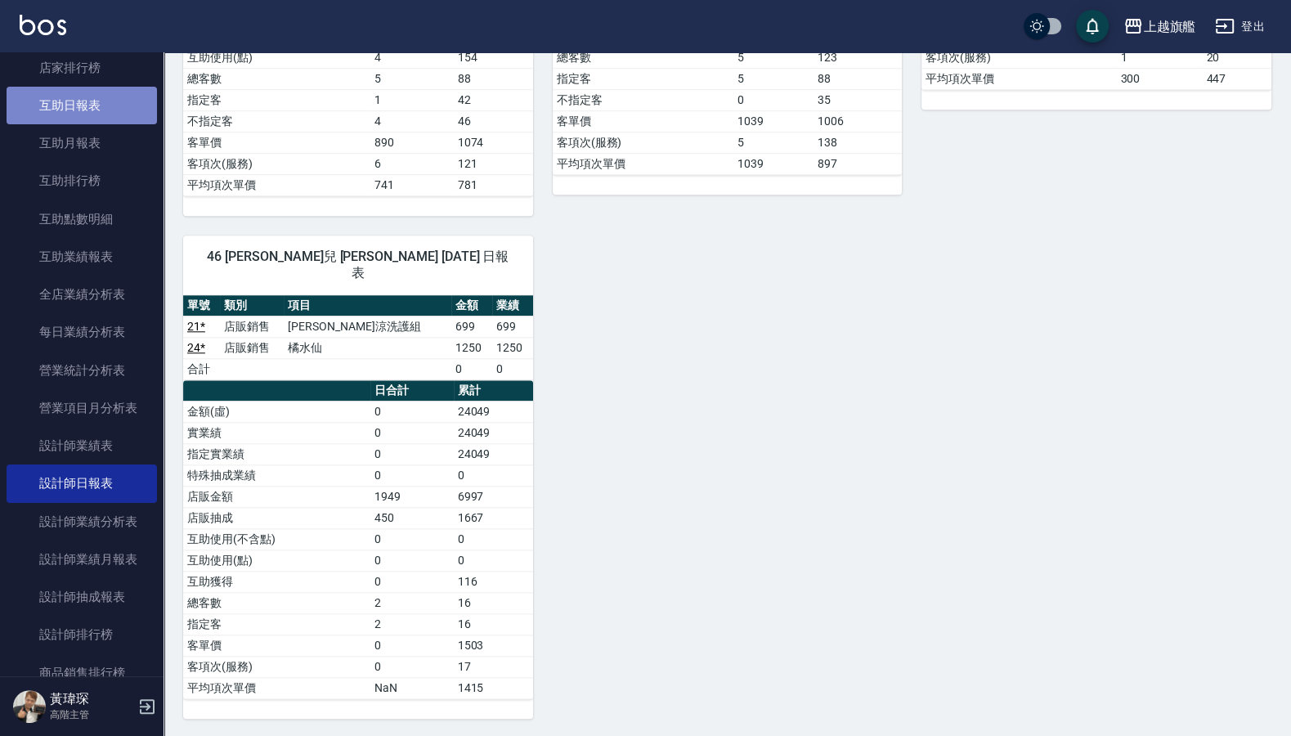
click at [93, 119] on link "互助日報表" at bounding box center [82, 106] width 150 height 38
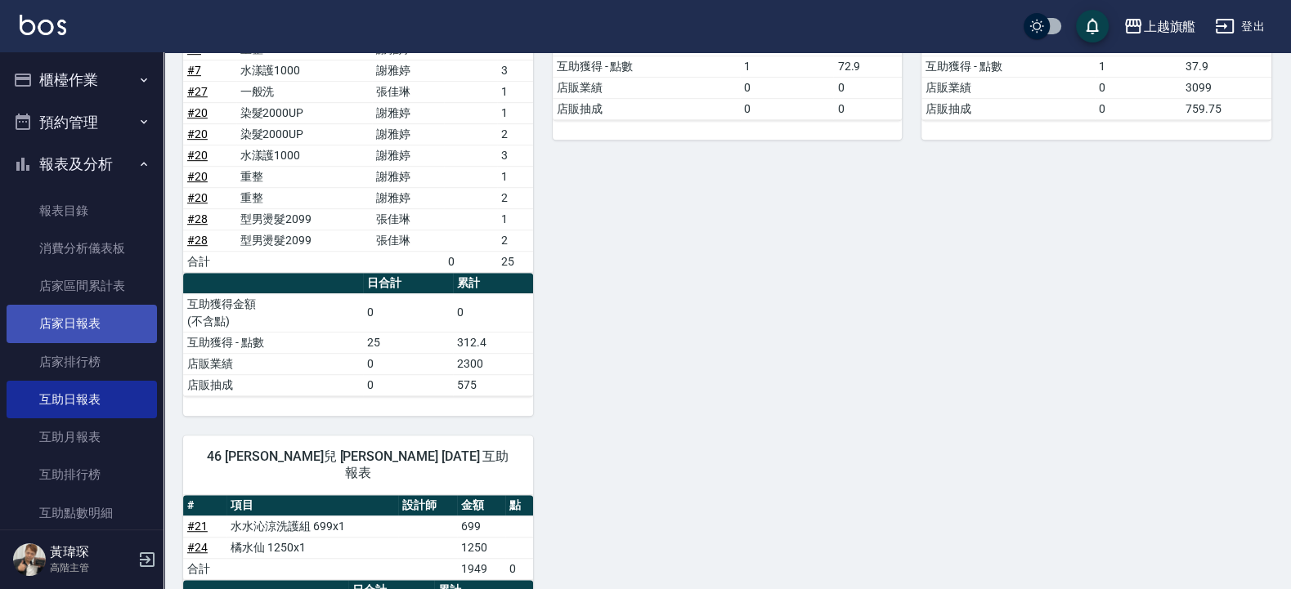
click at [96, 325] on link "店家日報表" at bounding box center [82, 324] width 150 height 38
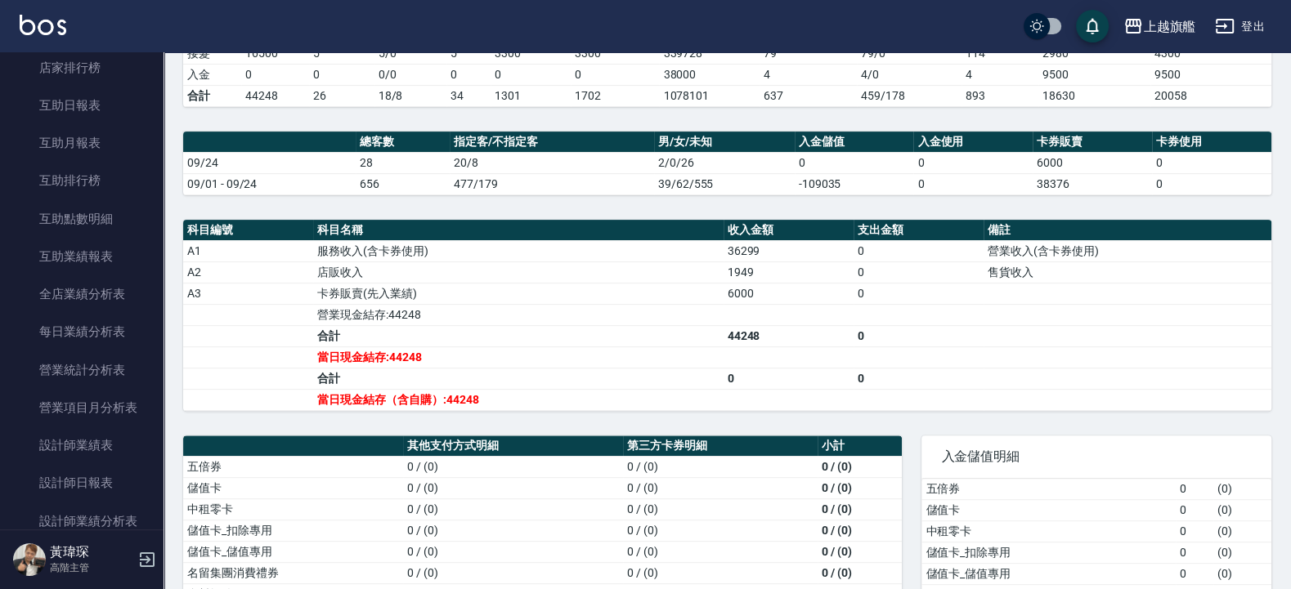
scroll to position [491, 0]
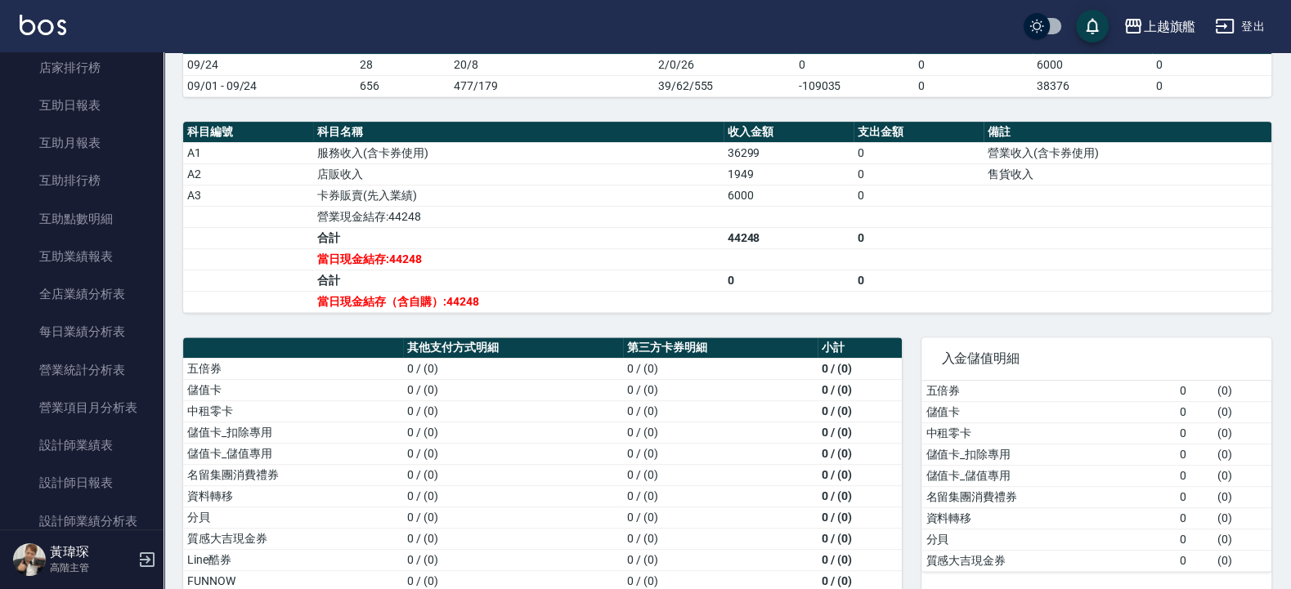
click at [727, 343] on th "第三方卡券明細" at bounding box center [720, 348] width 195 height 21
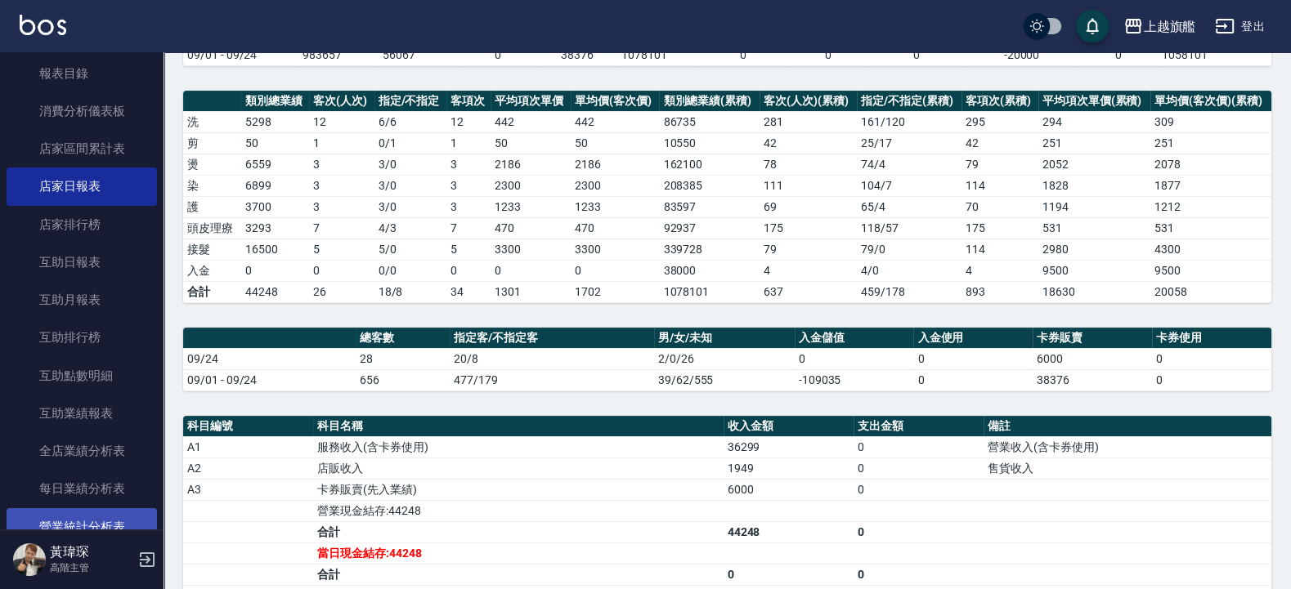
scroll to position [294, 0]
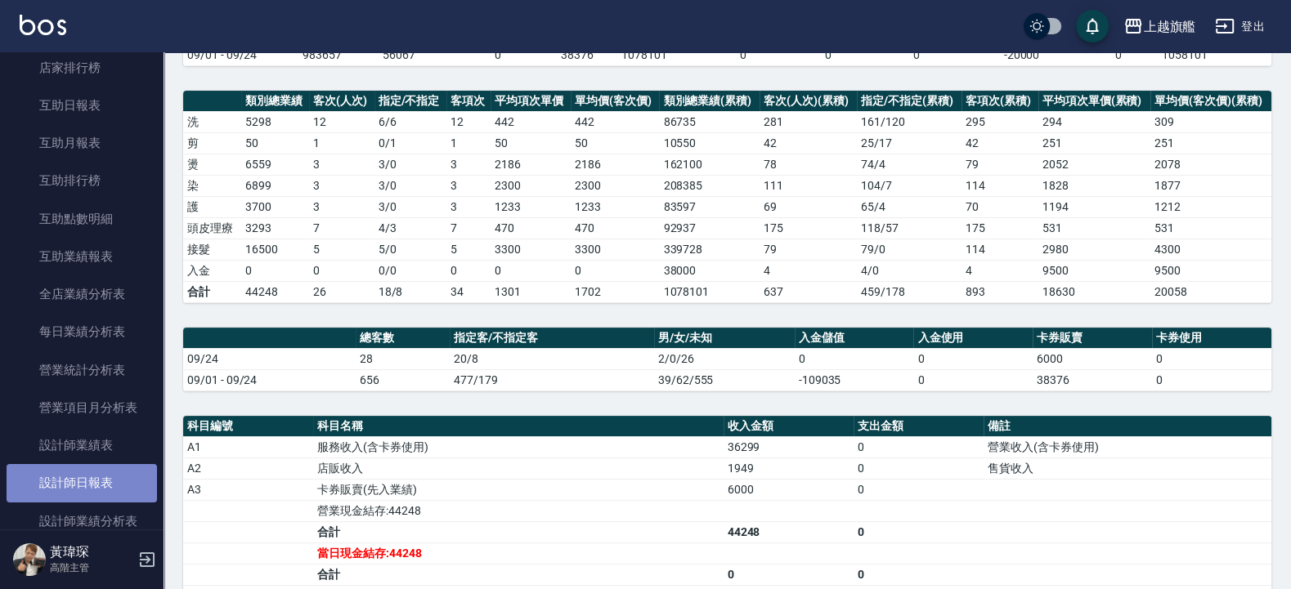
click at [110, 499] on link "設計師日報表" at bounding box center [82, 483] width 150 height 38
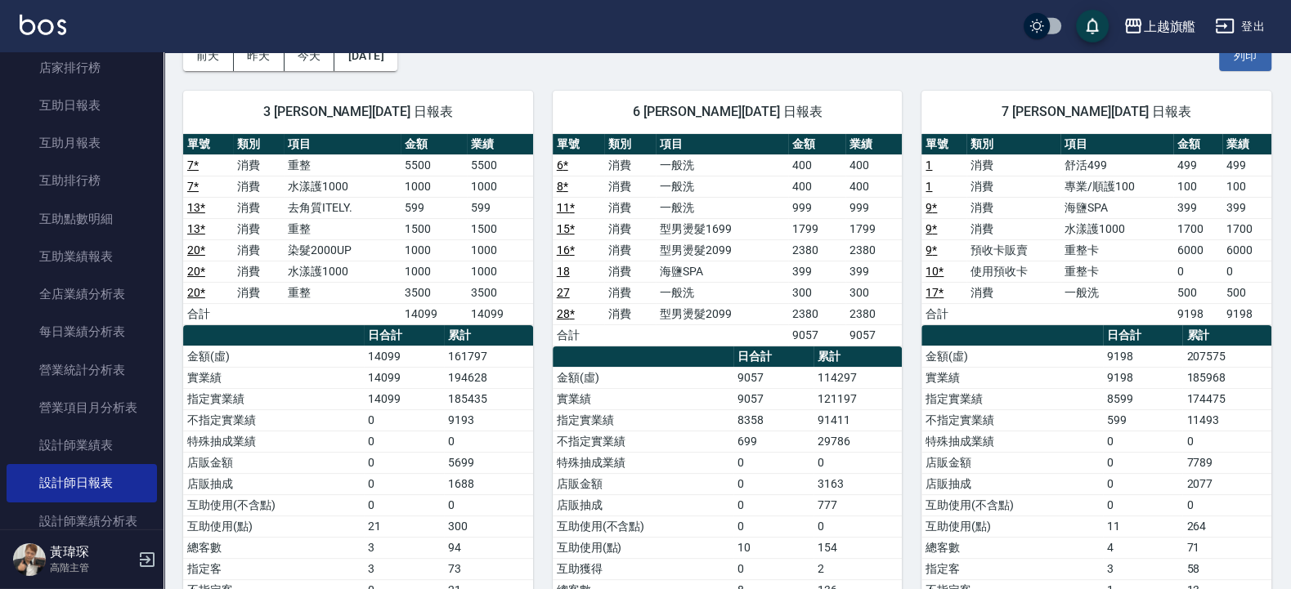
scroll to position [294, 0]
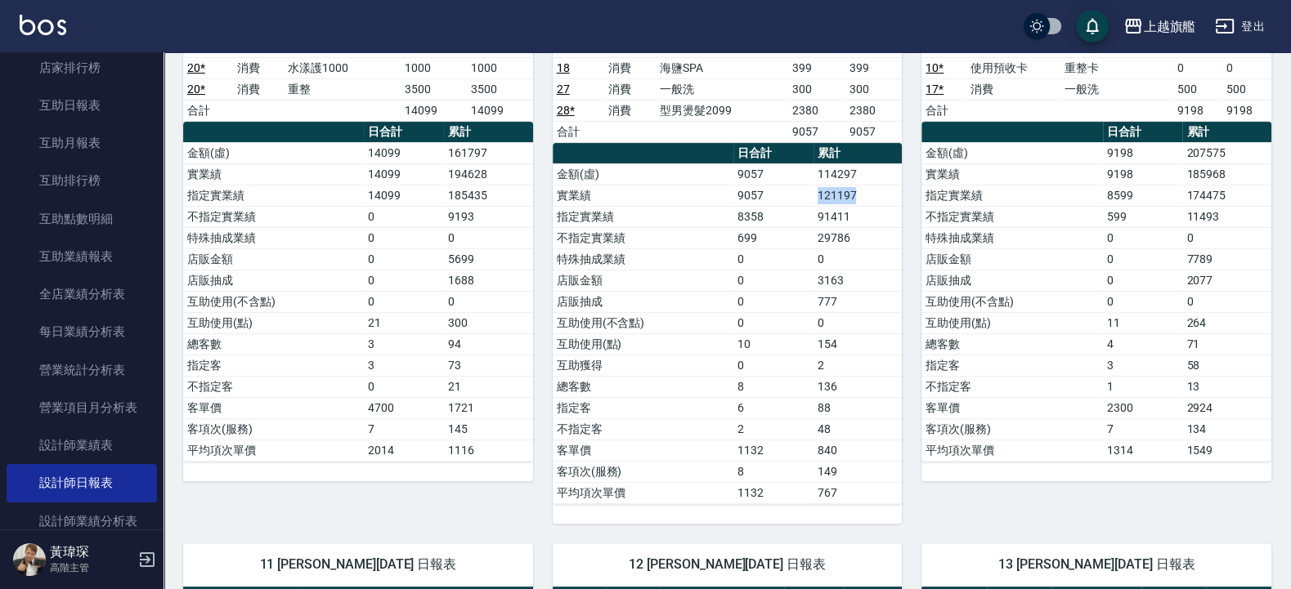
drag, startPoint x: 820, startPoint y: 200, endPoint x: 882, endPoint y: 196, distance: 62.3
click at [882, 196] on td "121197" at bounding box center [857, 195] width 89 height 21
click at [809, 397] on td "8" at bounding box center [773, 386] width 80 height 21
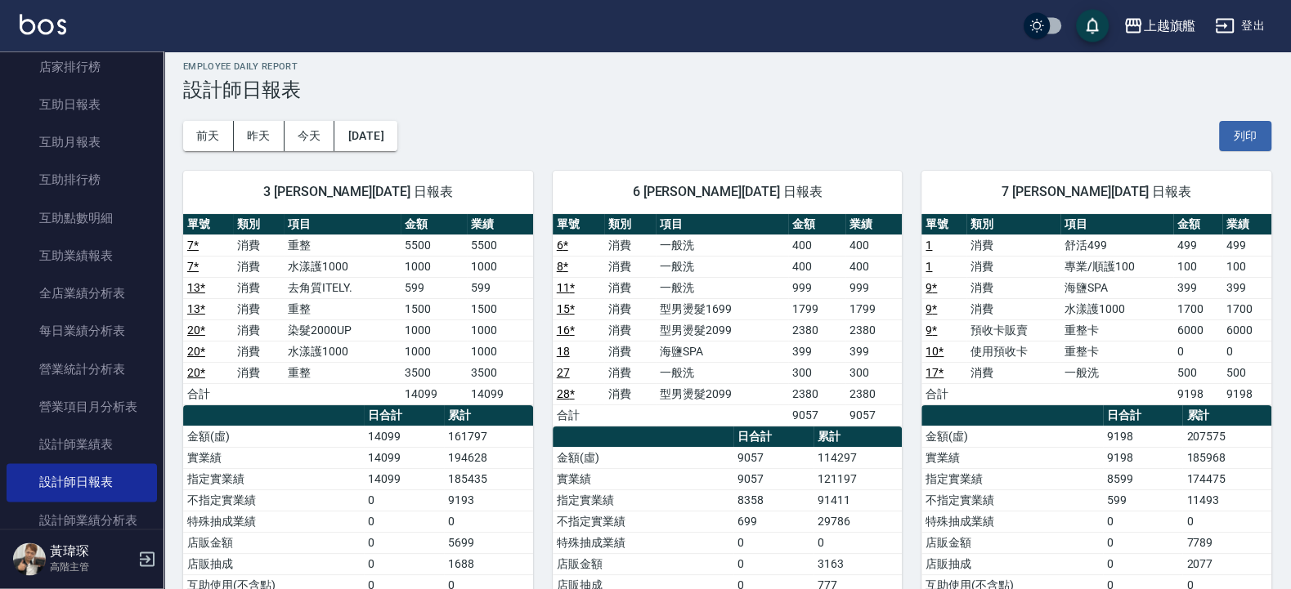
scroll to position [0, 0]
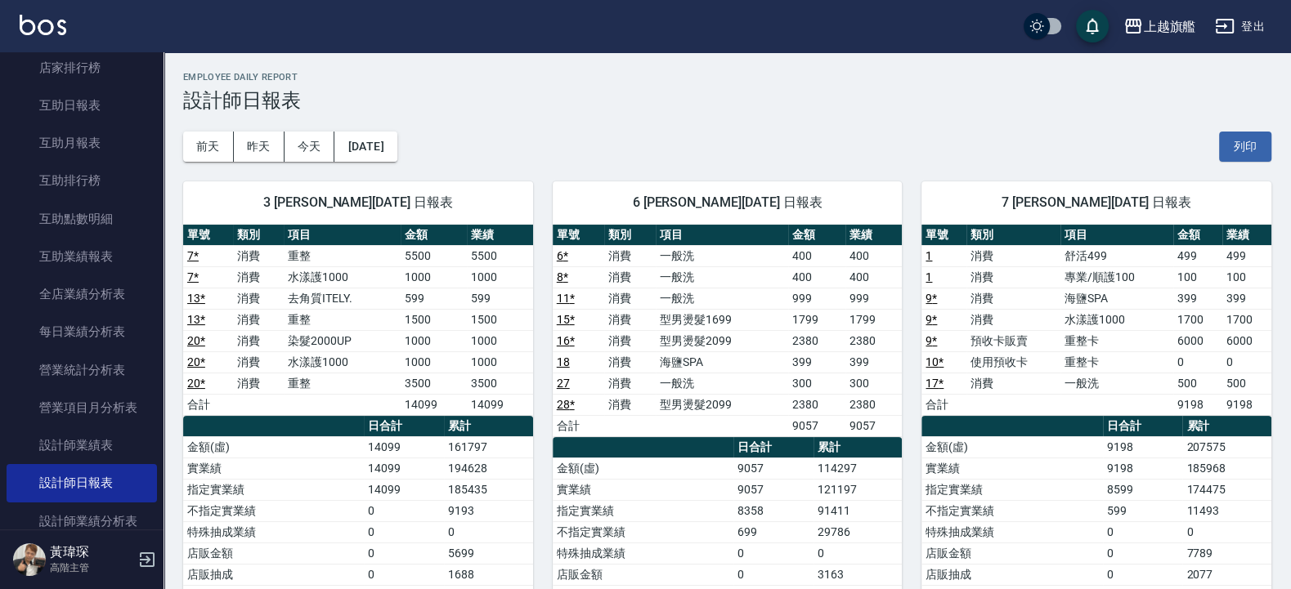
click at [647, 89] on div "Employee Daily Report 設計師日報表" at bounding box center [727, 92] width 1088 height 40
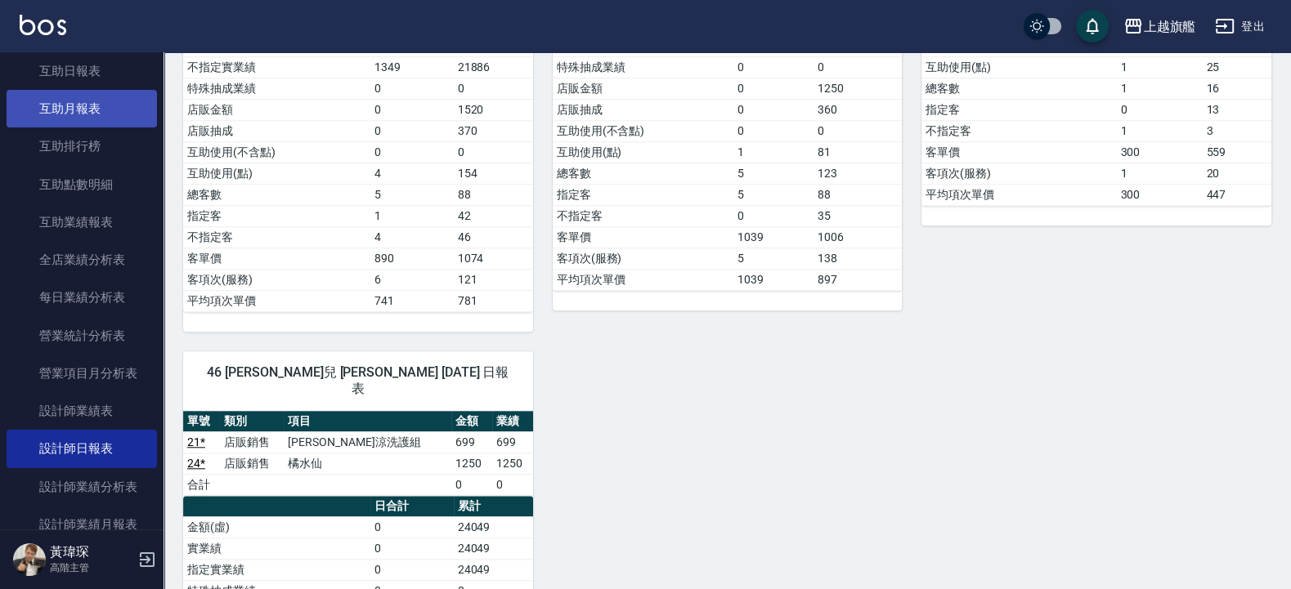
scroll to position [294, 0]
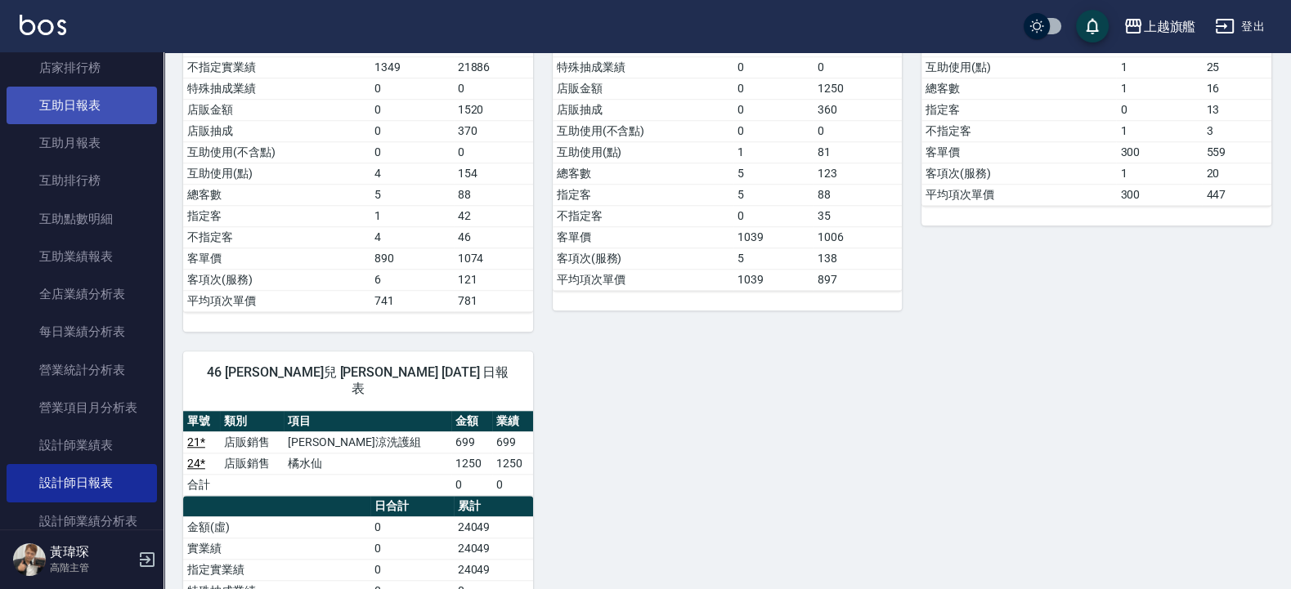
click at [80, 114] on link "互助日報表" at bounding box center [82, 106] width 150 height 38
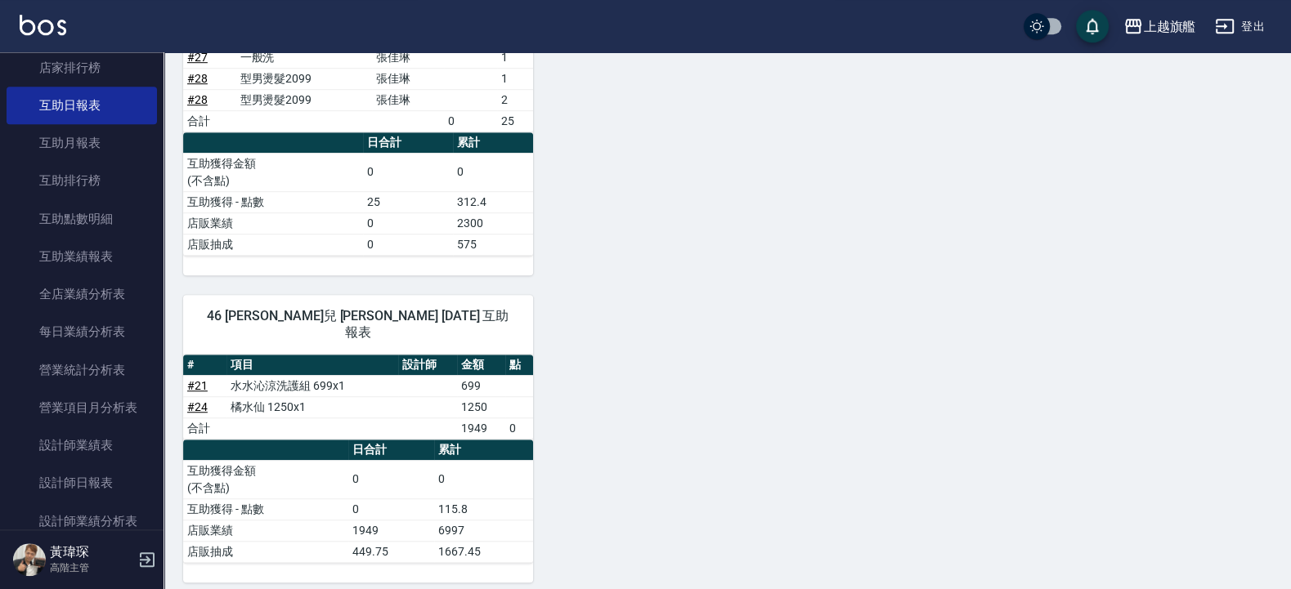
scroll to position [895, 0]
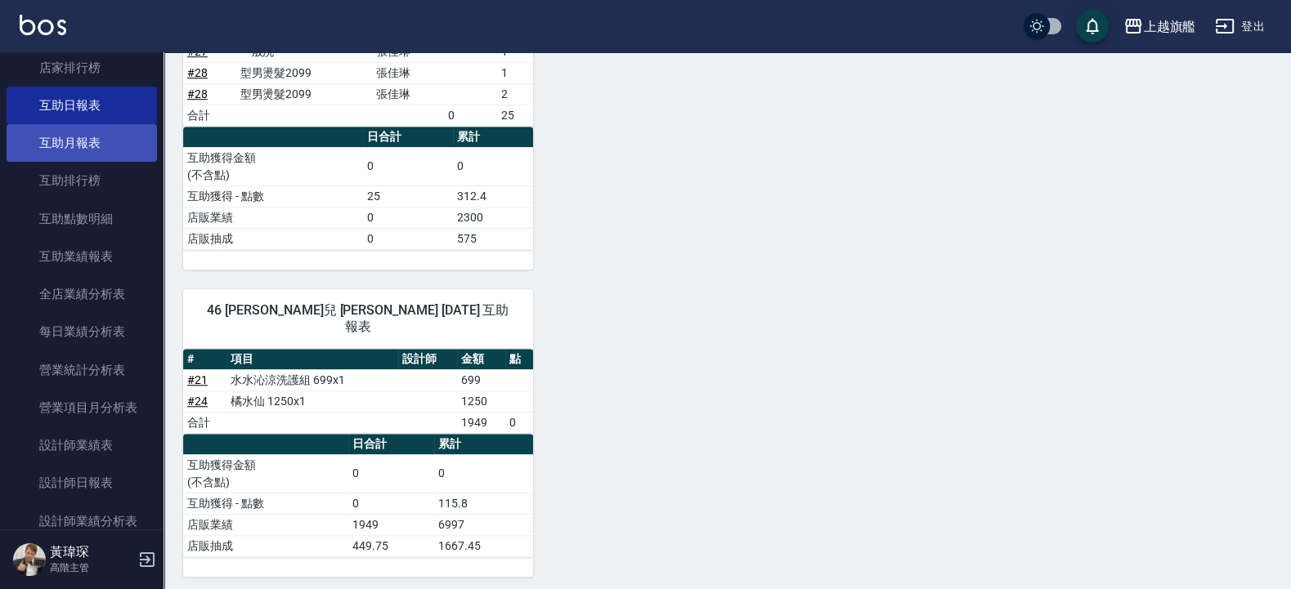
click at [65, 142] on link "互助月報表" at bounding box center [82, 143] width 150 height 38
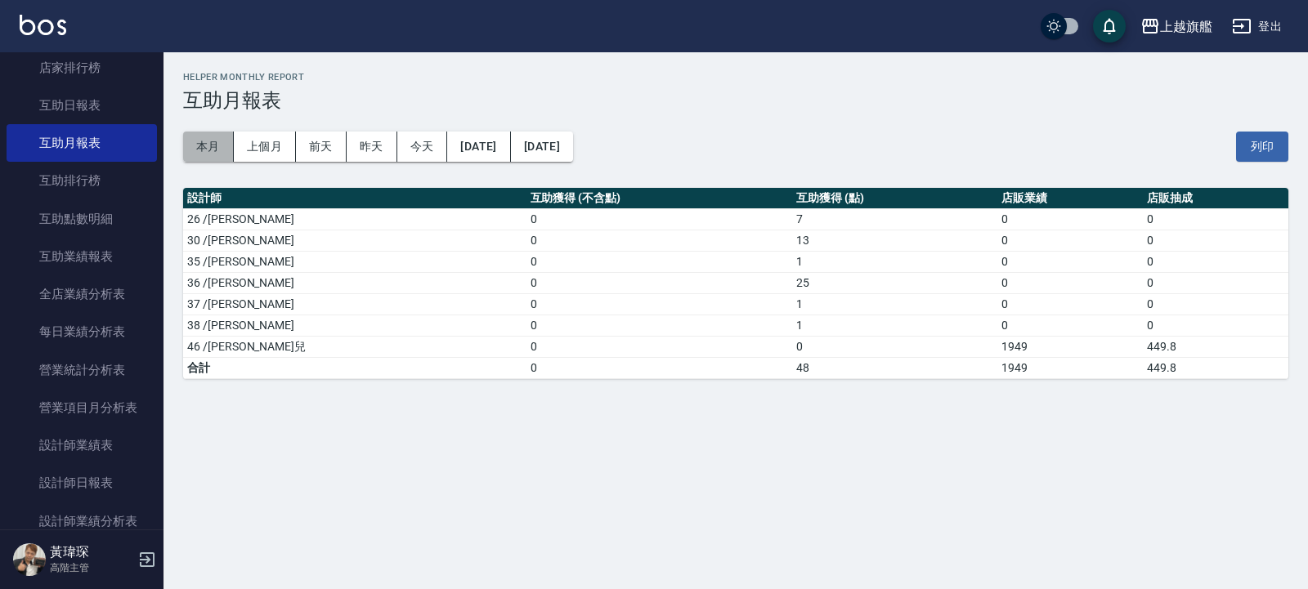
click at [224, 138] on button "本月" at bounding box center [208, 147] width 51 height 30
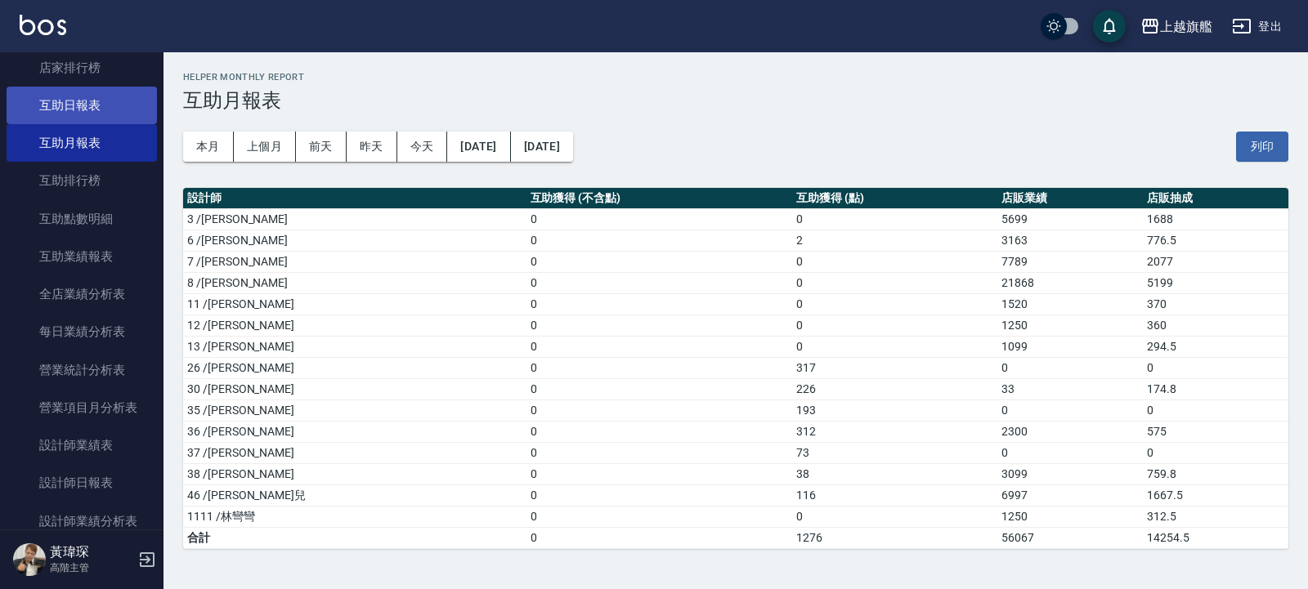
click at [101, 111] on link "互助日報表" at bounding box center [82, 106] width 150 height 38
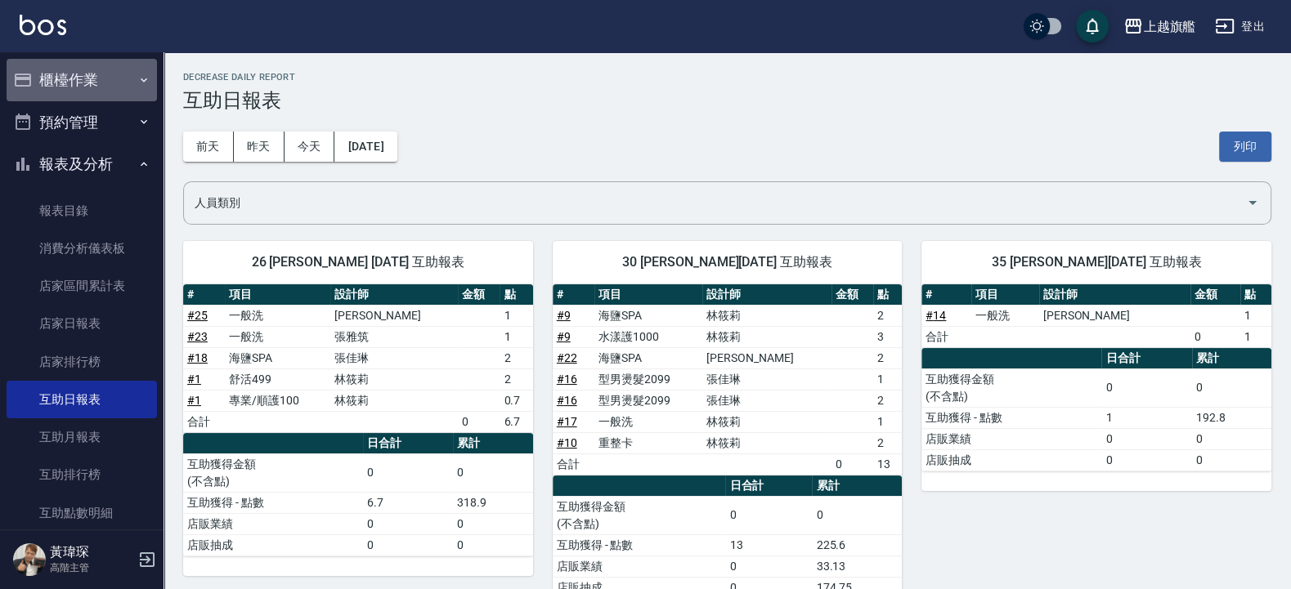
click at [84, 70] on button "櫃檯作業" at bounding box center [82, 80] width 150 height 43
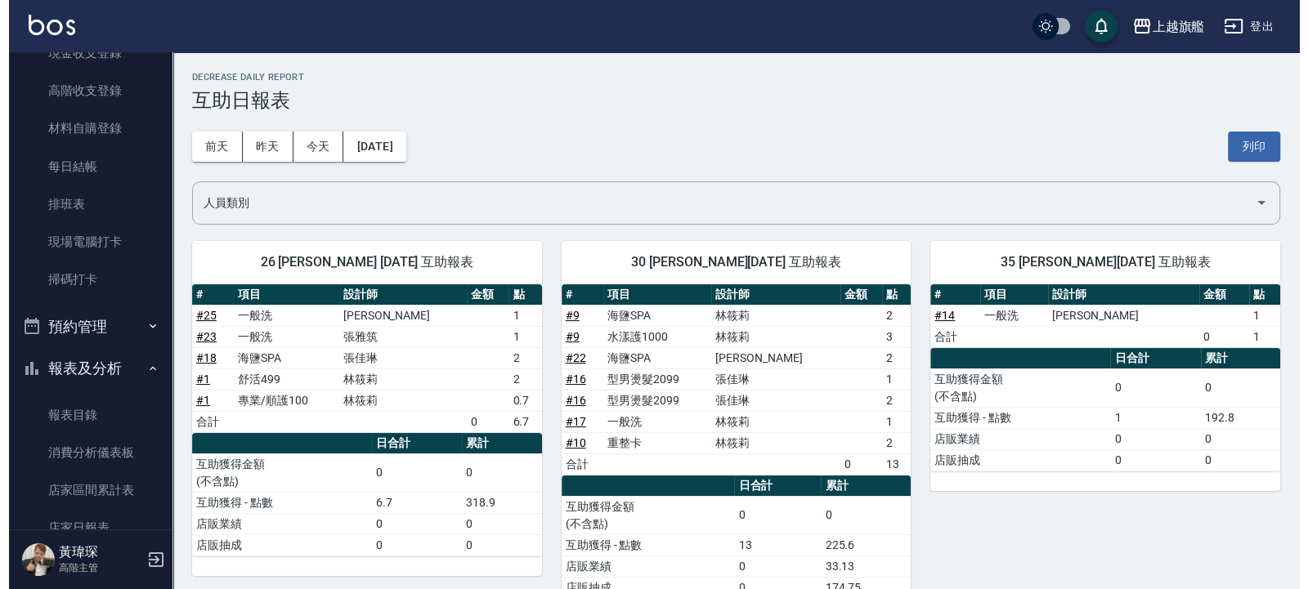
scroll to position [294, 0]
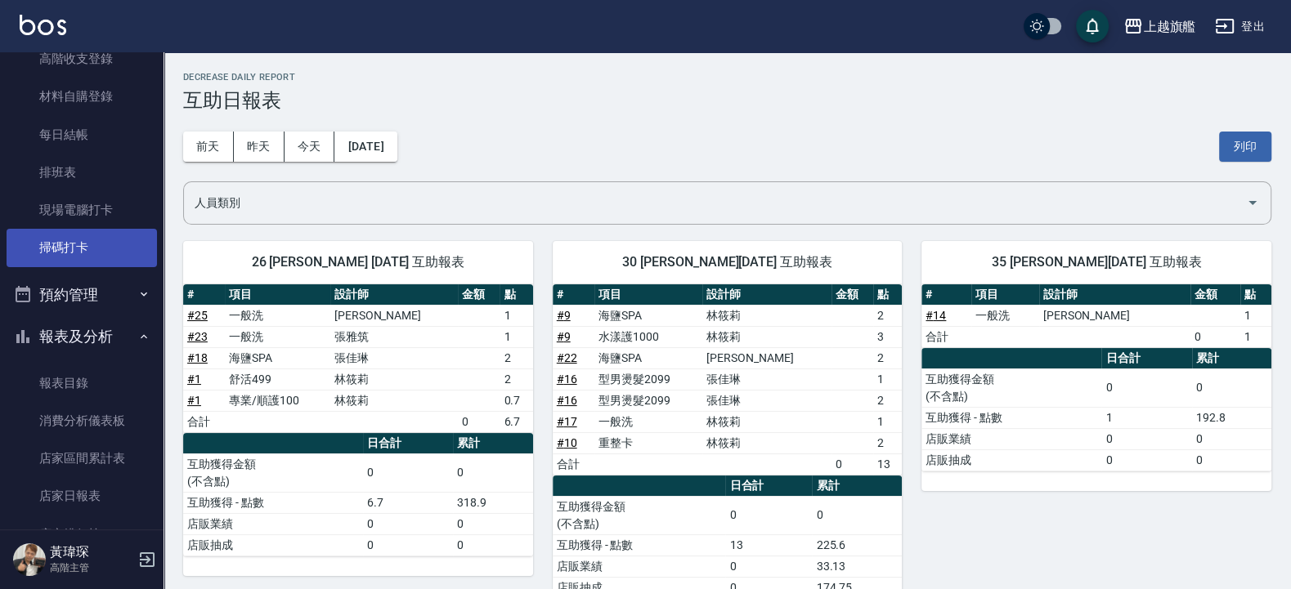
click at [76, 250] on link "掃碼打卡" at bounding box center [82, 248] width 150 height 38
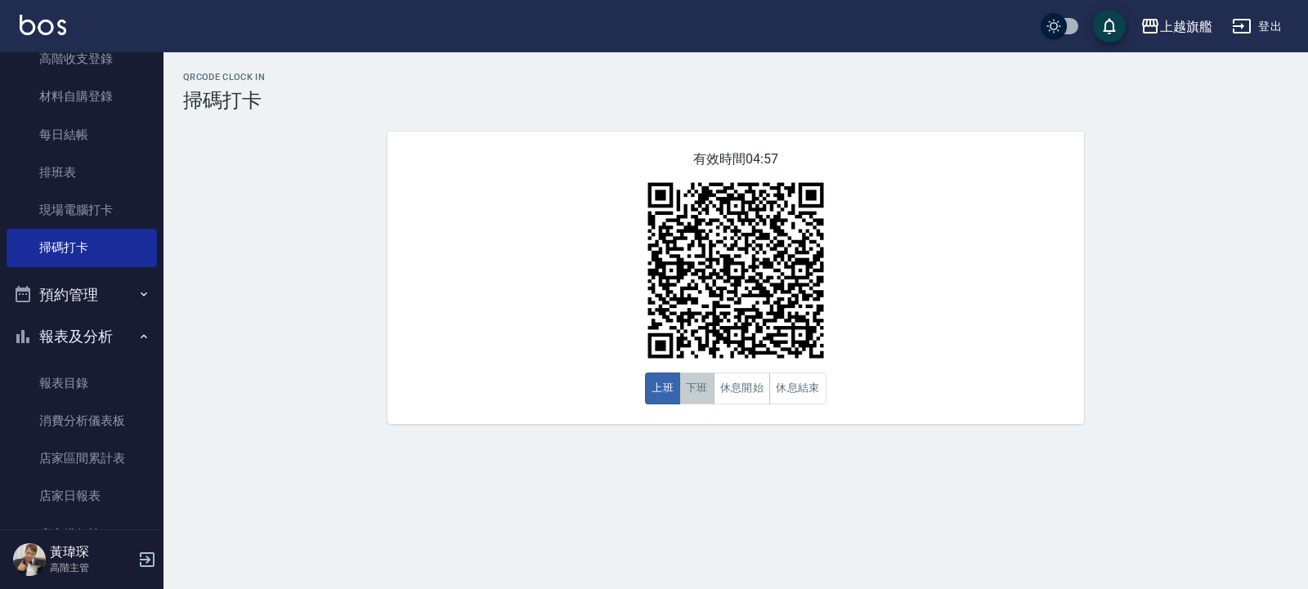
click at [707, 396] on button "下班" at bounding box center [696, 389] width 35 height 32
